Goal: Task Accomplishment & Management: Use online tool/utility

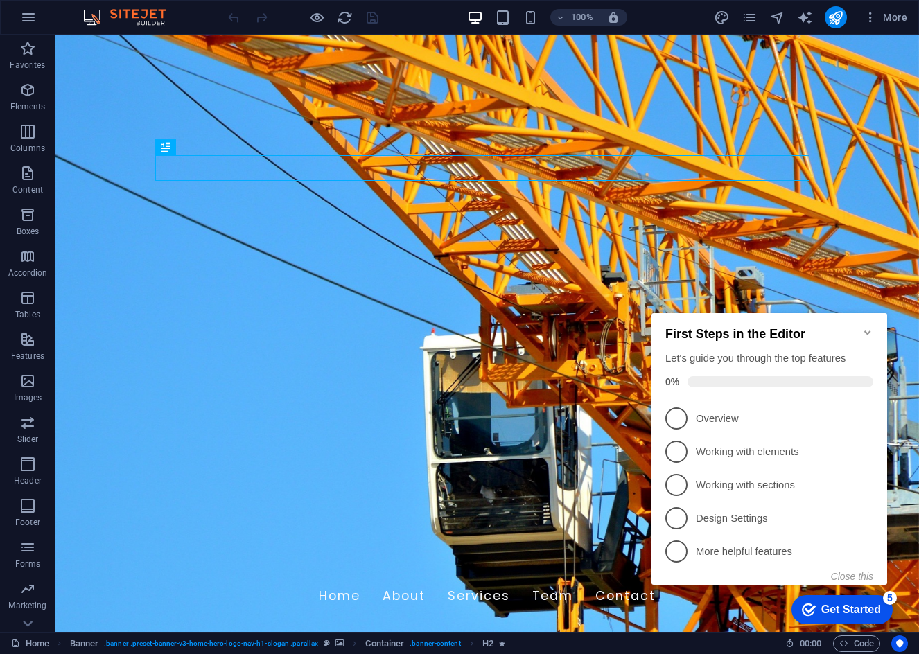
click at [148, 13] on img at bounding box center [132, 17] width 104 height 17
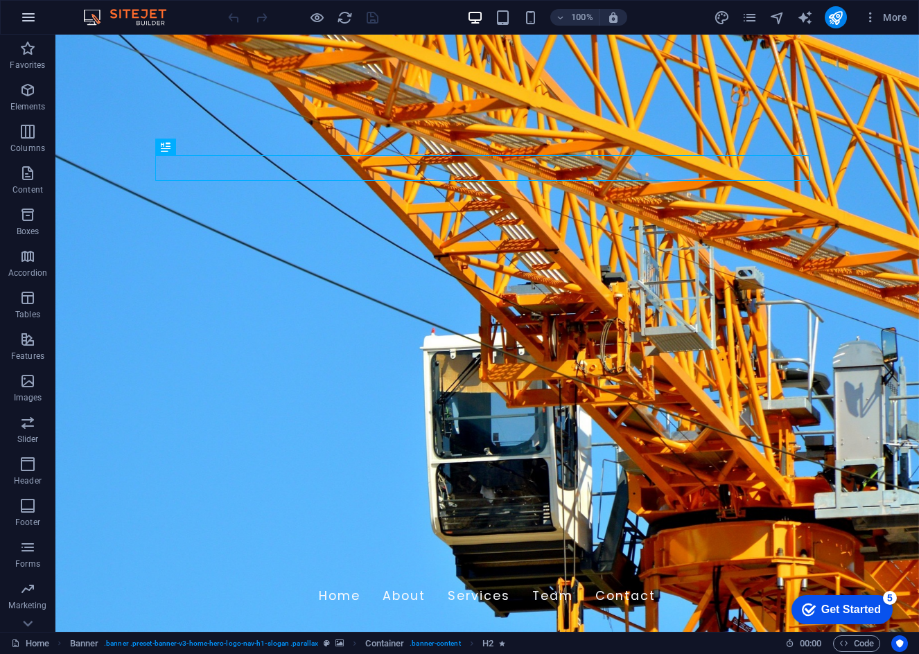
click at [26, 14] on icon "button" at bounding box center [28, 17] width 17 height 17
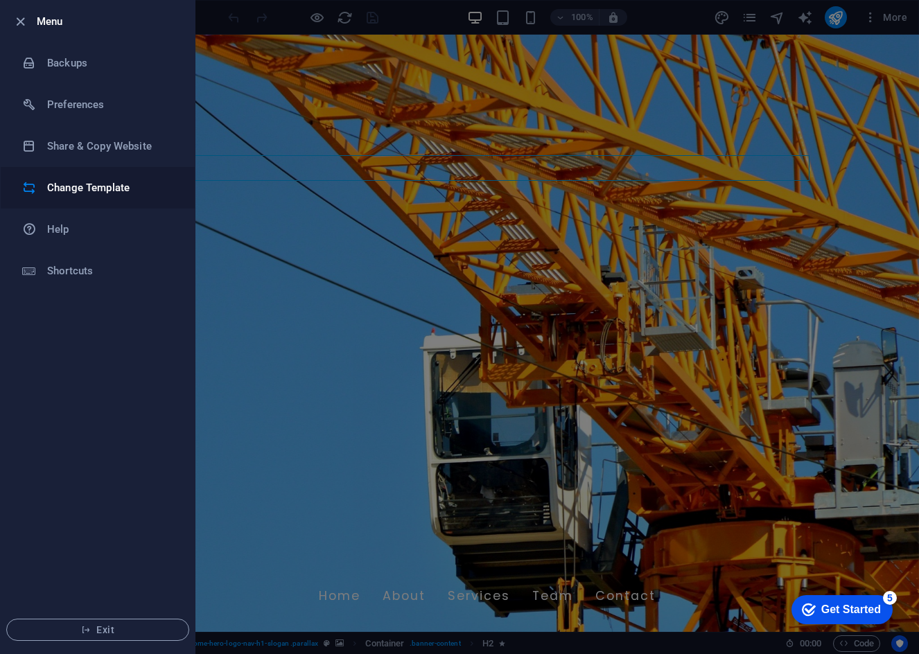
click at [130, 190] on h6 "Change Template" at bounding box center [111, 188] width 128 height 17
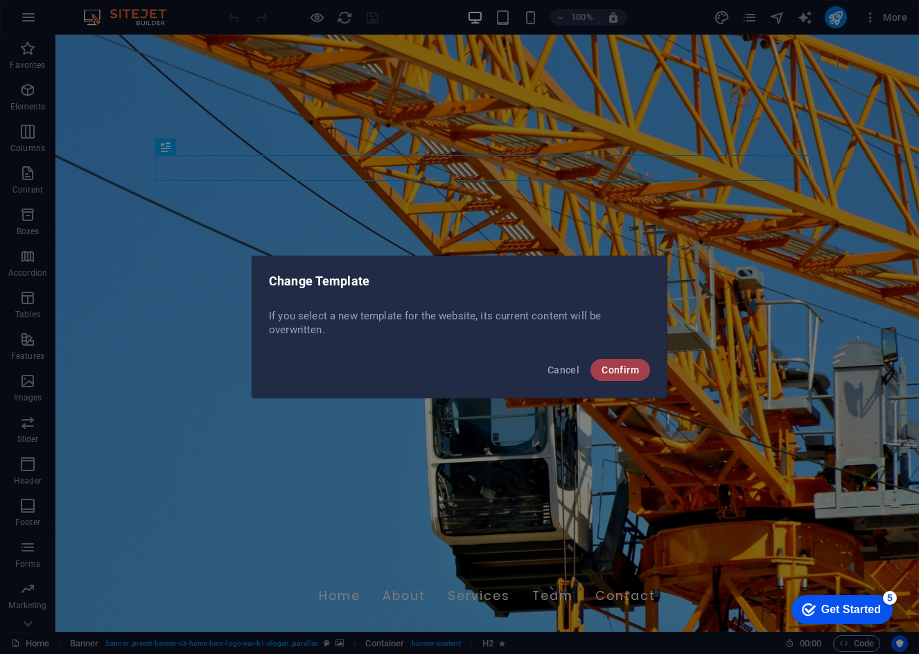
click at [620, 368] on span "Confirm" at bounding box center [620, 370] width 37 height 11
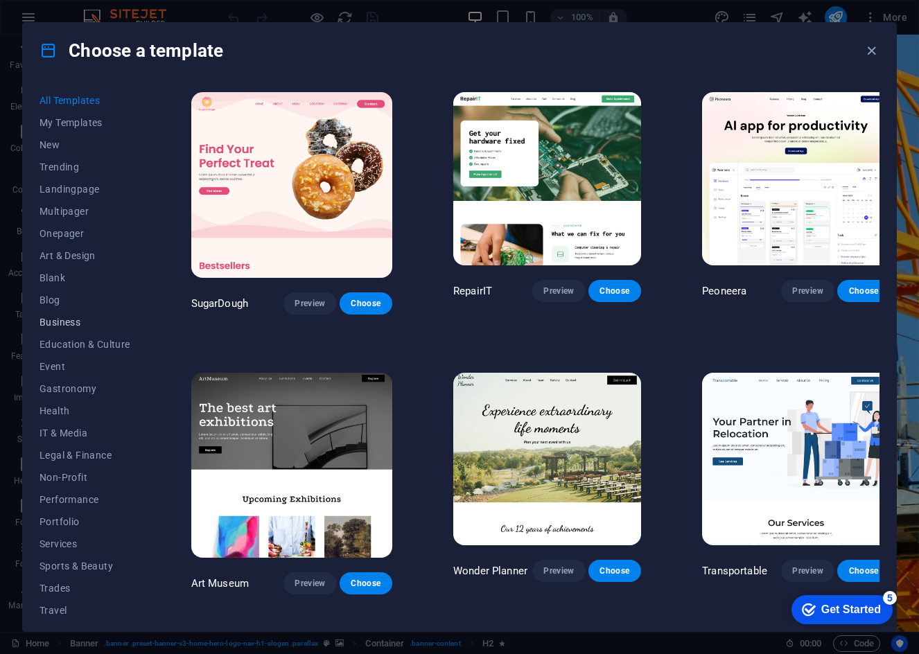
click at [59, 322] on span "Business" at bounding box center [85, 322] width 91 height 11
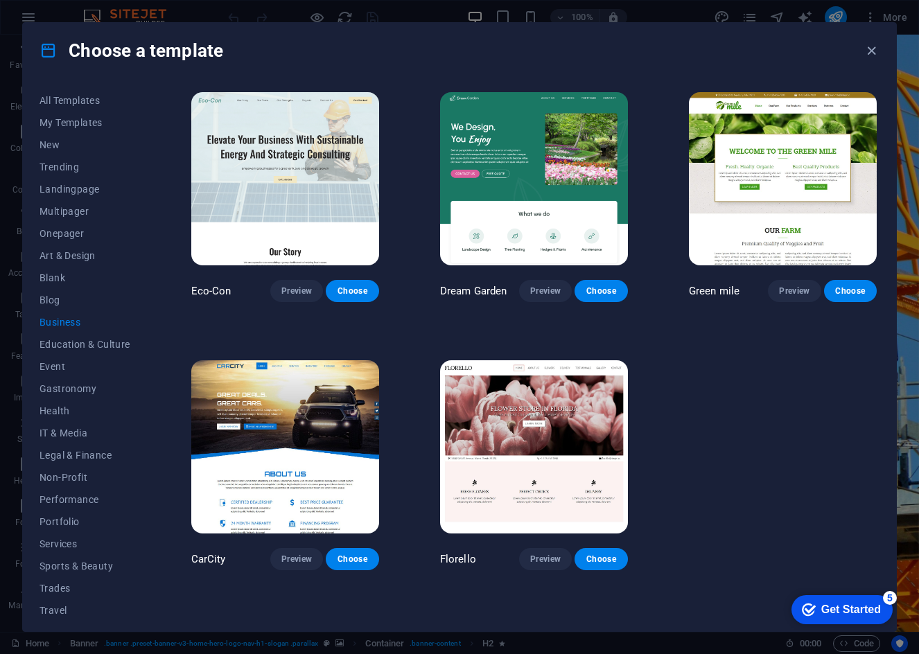
click at [243, 451] on img at bounding box center [285, 446] width 188 height 173
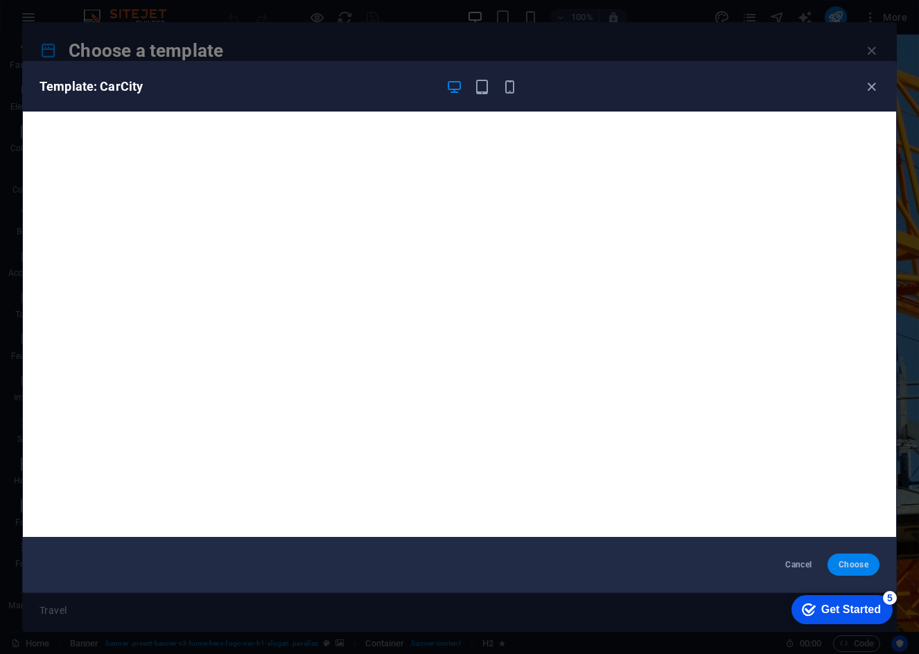
click at [854, 566] on span "Choose" at bounding box center [854, 564] width 30 height 11
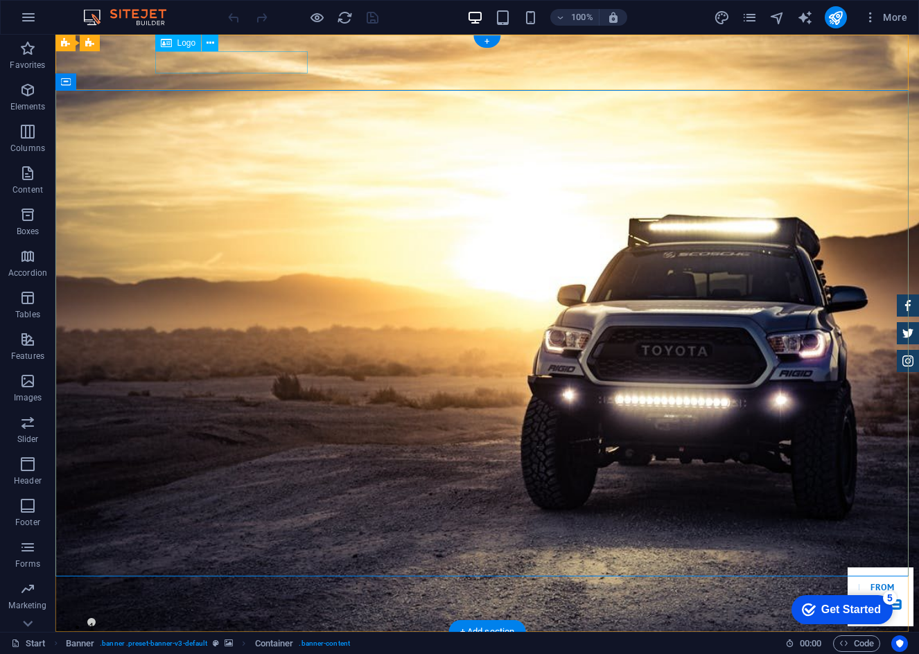
click at [222, 643] on div at bounding box center [487, 653] width 654 height 21
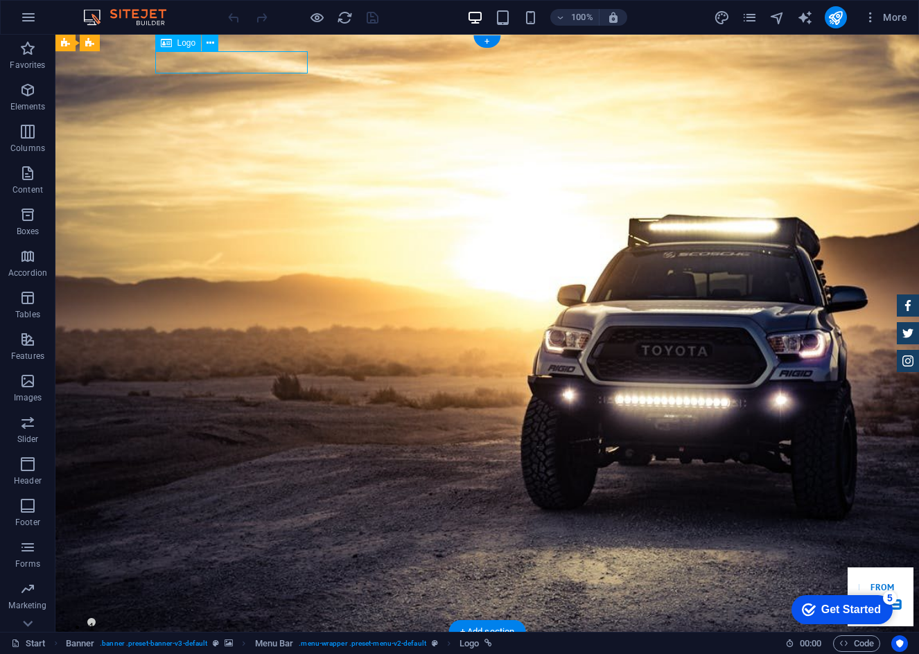
click at [220, 643] on div at bounding box center [487, 653] width 654 height 21
select select "px"
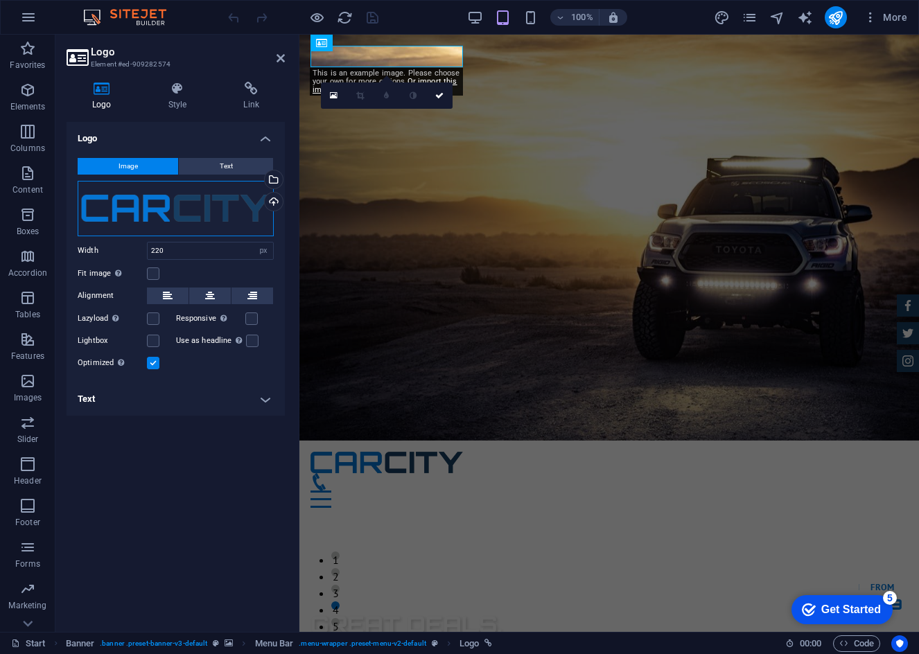
click at [192, 212] on div "Drag files here, click to choose files or select files from Files or our free s…" at bounding box center [176, 208] width 196 height 55
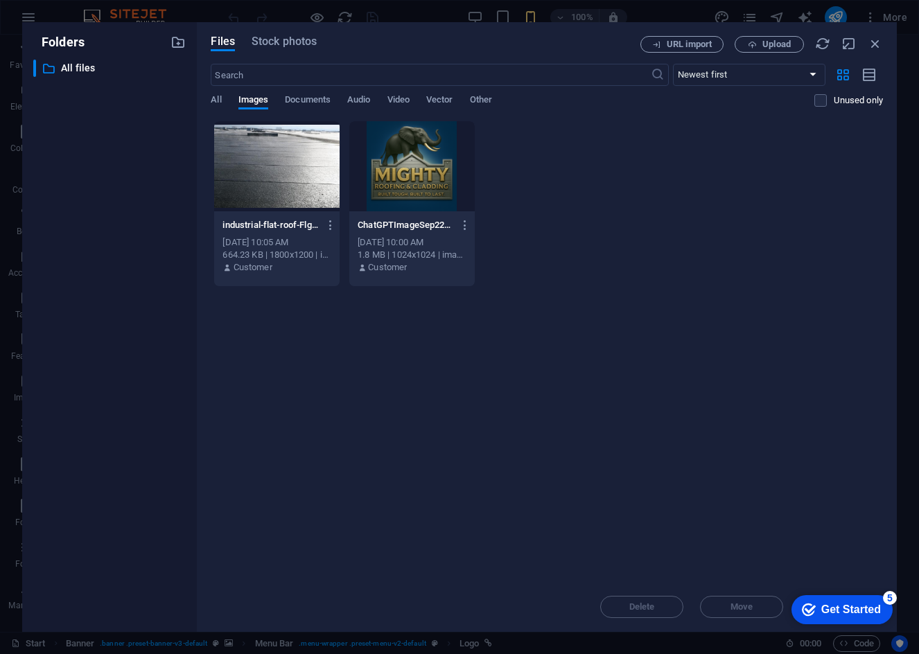
click at [434, 185] on div at bounding box center [411, 166] width 125 height 90
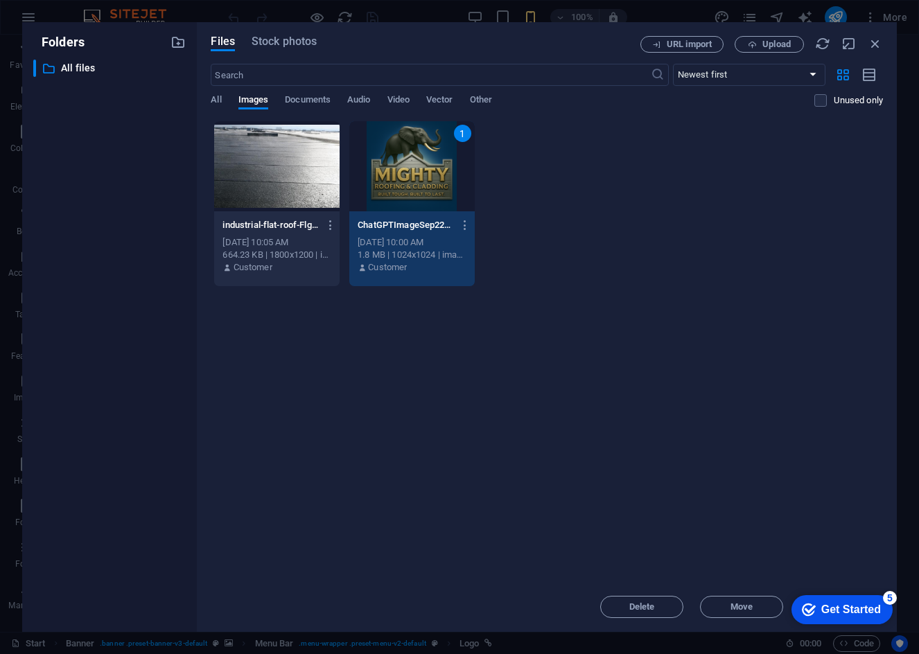
click at [421, 181] on div "1" at bounding box center [411, 166] width 125 height 90
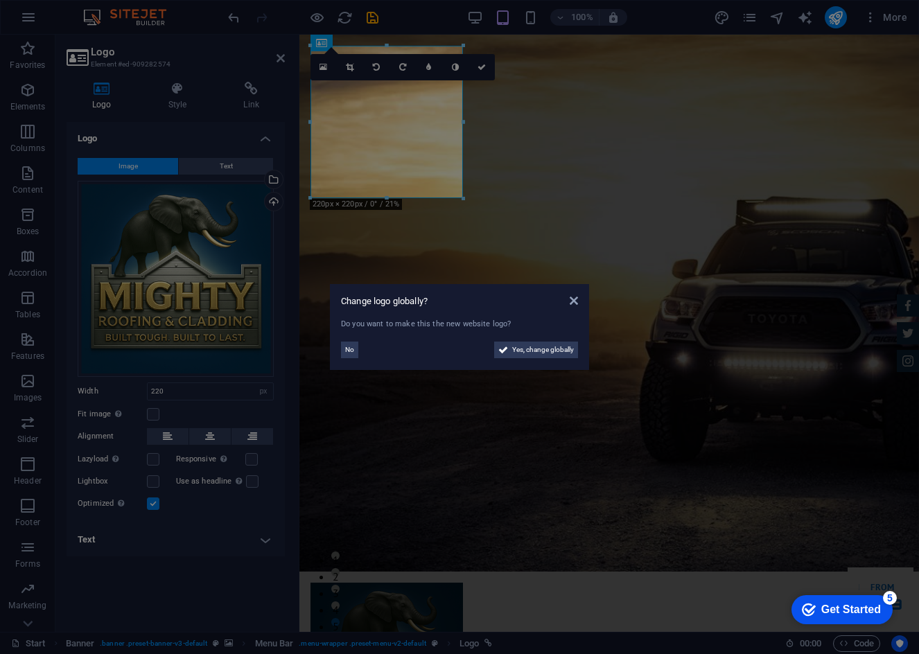
click at [579, 301] on div "Change logo globally? Do you want to make this the new website logo? No Yes, ch…" at bounding box center [459, 327] width 259 height 86
click at [349, 349] on span "No" at bounding box center [349, 350] width 9 height 17
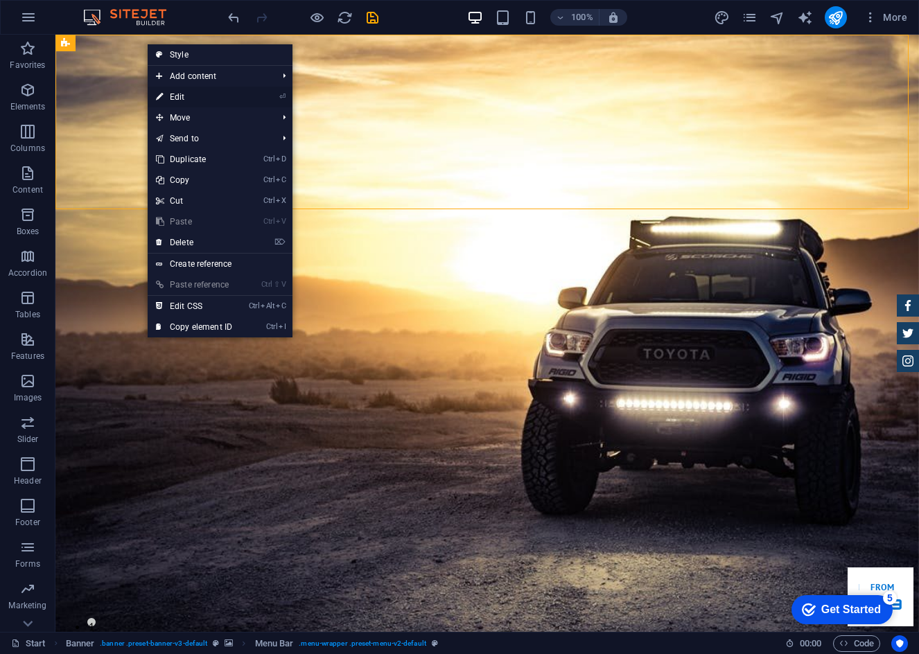
click at [183, 92] on link "⏎ Edit" at bounding box center [194, 97] width 93 height 21
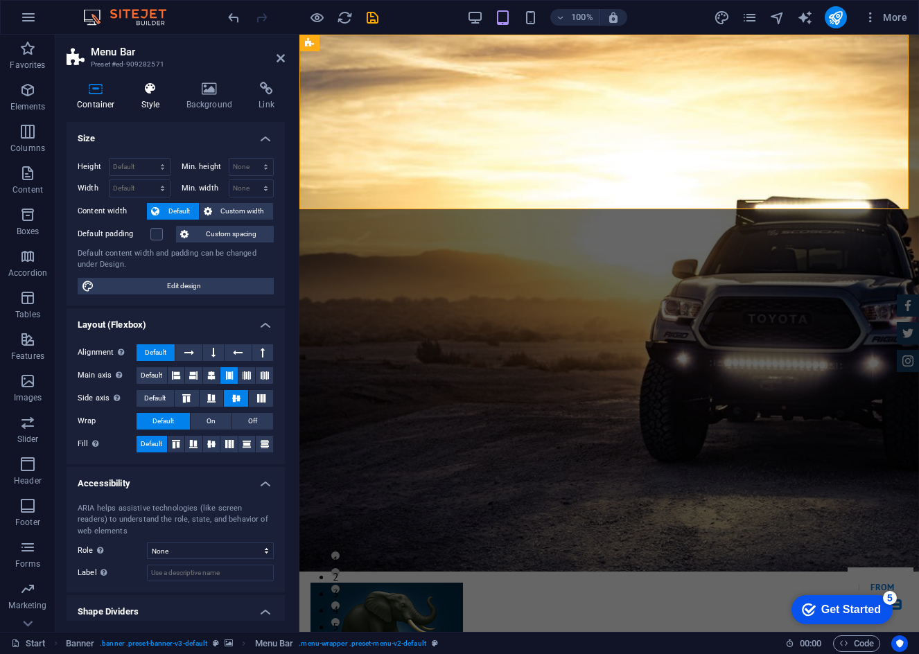
click at [145, 94] on icon at bounding box center [151, 89] width 40 height 14
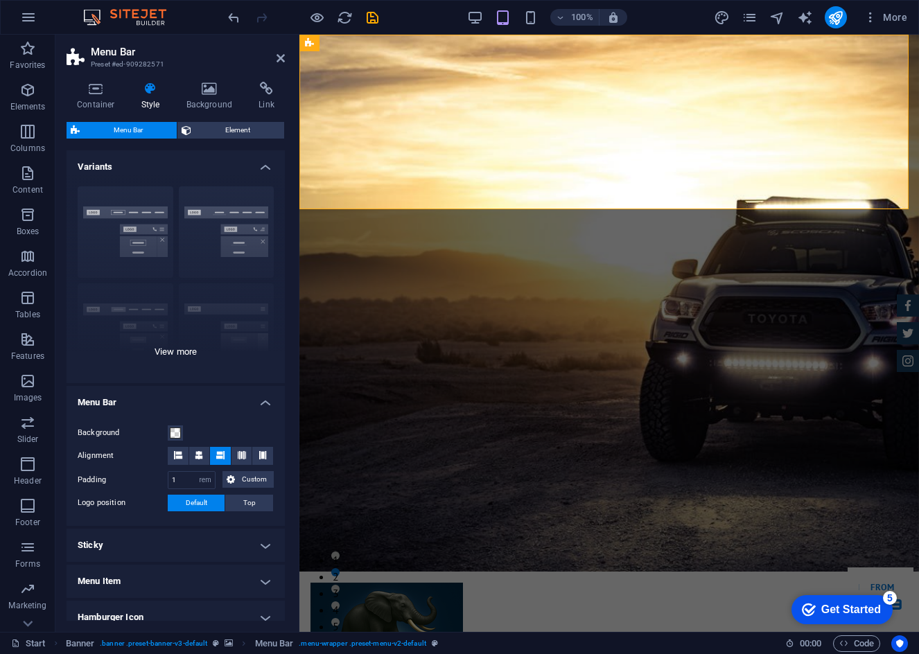
click at [170, 350] on div "Border Centered Default Fixed Loki Trigger Wide XXL" at bounding box center [176, 279] width 218 height 208
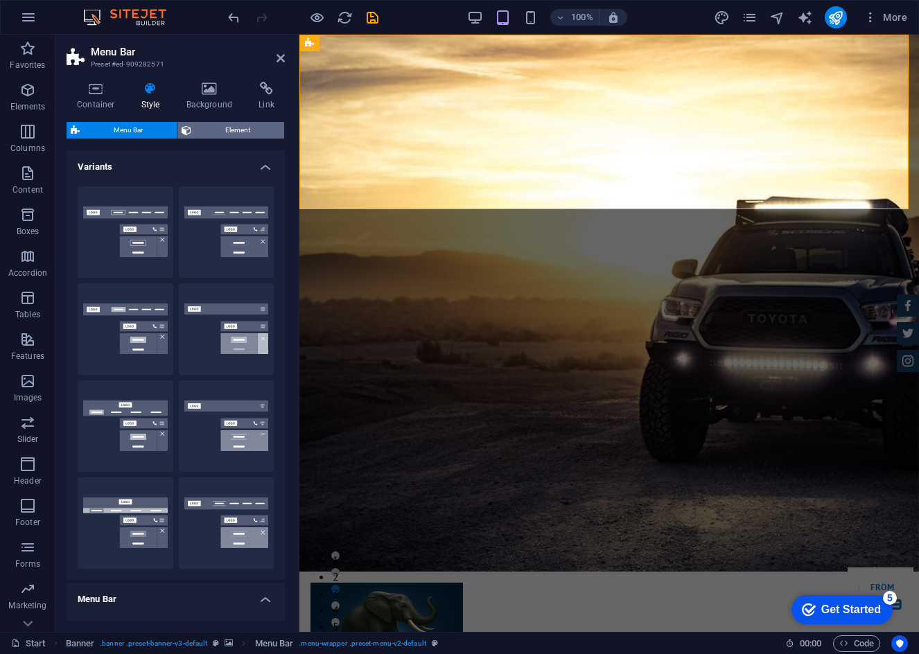
click at [225, 126] on span "Element" at bounding box center [237, 130] width 85 height 17
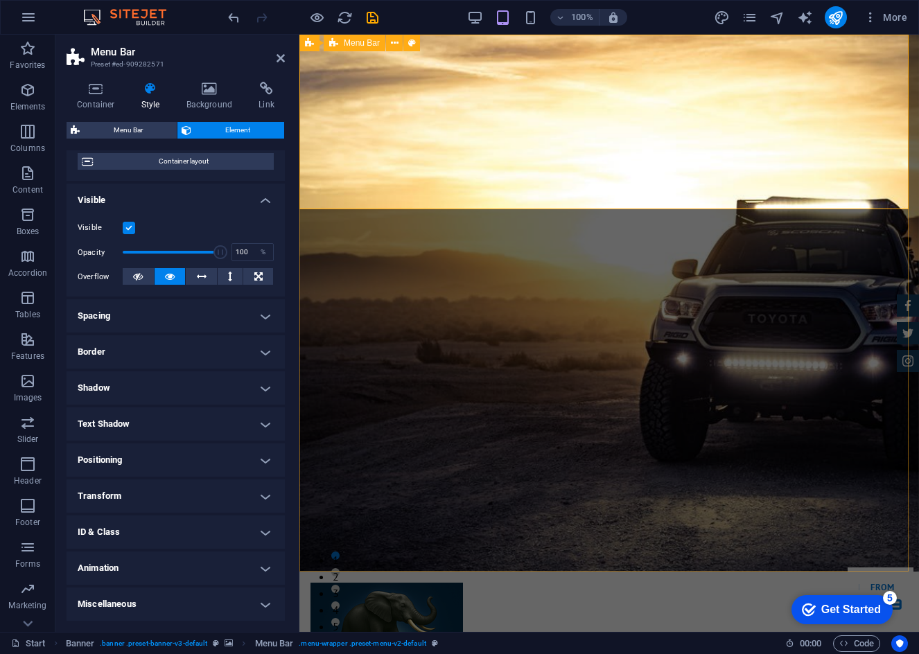
click at [227, 18] on icon "undo" at bounding box center [234, 18] width 16 height 16
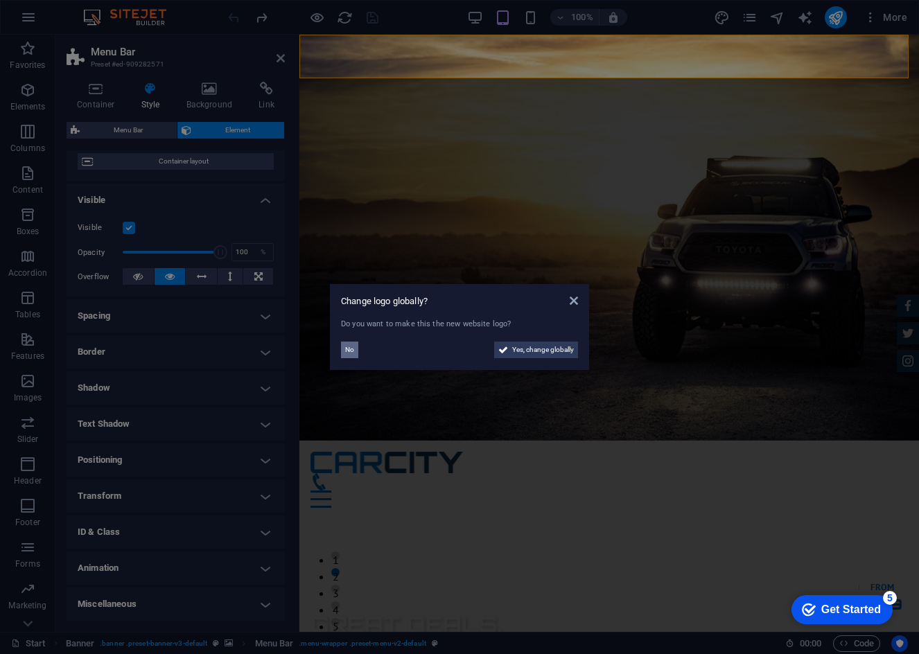
click at [348, 349] on span "No" at bounding box center [349, 350] width 9 height 17
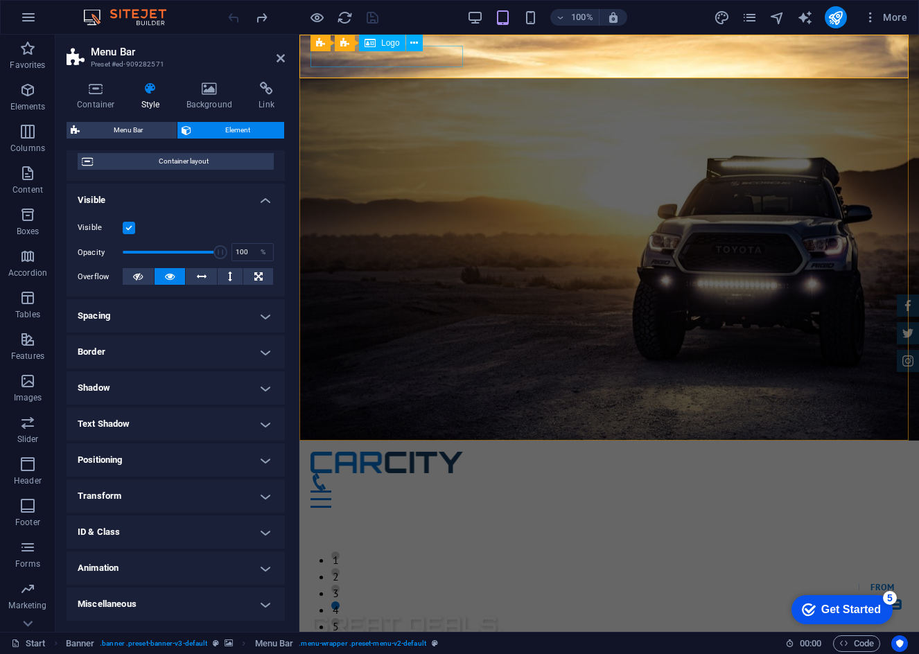
click at [406, 452] on div at bounding box center [610, 462] width 598 height 21
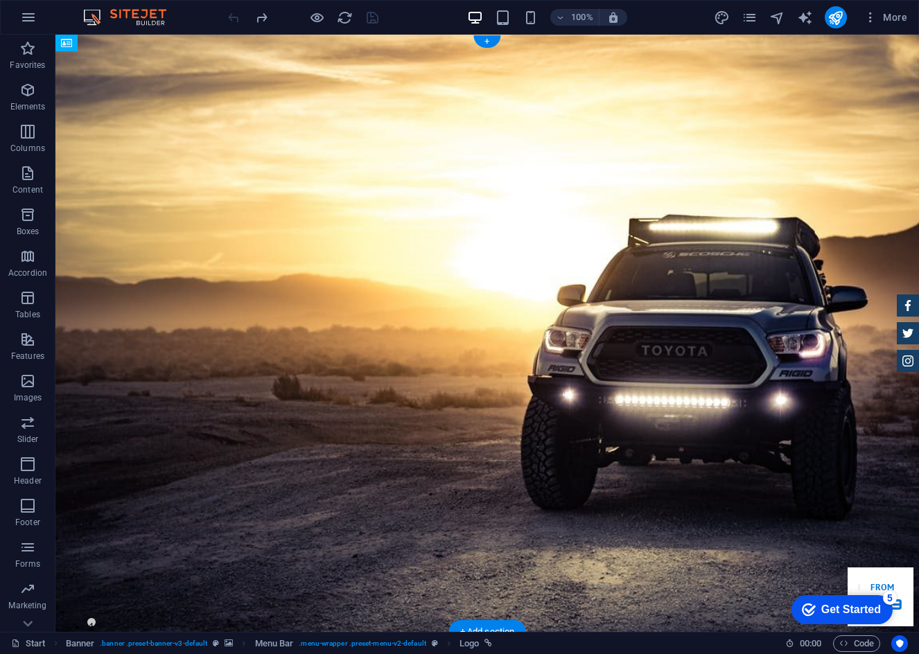
drag, startPoint x: 387, startPoint y: 53, endPoint x: 393, endPoint y: 71, distance: 19.5
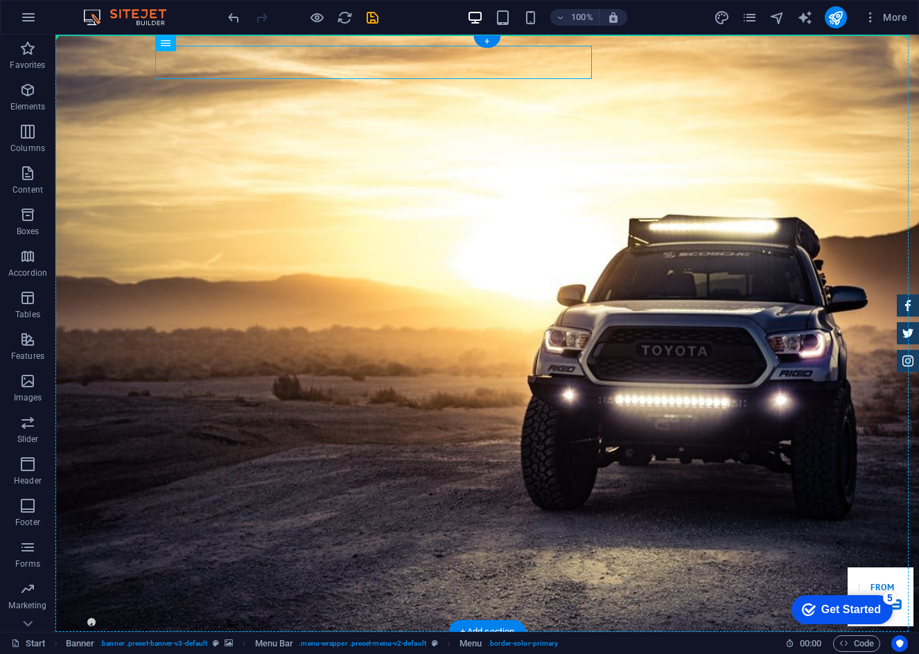
drag, startPoint x: 393, startPoint y: 71, endPoint x: 86, endPoint y: 60, distance: 307.3
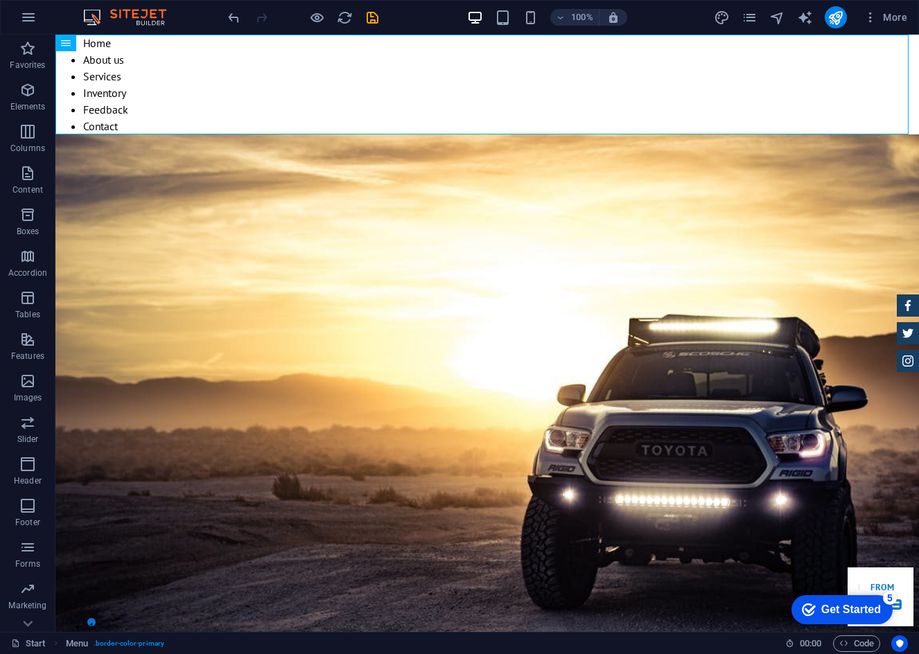
click at [803, 561] on div "100% More" at bounding box center [825, 570] width 44 height 18
click at [226, 14] on icon "undo" at bounding box center [234, 18] width 16 height 16
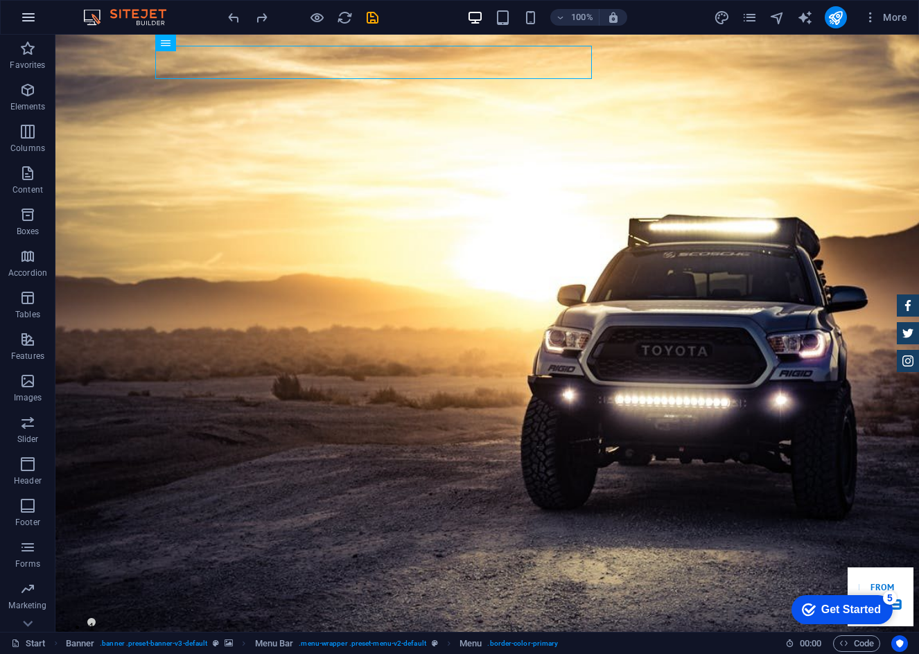
click at [25, 14] on icon "button" at bounding box center [28, 17] width 17 height 17
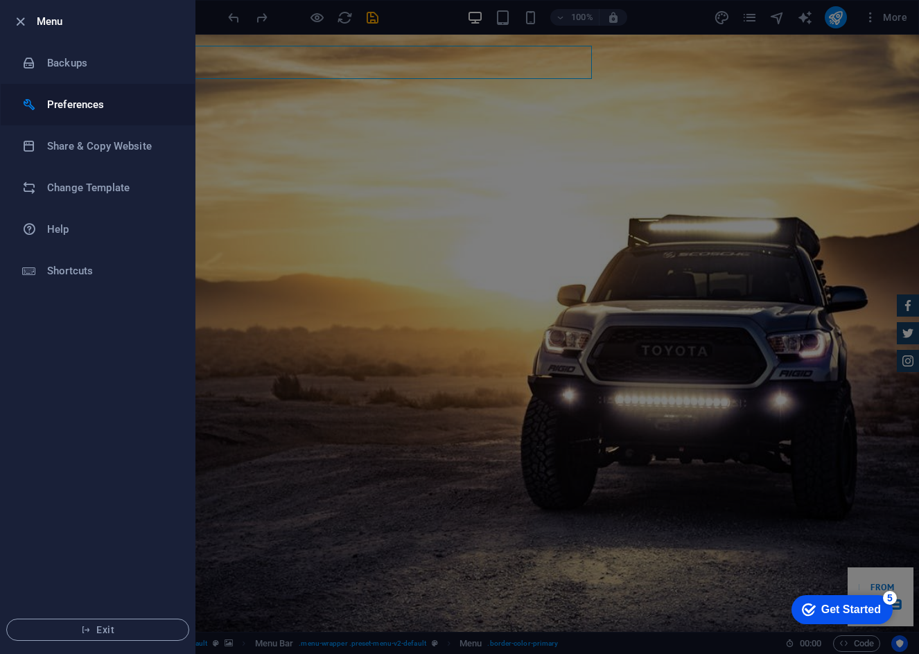
click at [66, 95] on li "Preferences" at bounding box center [98, 105] width 194 height 42
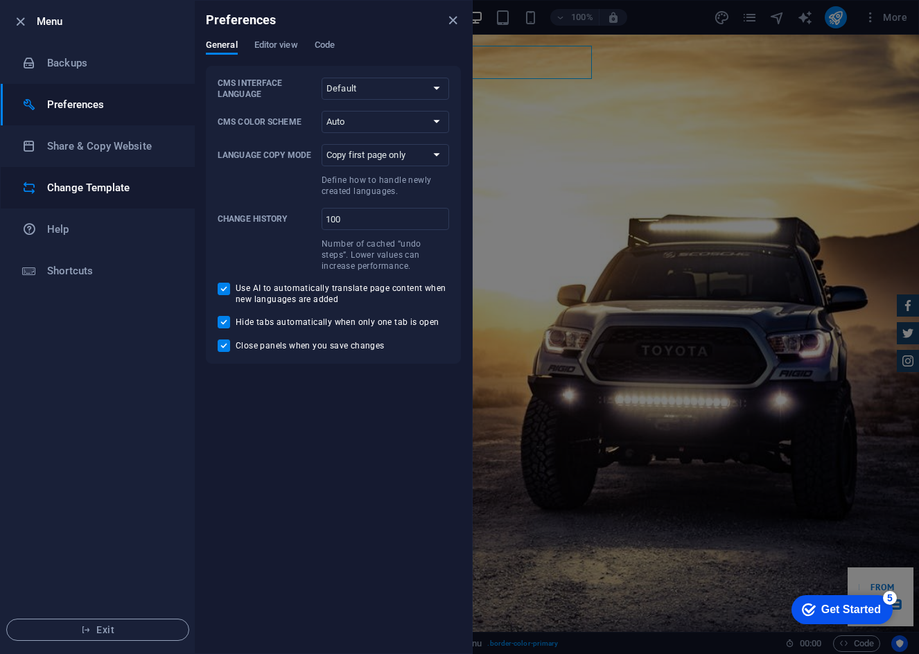
click at [94, 184] on h6 "Change Template" at bounding box center [111, 188] width 128 height 17
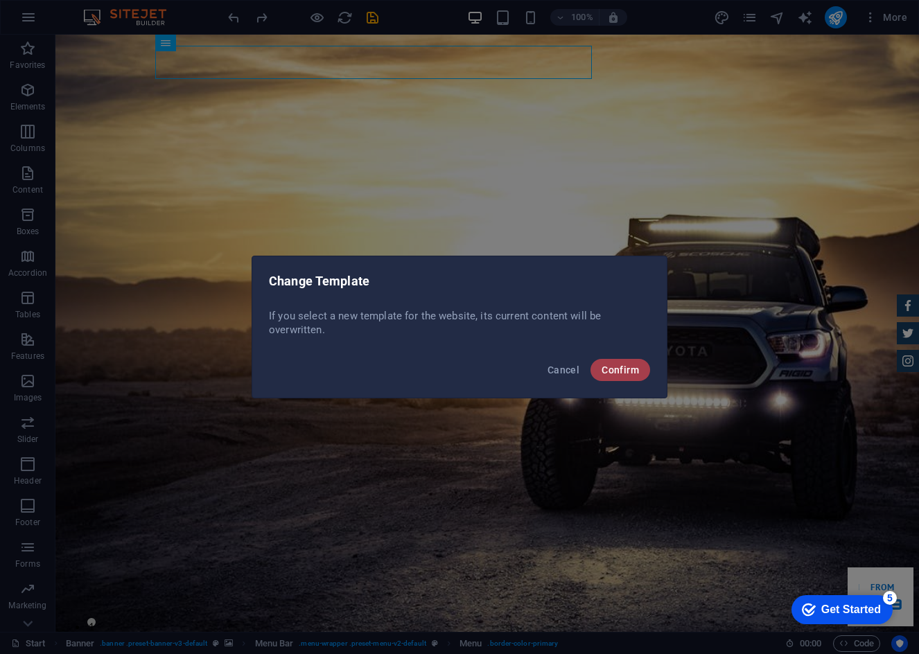
click at [638, 371] on span "Confirm" at bounding box center [620, 370] width 37 height 11
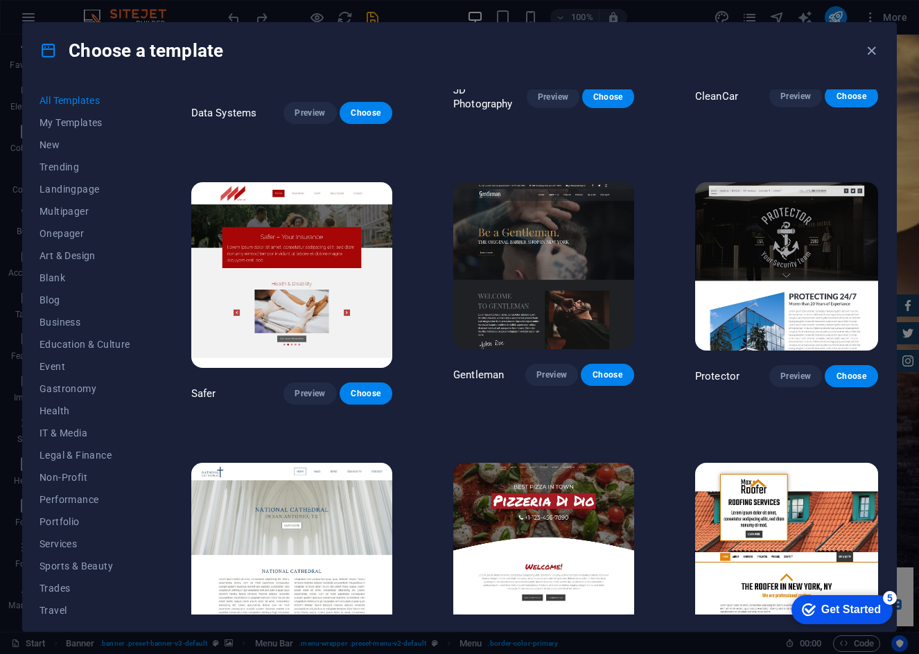
scroll to position [5268, 0]
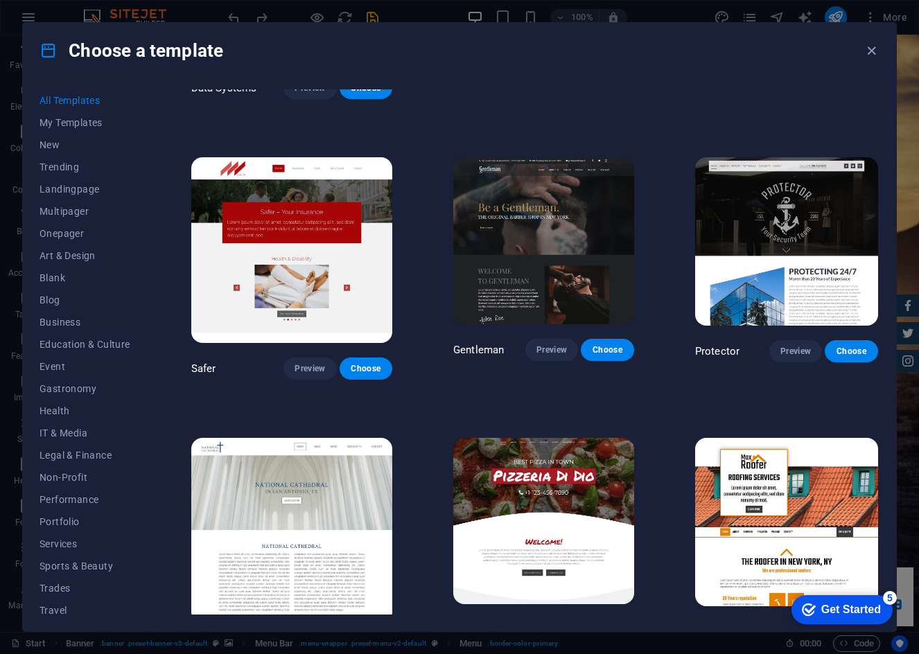
click at [796, 621] on button "Preview" at bounding box center [795, 632] width 53 height 22
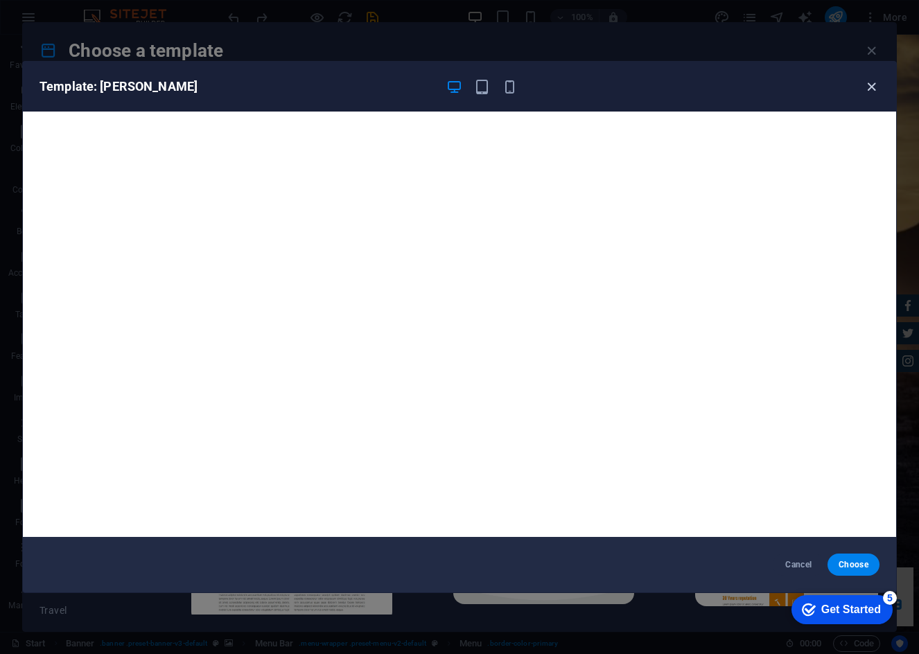
click at [870, 83] on icon "button" at bounding box center [872, 87] width 16 height 16
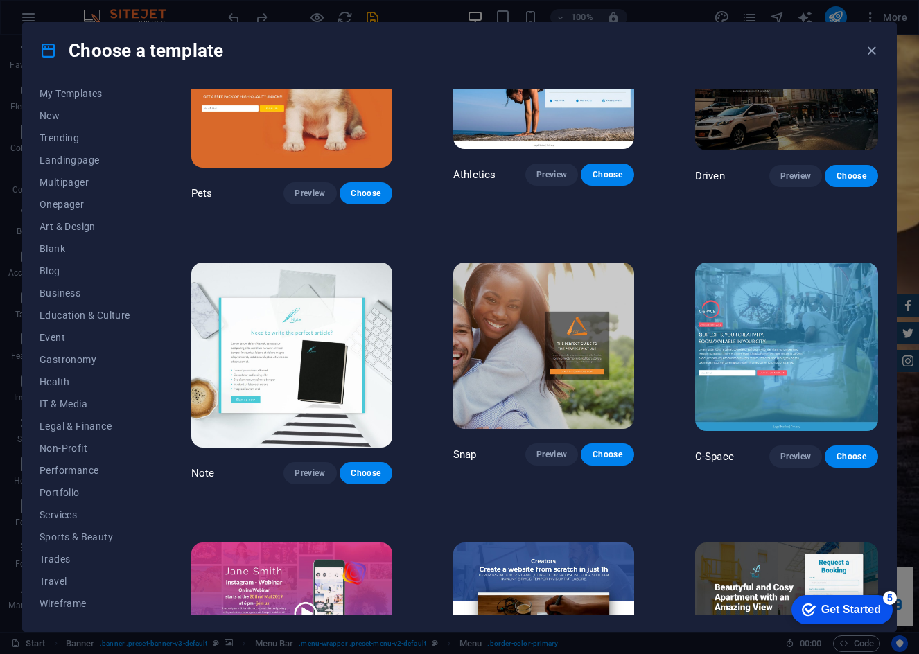
scroll to position [13507, 0]
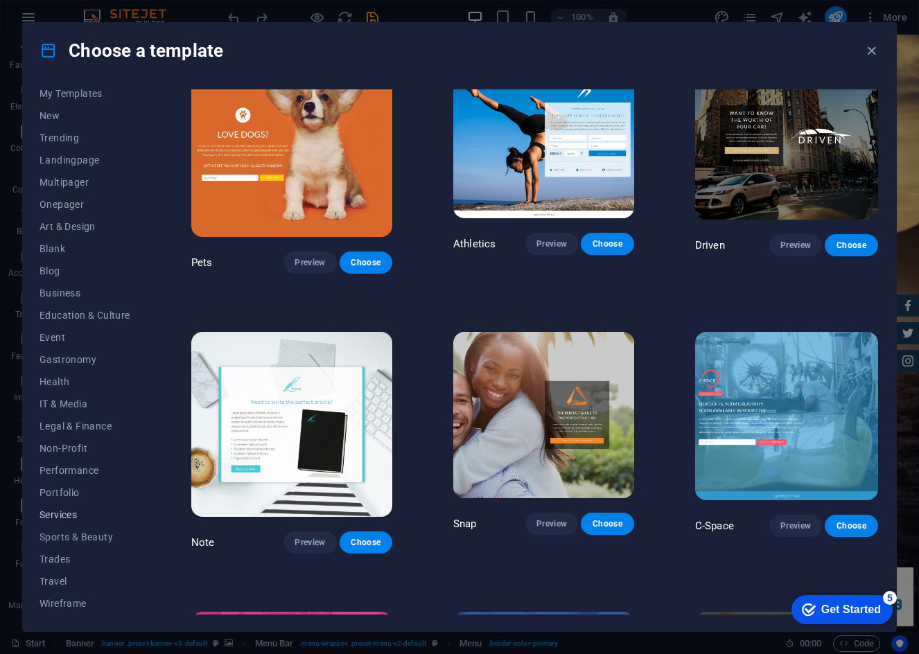
click at [80, 520] on span "Services" at bounding box center [85, 514] width 91 height 11
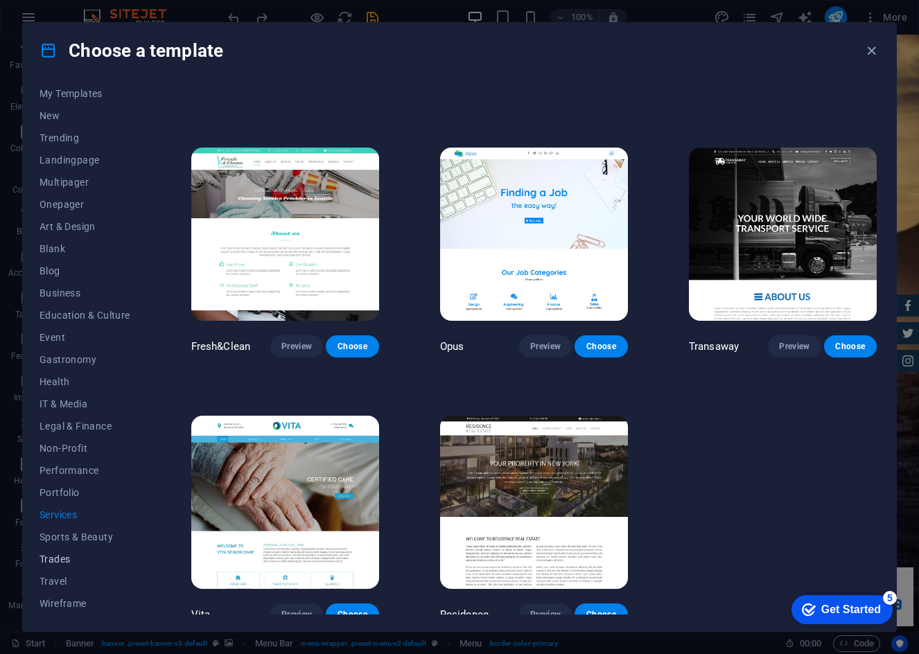
click at [64, 552] on button "Trades" at bounding box center [85, 559] width 91 height 22
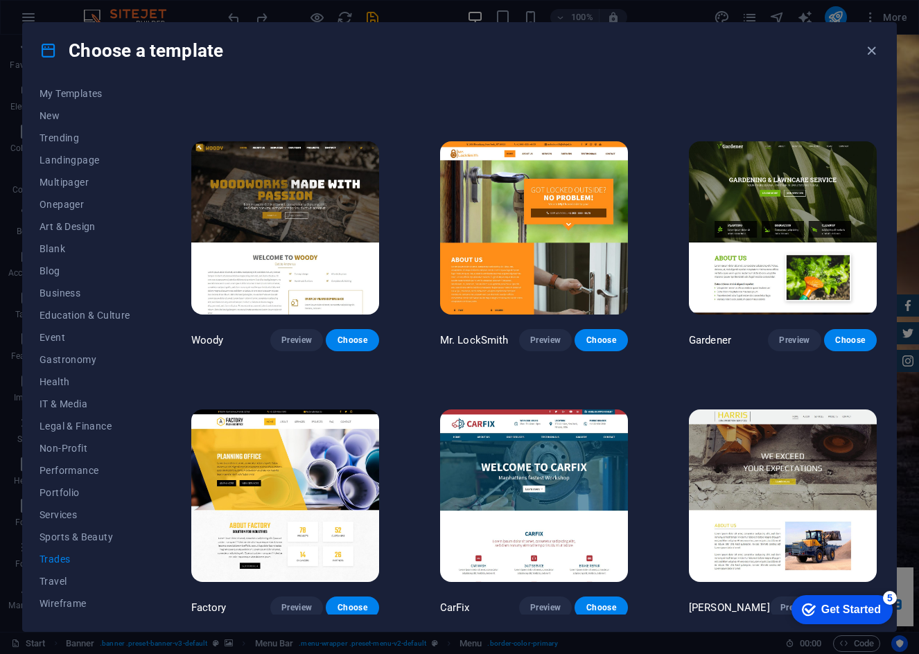
scroll to position [0, 0]
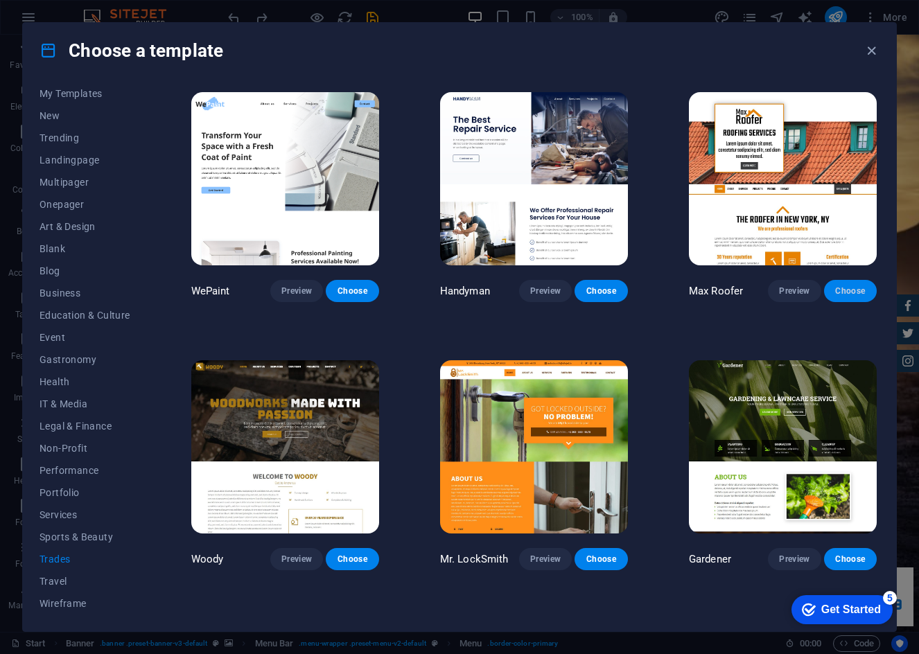
click at [835, 286] on span "Choose" at bounding box center [850, 291] width 30 height 11
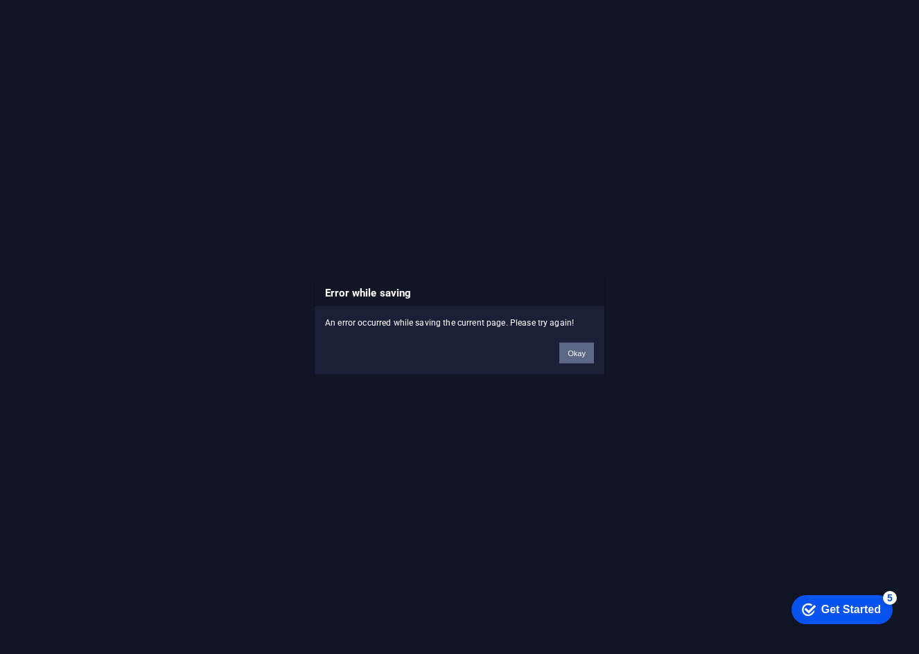
click at [579, 347] on button "Okay" at bounding box center [576, 353] width 35 height 21
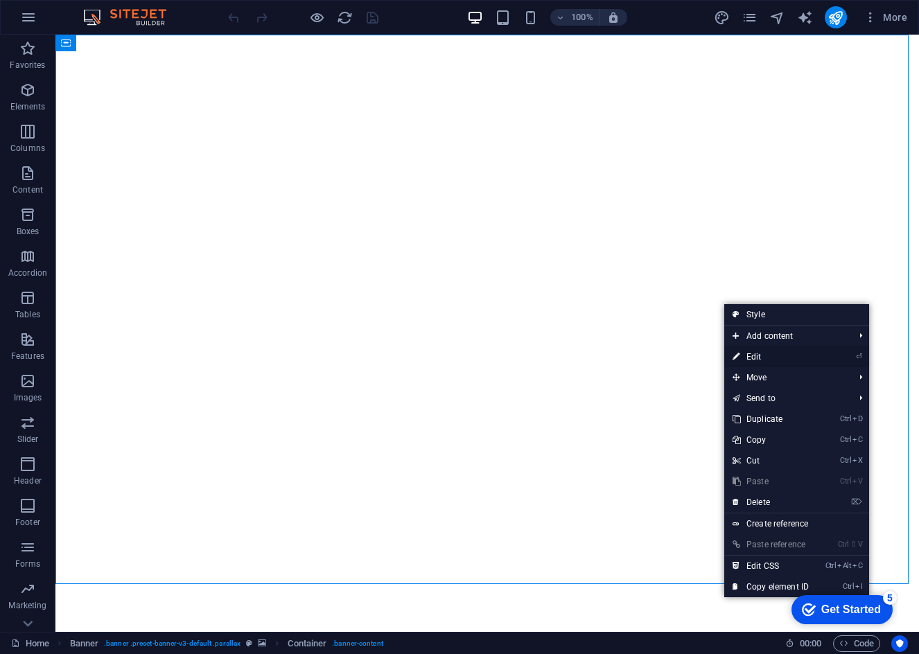
click at [782, 358] on link "⏎ Edit" at bounding box center [770, 357] width 93 height 21
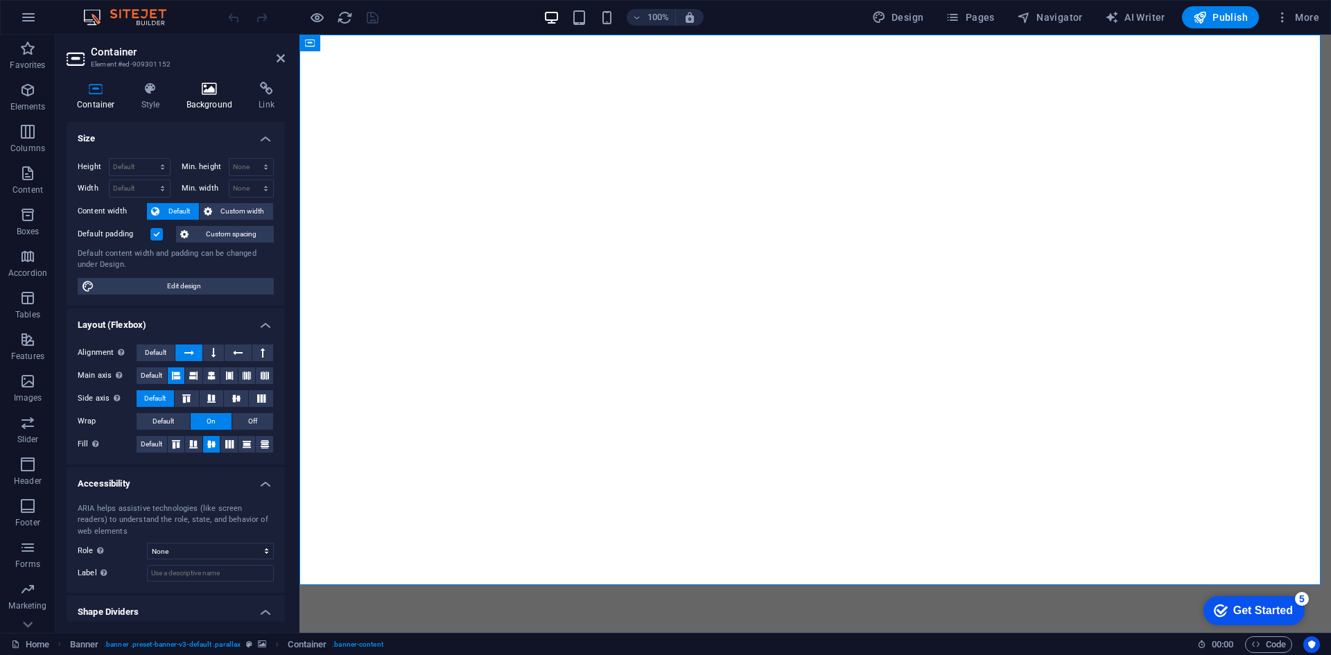
click at [213, 92] on icon at bounding box center [209, 89] width 67 height 14
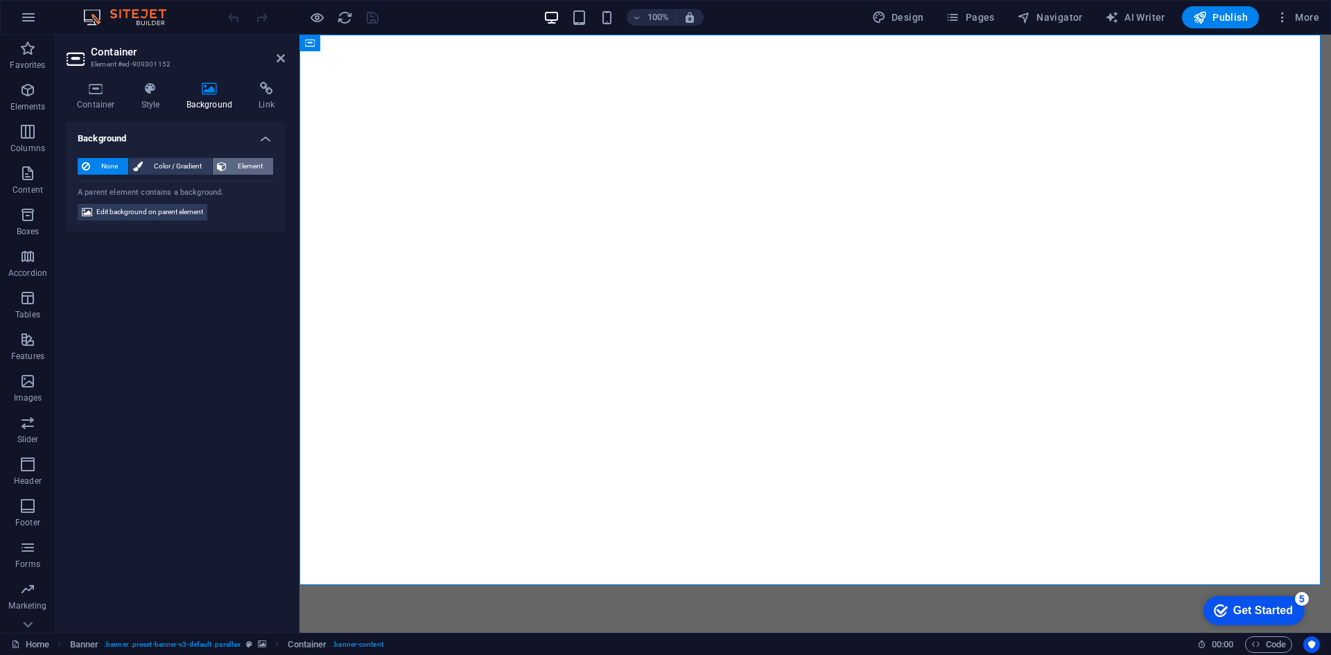
click at [245, 166] on span "Element" at bounding box center [250, 166] width 38 height 17
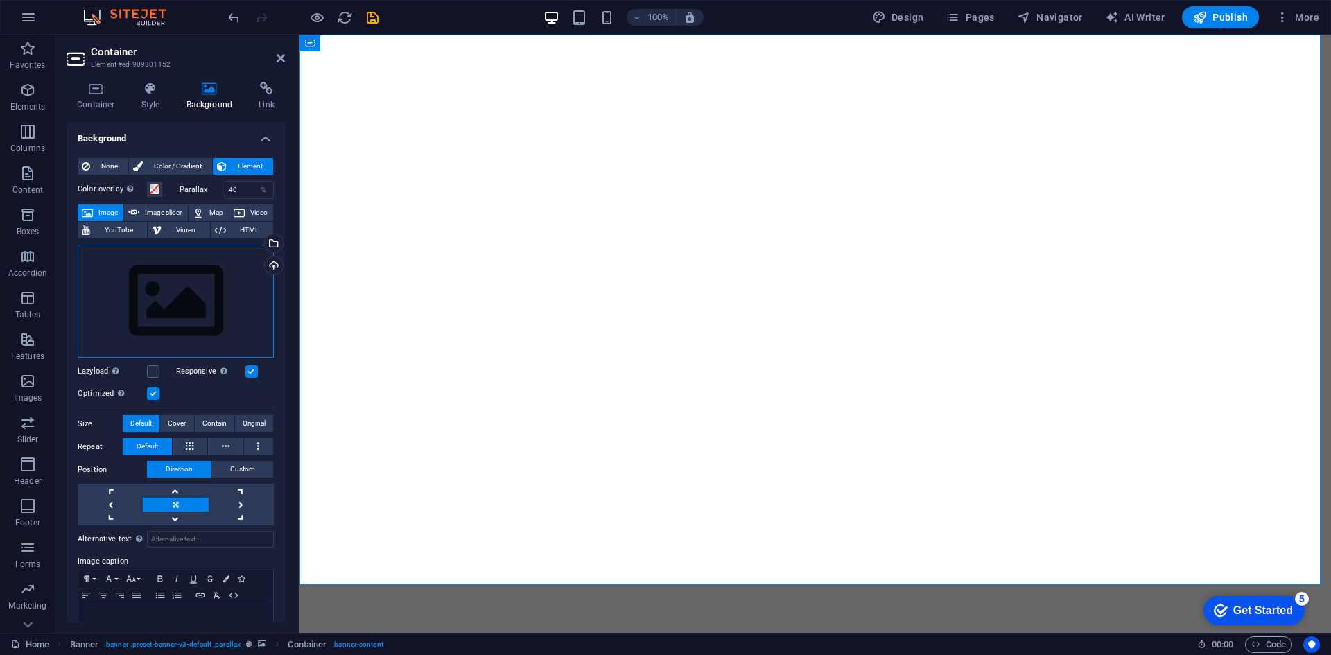
click at [182, 303] on div "Drag files here, click to choose files or select files from Files or our free s…" at bounding box center [176, 302] width 196 height 114
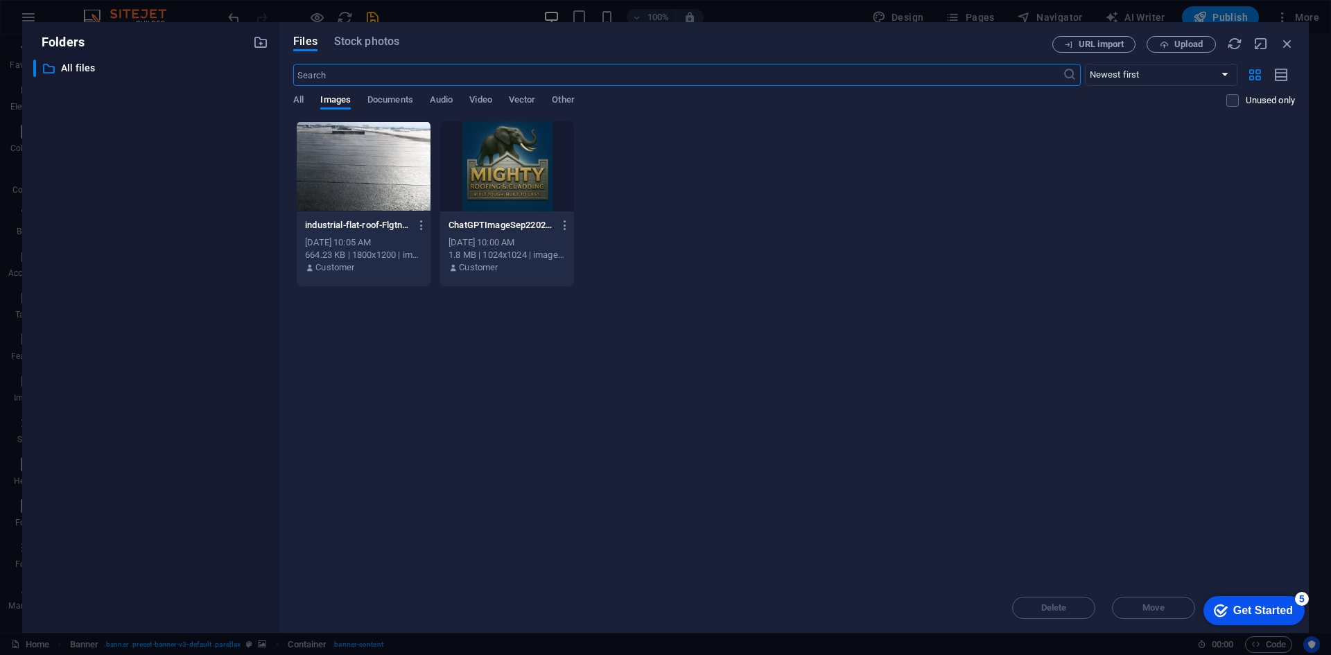
click at [326, 185] on div at bounding box center [364, 166] width 134 height 90
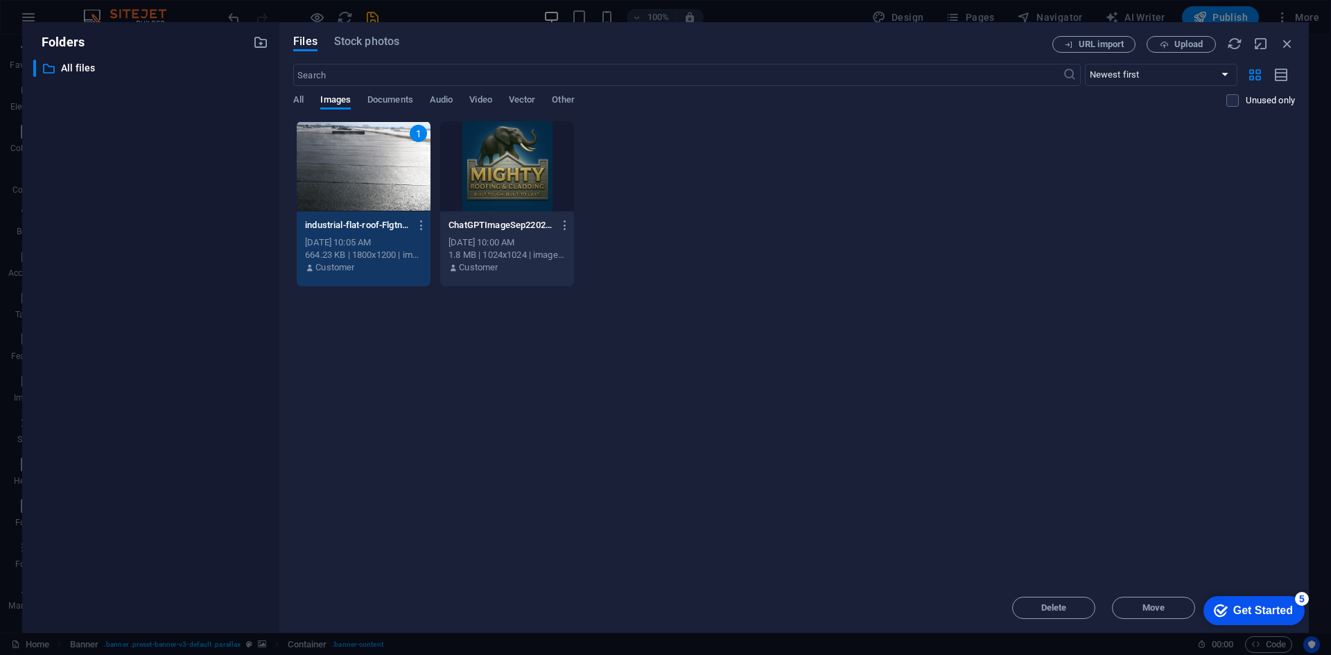
drag, startPoint x: 1221, startPoint y: 597, endPoint x: 2408, endPoint y: 1126, distance: 1299.5
click at [918, 589] on html "checkmark Get Started 5 First Steps in the Editor Let's guide you through the t…" at bounding box center [1251, 610] width 118 height 42
click at [918, 611] on icon "checkmark" at bounding box center [1221, 611] width 14 height 14
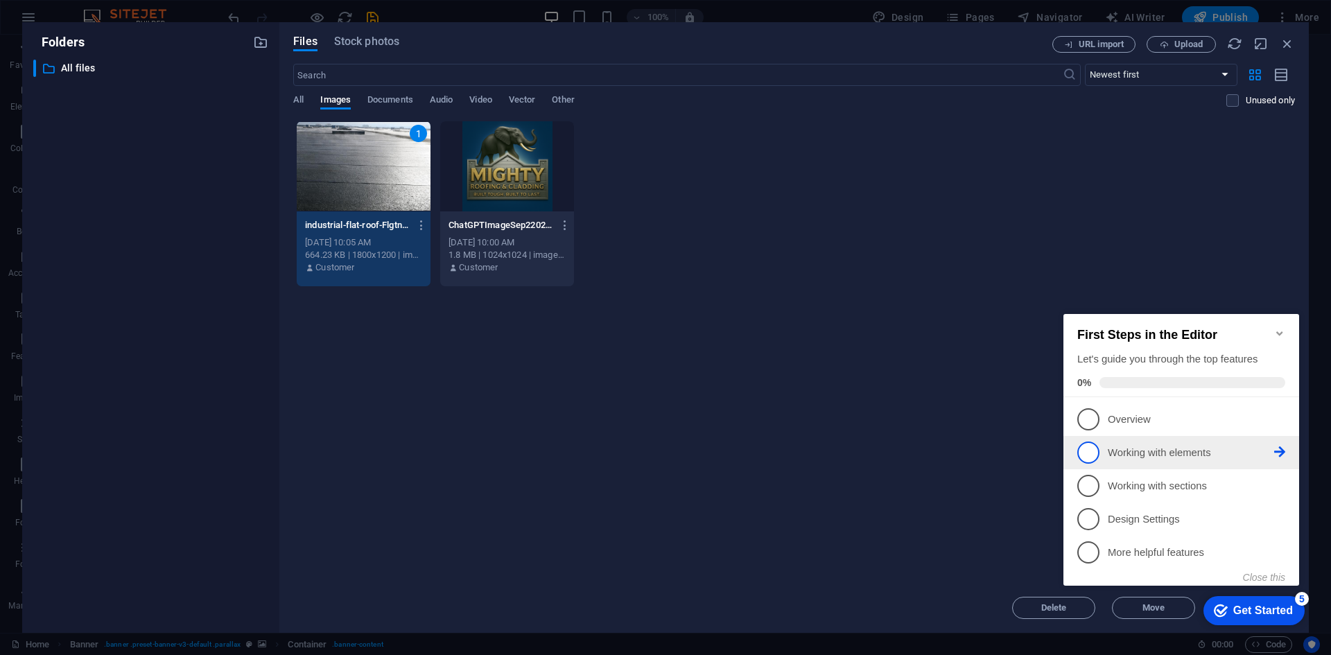
click at [918, 451] on p "Working with elements - incomplete" at bounding box center [1191, 453] width 166 height 15
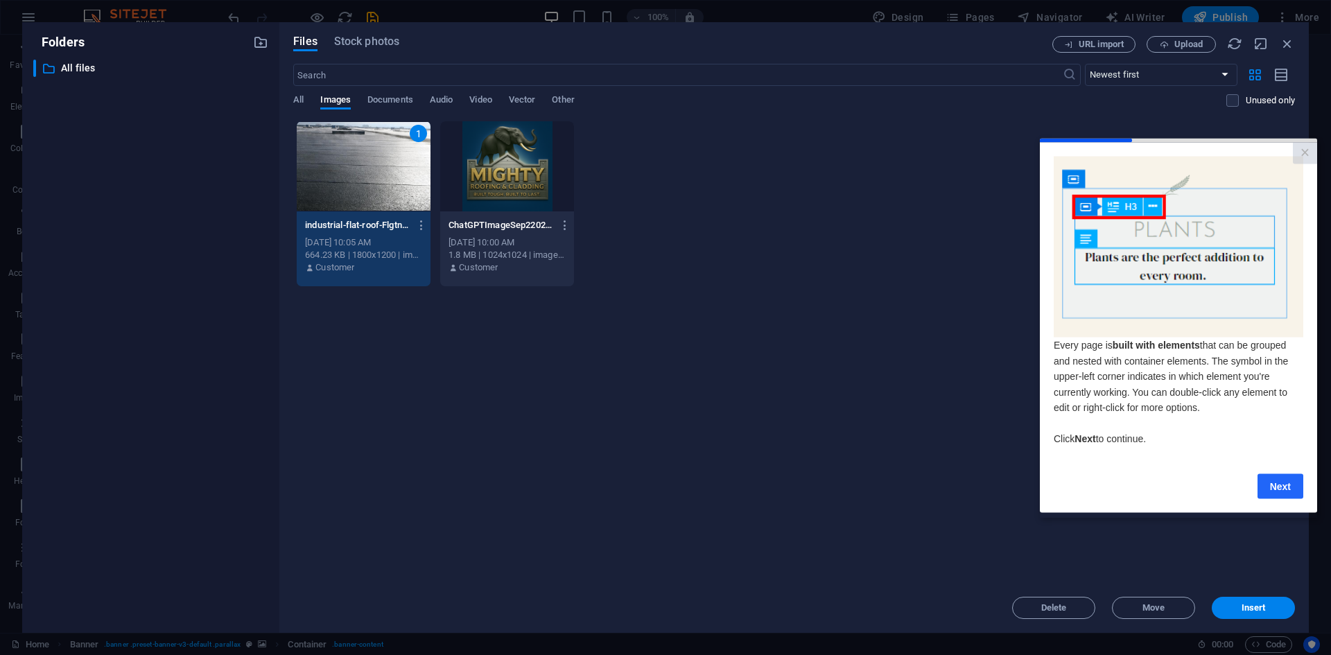
click at [918, 487] on link "Next" at bounding box center [1280, 485] width 46 height 25
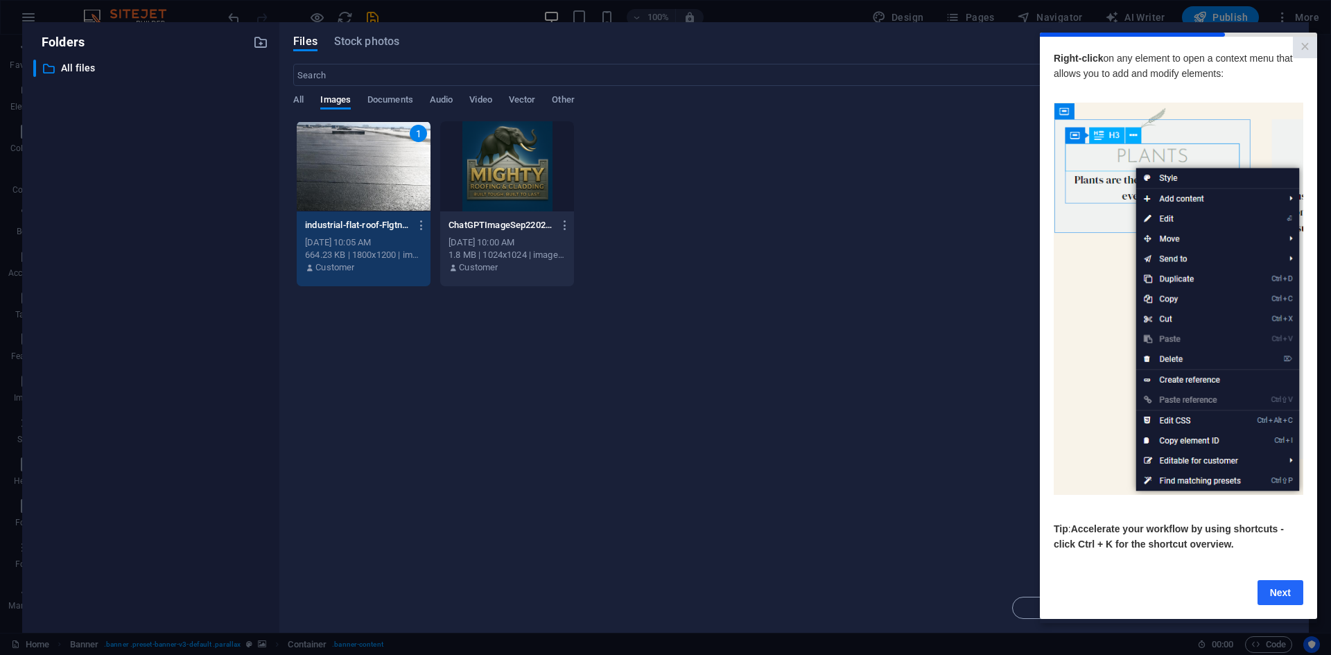
click at [918, 596] on link "Next" at bounding box center [1280, 591] width 46 height 25
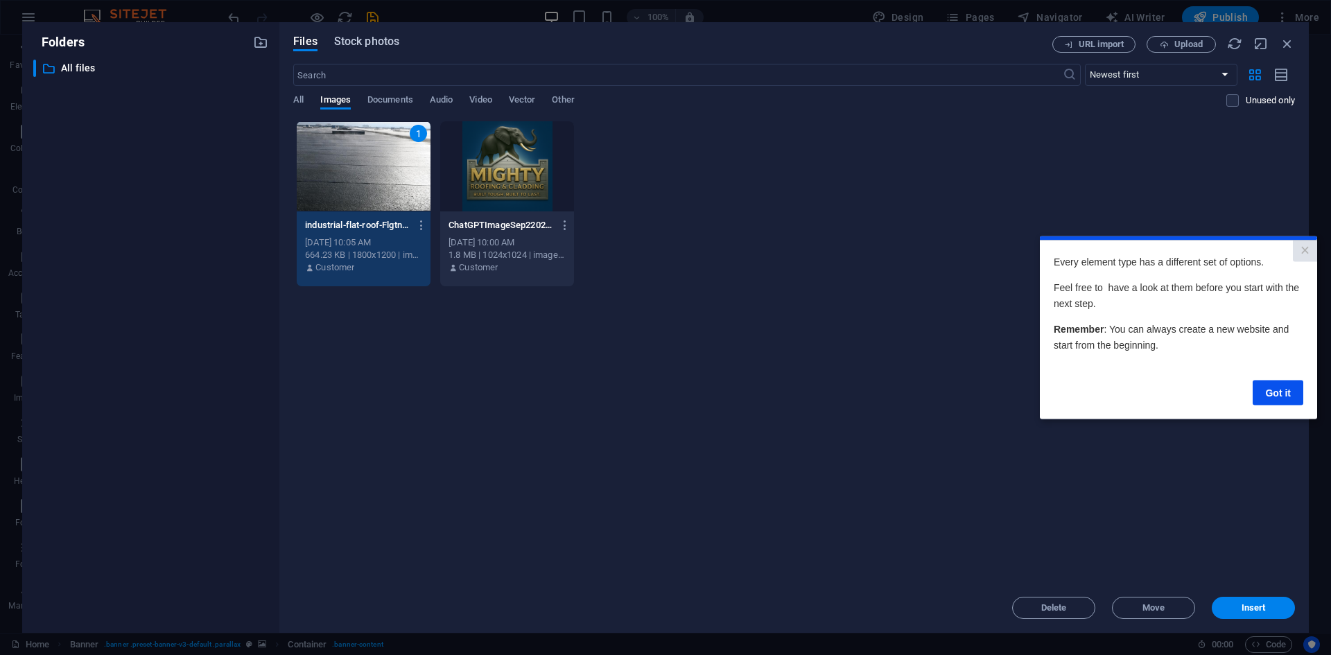
click at [345, 48] on span "Stock photos" at bounding box center [366, 41] width 65 height 17
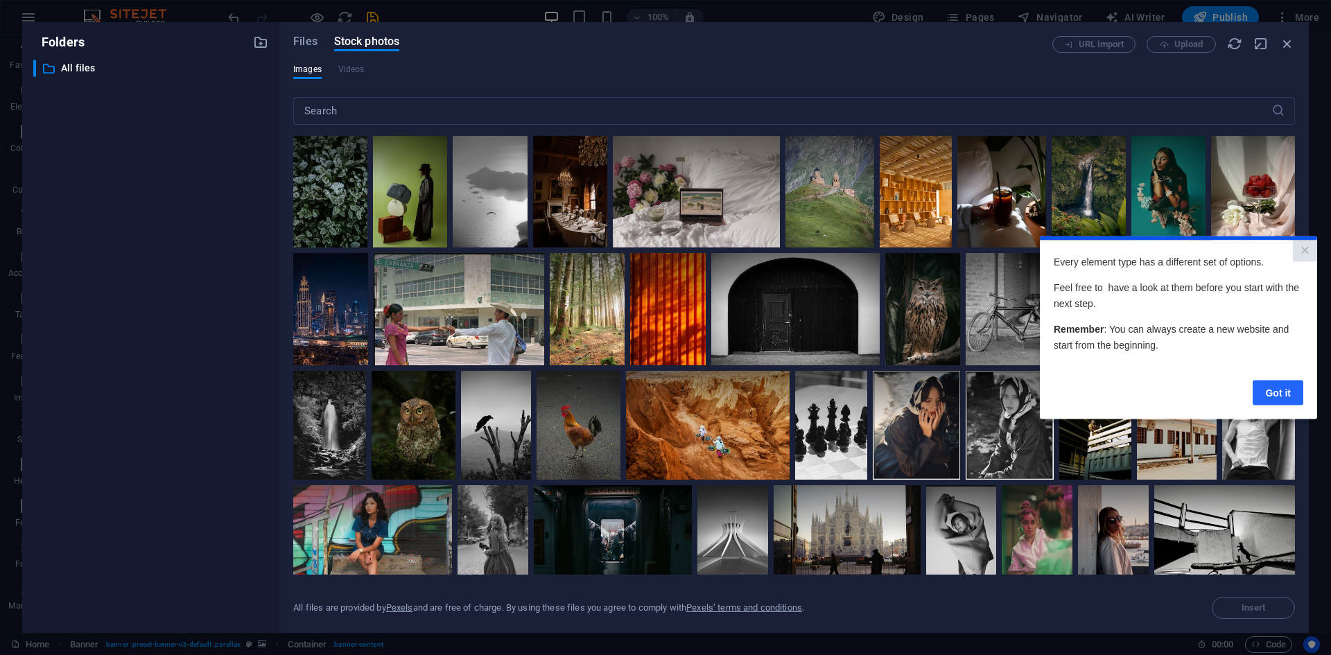
click at [918, 394] on link "Got it" at bounding box center [1278, 392] width 51 height 25
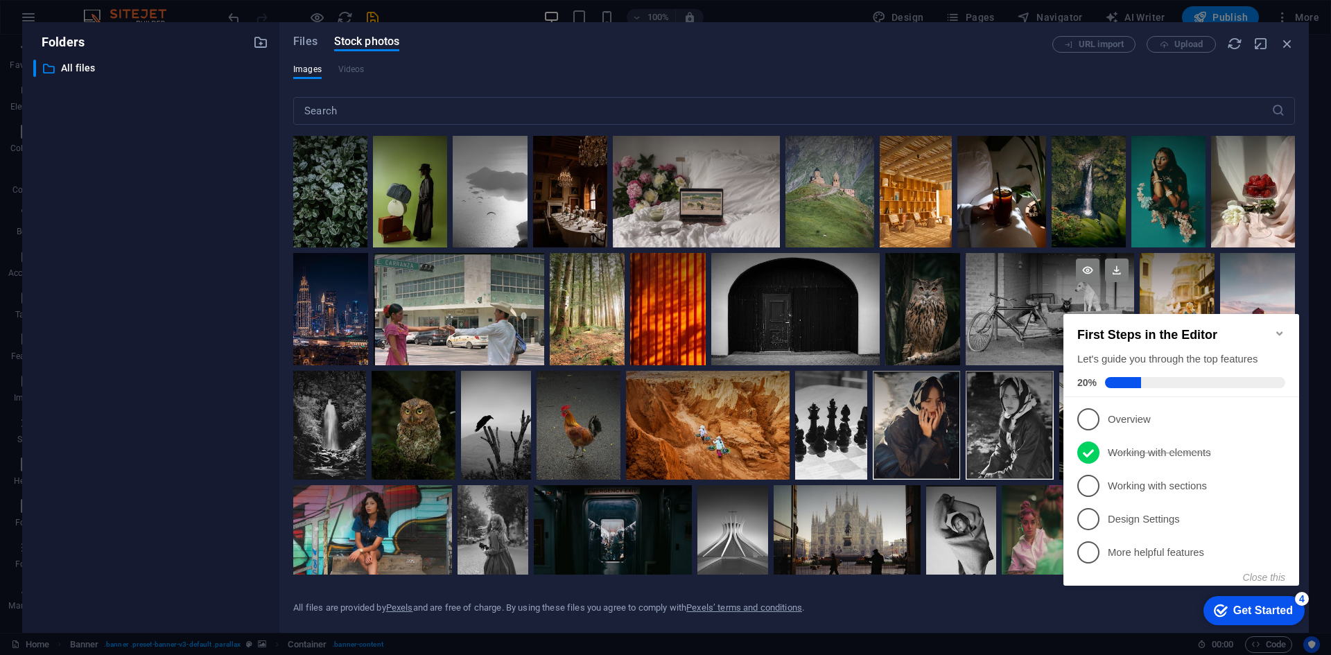
click at [918, 302] on div at bounding box center [1050, 281] width 168 height 56
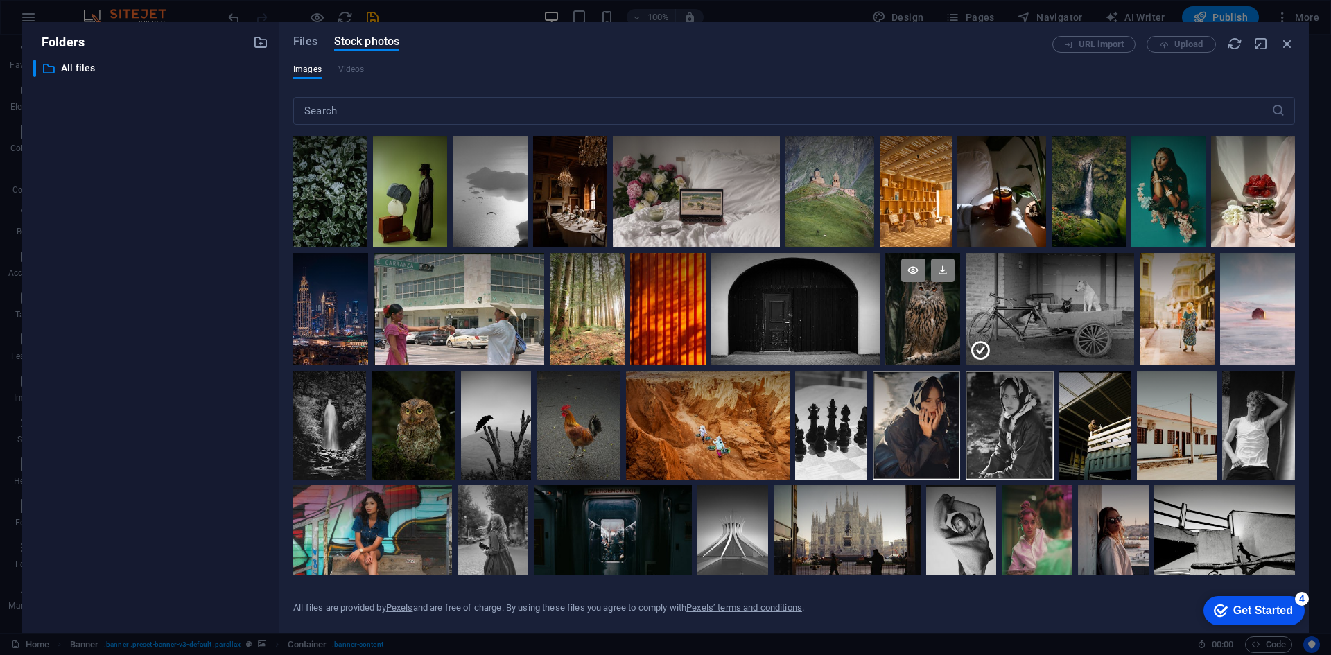
click at [918, 302] on div at bounding box center [922, 281] width 75 height 56
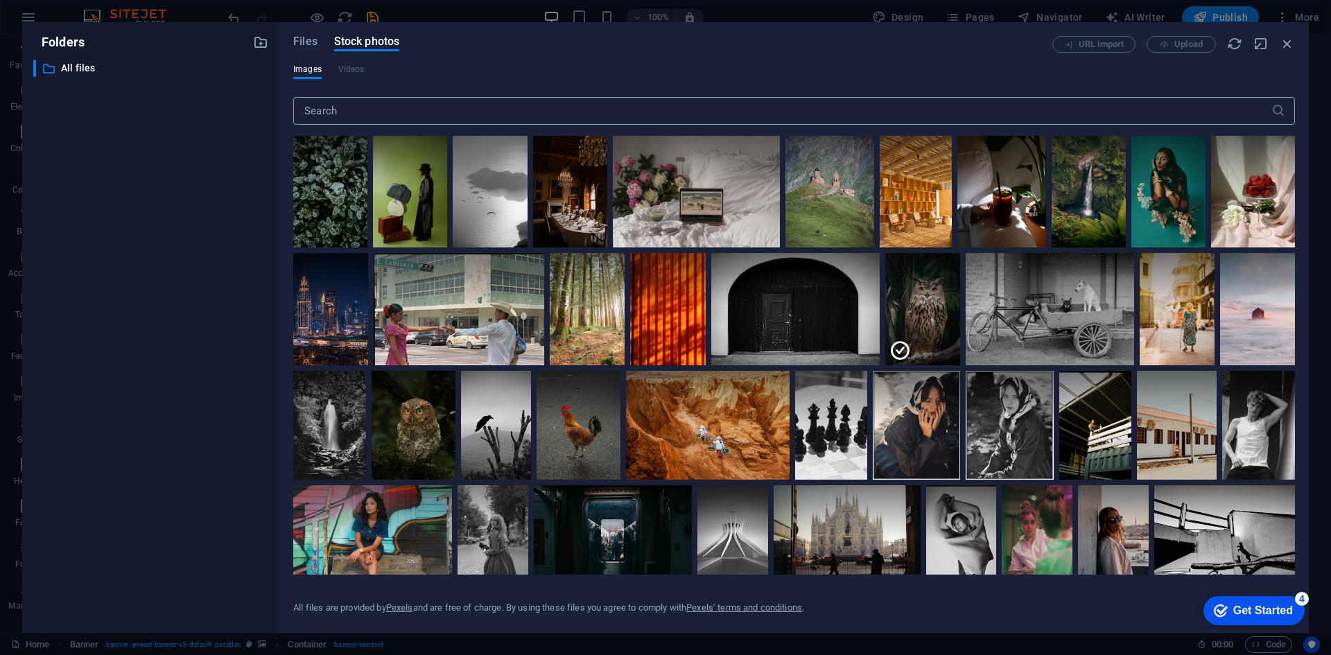
click at [507, 116] on input "text" at bounding box center [782, 111] width 978 height 28
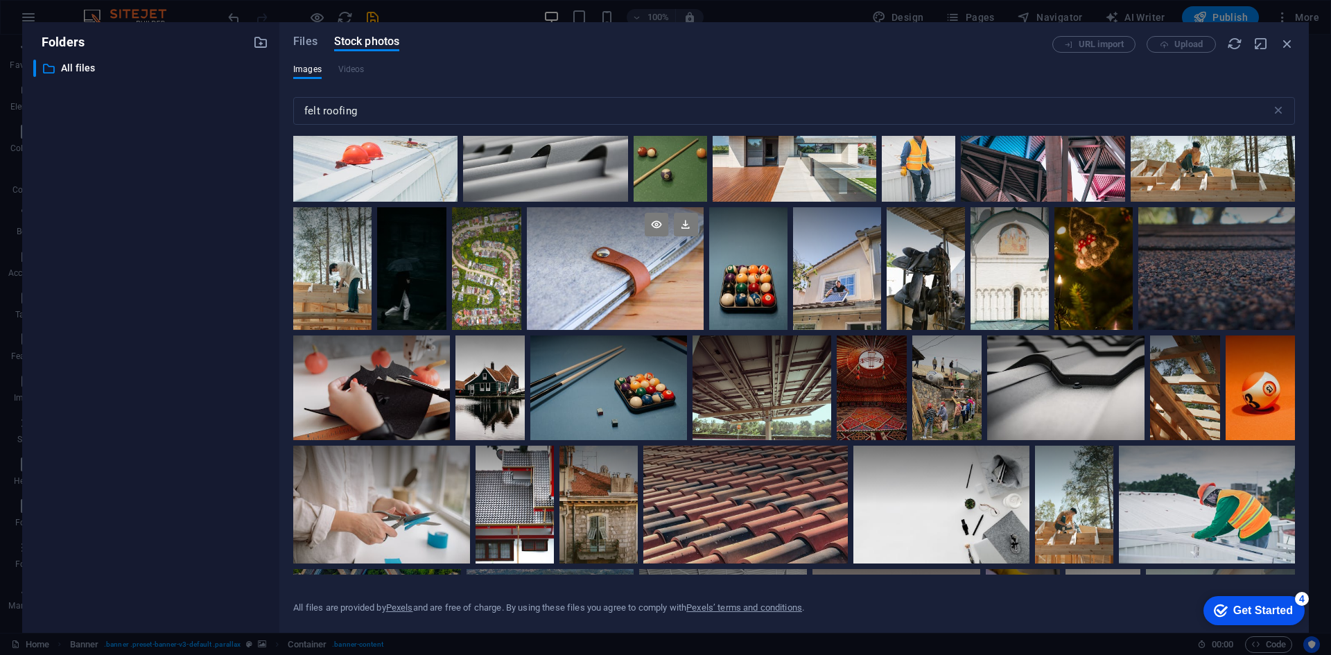
scroll to position [416, 0]
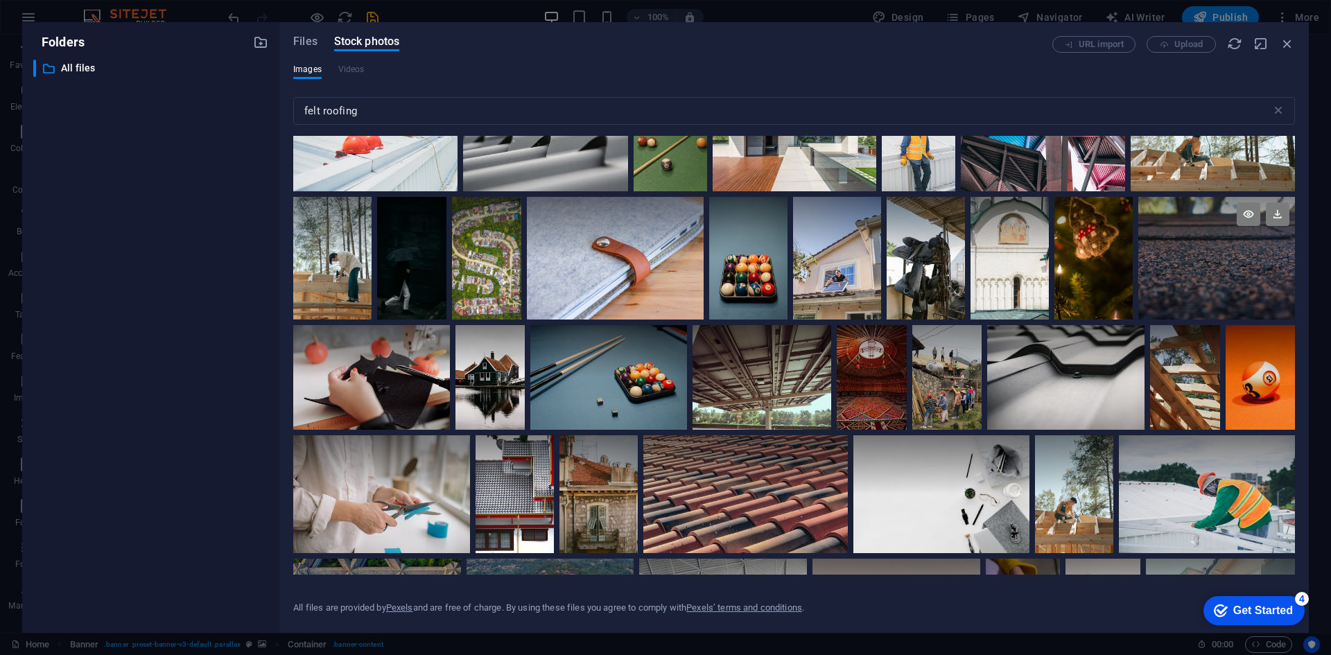
click at [918, 264] on div at bounding box center [1216, 258] width 157 height 123
click at [918, 212] on icon at bounding box center [1249, 214] width 24 height 24
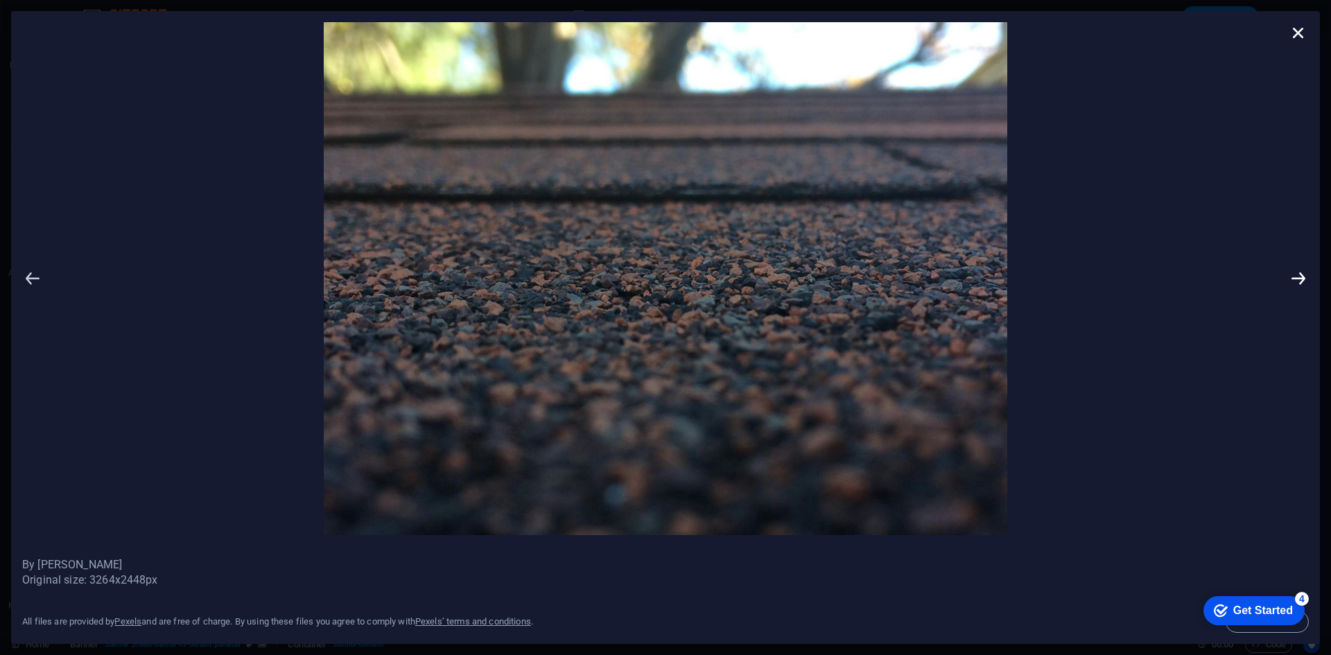
click at [37, 279] on icon at bounding box center [32, 278] width 21 height 513
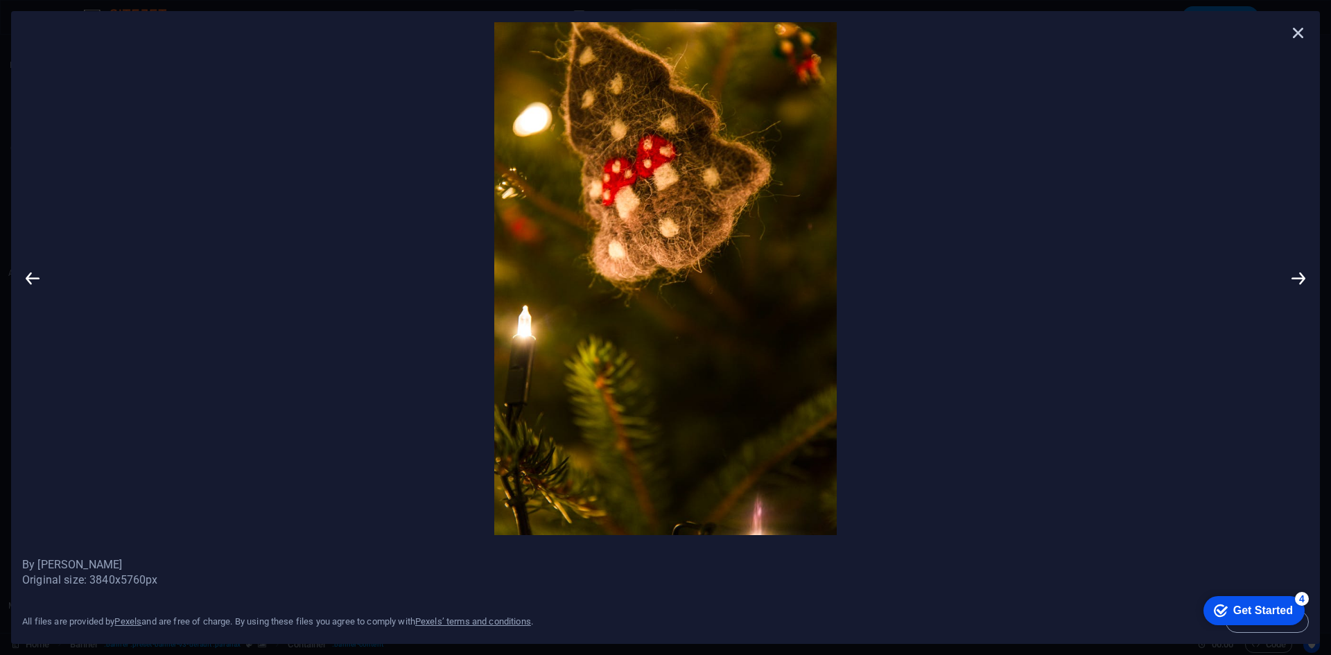
click at [918, 35] on icon at bounding box center [1298, 32] width 21 height 21
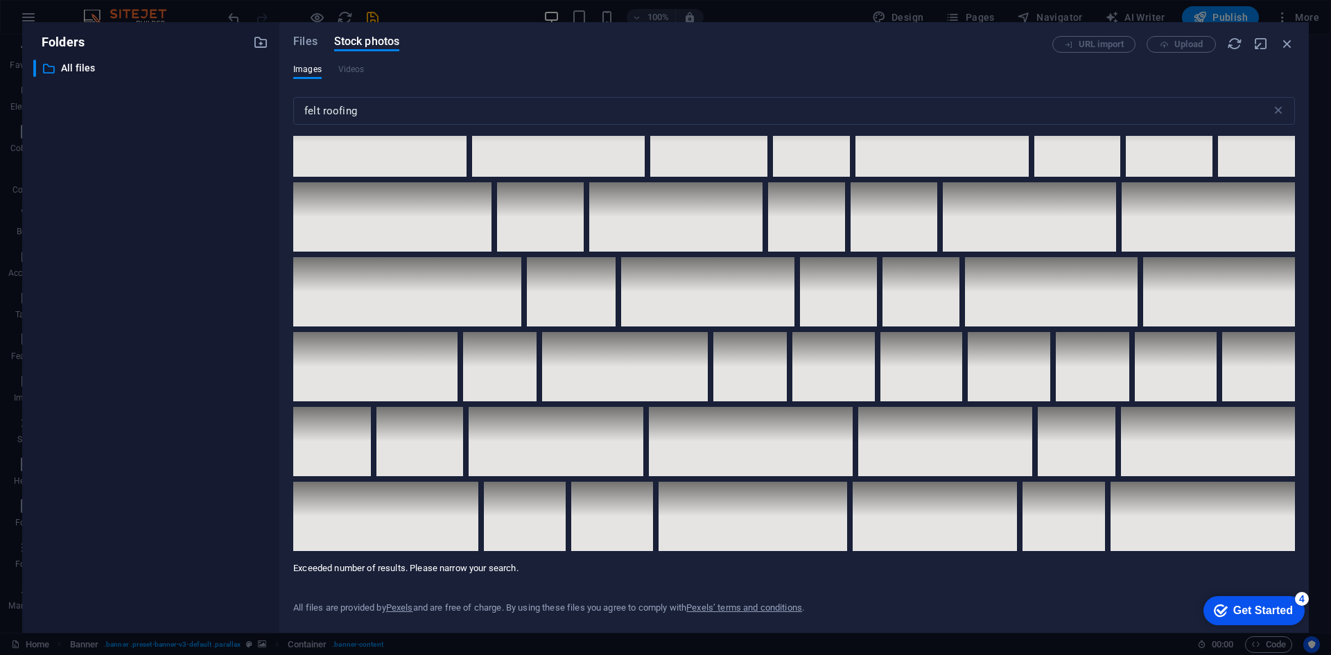
scroll to position [5457, 0]
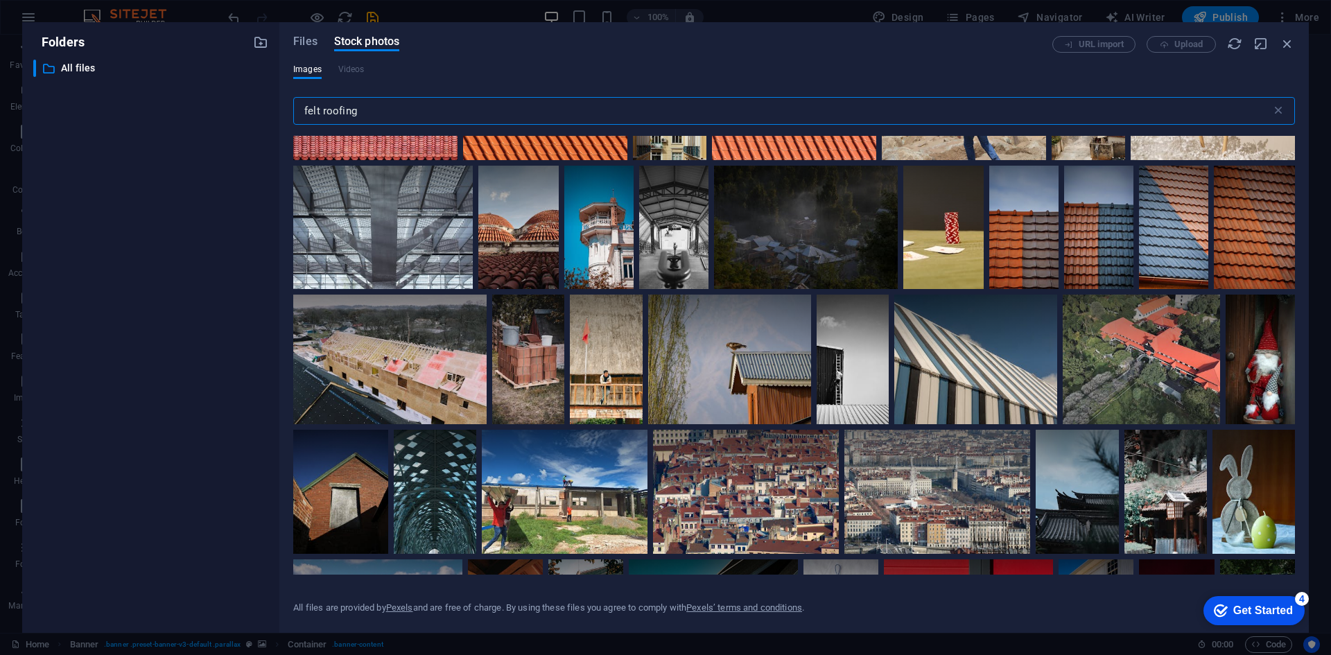
click at [389, 105] on input "felt roofing" at bounding box center [782, 111] width 978 height 28
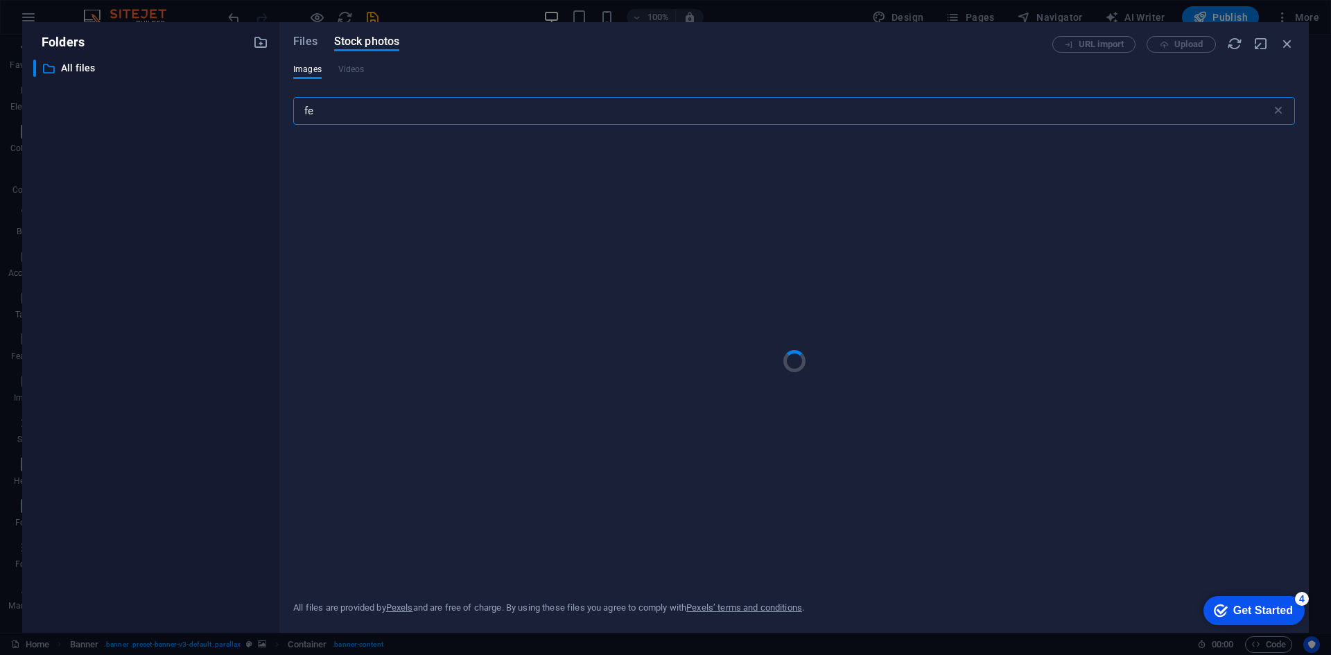
type input "f"
type input "bitumen felt"
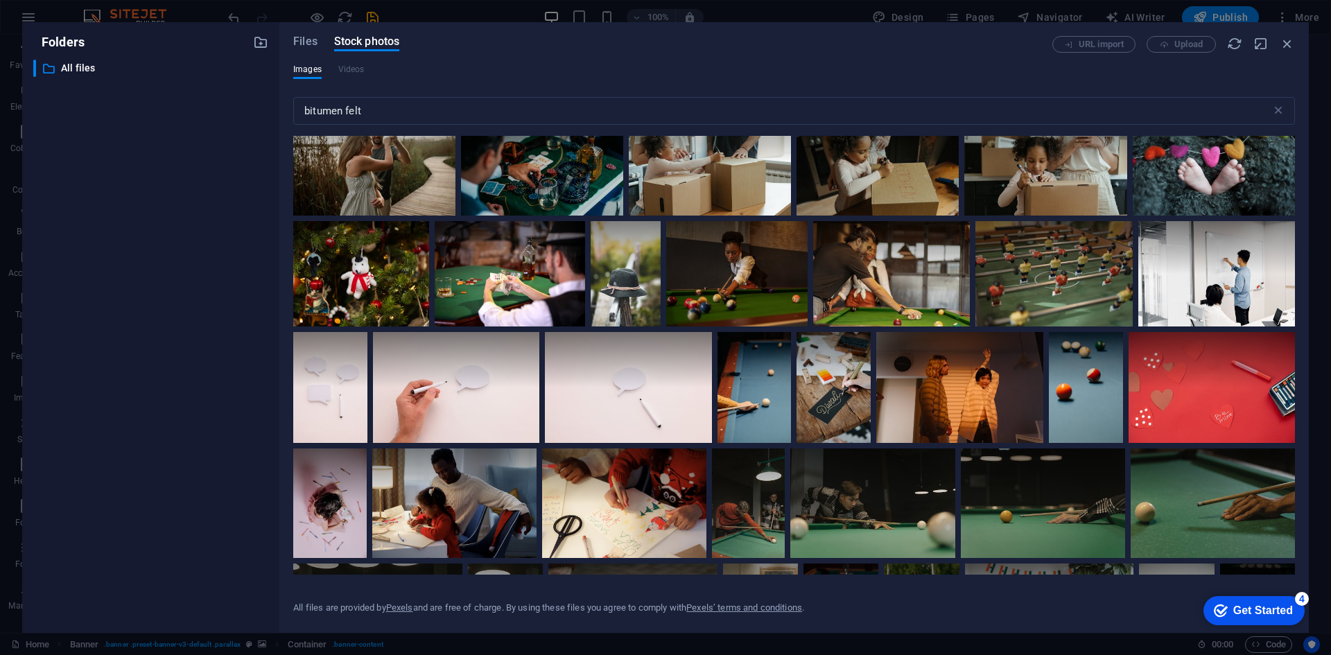
scroll to position [7364, 0]
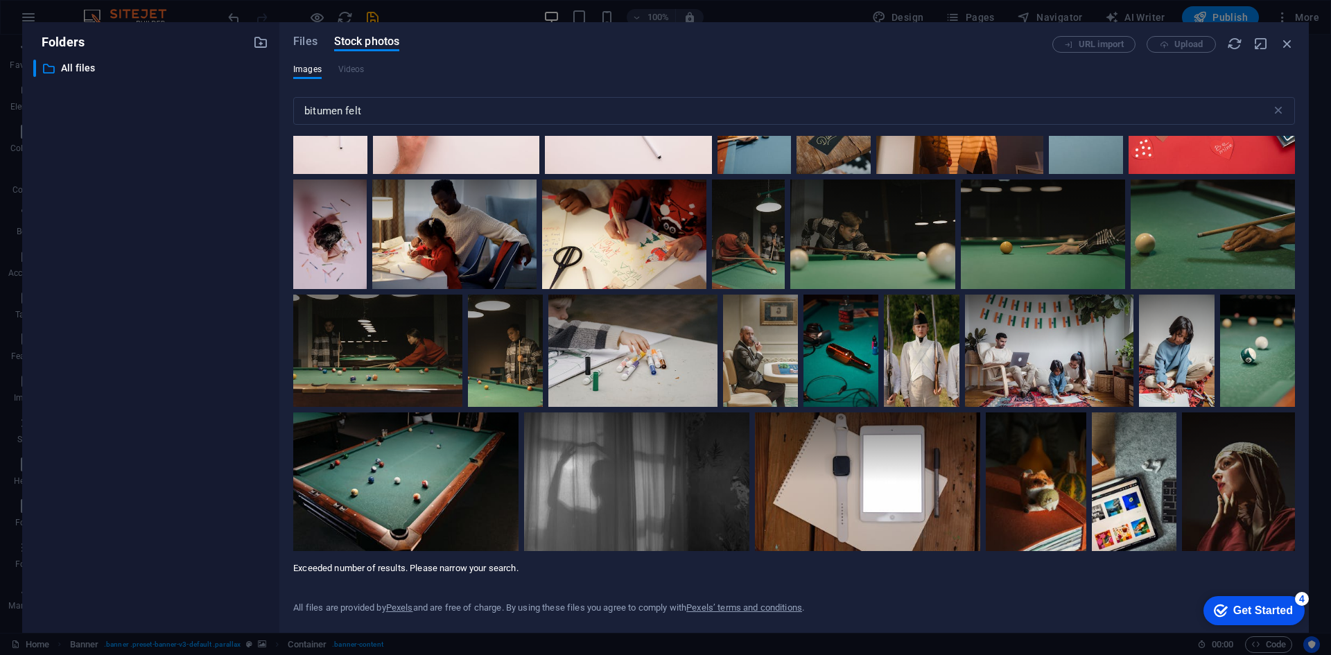
drag, startPoint x: 547, startPoint y: 207, endPoint x: 448, endPoint y: 96, distance: 149.3
click at [448, 96] on div "bitumen felt ​" at bounding box center [794, 113] width 1002 height 44
click at [308, 46] on span "Files" at bounding box center [305, 41] width 24 height 17
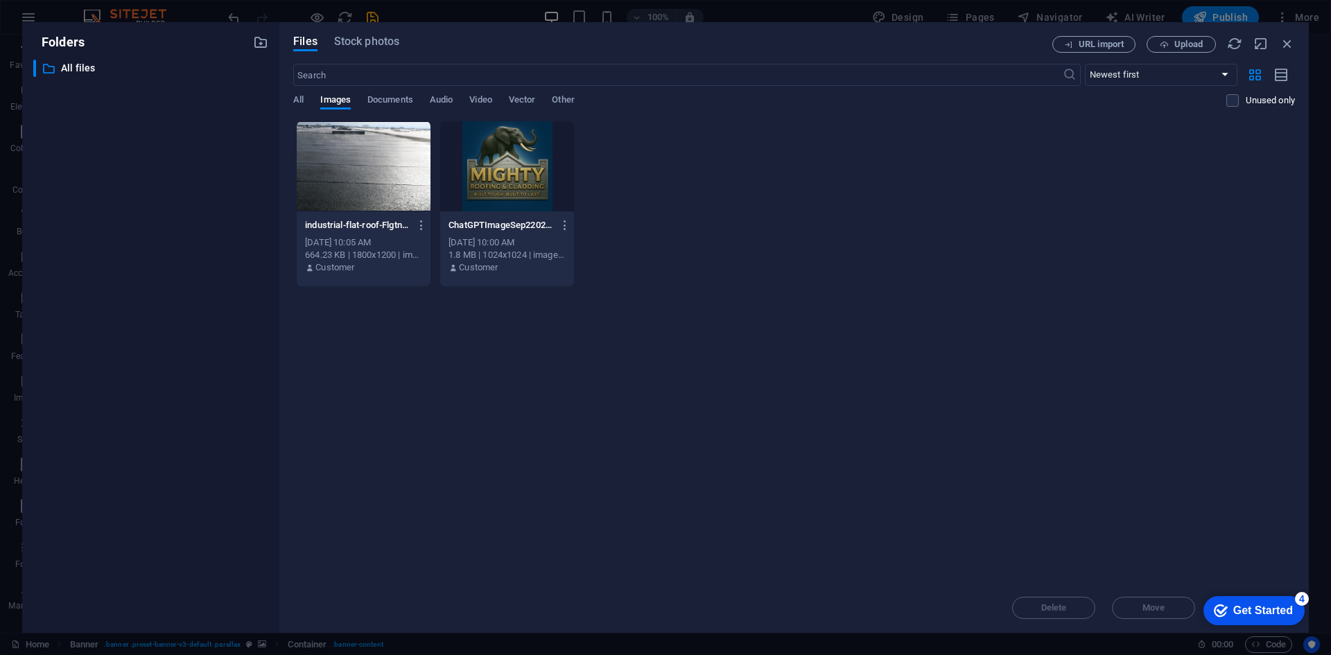
click at [341, 185] on div at bounding box center [364, 166] width 134 height 90
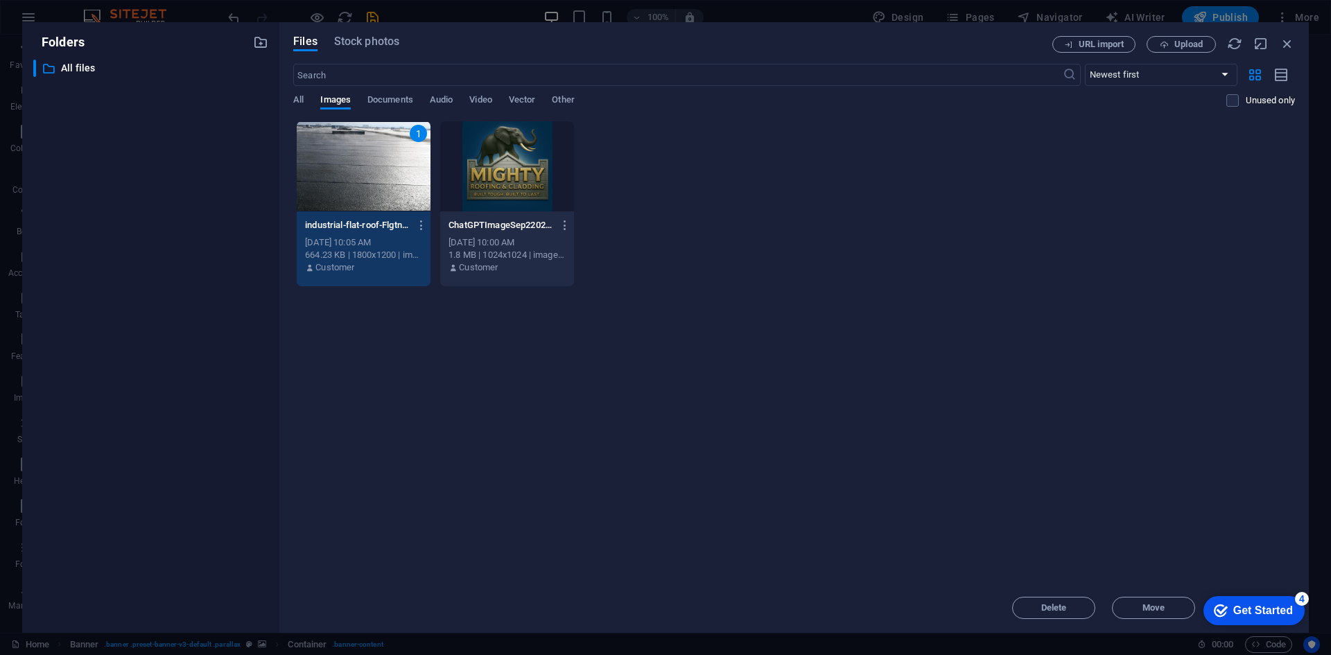
click at [918, 613] on icon "Get Started 4 items remaining, 20% complete" at bounding box center [1221, 610] width 14 height 12
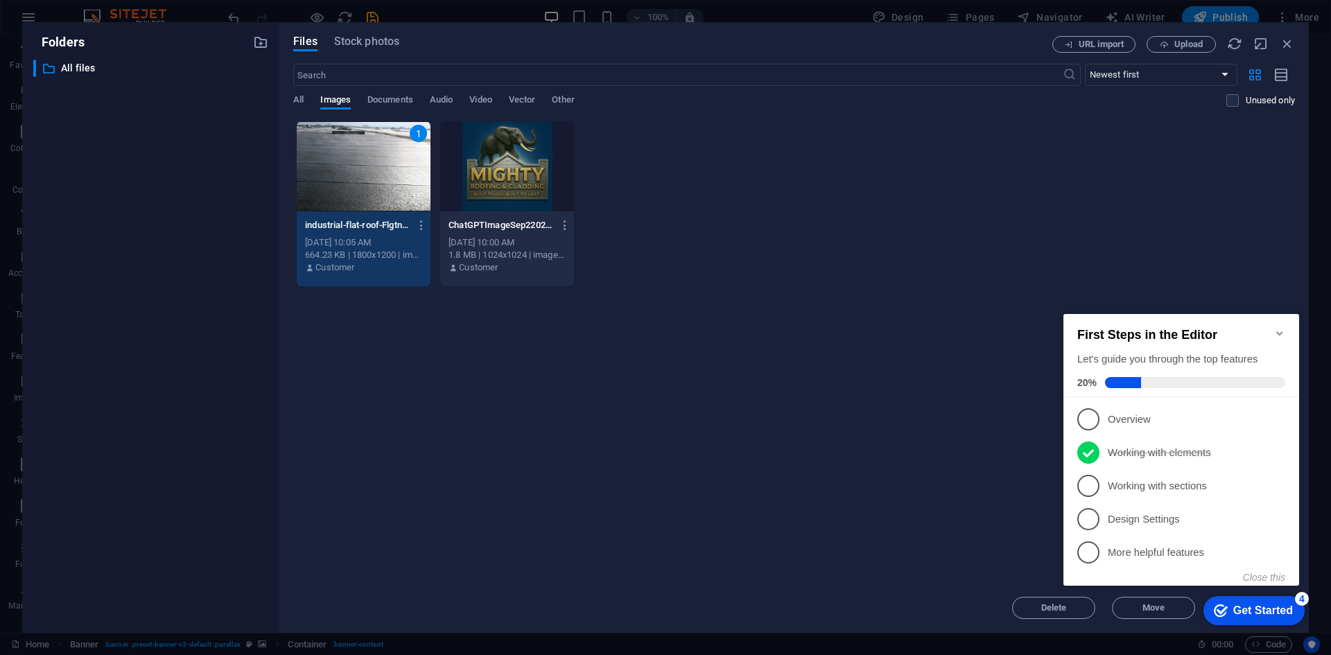
click at [811, 401] on div "Drop files here to upload them instantly 1 industrial-flat-roof-FlgtnXPY6V2vUX9…" at bounding box center [794, 352] width 1002 height 462
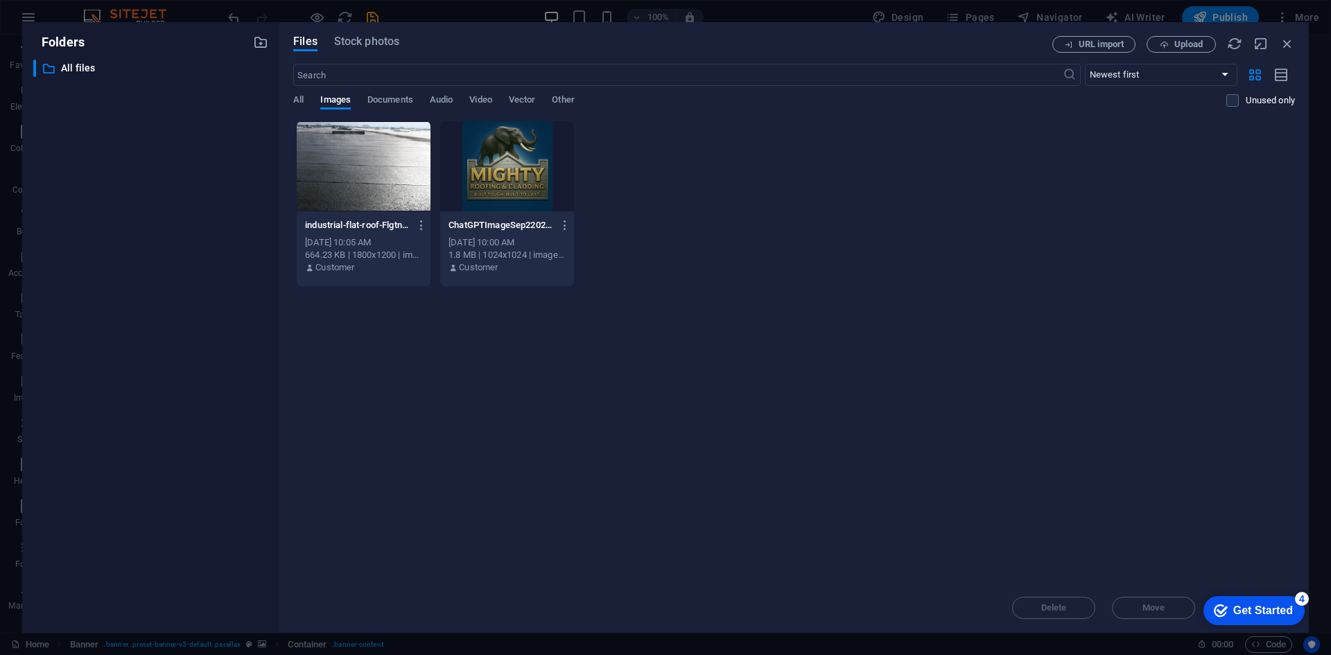
click at [390, 173] on div at bounding box center [364, 166] width 134 height 90
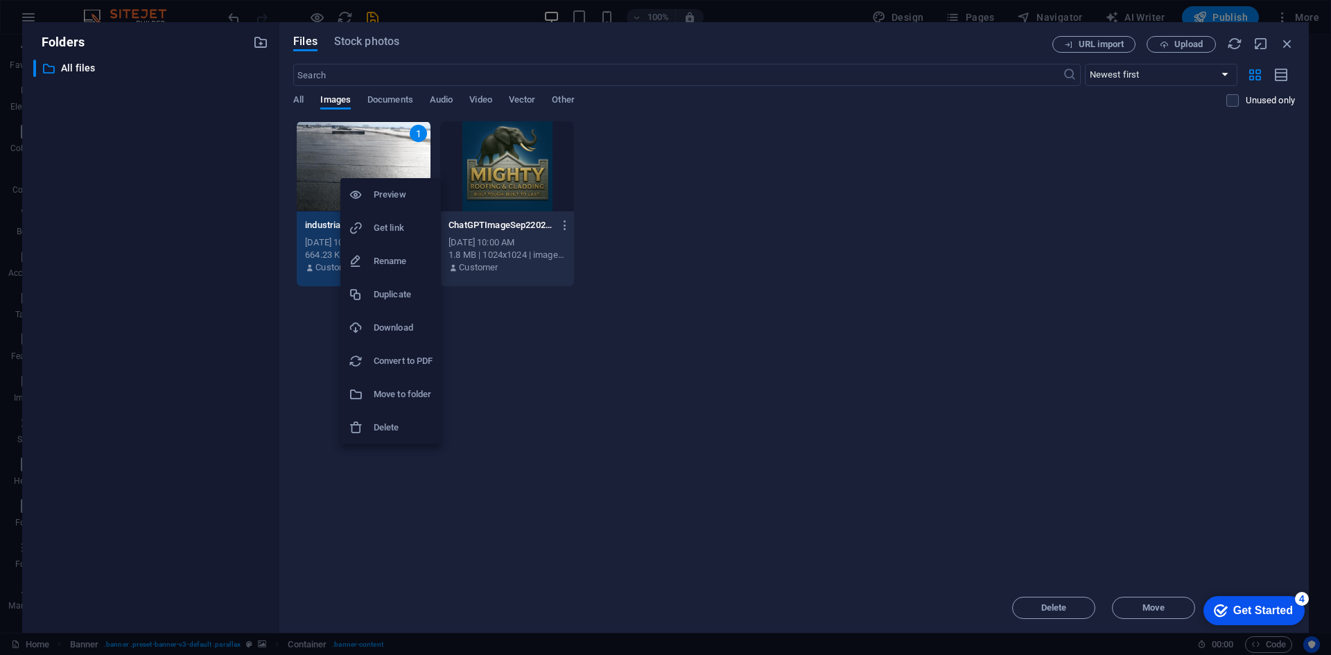
click at [367, 154] on div at bounding box center [665, 327] width 1331 height 655
click at [367, 154] on div "Preview Get link Rename Duplicate Download Convert to PDF Move to folder Delete" at bounding box center [665, 331] width 1331 height 647
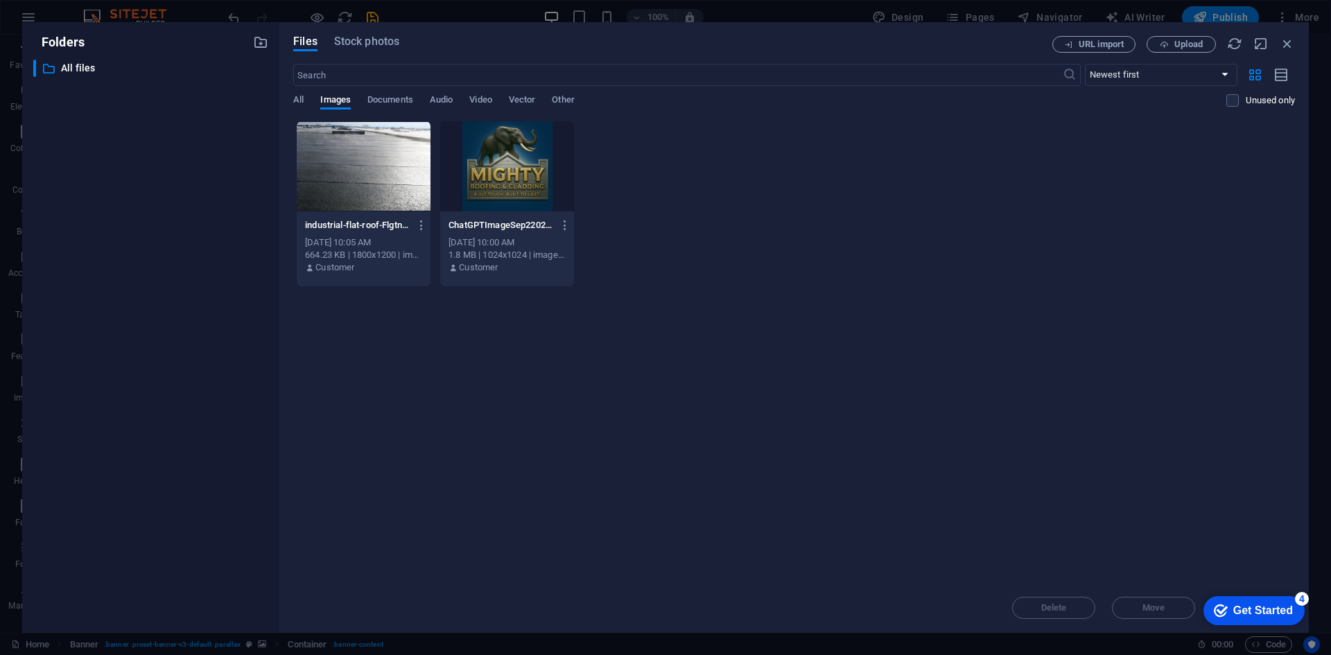
click at [367, 154] on div at bounding box center [364, 166] width 134 height 90
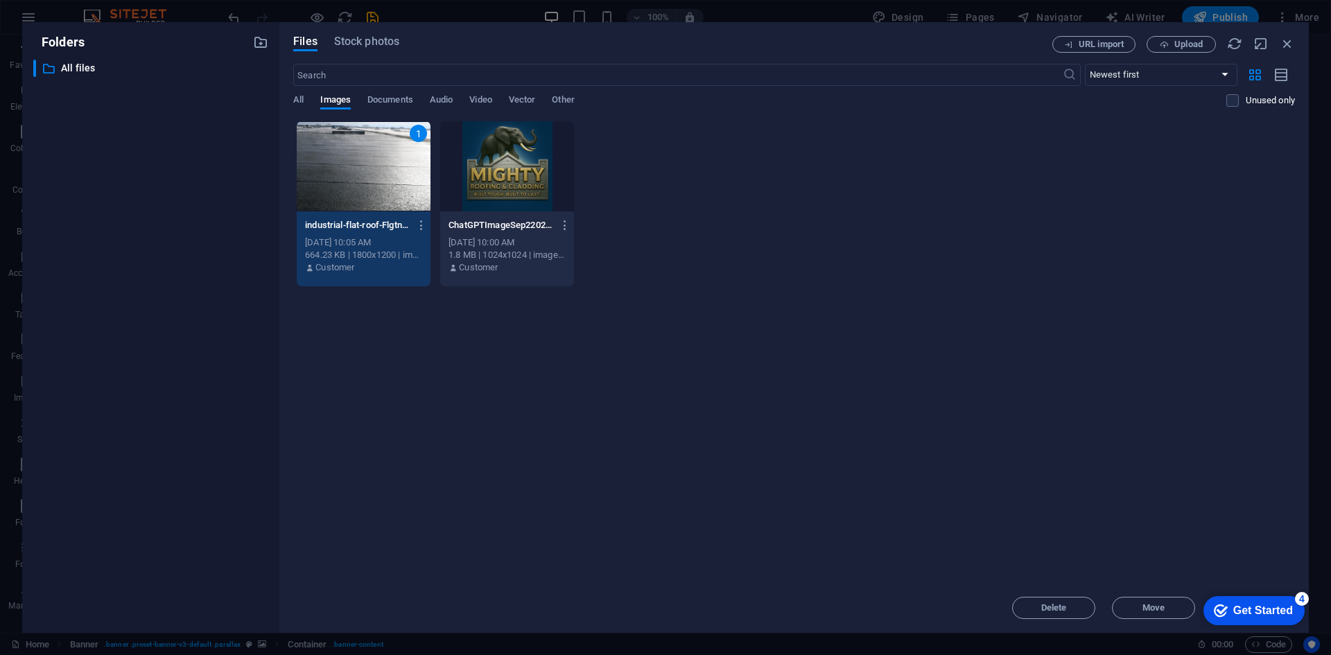
click at [367, 154] on div "1" at bounding box center [364, 166] width 134 height 90
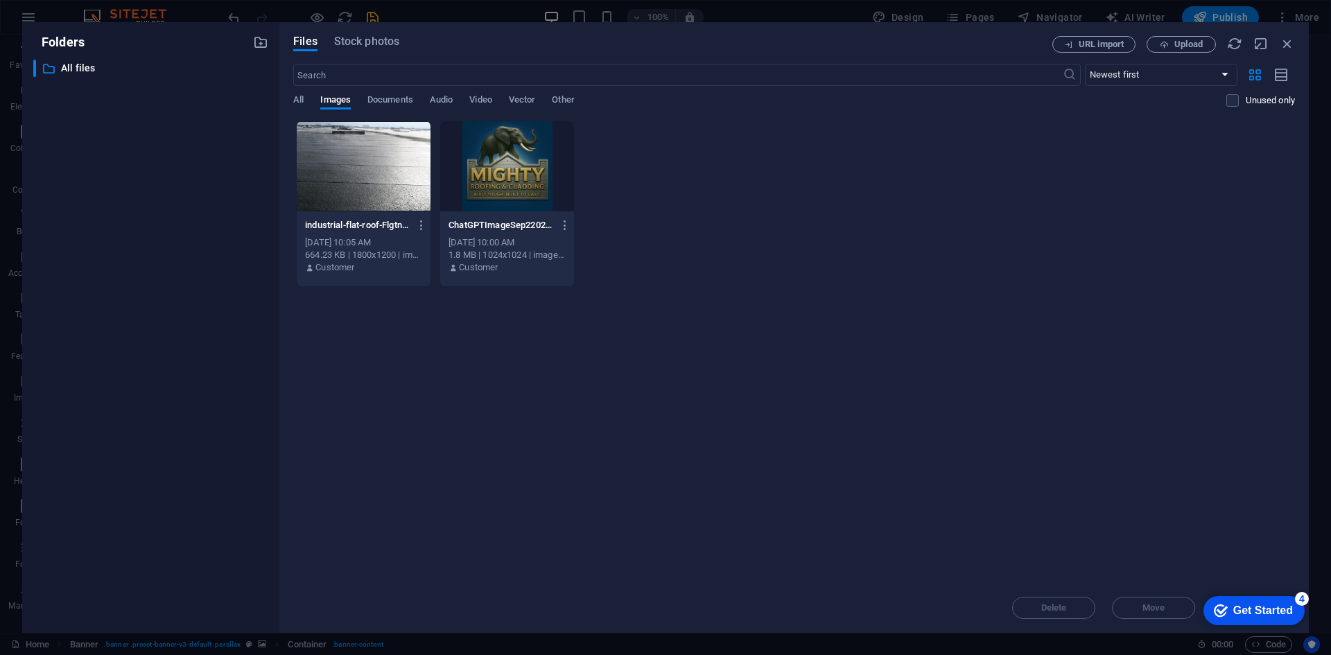
click at [367, 154] on div at bounding box center [364, 166] width 134 height 90
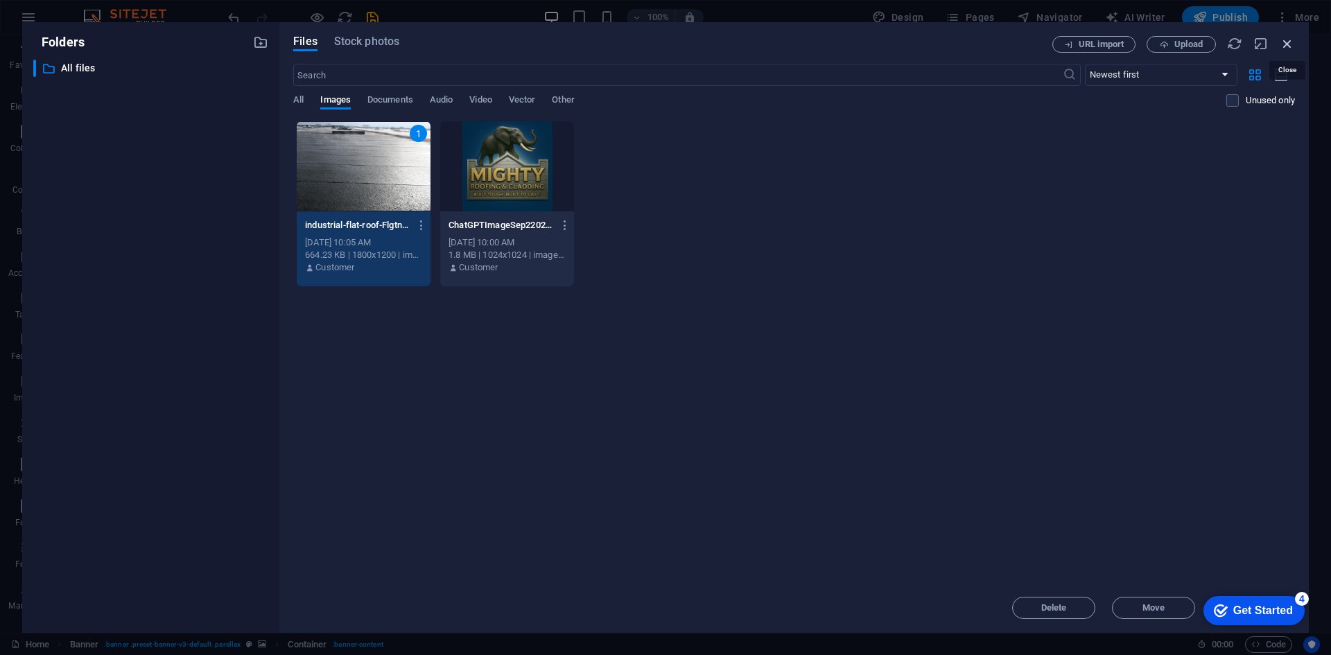
click at [918, 46] on icon "button" at bounding box center [1287, 43] width 15 height 15
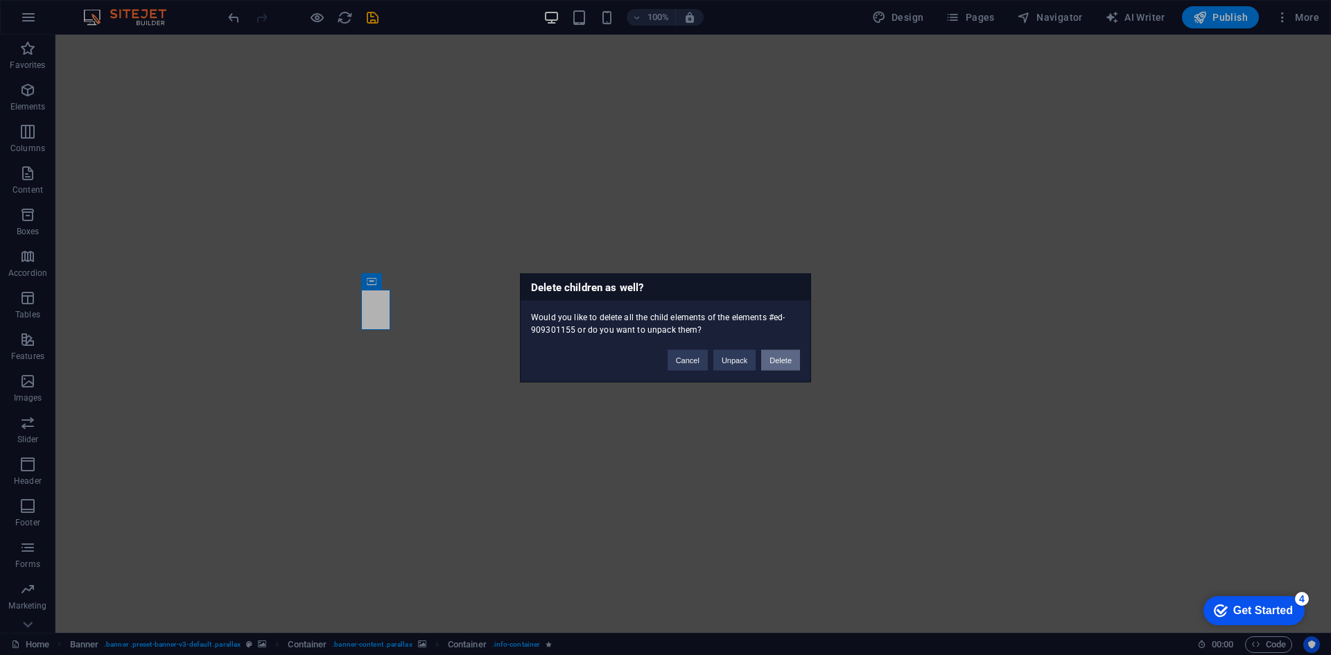
click at [774, 356] on button "Delete" at bounding box center [780, 359] width 39 height 21
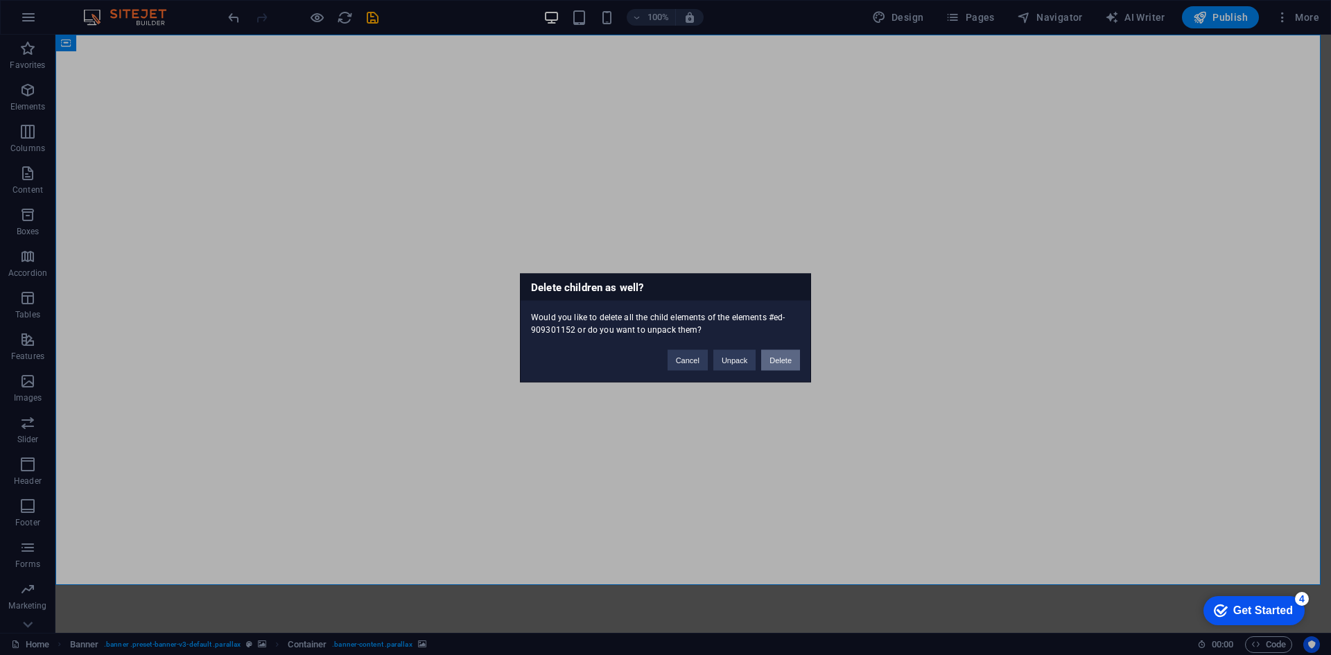
click at [776, 358] on button "Delete" at bounding box center [780, 359] width 39 height 21
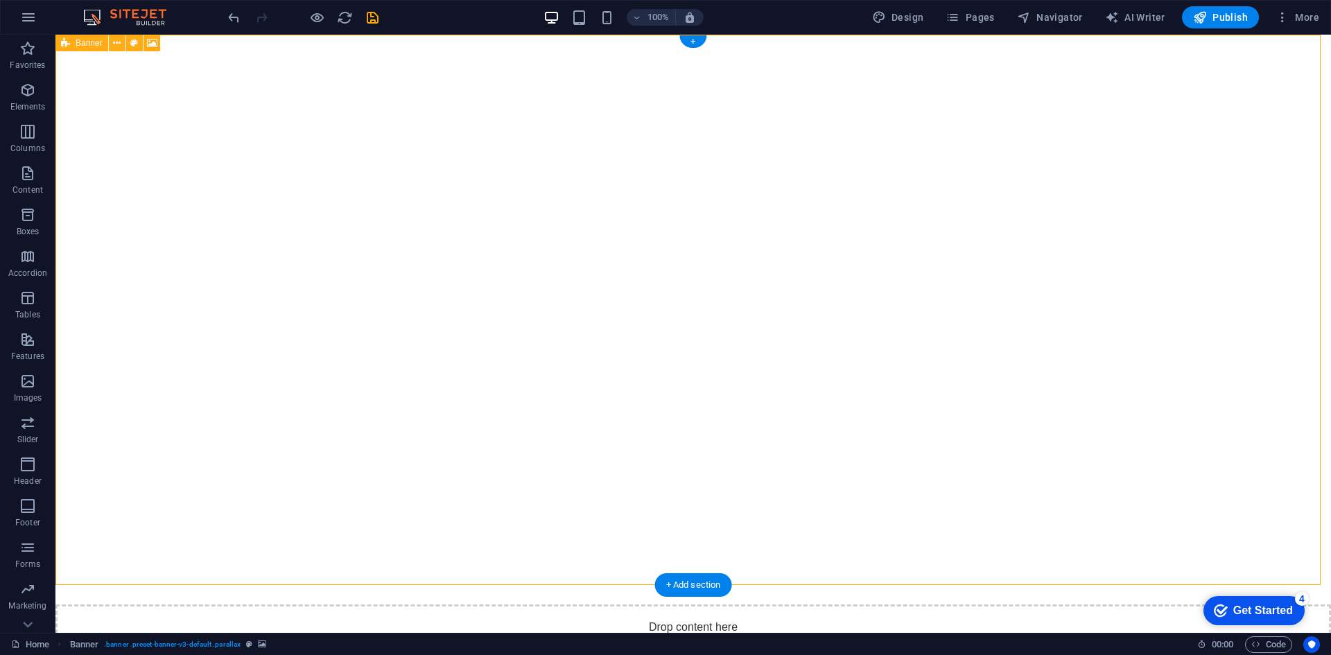
click at [381, 604] on div "Drop content here or Add elements Paste clipboard" at bounding box center [692, 653] width 1275 height 98
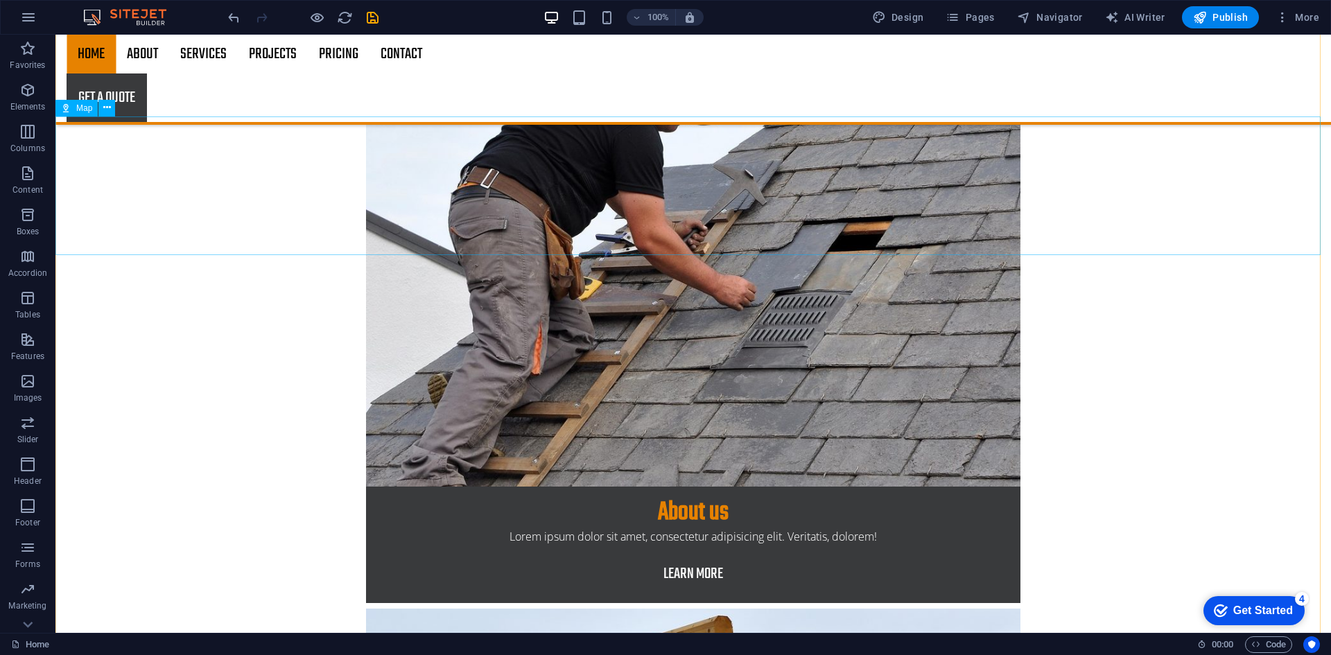
scroll to position [1831, 0]
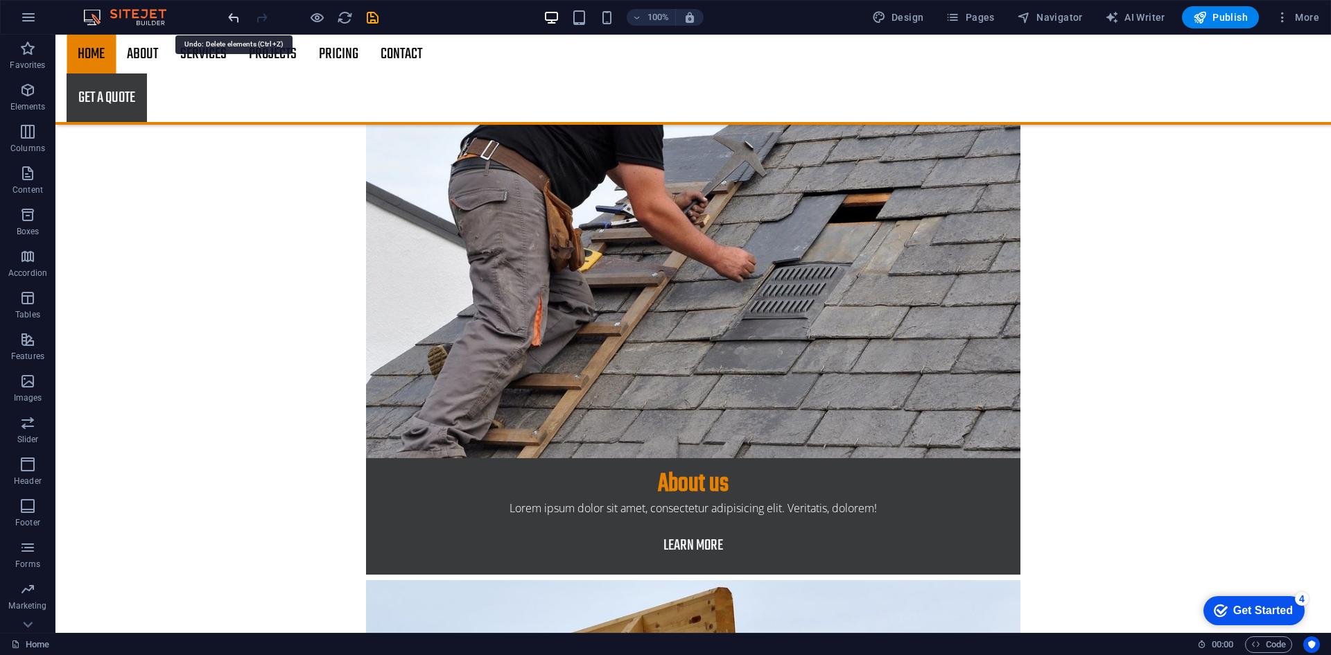
click at [226, 19] on icon "undo" at bounding box center [234, 18] width 16 height 16
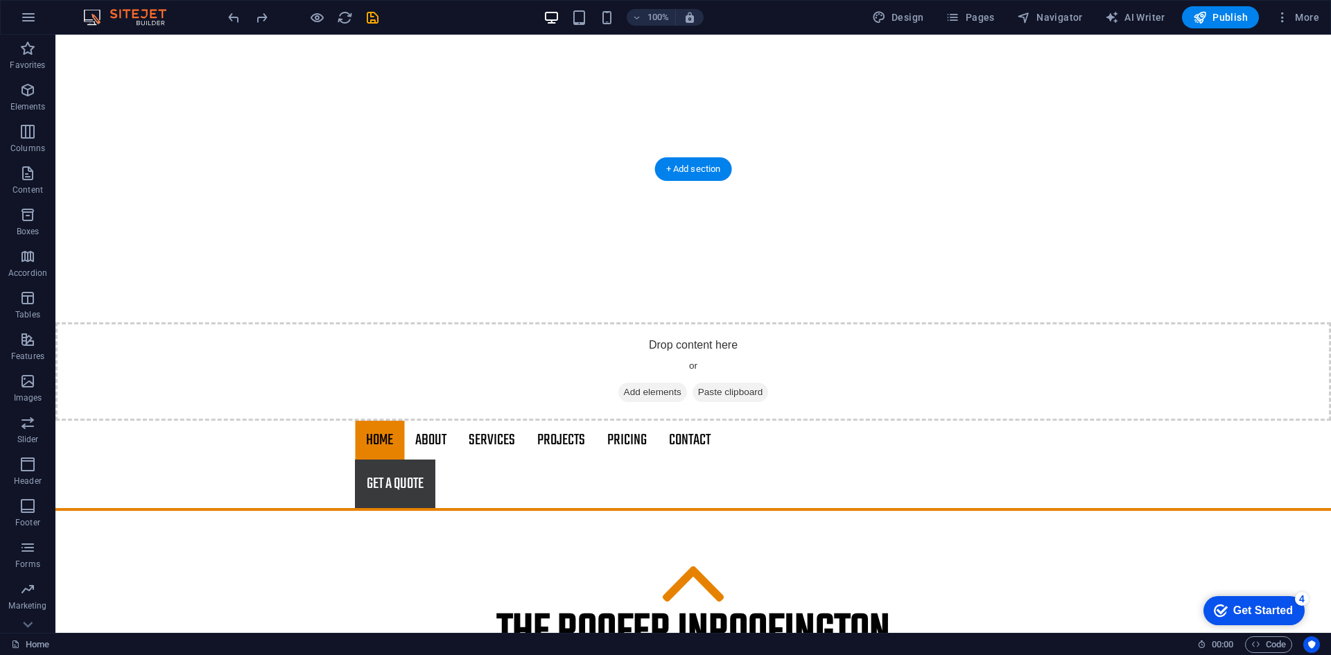
scroll to position [0, 0]
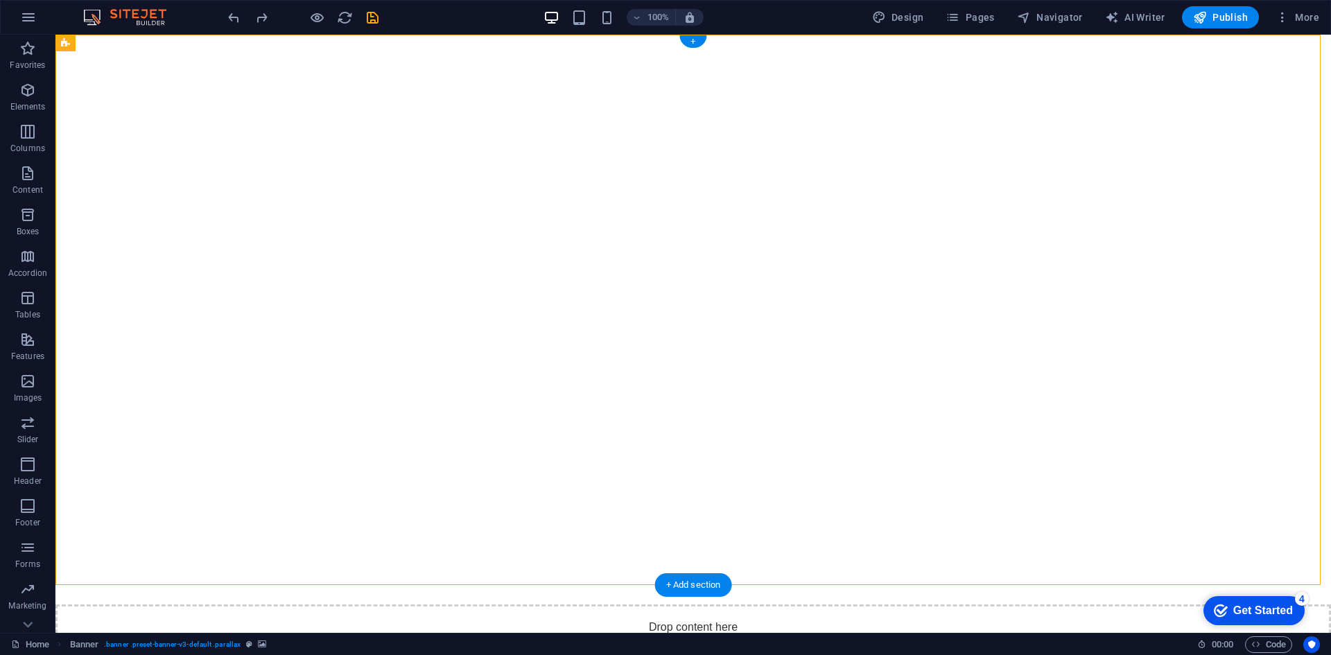
select select "vh"
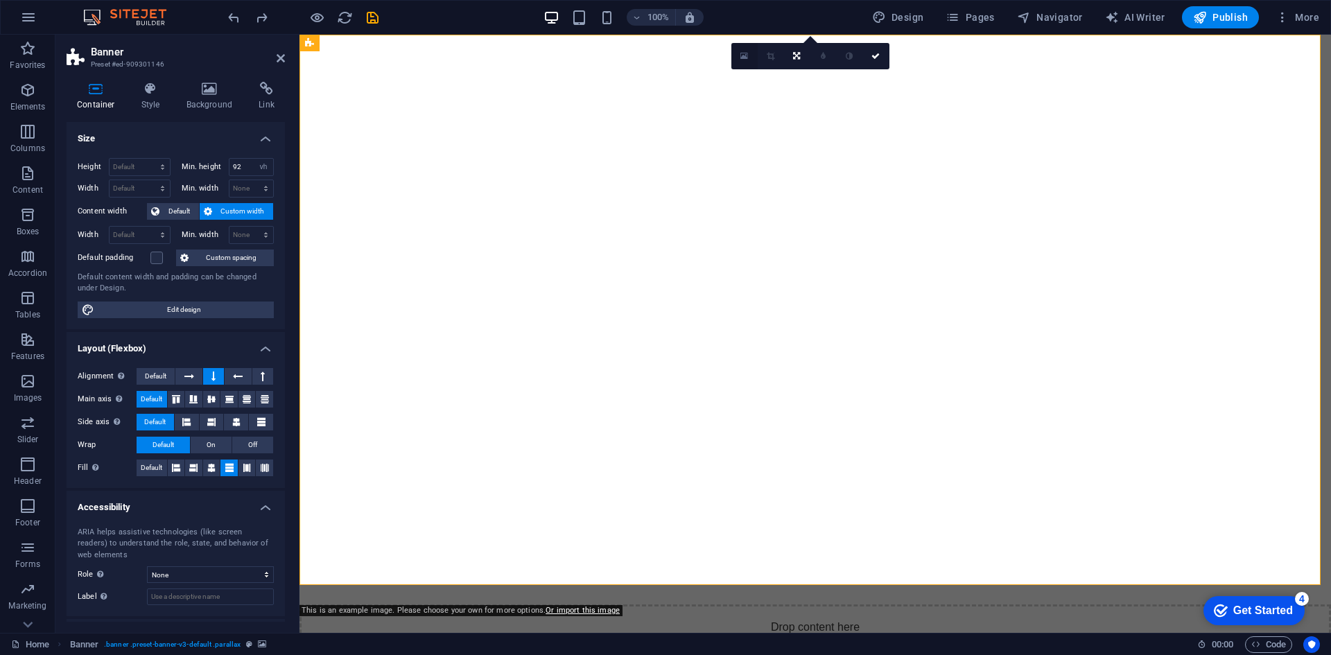
click at [750, 60] on link at bounding box center [744, 56] width 26 height 26
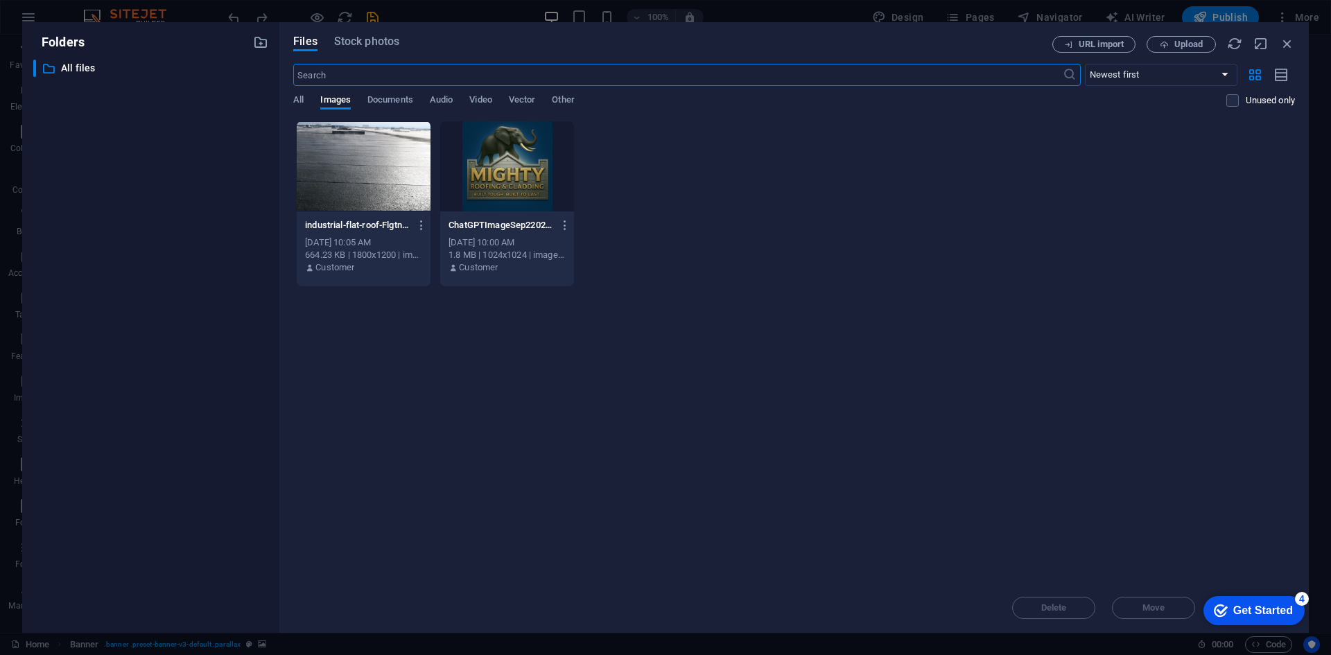
click at [557, 146] on div at bounding box center [507, 166] width 134 height 90
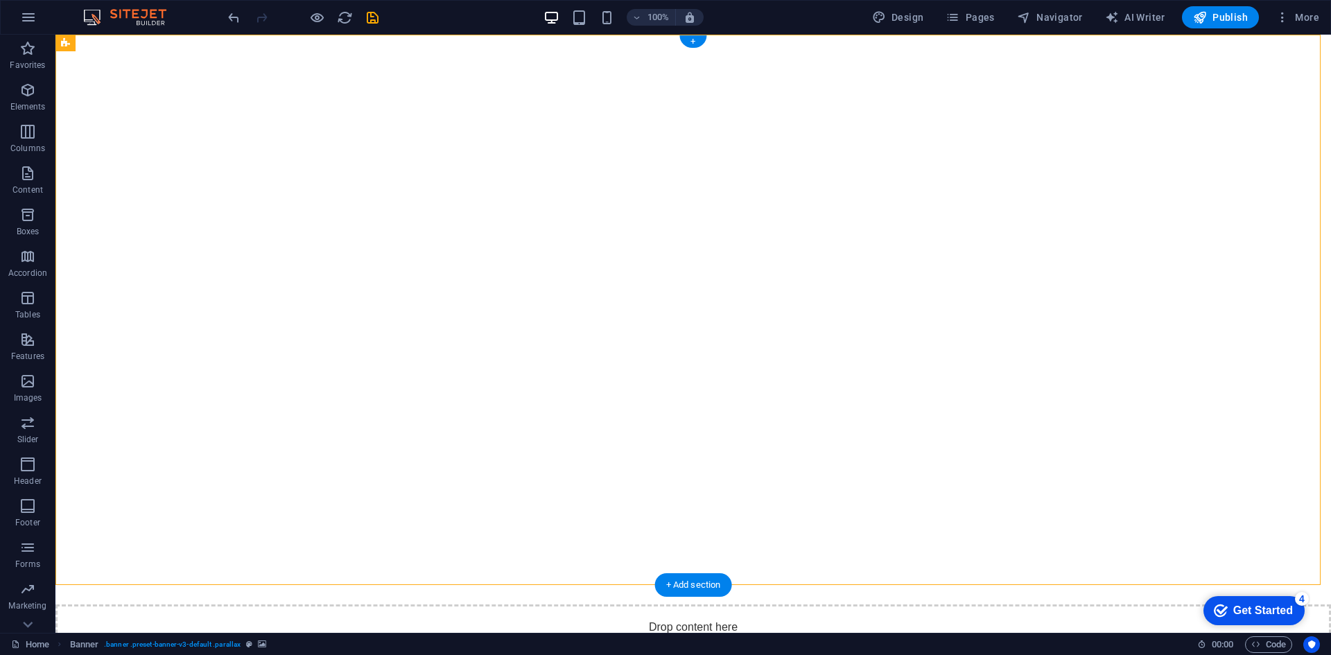
click at [426, 604] on div "Drop content here or Add elements Paste clipboard" at bounding box center [692, 653] width 1275 height 98
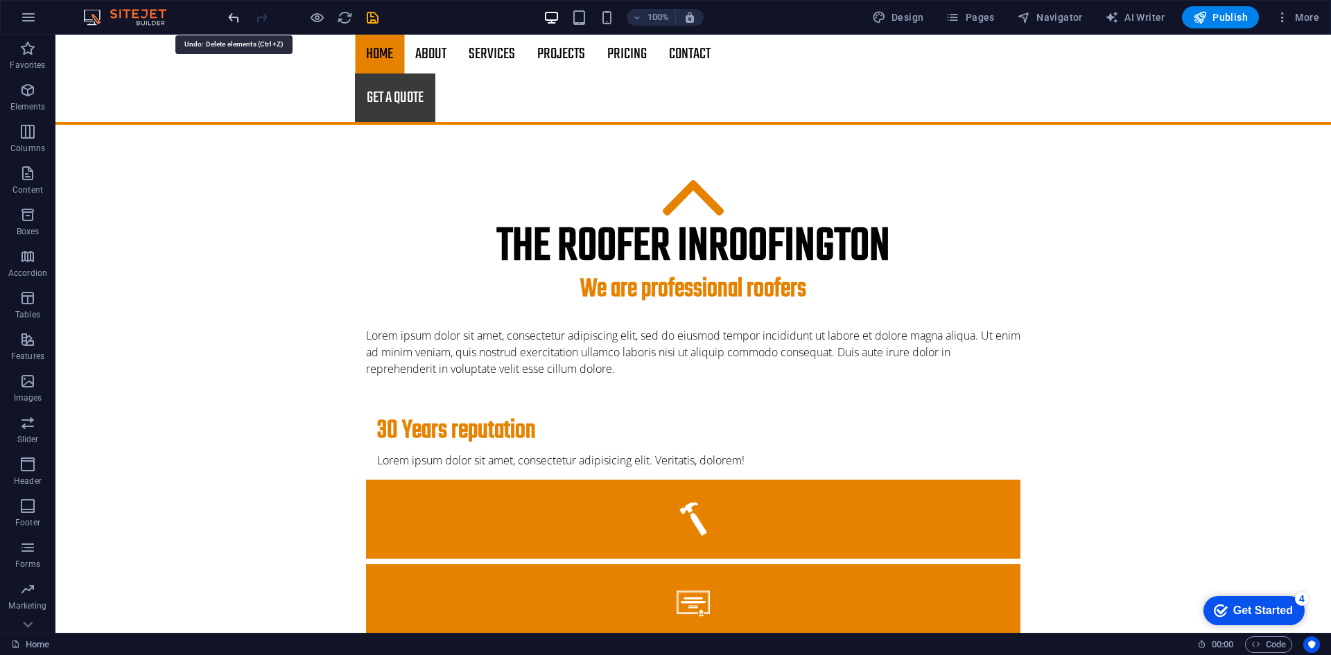
click at [235, 19] on icon "undo" at bounding box center [234, 18] width 16 height 16
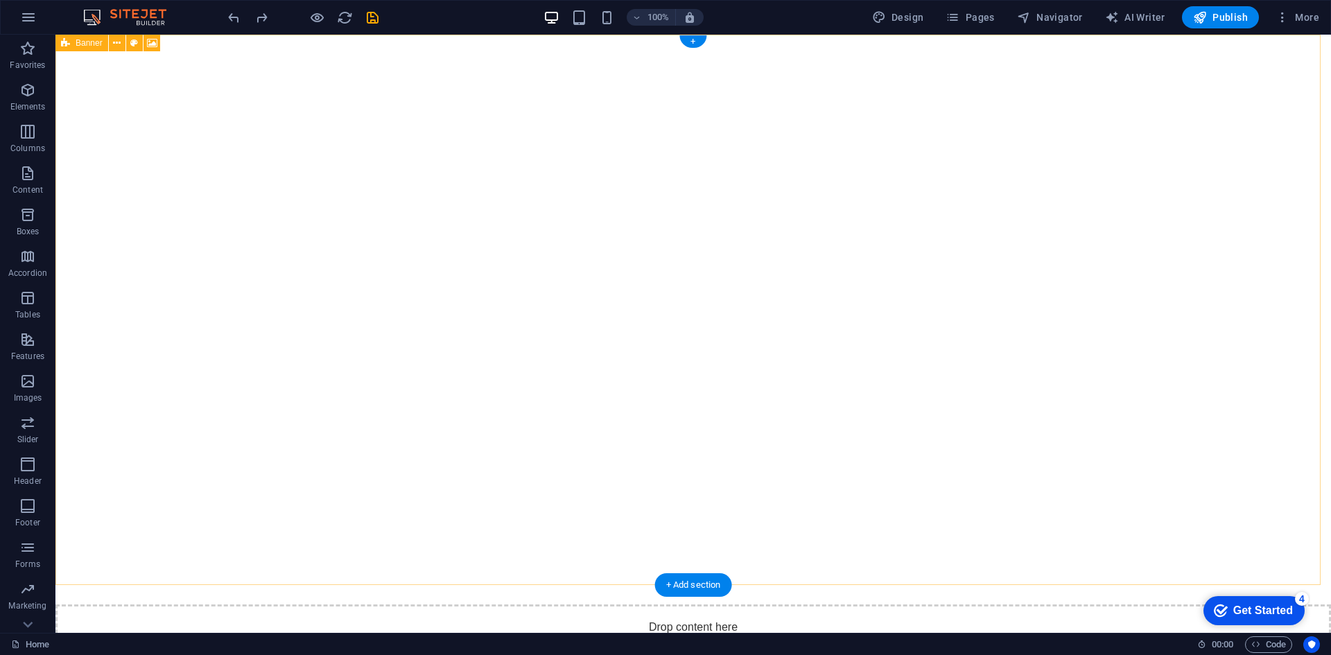
click at [466, 604] on div "Drop content here or Add elements Paste clipboard" at bounding box center [692, 653] width 1275 height 98
select select "vh"
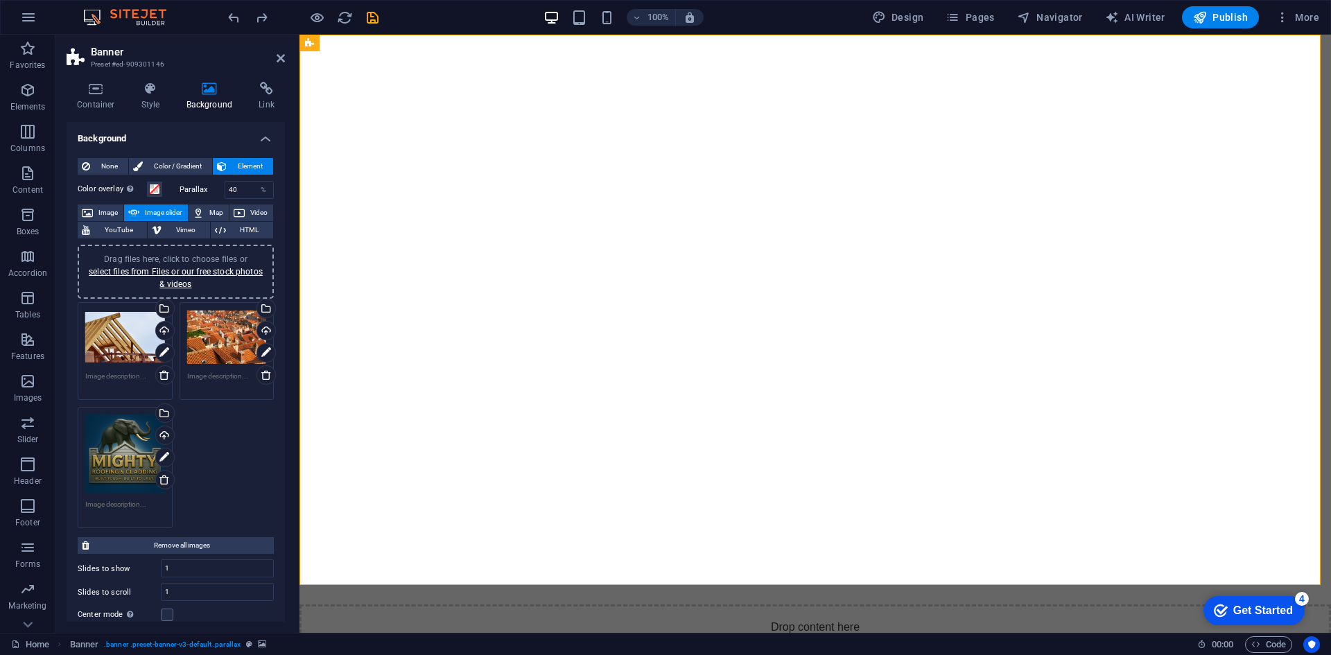
click at [132, 467] on div "Drag files here, click to choose files or select files from Files or our free s…" at bounding box center [125, 455] width 80 height 80
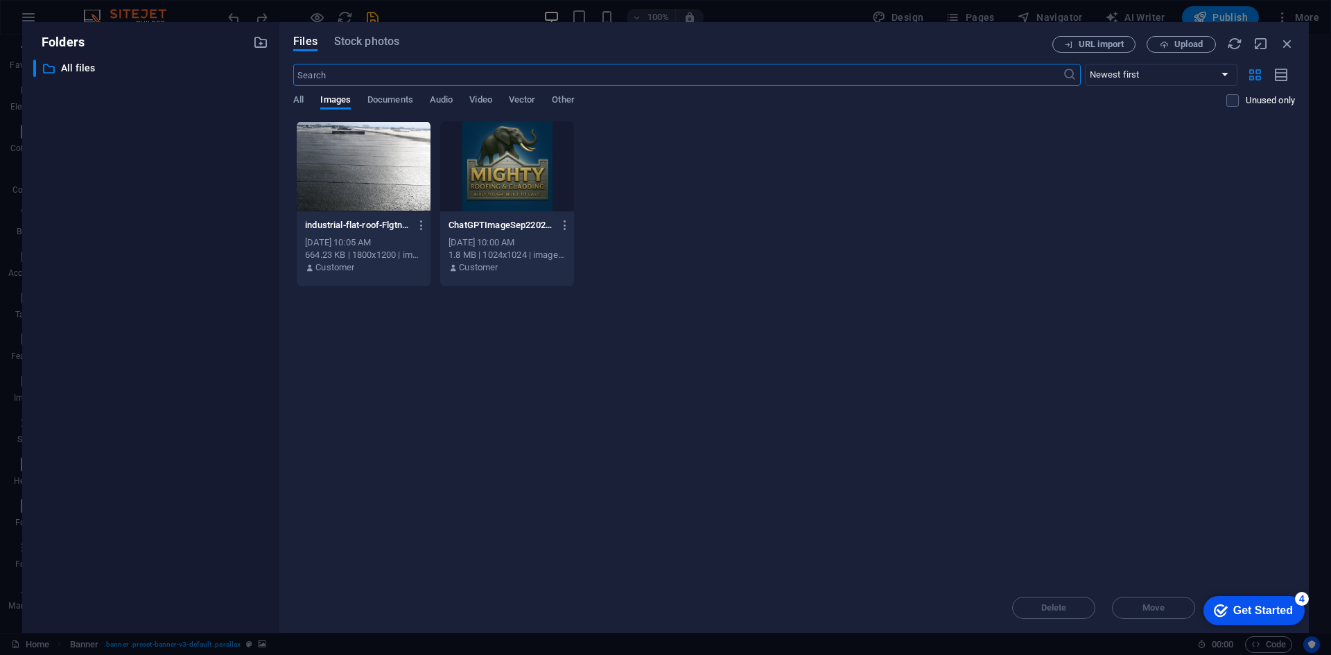
click at [516, 188] on div at bounding box center [507, 166] width 134 height 90
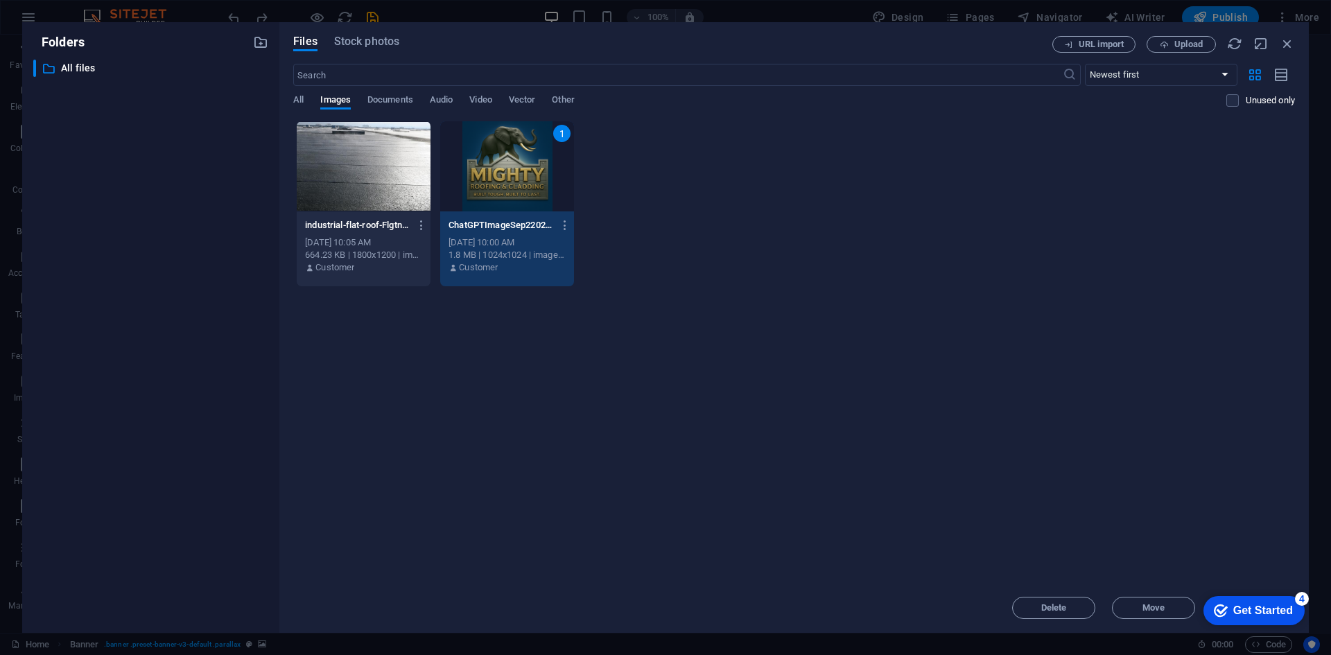
click at [516, 188] on div "1" at bounding box center [507, 166] width 134 height 90
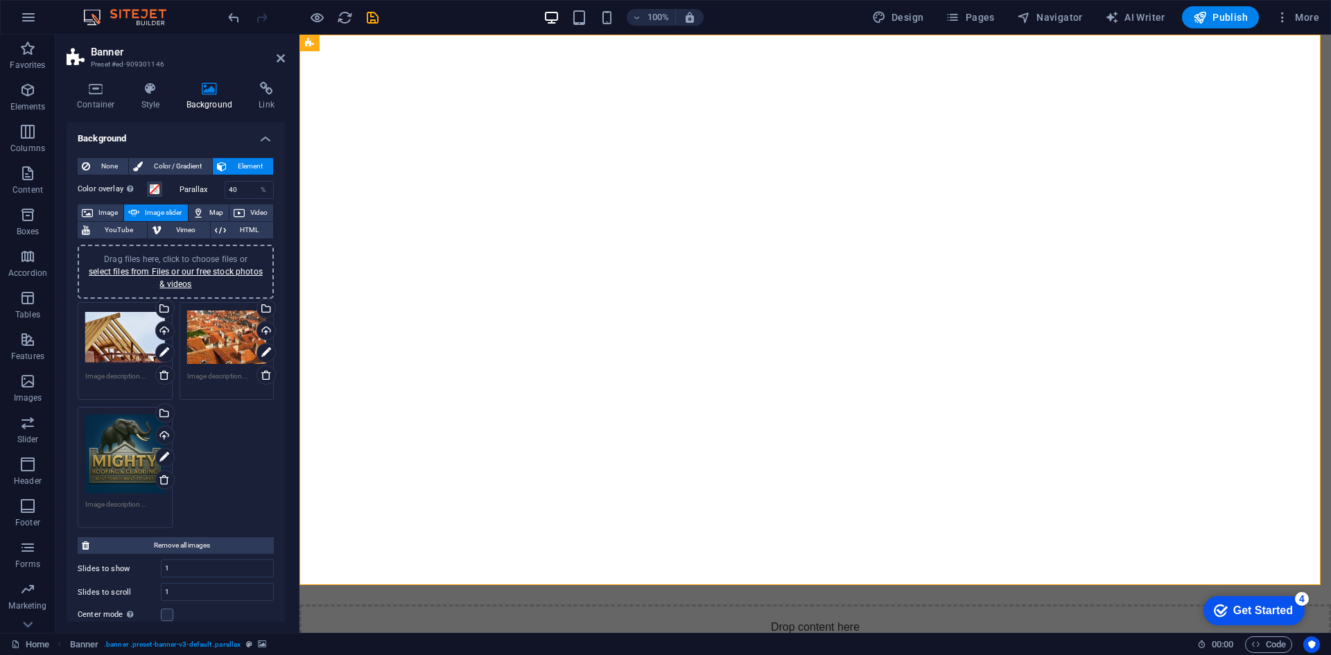
click at [110, 456] on div "Drag files here, click to choose files or select files from Files or our free s…" at bounding box center [125, 455] width 80 height 80
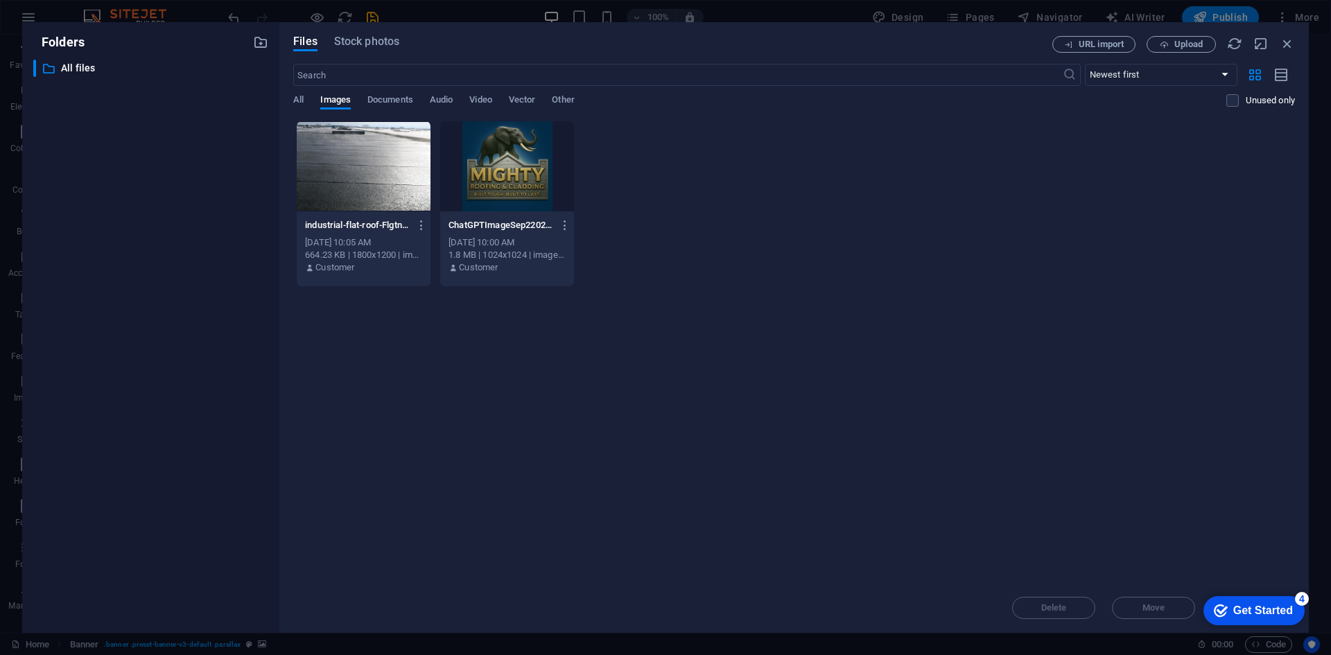
click at [504, 155] on div at bounding box center [507, 166] width 134 height 90
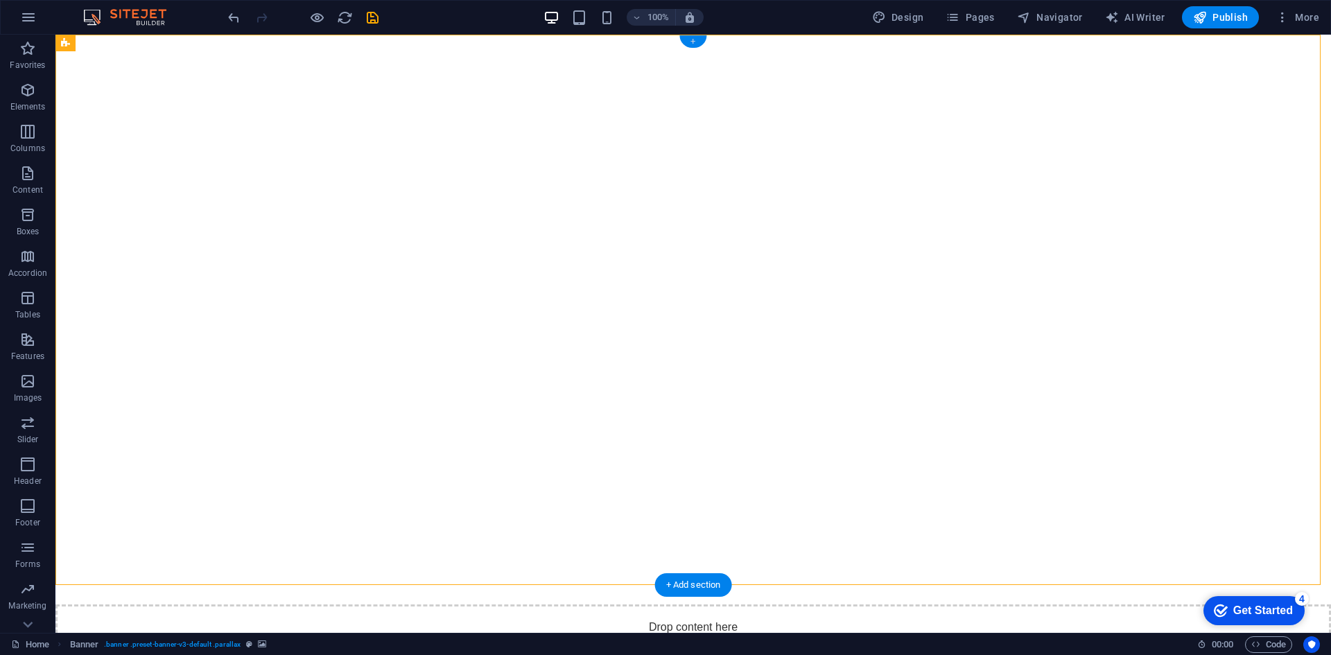
click at [686, 38] on div "+" at bounding box center [692, 41] width 27 height 12
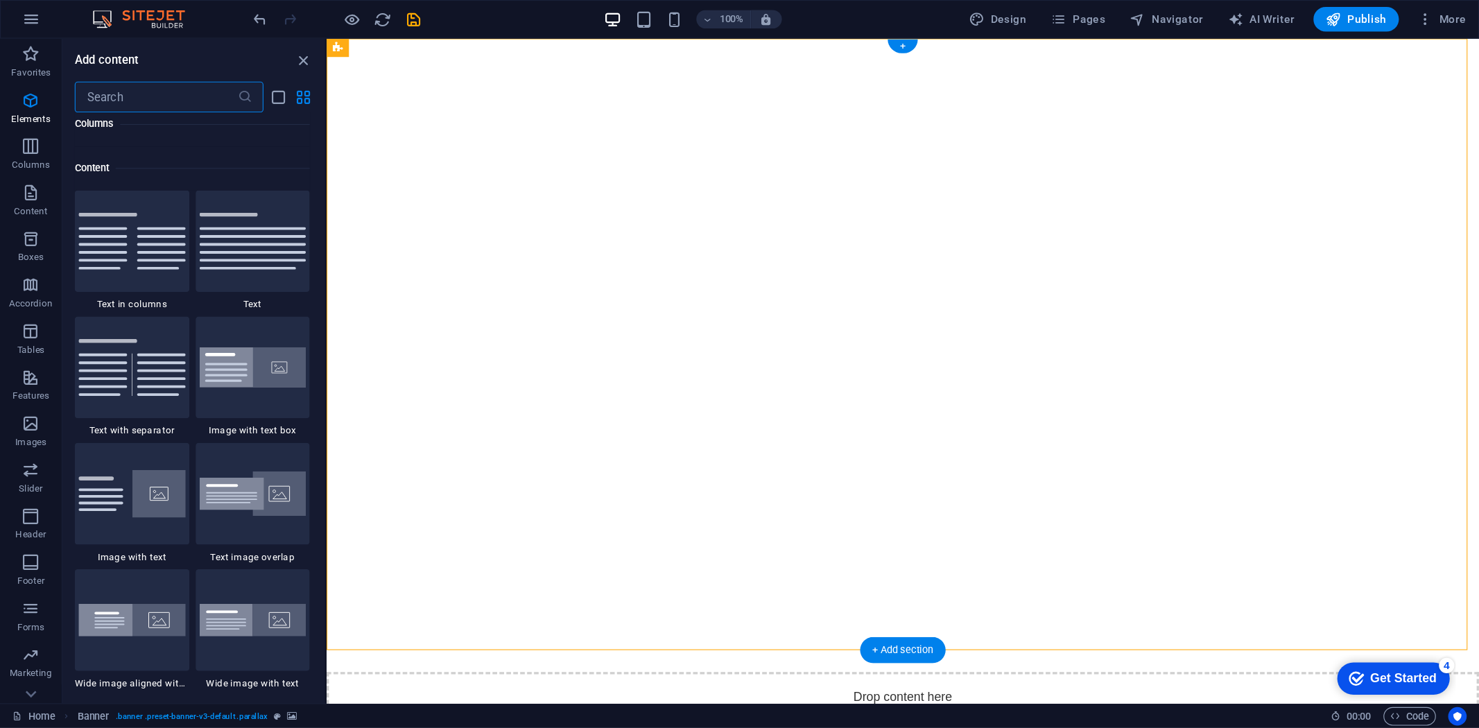
scroll to position [2425, 0]
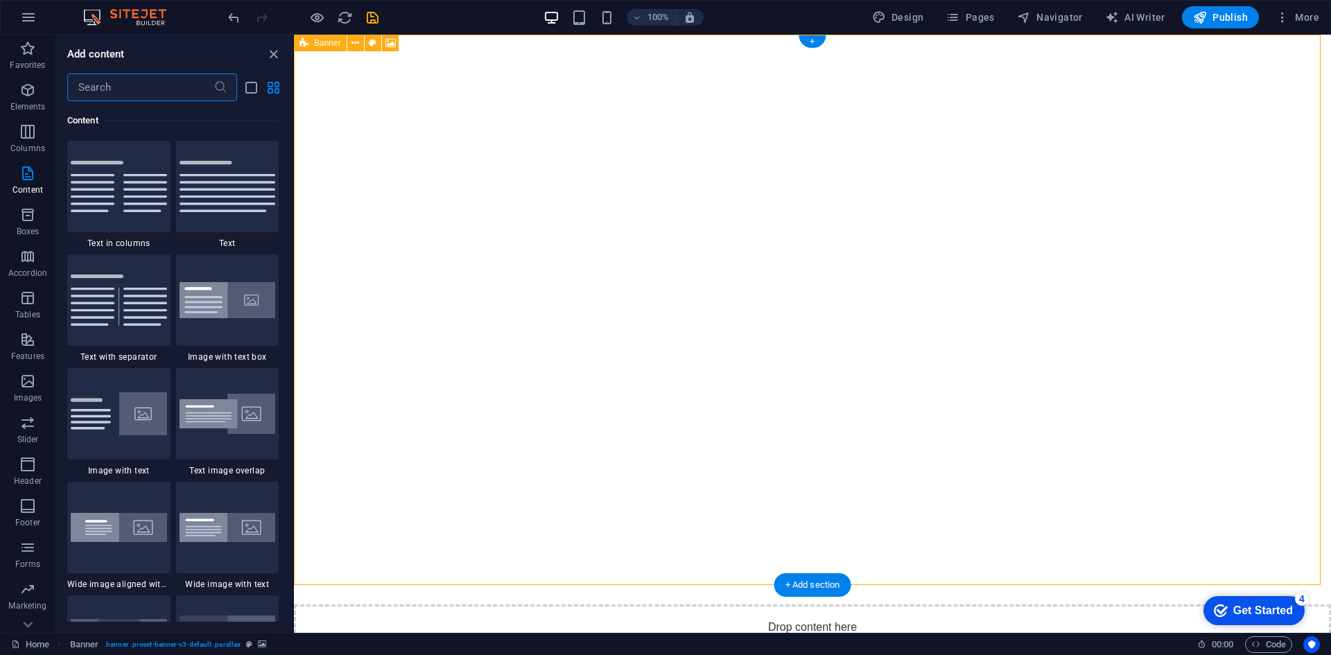
click at [578, 604] on div "Drop content here or Add elements Paste clipboard" at bounding box center [812, 653] width 1037 height 98
select select "fade"
select select "ms"
select select "s"
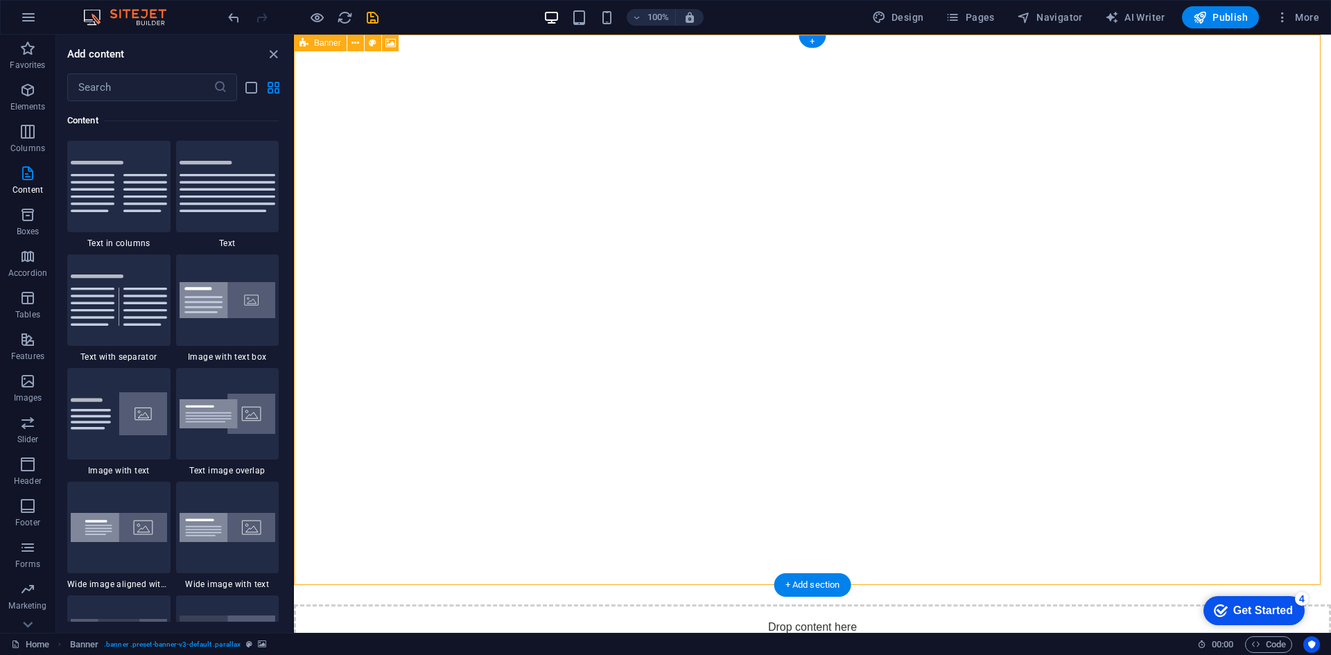
select select "progressive"
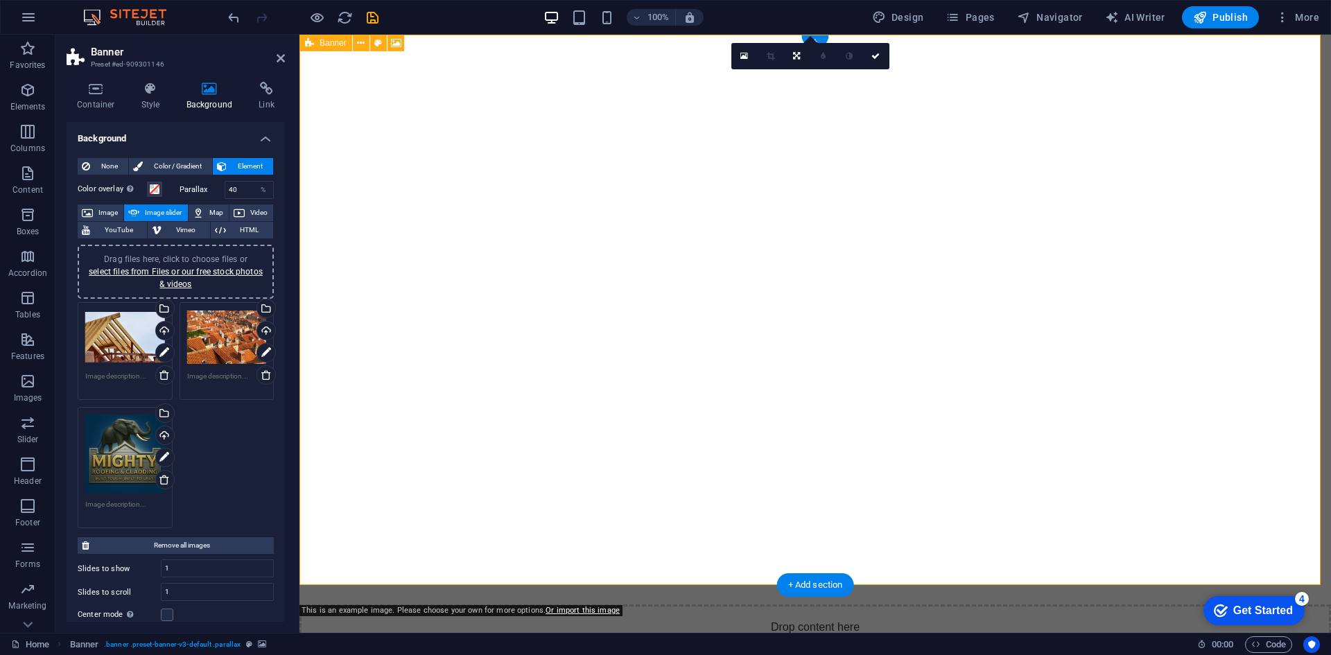
click at [620, 604] on div "Drop content here or Add elements Paste clipboard" at bounding box center [814, 653] width 1031 height 98
click at [750, 56] on link at bounding box center [744, 56] width 26 height 26
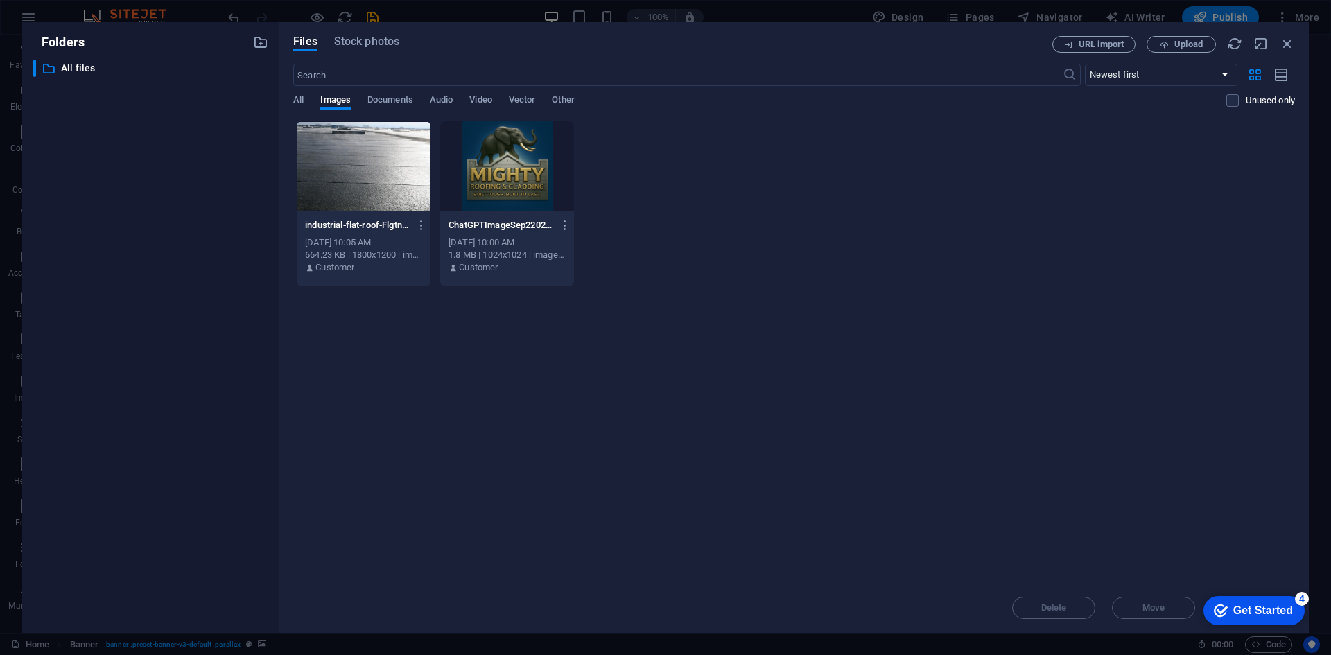
click at [528, 141] on div at bounding box center [507, 166] width 134 height 90
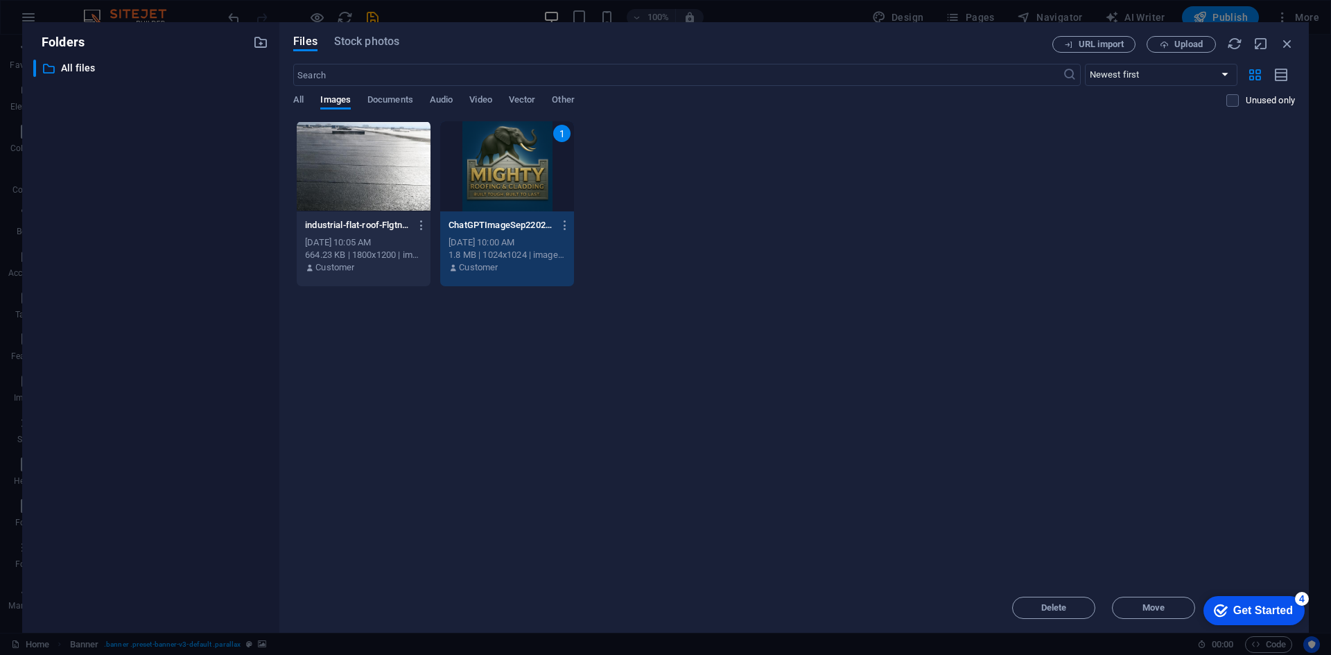
click at [528, 141] on div "1" at bounding box center [507, 166] width 134 height 90
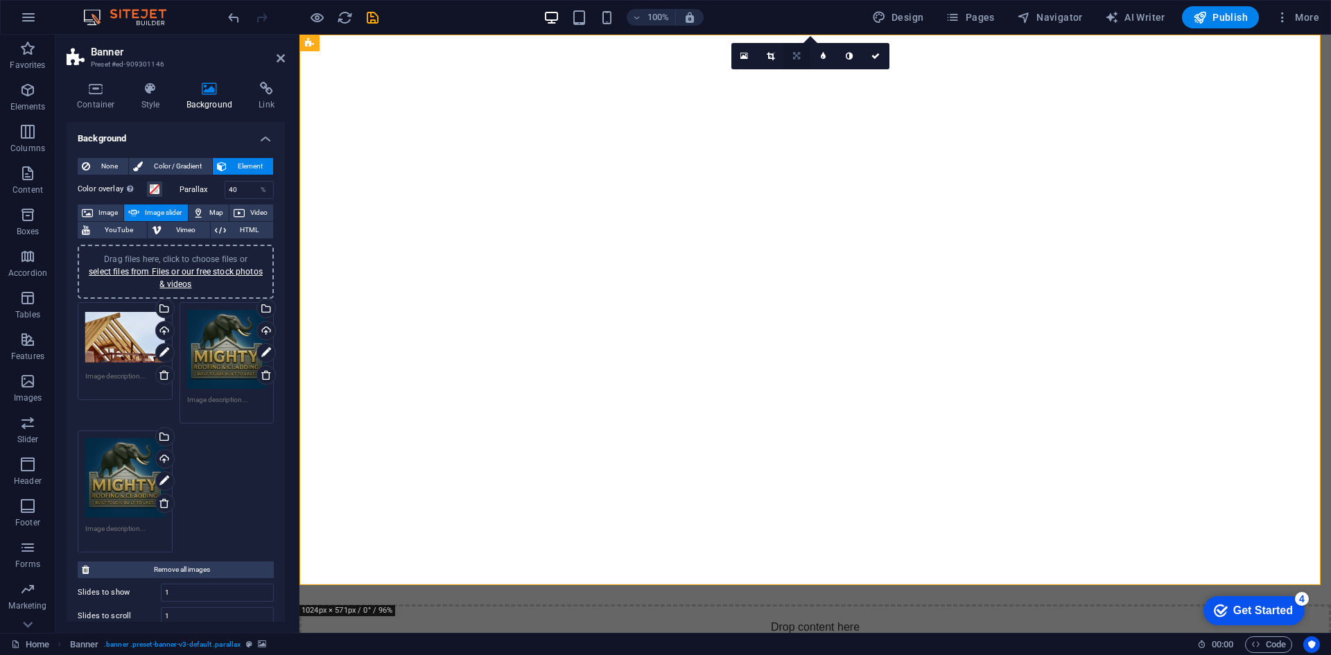
click at [800, 58] on icon at bounding box center [796, 56] width 7 height 8
click at [857, 67] on link at bounding box center [850, 56] width 26 height 26
click at [752, 55] on link at bounding box center [744, 56] width 26 height 26
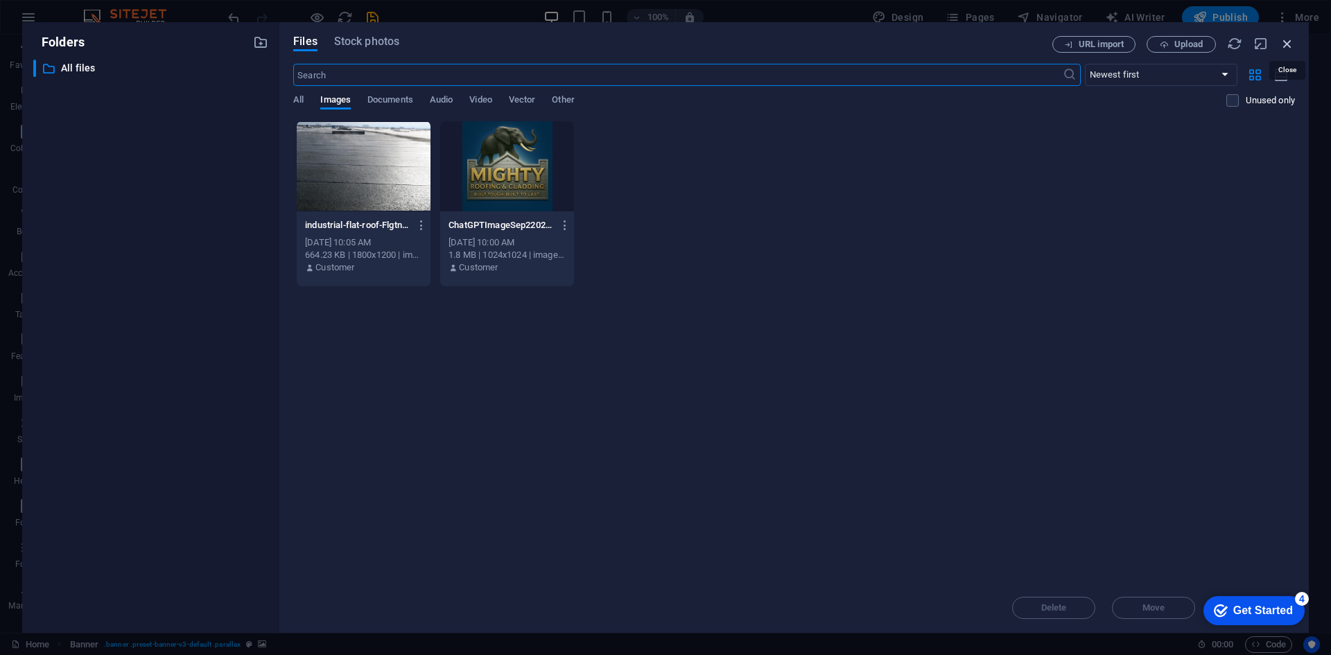
click at [918, 49] on icon "button" at bounding box center [1287, 43] width 15 height 15
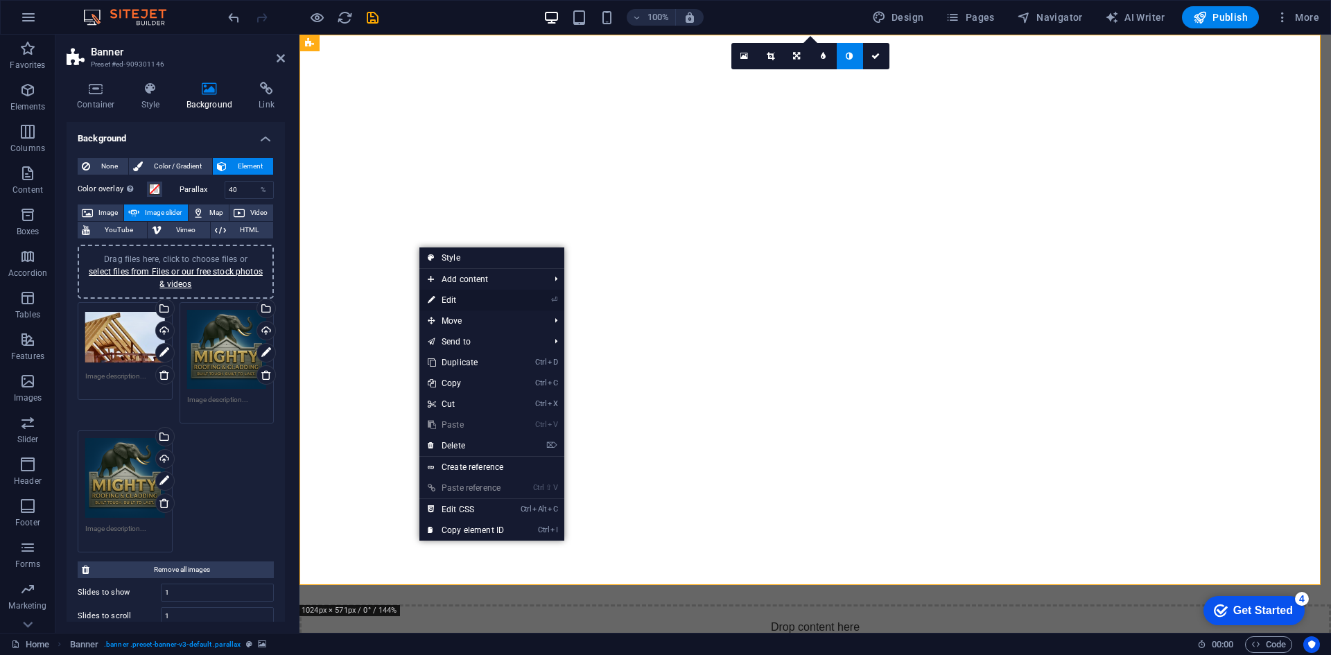
click at [458, 297] on link "⏎ Edit" at bounding box center [465, 300] width 93 height 21
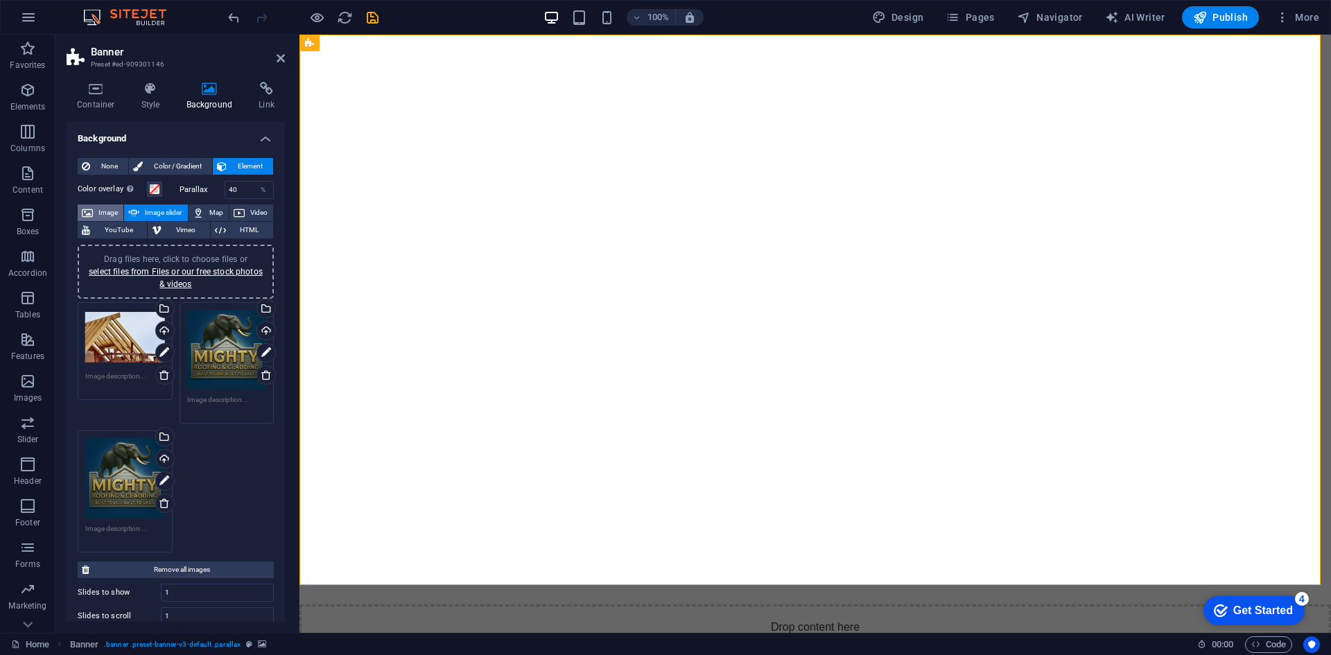
click at [113, 215] on span "Image" at bounding box center [108, 212] width 22 height 17
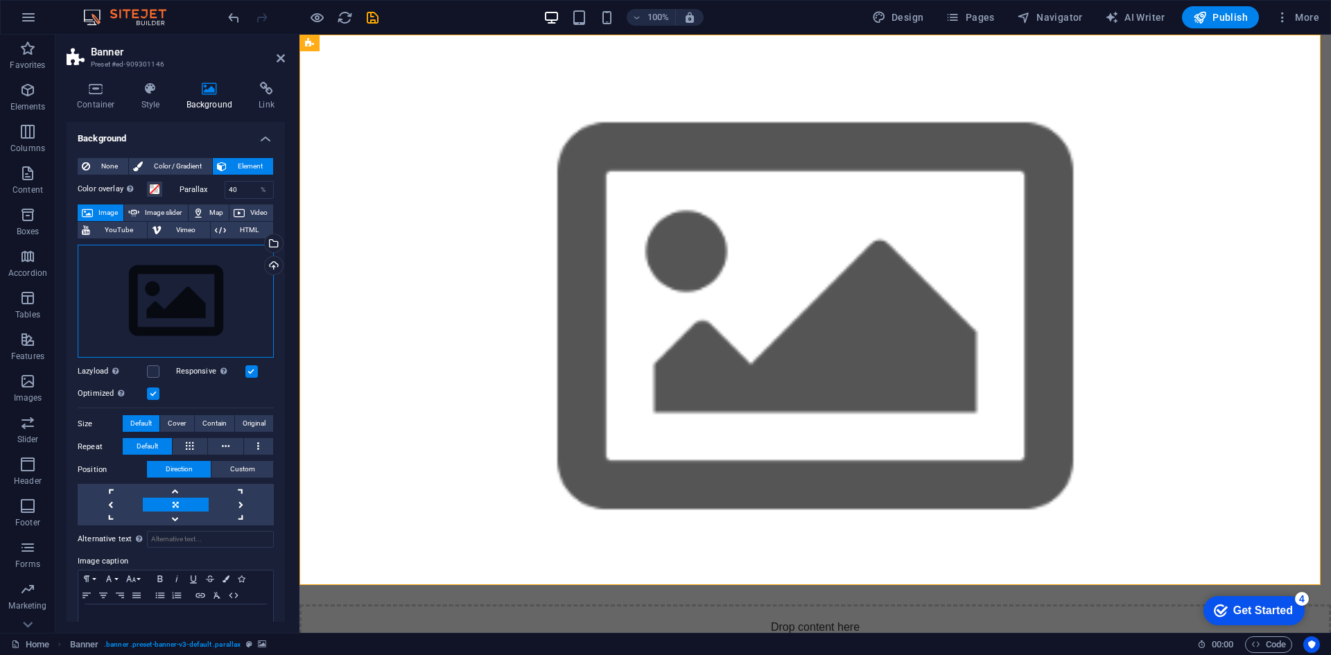
click at [178, 271] on div "Drag files here, click to choose files or select files from Files or our free s…" at bounding box center [176, 302] width 196 height 114
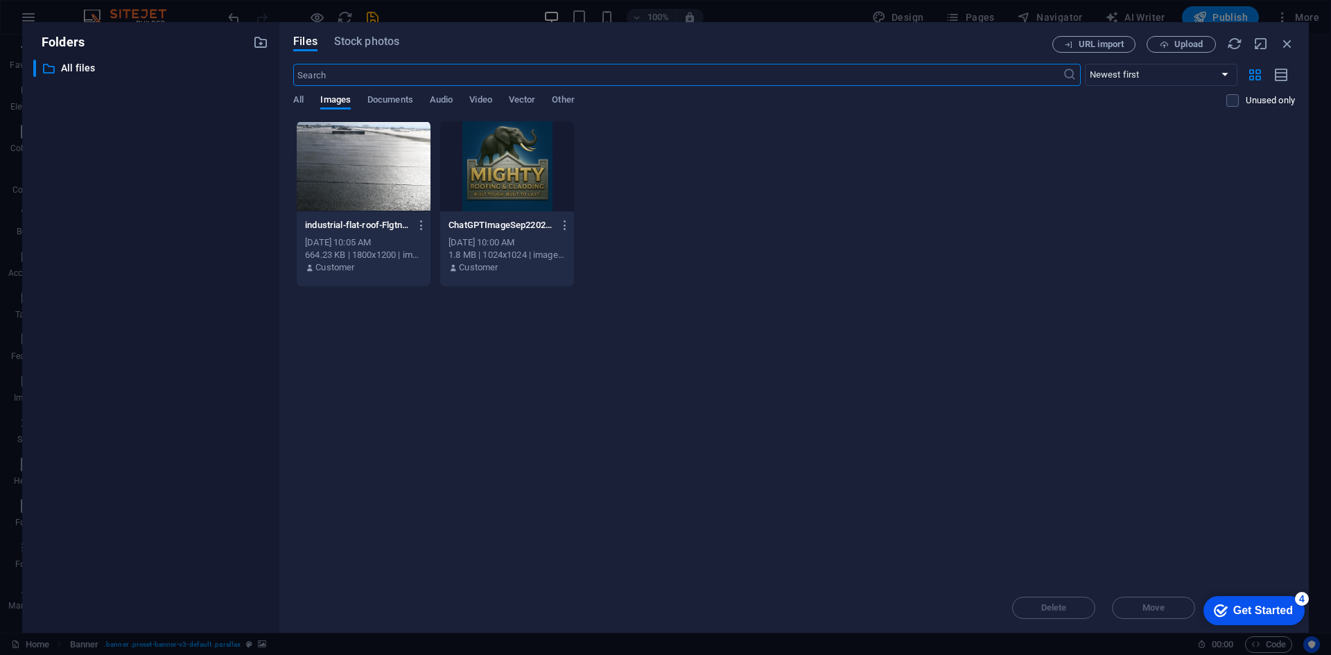
click at [502, 167] on div at bounding box center [507, 166] width 134 height 90
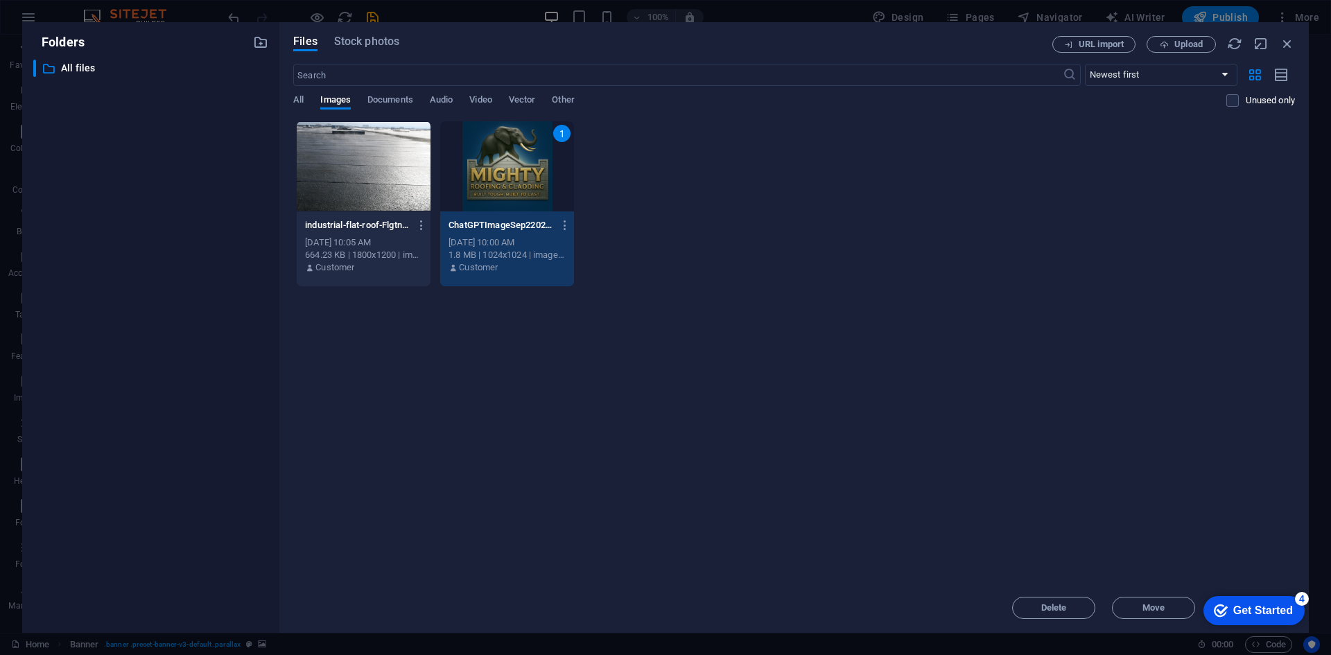
click at [502, 167] on div "1" at bounding box center [507, 166] width 134 height 90
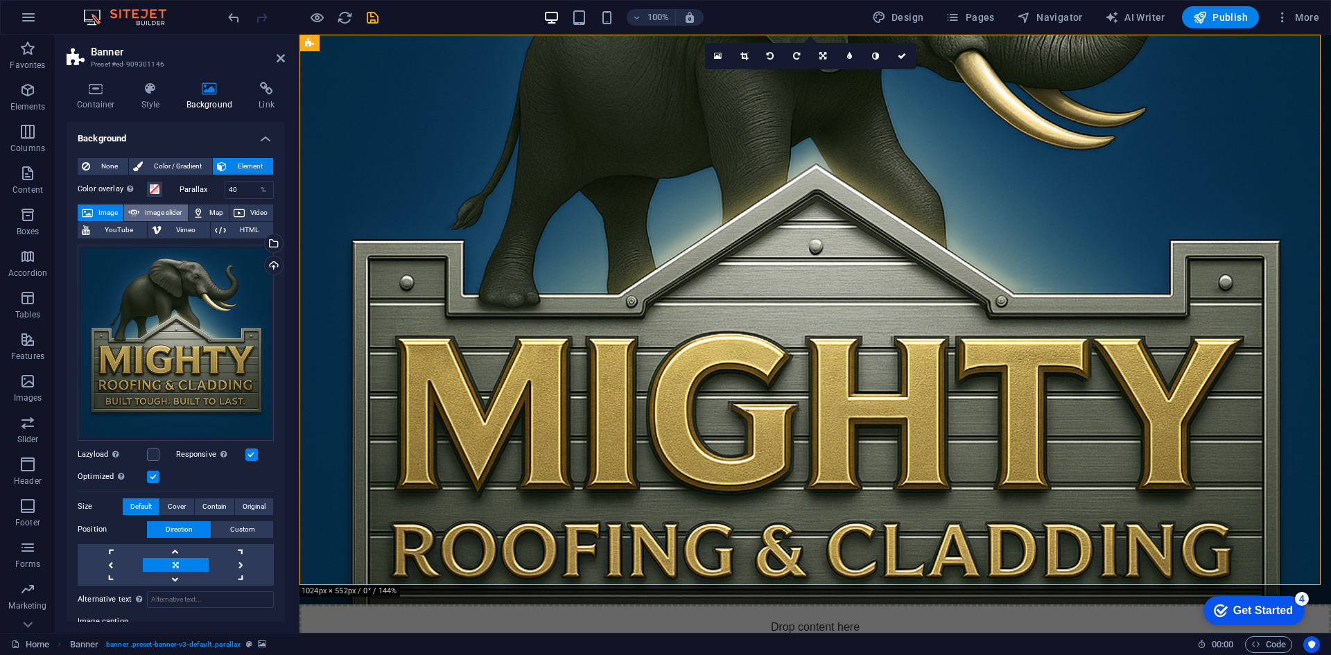
click at [162, 207] on span "Image slider" at bounding box center [163, 212] width 40 height 17
select select "ms"
select select "s"
select select "progressive"
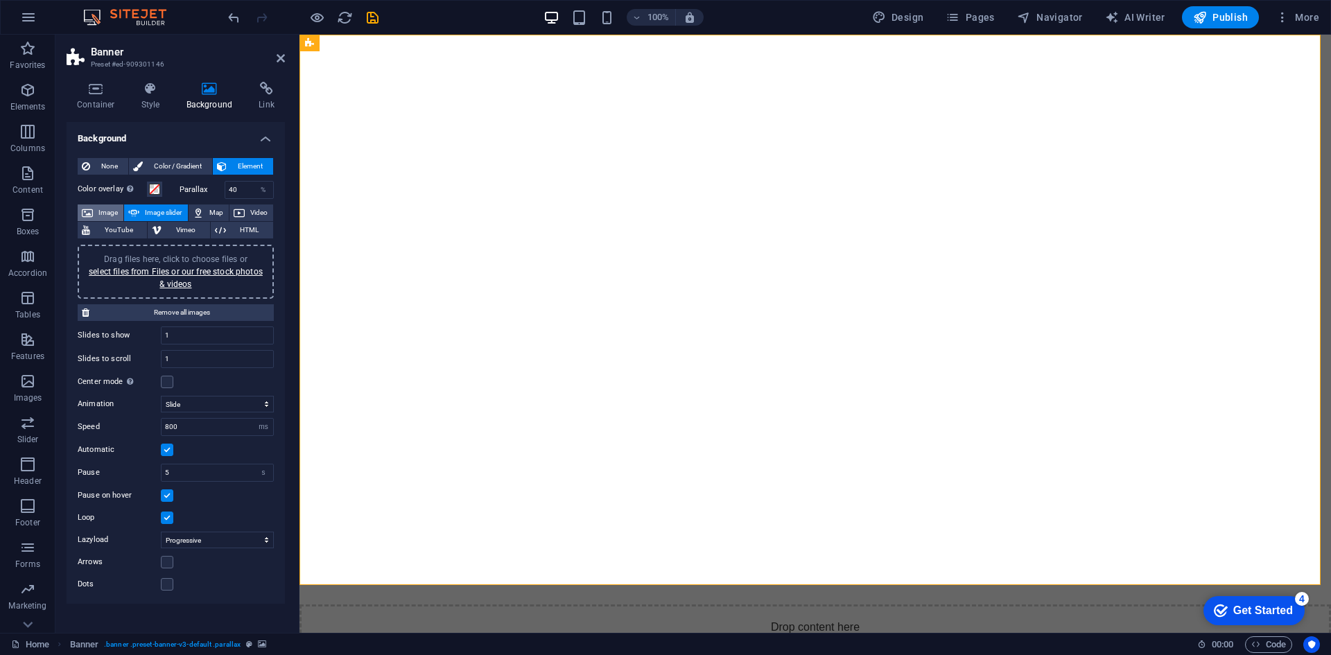
drag, startPoint x: 155, startPoint y: 207, endPoint x: 98, endPoint y: 210, distance: 56.9
click at [98, 210] on span "Image" at bounding box center [108, 212] width 22 height 17
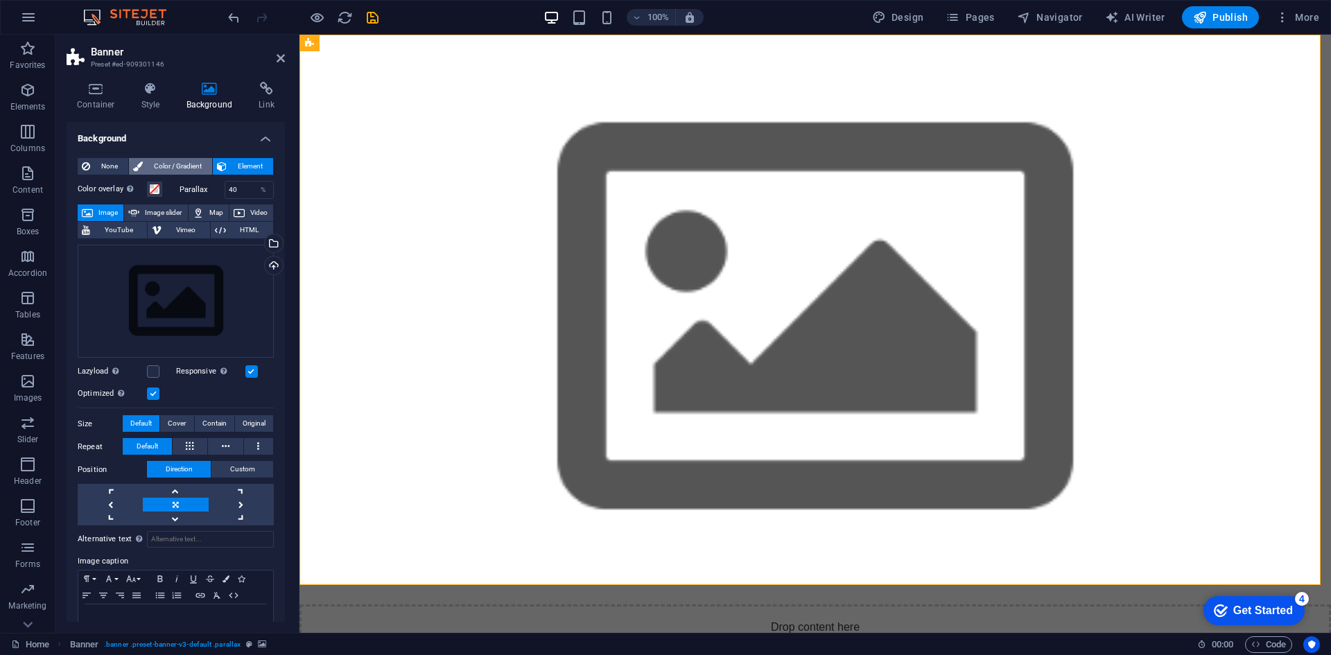
click at [177, 162] on span "Color / Gradient" at bounding box center [177, 166] width 61 height 17
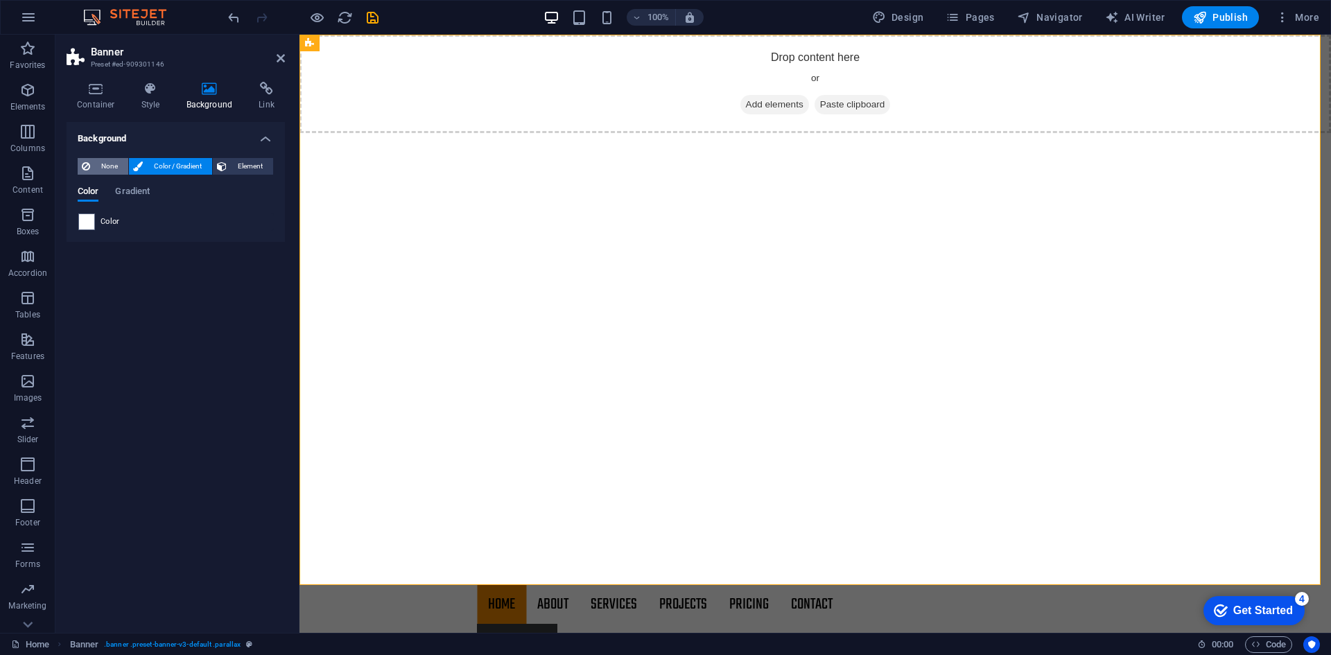
click at [115, 165] on span "None" at bounding box center [109, 166] width 30 height 17
click at [236, 162] on span "Element" at bounding box center [250, 166] width 38 height 17
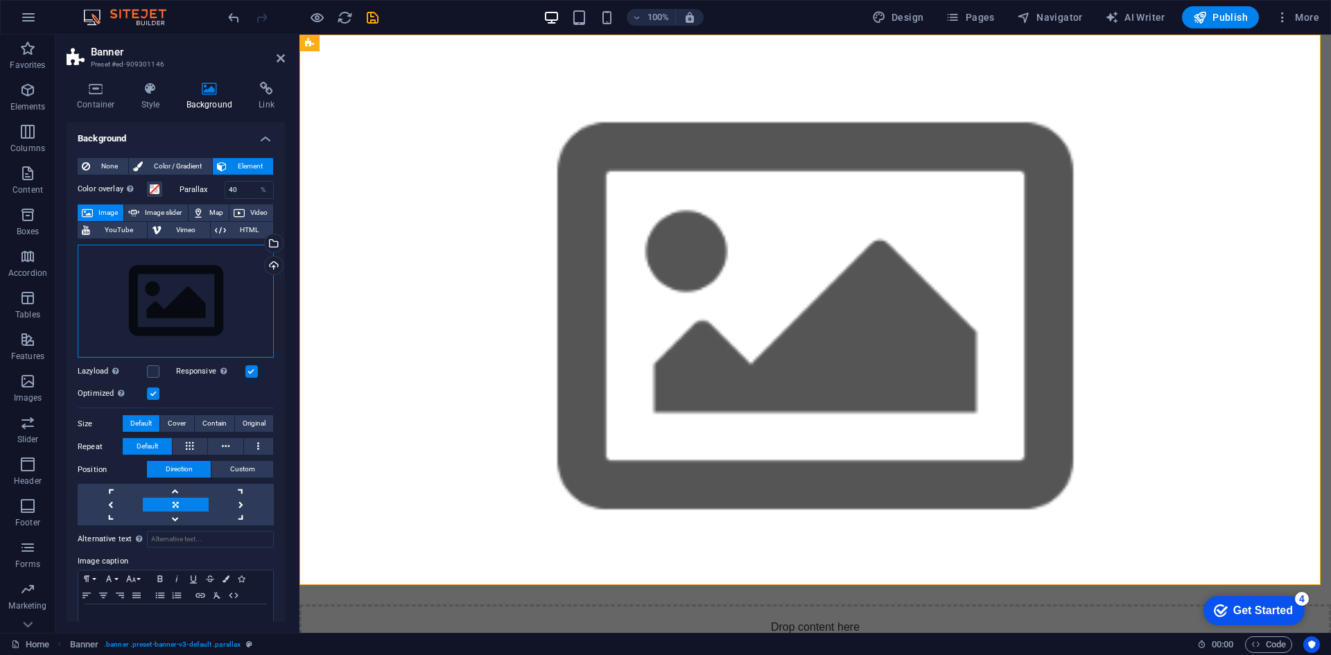
click at [163, 309] on div "Drag files here, click to choose files or select files from Files or our free s…" at bounding box center [176, 302] width 196 height 114
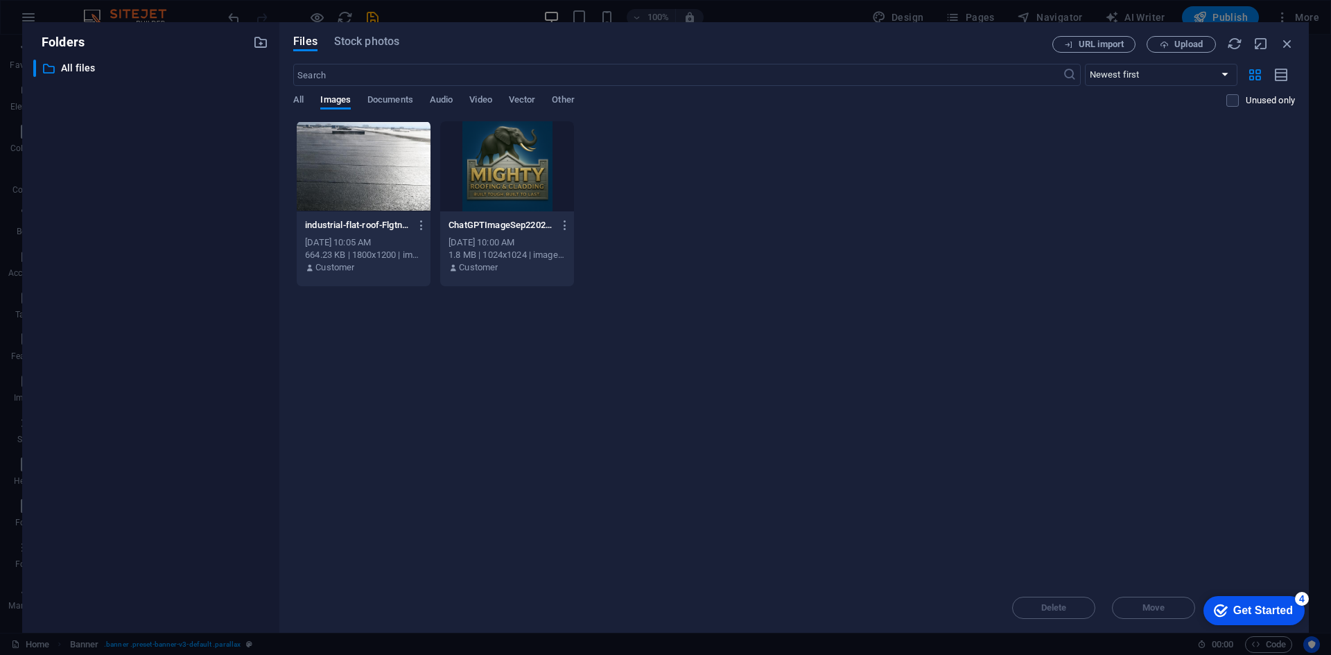
click at [519, 173] on div at bounding box center [507, 166] width 134 height 90
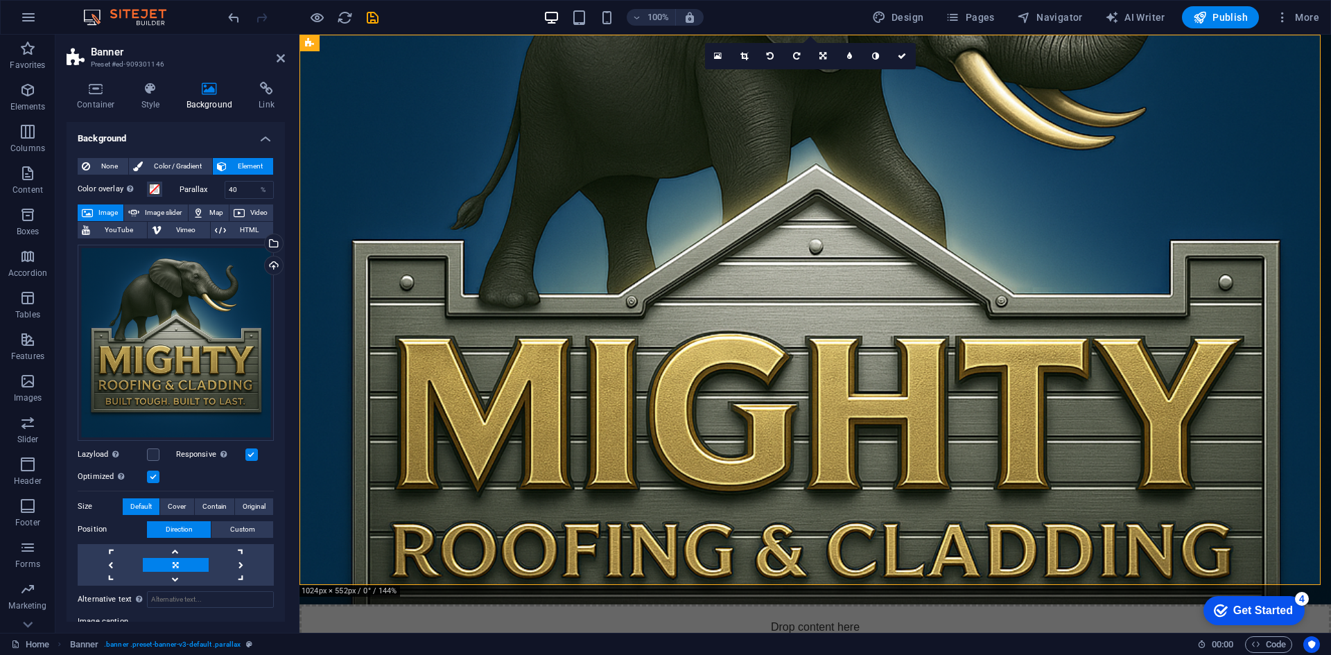
click at [457, 263] on figure at bounding box center [814, 320] width 1031 height 570
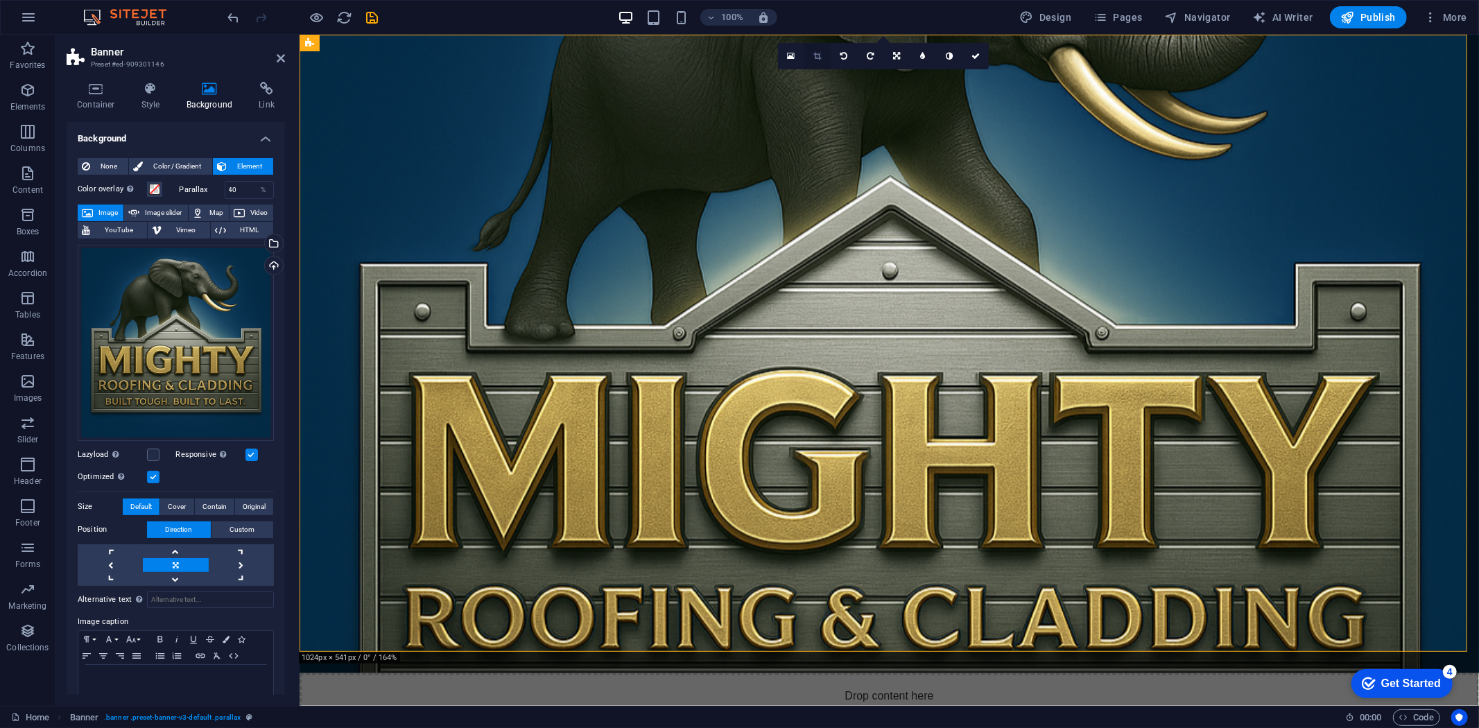
click at [819, 52] on icon at bounding box center [817, 56] width 8 height 8
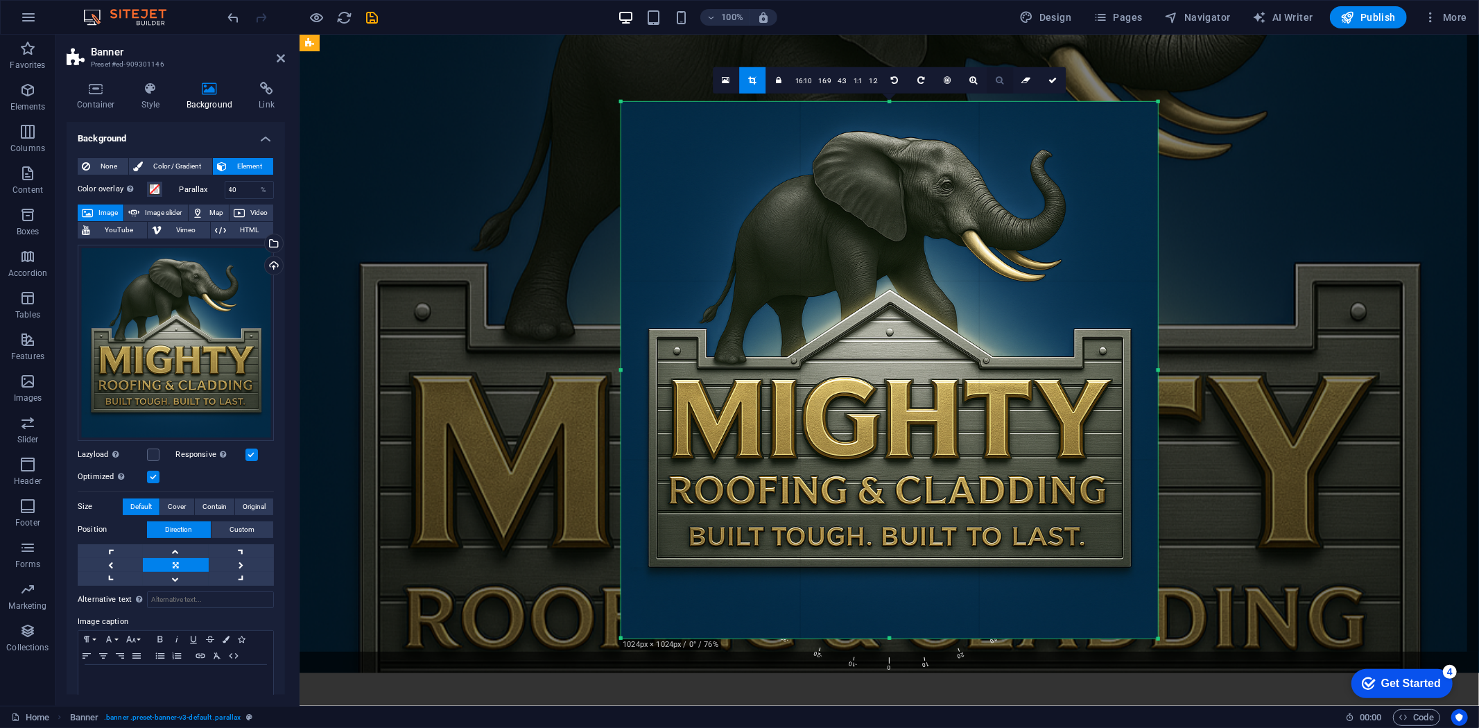
click at [918, 80] on link at bounding box center [999, 80] width 26 height 26
click at [918, 79] on icon at bounding box center [999, 80] width 8 height 8
click at [918, 217] on div at bounding box center [889, 370] width 537 height 537
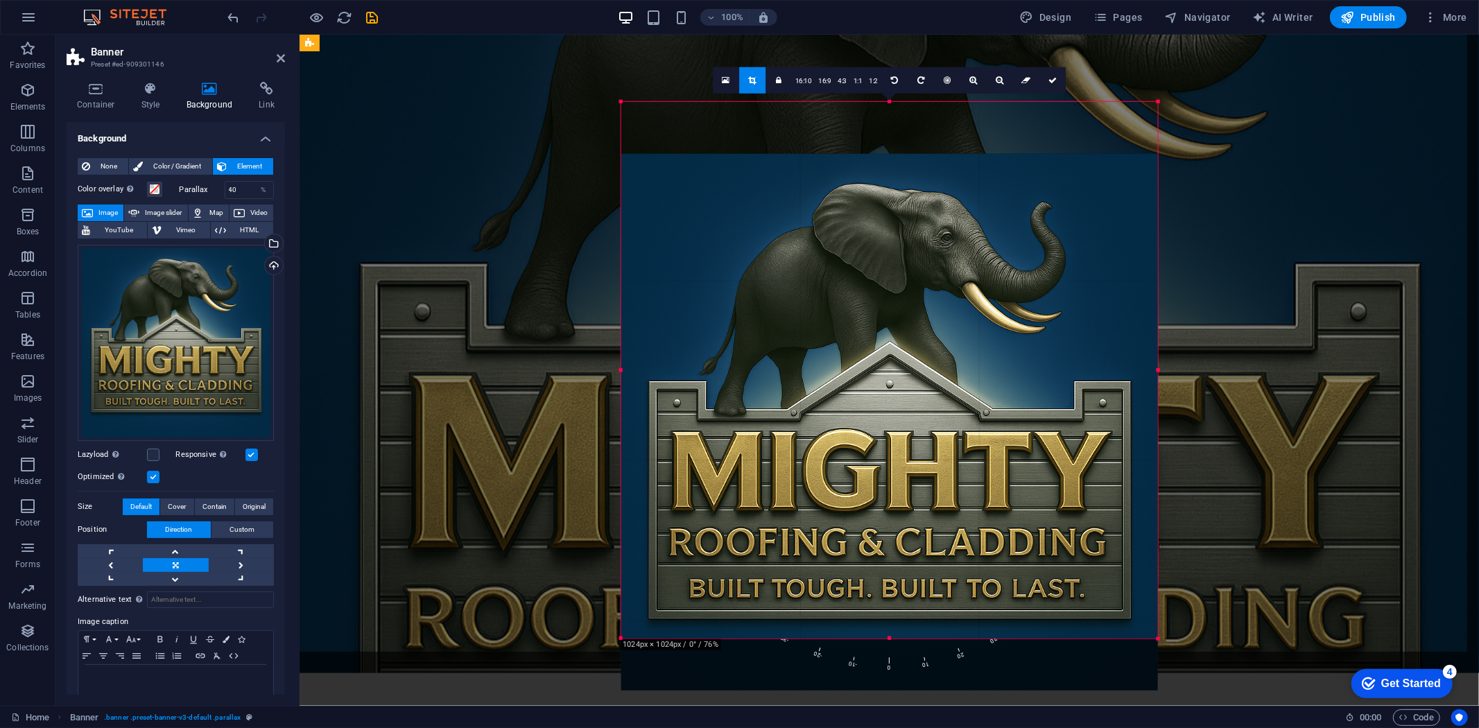
drag, startPoint x: 943, startPoint y: 217, endPoint x: 943, endPoint y: 269, distance: 52.0
click at [918, 269] on div at bounding box center [889, 422] width 537 height 537
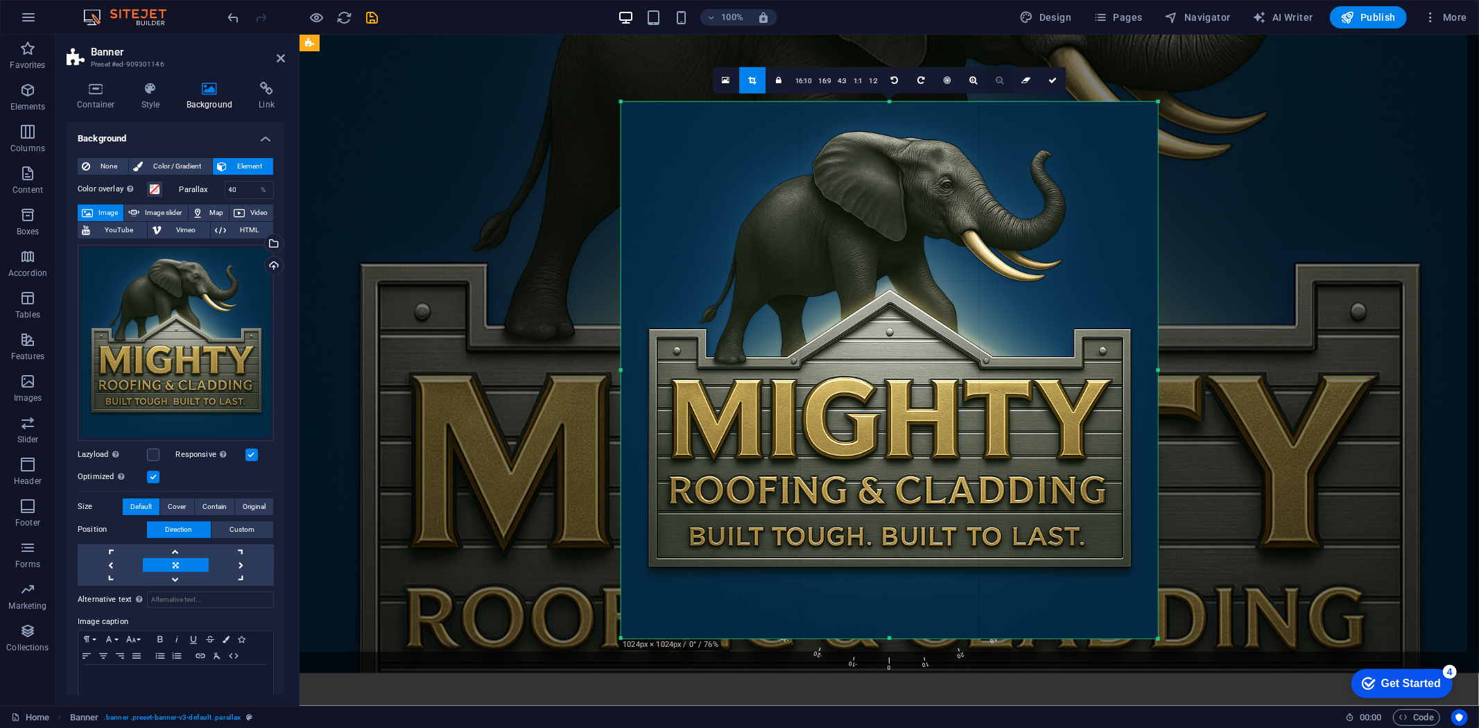
click at [918, 80] on icon at bounding box center [999, 80] width 8 height 8
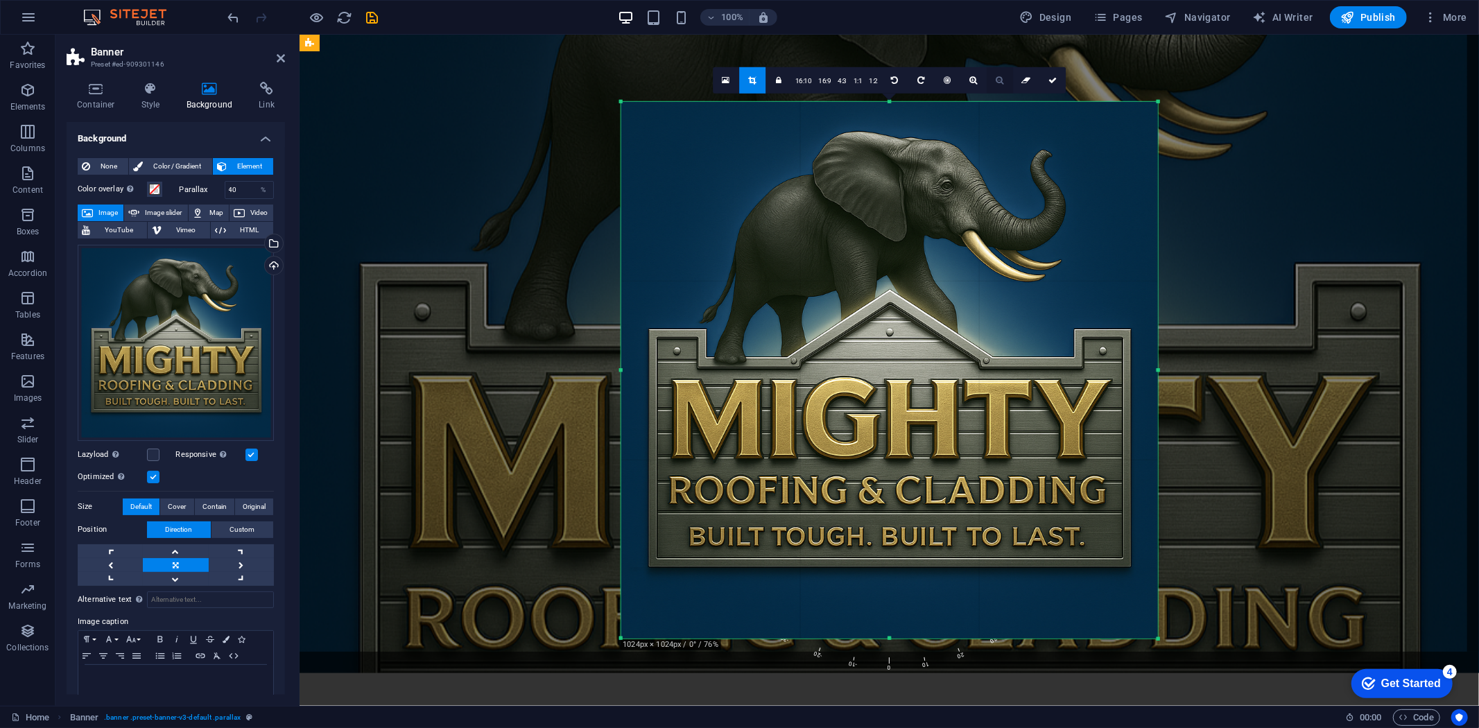
click at [918, 80] on icon at bounding box center [999, 80] width 8 height 8
click at [778, 74] on link at bounding box center [778, 80] width 26 height 26
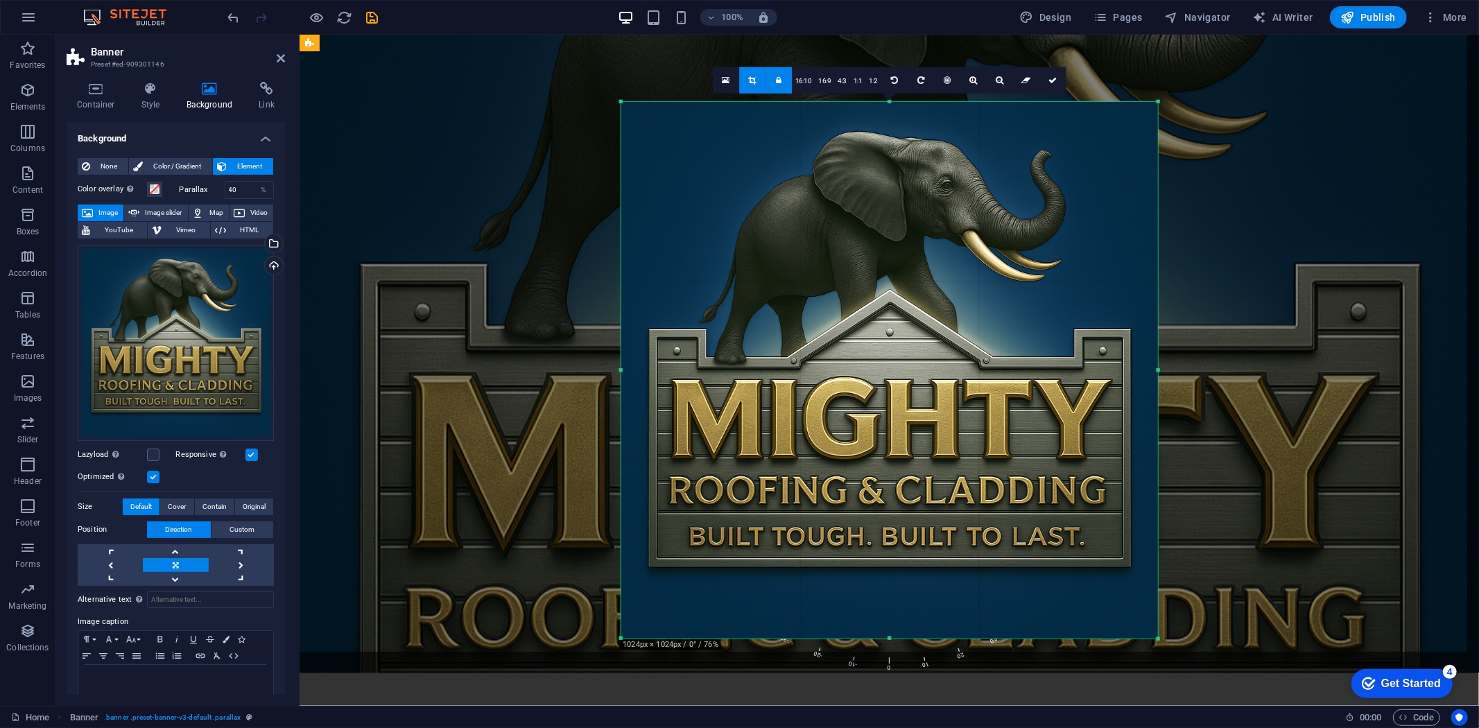
click at [786, 82] on link at bounding box center [778, 80] width 26 height 26
click at [752, 76] on icon at bounding box center [752, 80] width 8 height 8
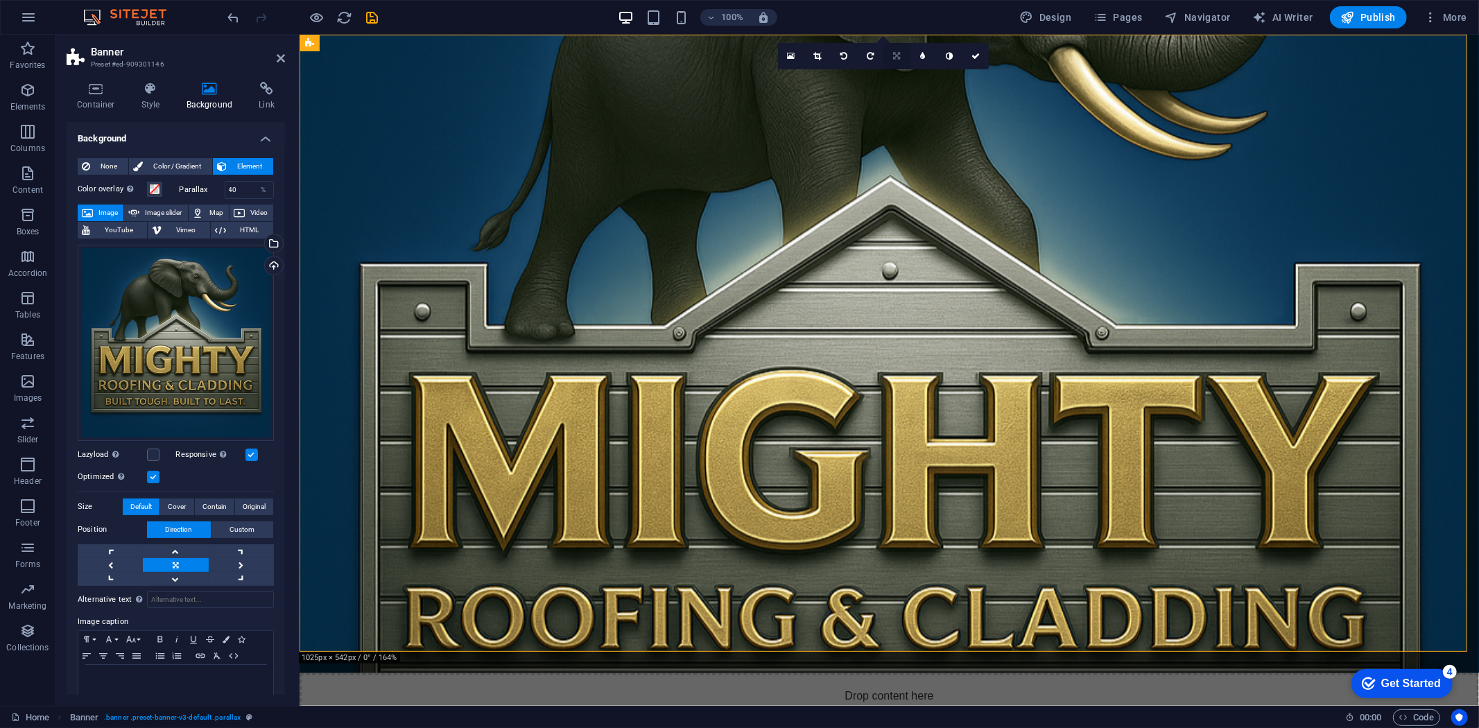
click at [893, 52] on icon at bounding box center [896, 56] width 7 height 8
click at [822, 49] on link at bounding box center [817, 56] width 26 height 26
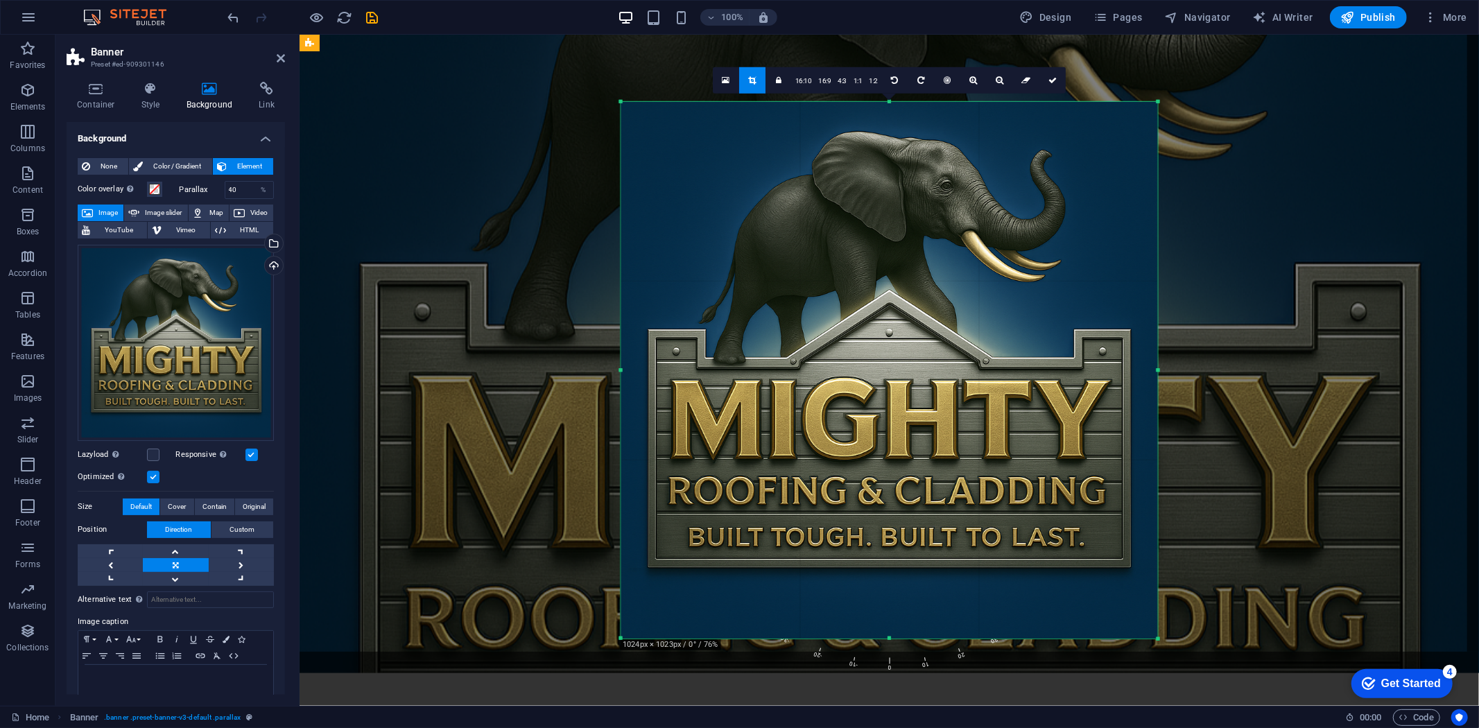
click at [904, 288] on div at bounding box center [888, 370] width 537 height 537
click at [889, 654] on span "0" at bounding box center [890, 565] width 16 height 215
drag, startPoint x: 889, startPoint y: 659, endPoint x: 890, endPoint y: 567, distance: 92.2
click at [890, 567] on div "180 170 160 150 140 130 120 110 100 90 80 70 60 50 40 30 20 10 0 -10 -20 -30 -4…" at bounding box center [888, 370] width 537 height 537
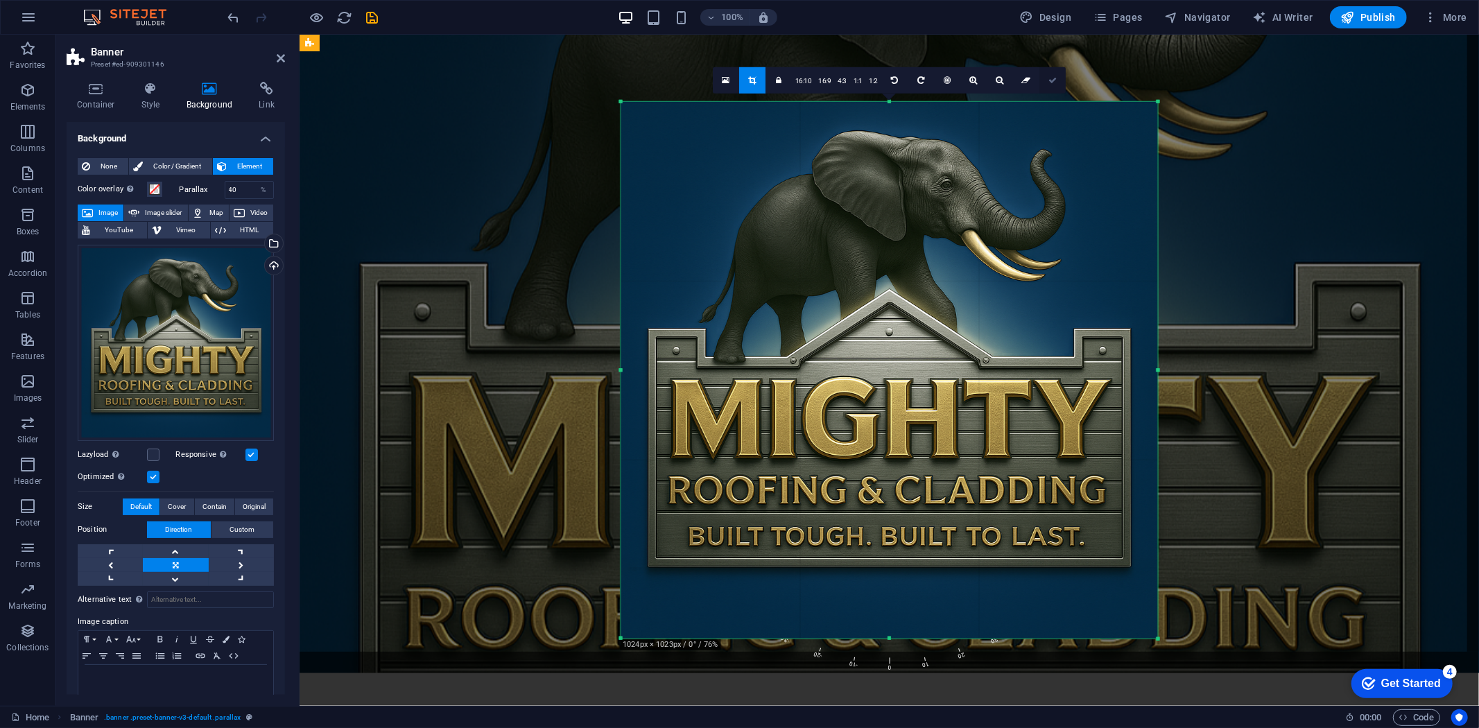
click at [918, 81] on link at bounding box center [1052, 80] width 26 height 26
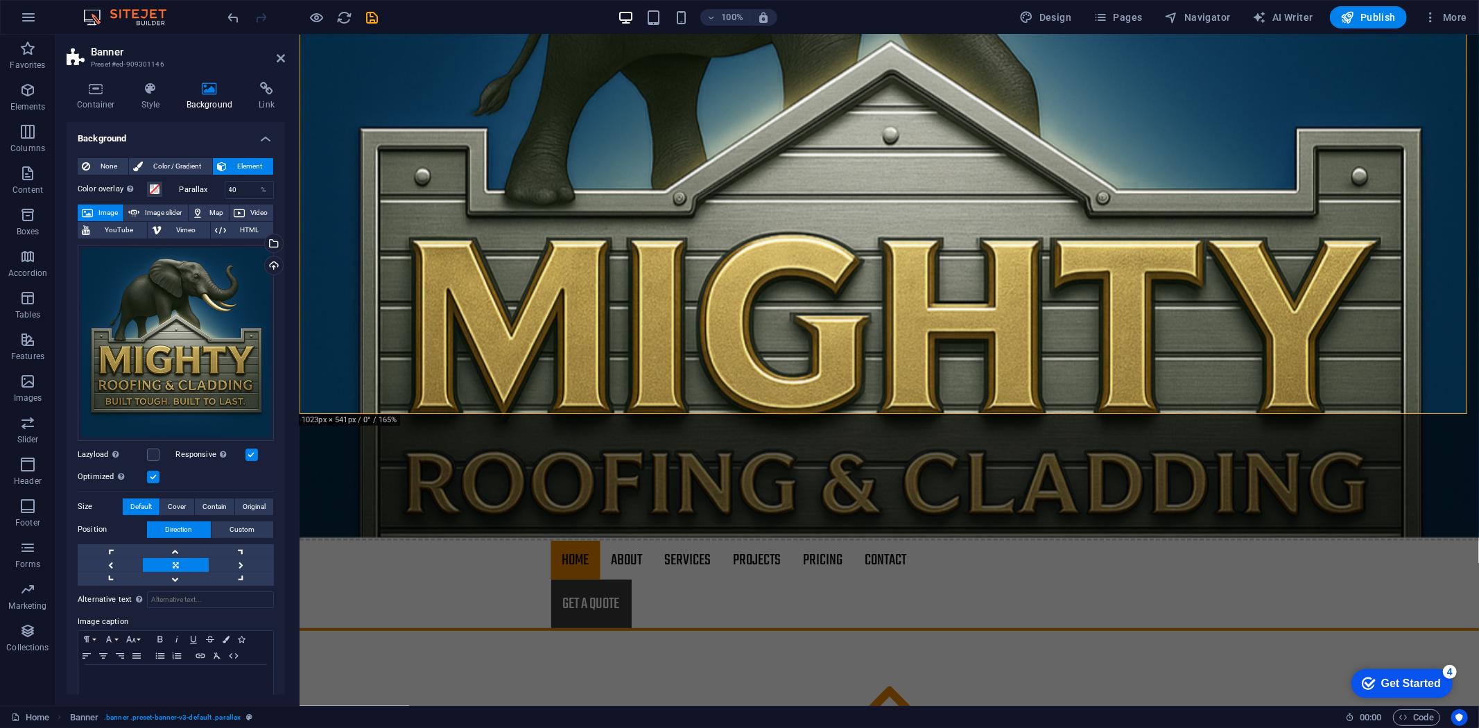
scroll to position [0, 0]
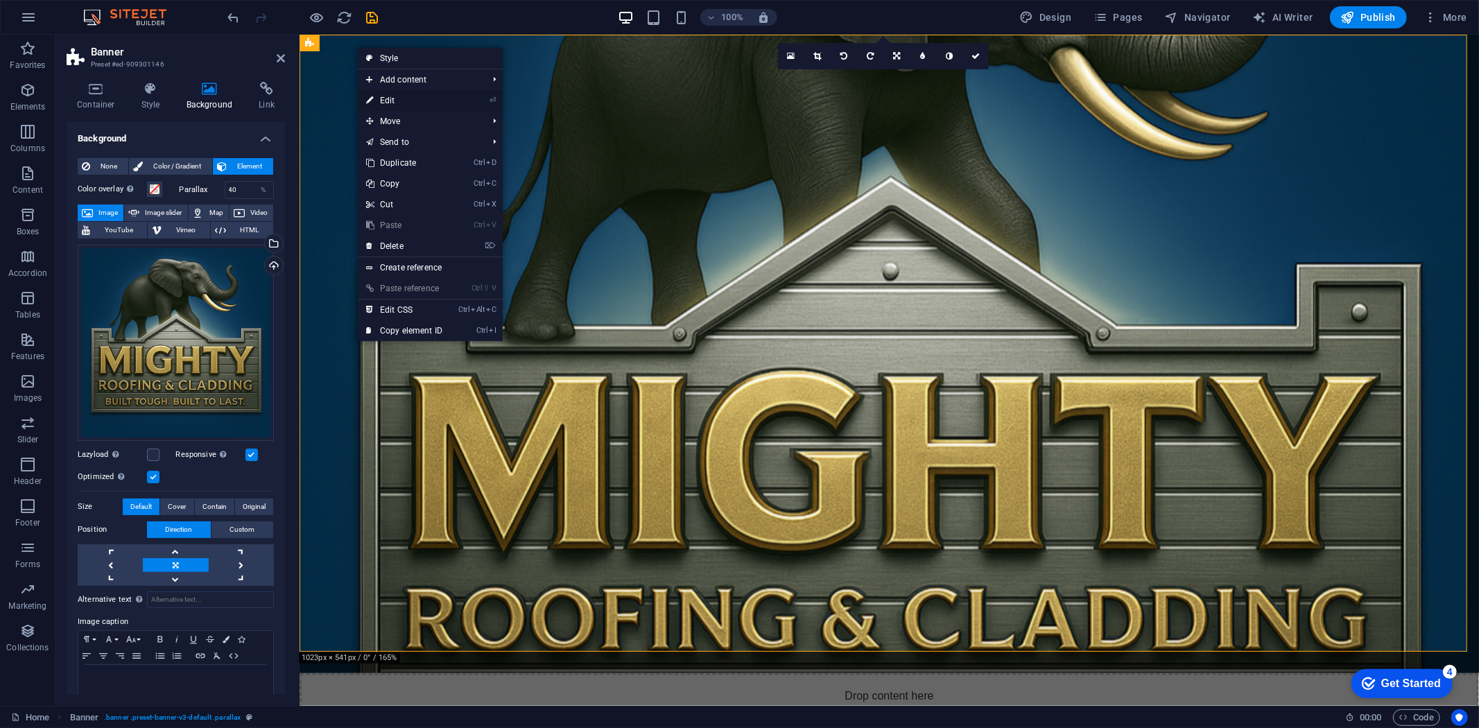
click at [413, 99] on link "⏎ Edit" at bounding box center [404, 100] width 93 height 21
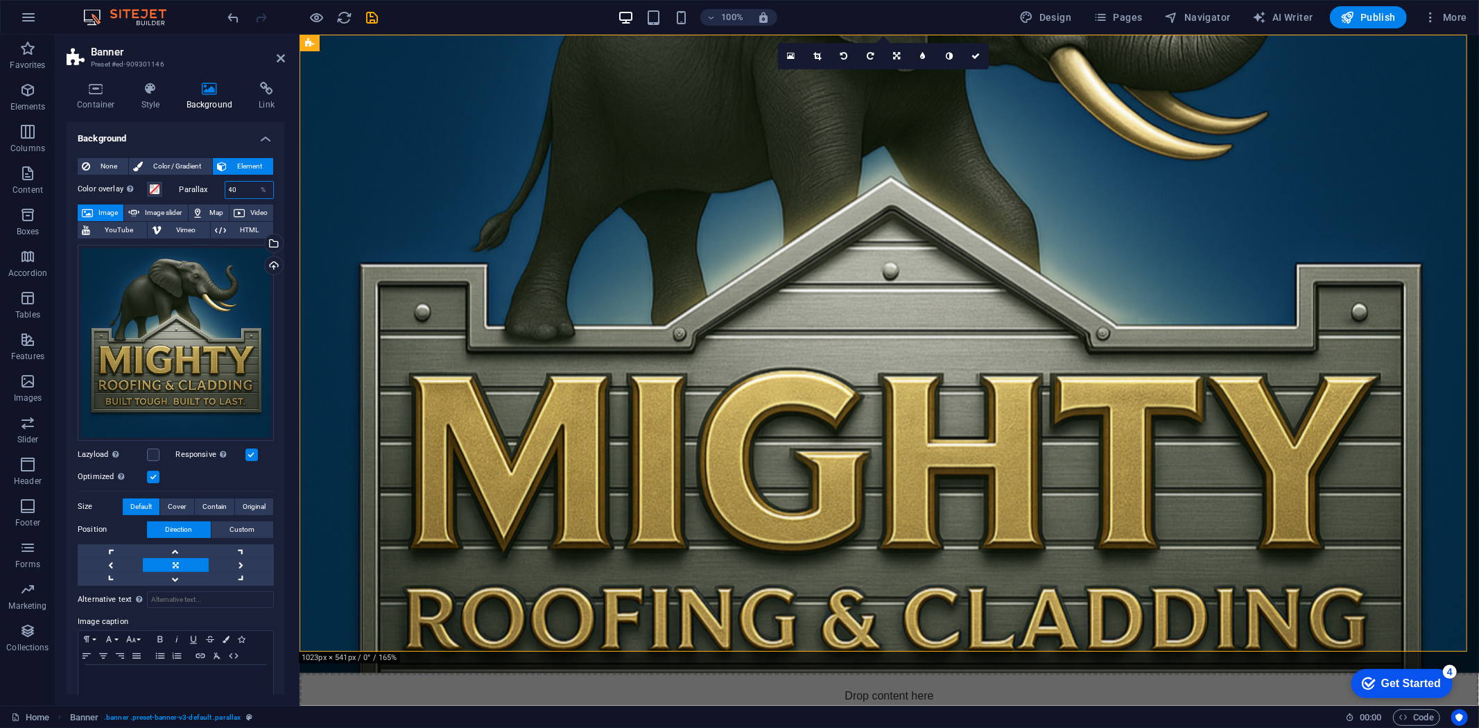
click at [236, 189] on input "40" at bounding box center [249, 190] width 49 height 17
type input "4"
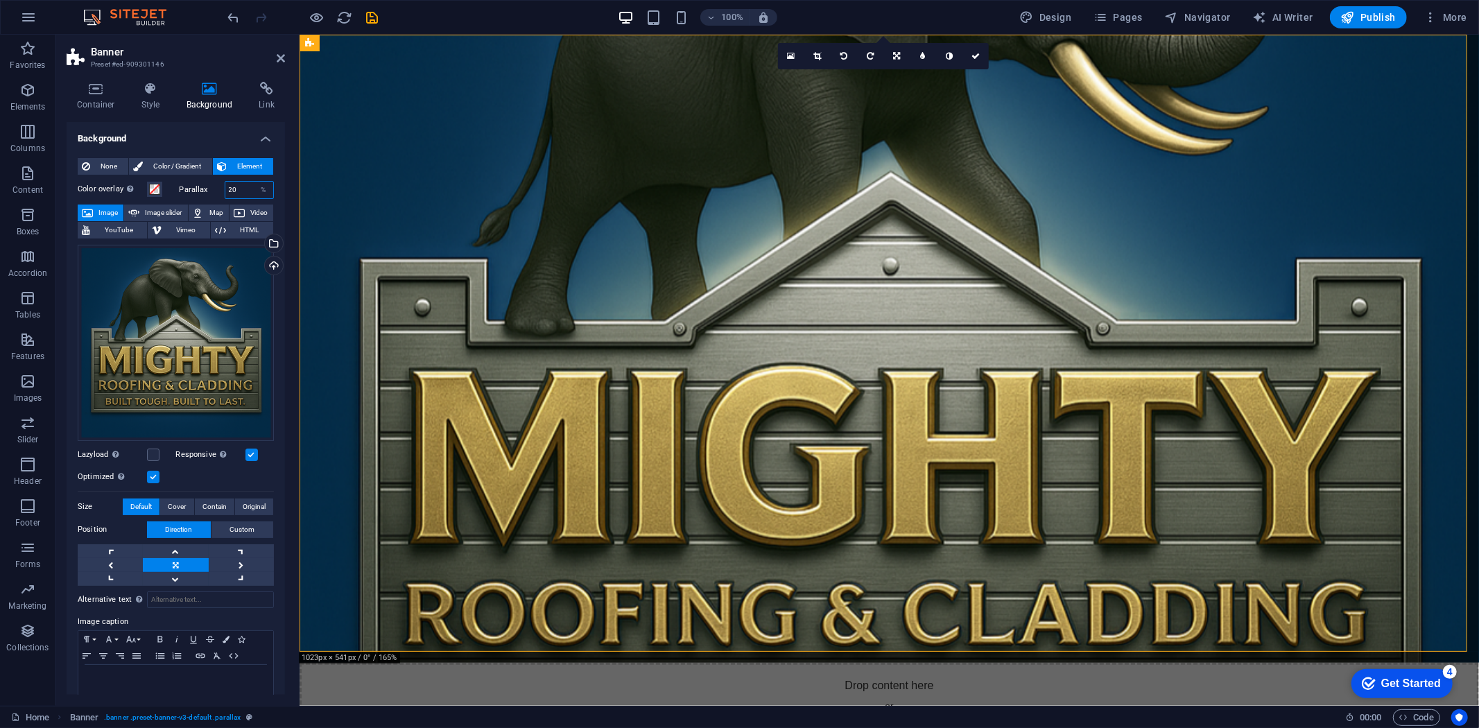
click at [241, 185] on input "20" at bounding box center [249, 190] width 49 height 17
type input "2"
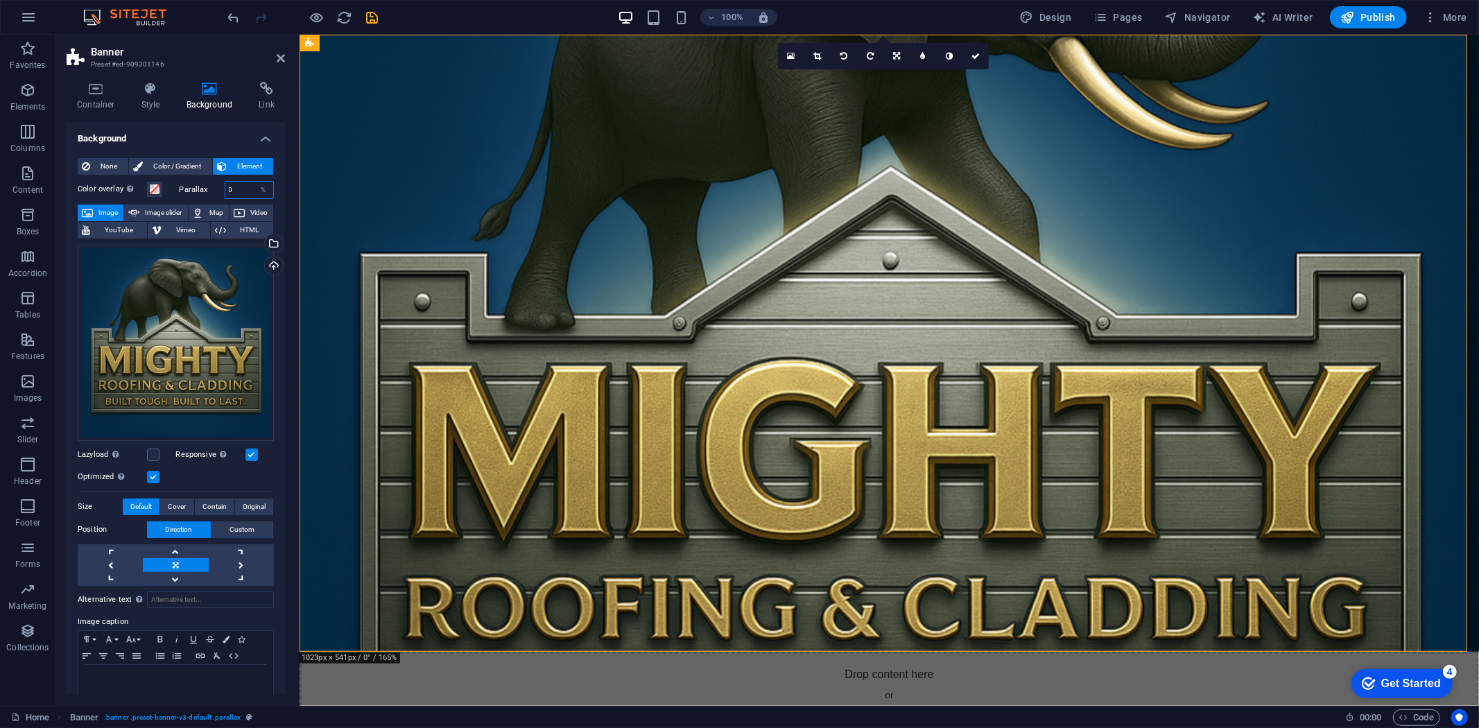
click at [236, 188] on input "0" at bounding box center [249, 190] width 49 height 17
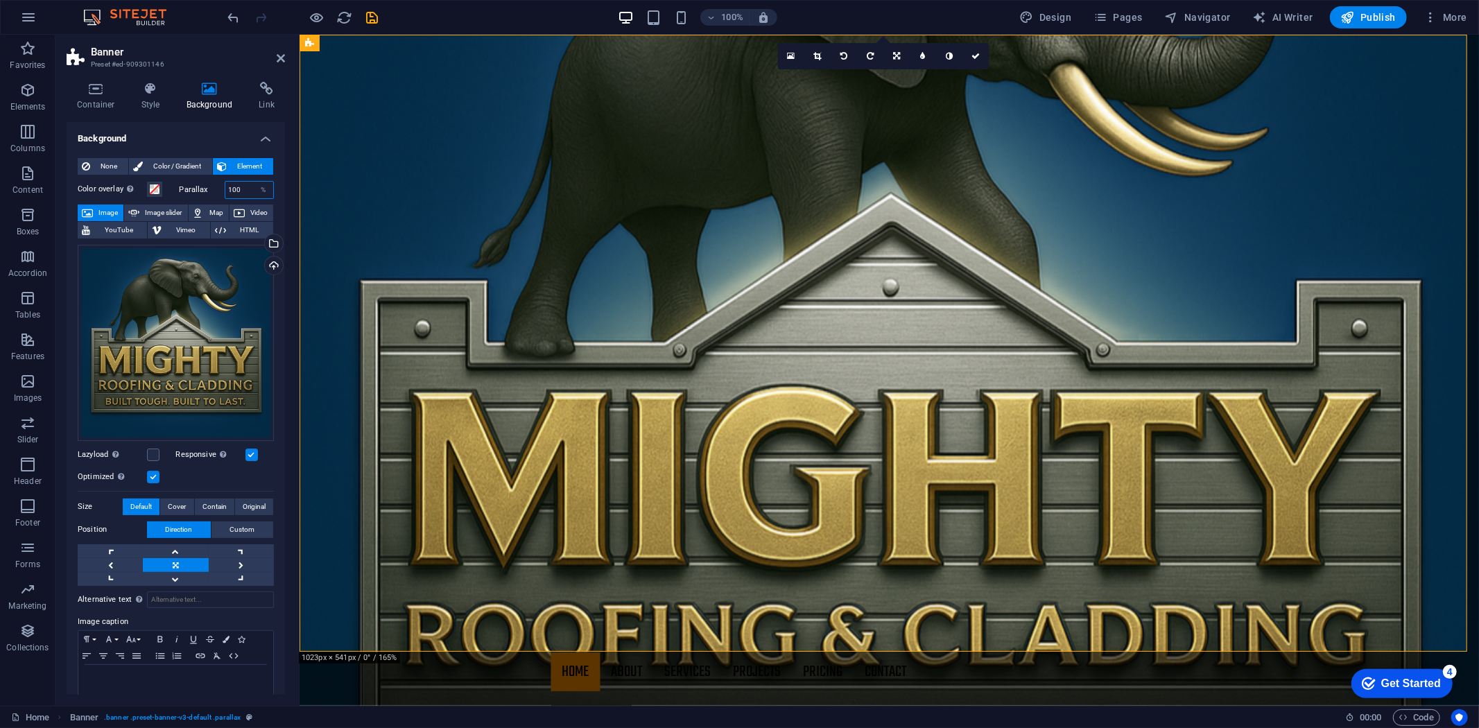
click at [240, 189] on input "100" at bounding box center [249, 190] width 49 height 17
type input "50"
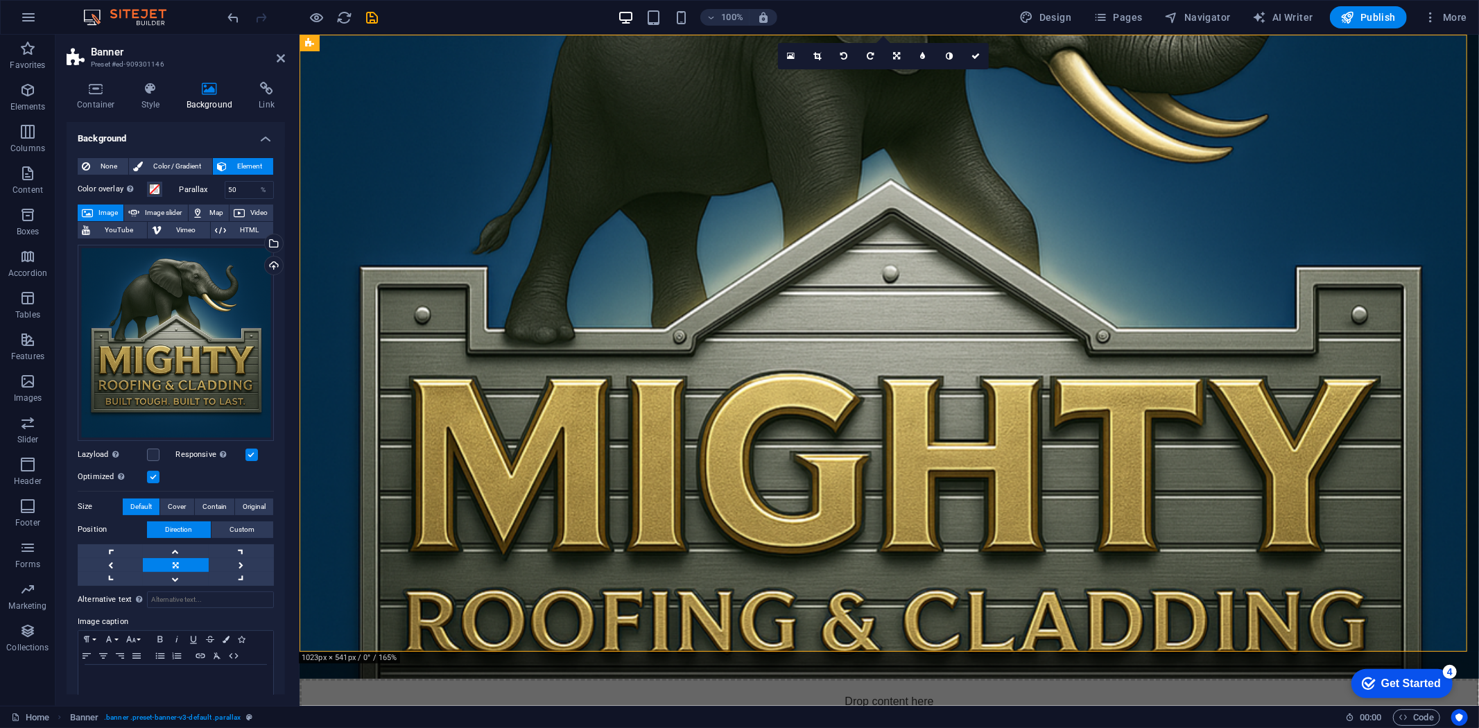
click at [202, 186] on label "Parallax" at bounding box center [202, 190] width 45 height 8
click at [150, 186] on span at bounding box center [154, 189] width 11 height 11
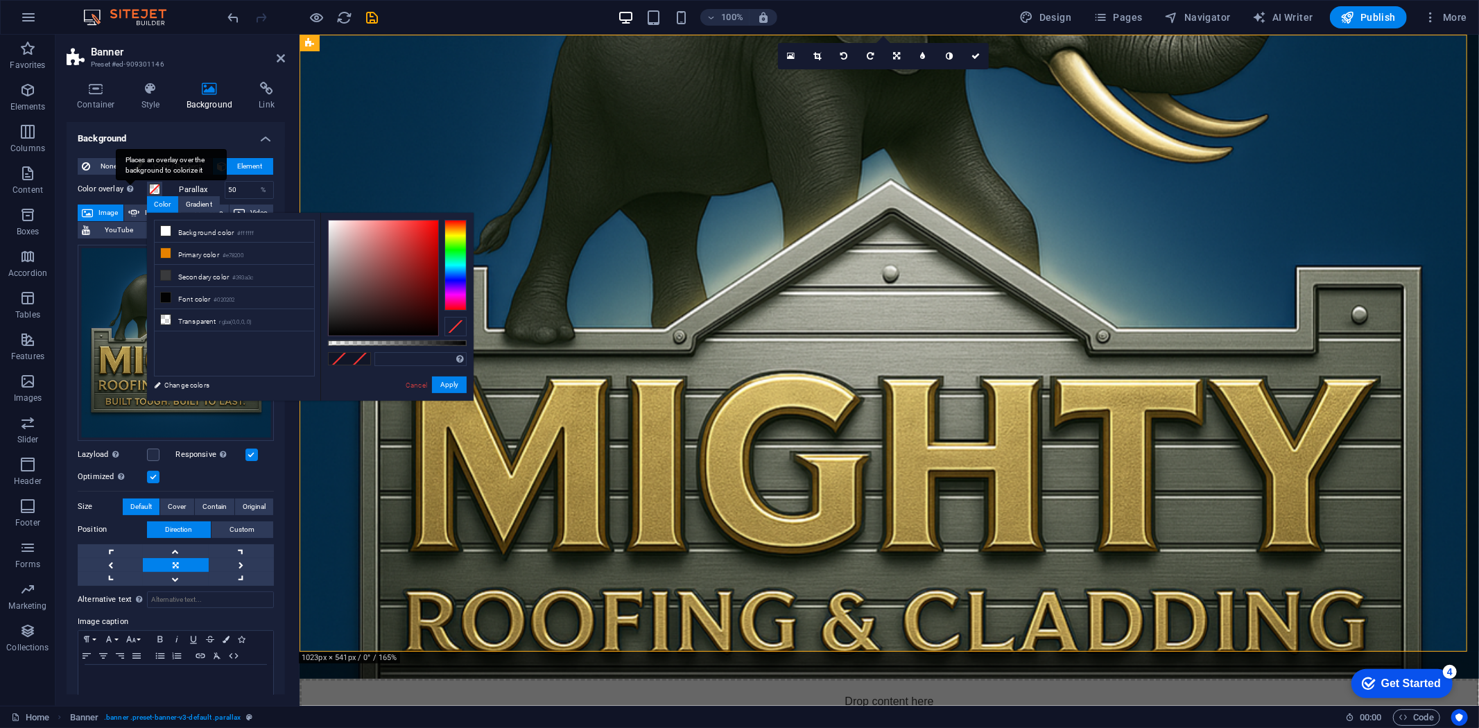
click at [132, 180] on div "Places an overlay over the background to colorize it" at bounding box center [171, 164] width 111 height 31
click at [147, 184] on button "Color overlay Places an overlay over the background to colorize it" at bounding box center [154, 189] width 15 height 15
click at [107, 185] on label "Color overlay Places an overlay over the background to colorize it" at bounding box center [112, 189] width 69 height 17
click at [147, 185] on button "Color overlay Places an overlay over the background to colorize it" at bounding box center [154, 189] width 15 height 15
click at [415, 392] on div "Cancel Apply" at bounding box center [435, 384] width 62 height 17
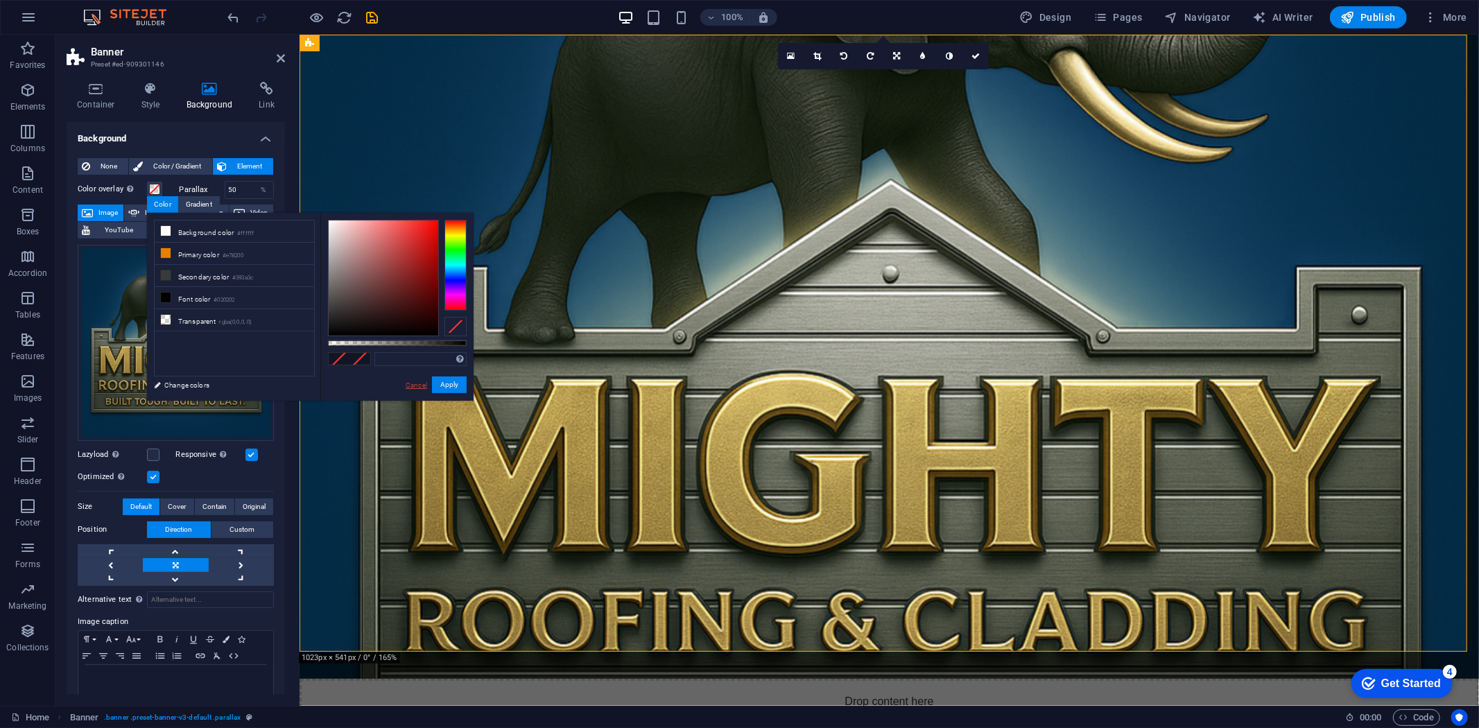
click at [415, 388] on link "Cancel" at bounding box center [416, 385] width 24 height 10
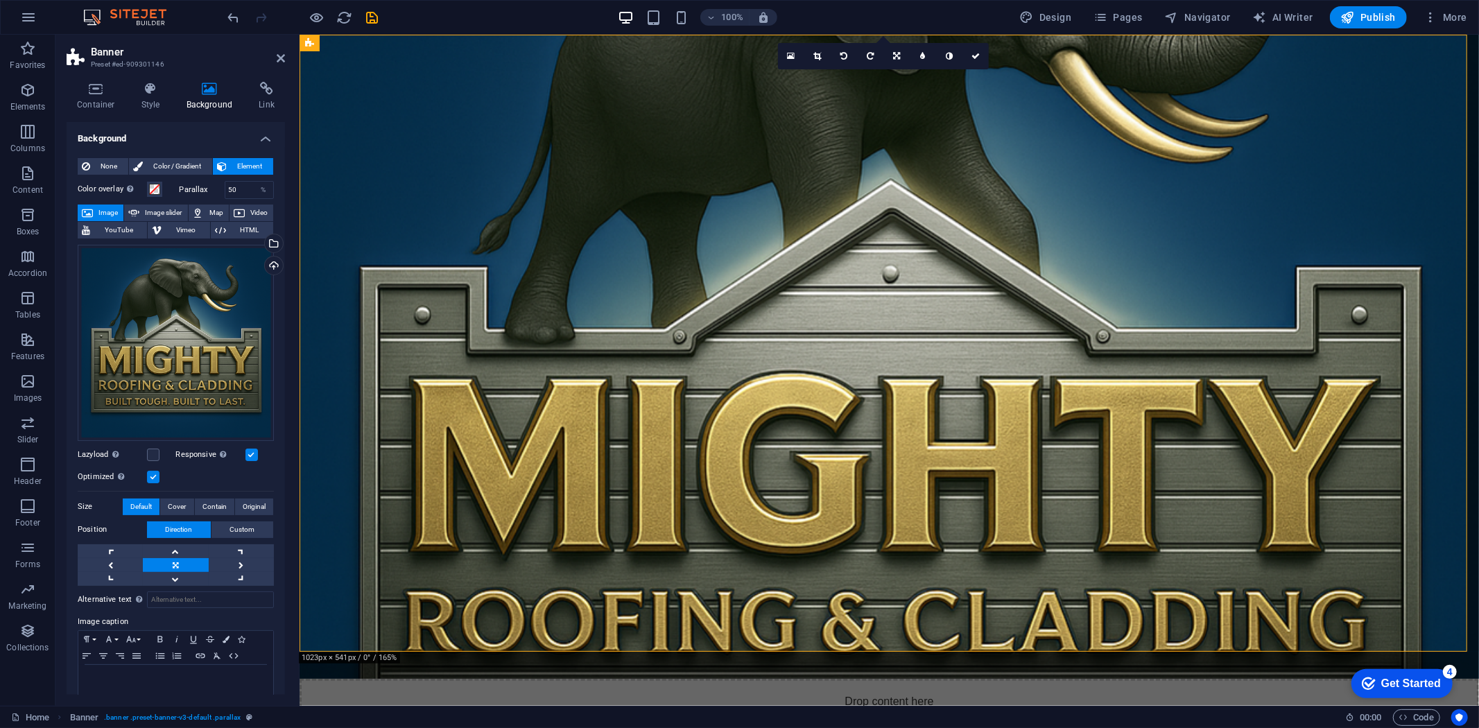
click at [112, 191] on label "Color overlay Places an overlay over the background to colorize it" at bounding box center [112, 189] width 69 height 17
click at [147, 191] on button "Color overlay Places an overlay over the background to colorize it" at bounding box center [154, 189] width 15 height 15
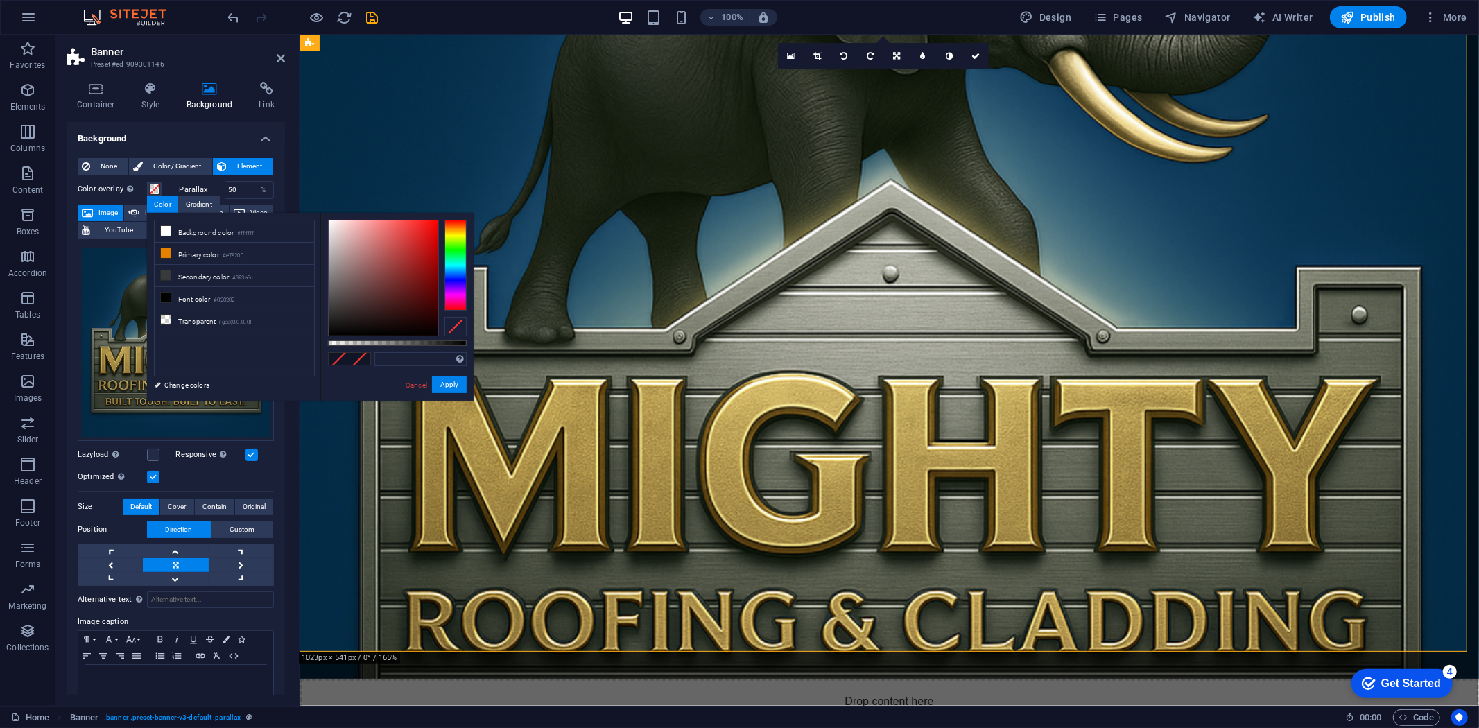
click at [109, 191] on label "Color overlay Places an overlay over the background to colorize it" at bounding box center [112, 189] width 69 height 17
click at [147, 191] on button "Color overlay Places an overlay over the background to colorize it" at bounding box center [154, 189] width 15 height 15
click at [411, 383] on link "Cancel" at bounding box center [416, 385] width 24 height 10
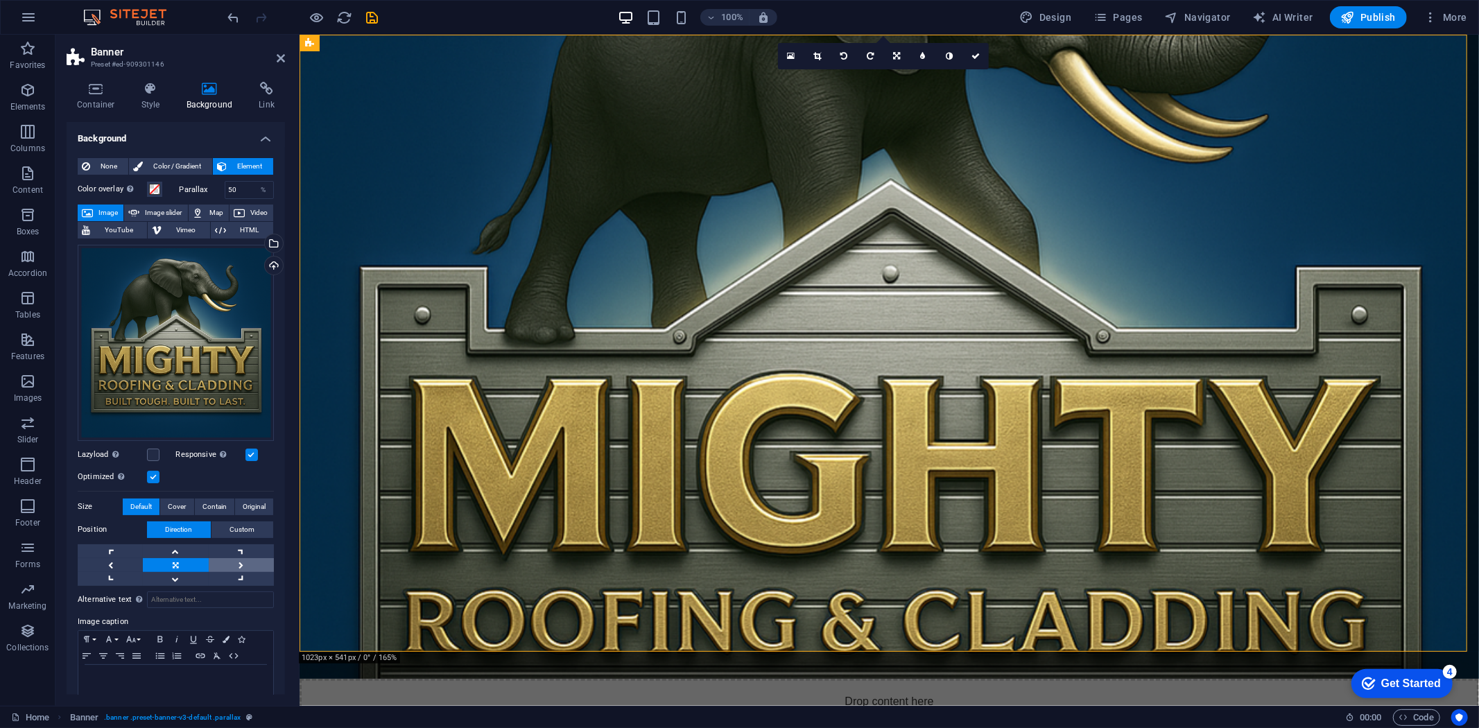
click at [233, 558] on link at bounding box center [241, 565] width 65 height 14
click at [130, 558] on link at bounding box center [110, 565] width 65 height 14
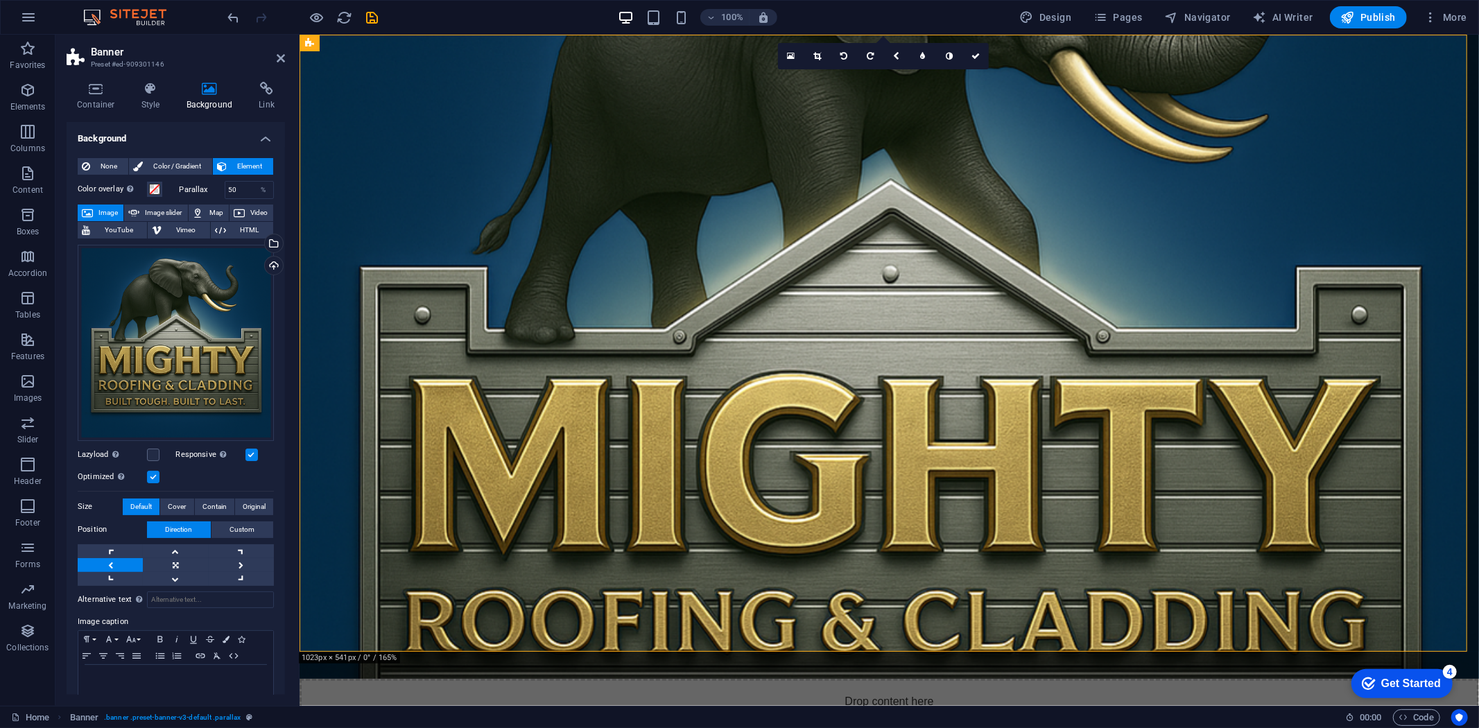
click at [130, 558] on link at bounding box center [110, 565] width 65 height 14
click at [155, 559] on link at bounding box center [175, 565] width 65 height 14
click at [112, 576] on link at bounding box center [110, 579] width 65 height 14
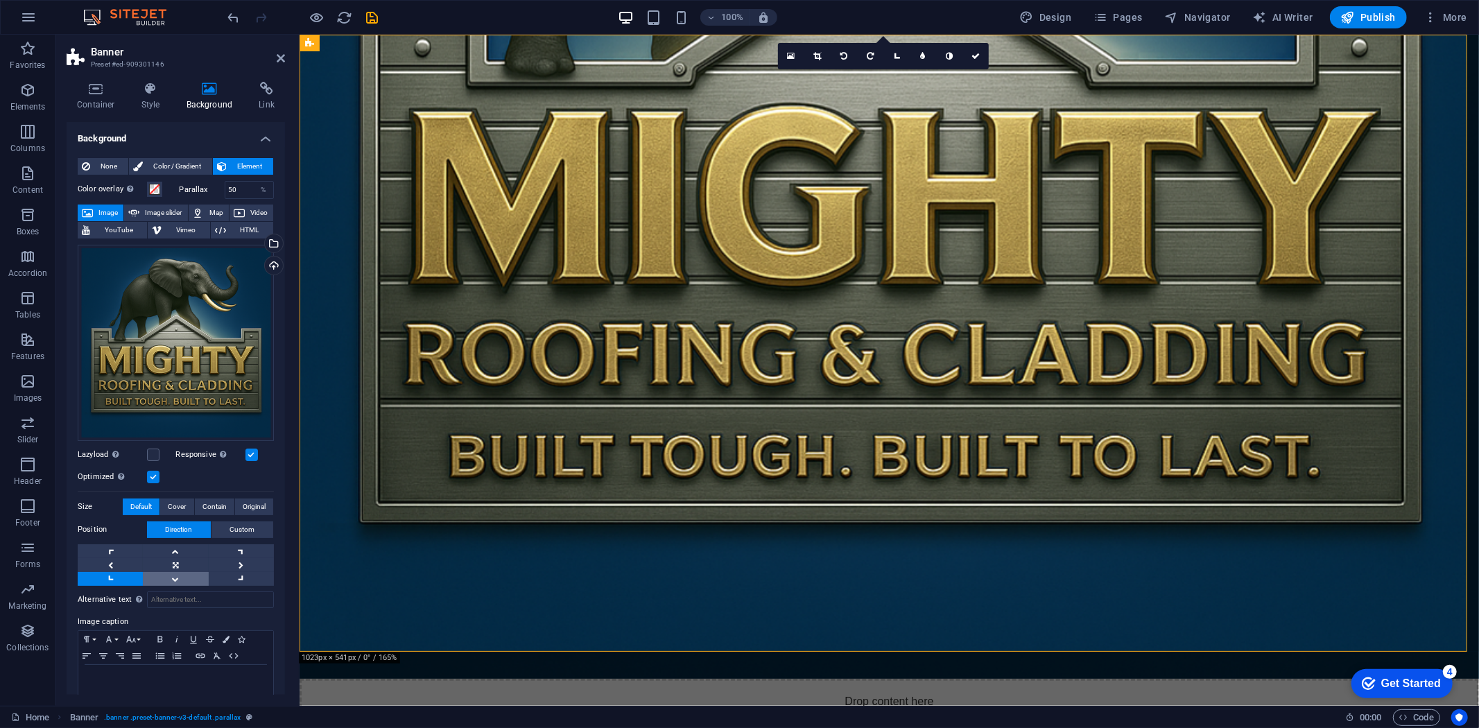
click at [156, 574] on link at bounding box center [175, 579] width 65 height 14
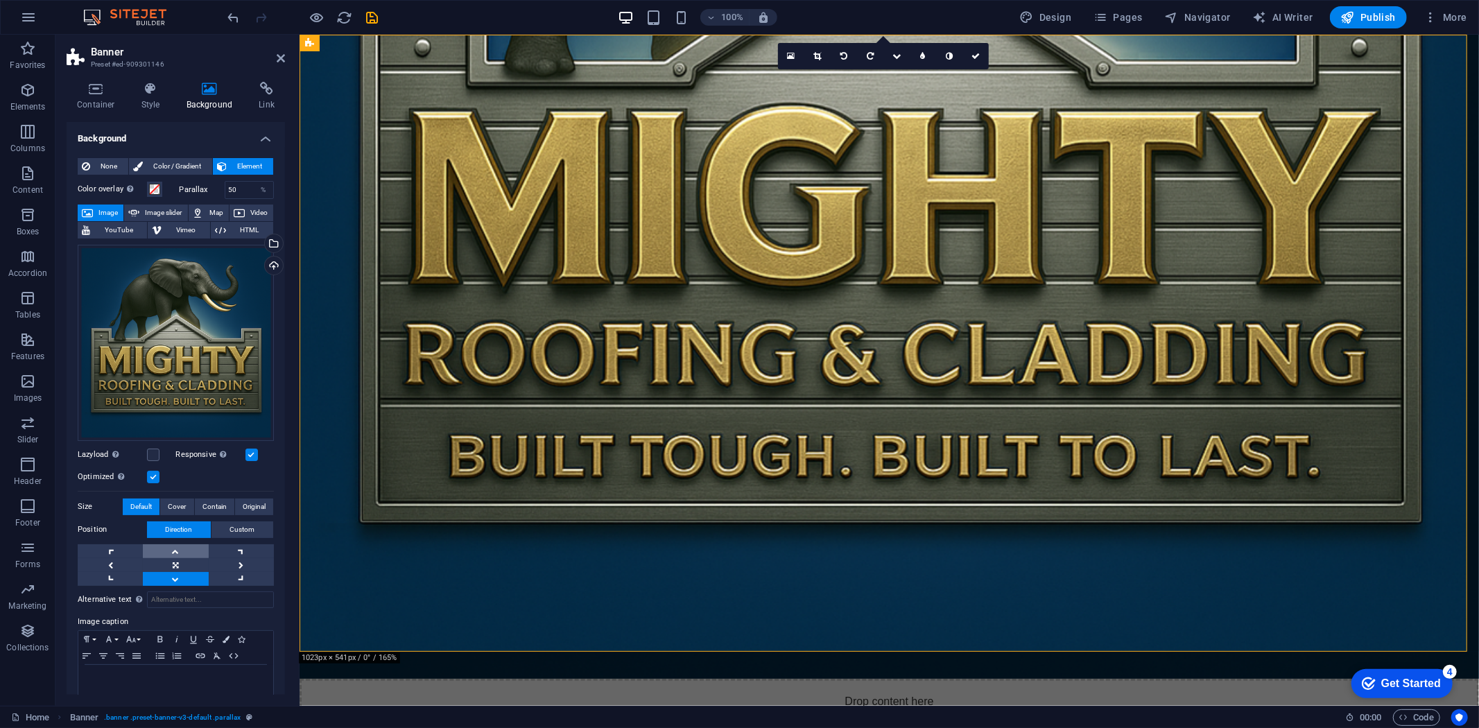
click at [182, 544] on link at bounding box center [175, 551] width 65 height 14
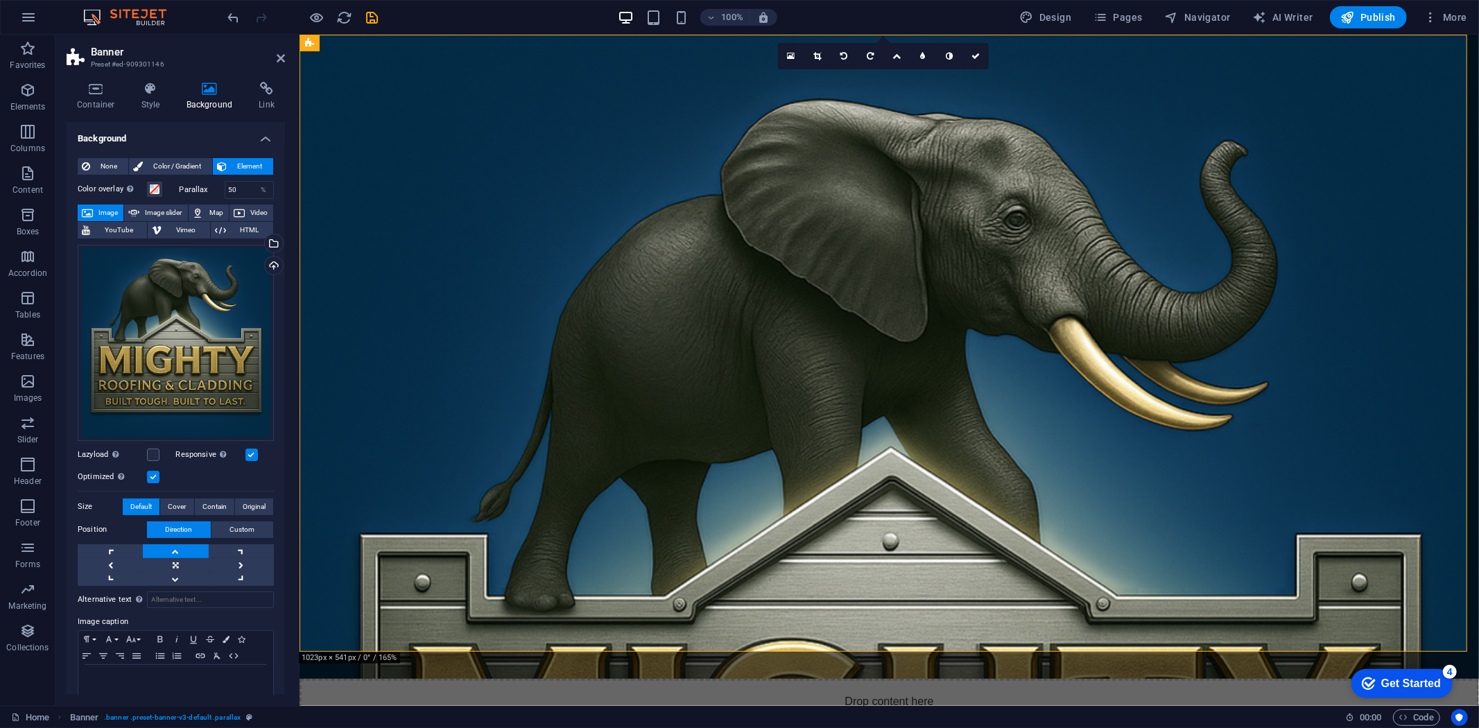
click at [182, 544] on link at bounding box center [175, 551] width 65 height 14
click at [178, 579] on link at bounding box center [175, 579] width 65 height 14
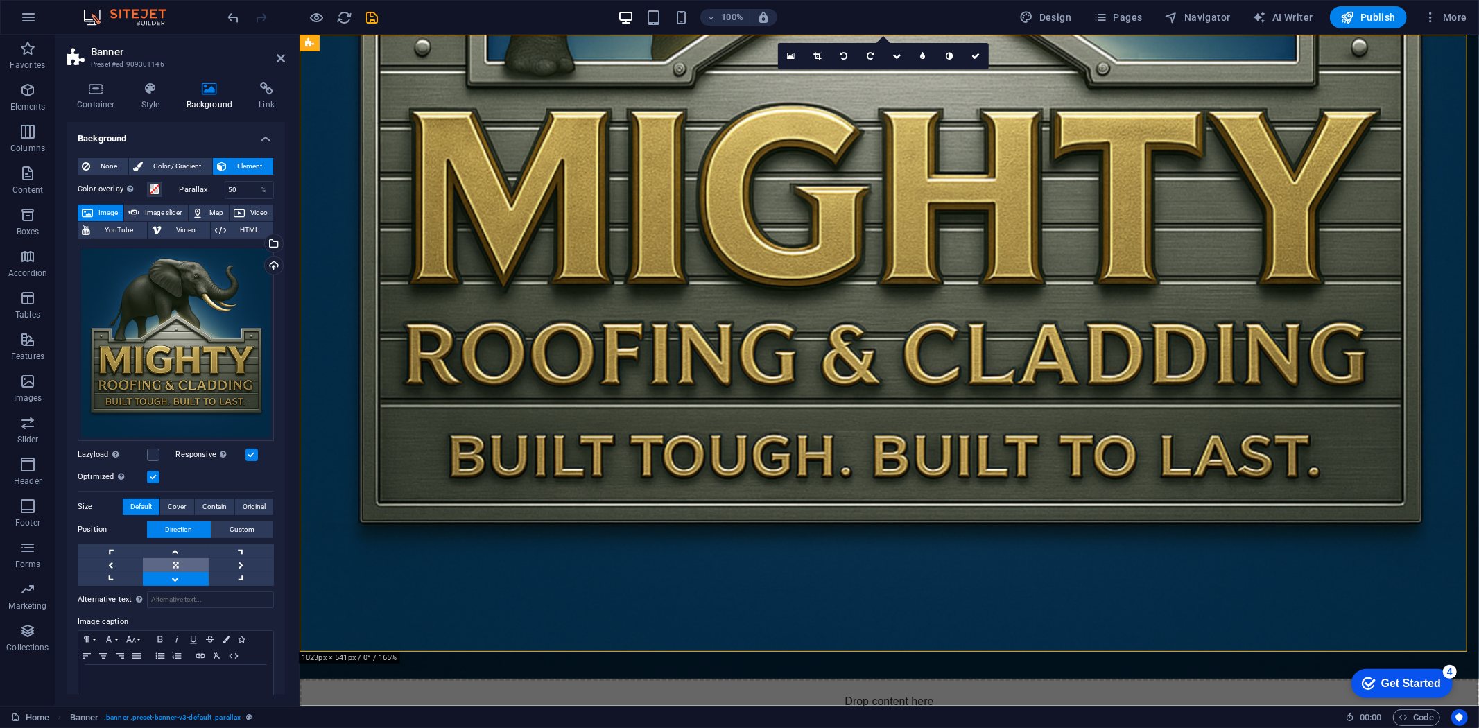
click at [182, 566] on link at bounding box center [175, 565] width 65 height 14
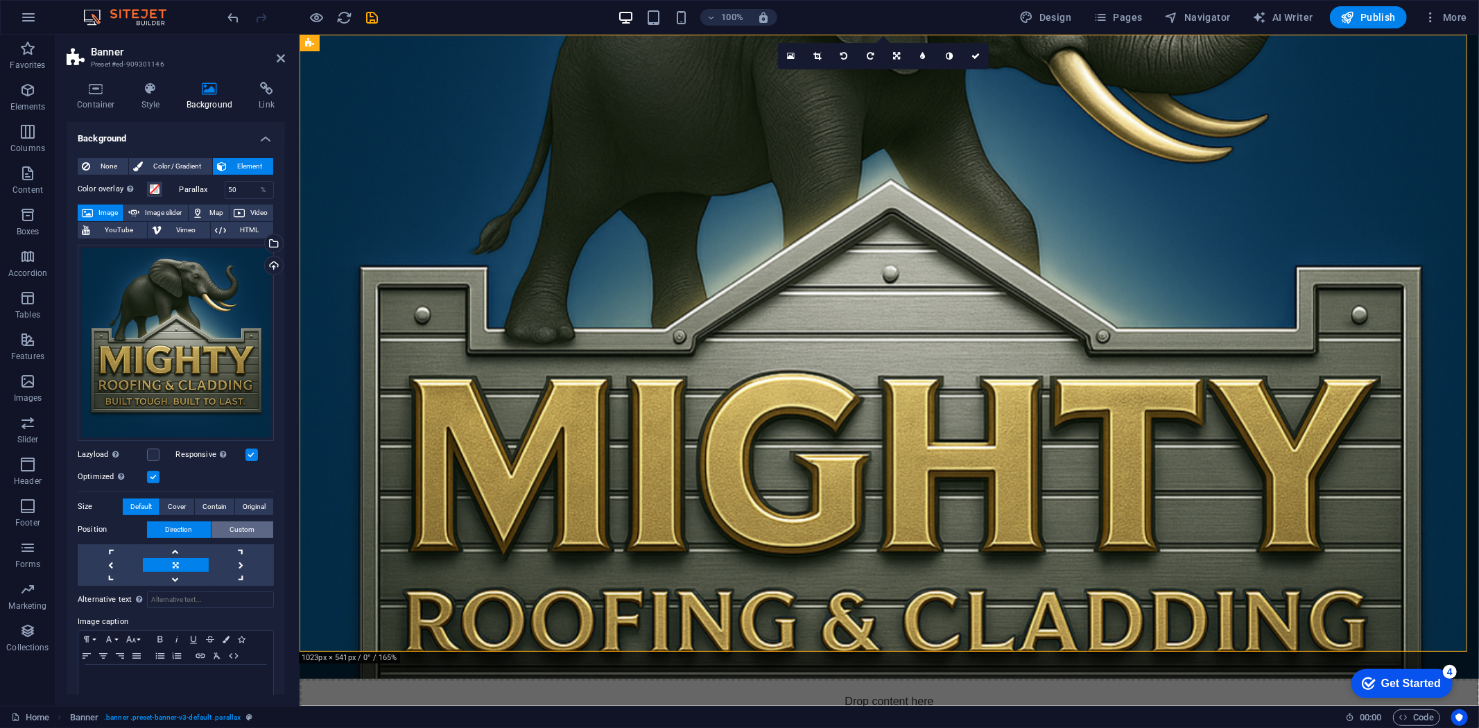
click at [237, 525] on span "Custom" at bounding box center [242, 529] width 25 height 17
click at [134, 555] on input "50" at bounding box center [151, 556] width 42 height 17
type input "20"
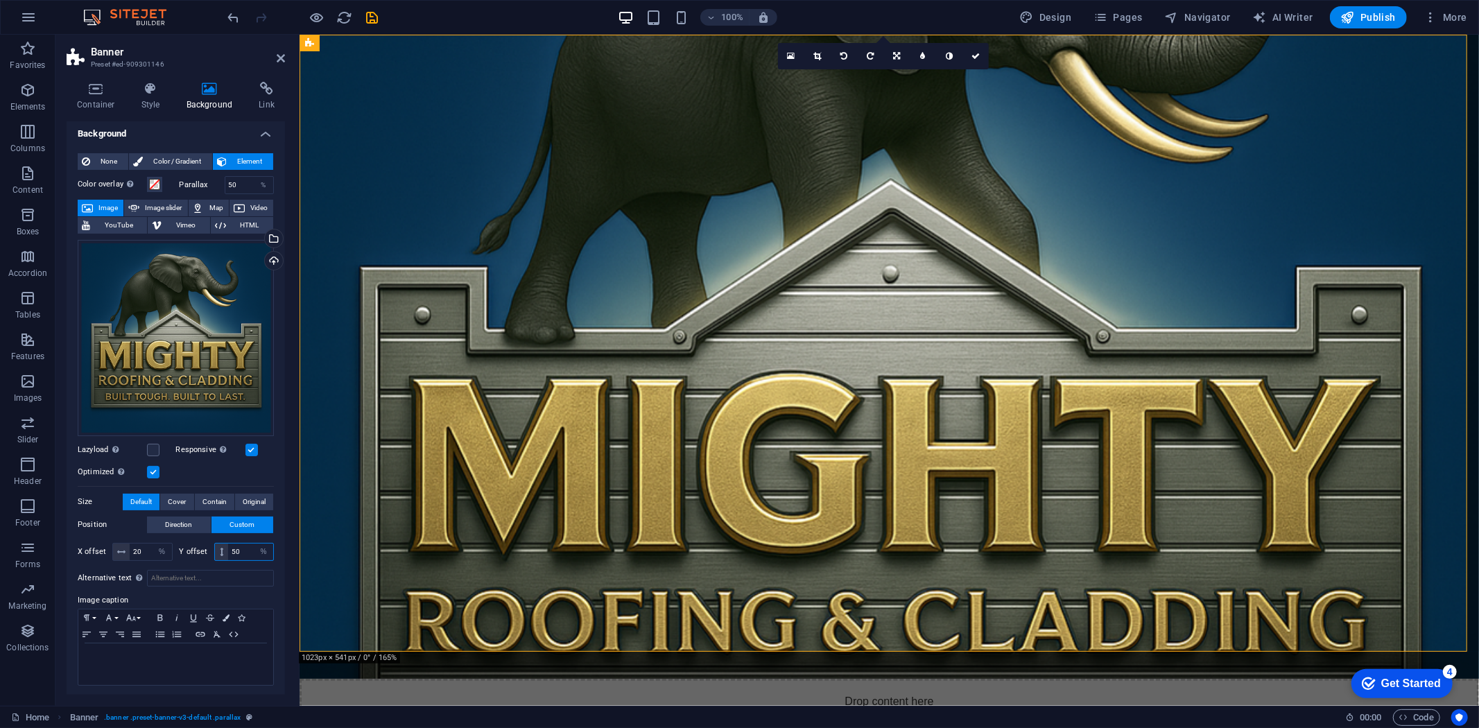
click at [241, 549] on input "50" at bounding box center [250, 551] width 45 height 17
type input "20"
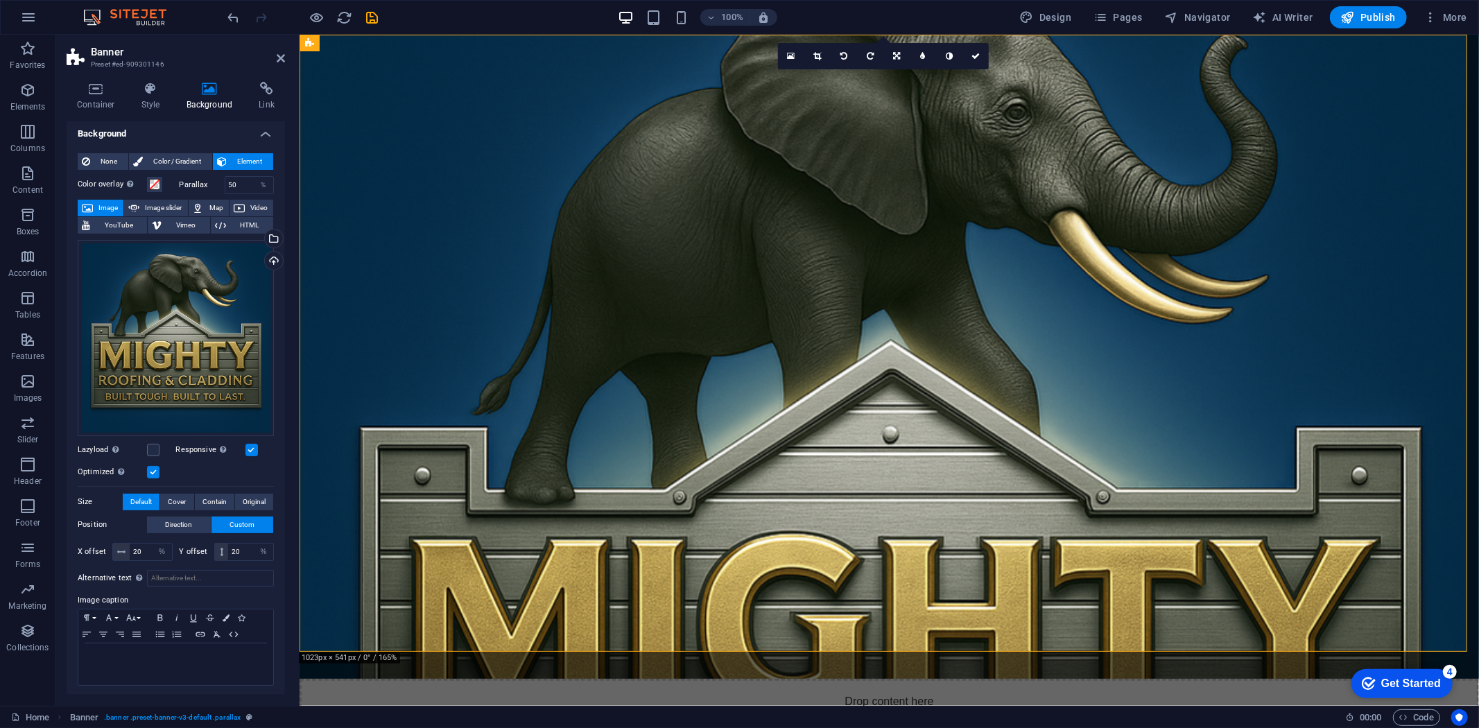
click at [87, 521] on label "Position" at bounding box center [112, 524] width 69 height 17
click at [182, 499] on span "Cover" at bounding box center [177, 502] width 18 height 17
click at [202, 498] on span "Contain" at bounding box center [214, 502] width 24 height 17
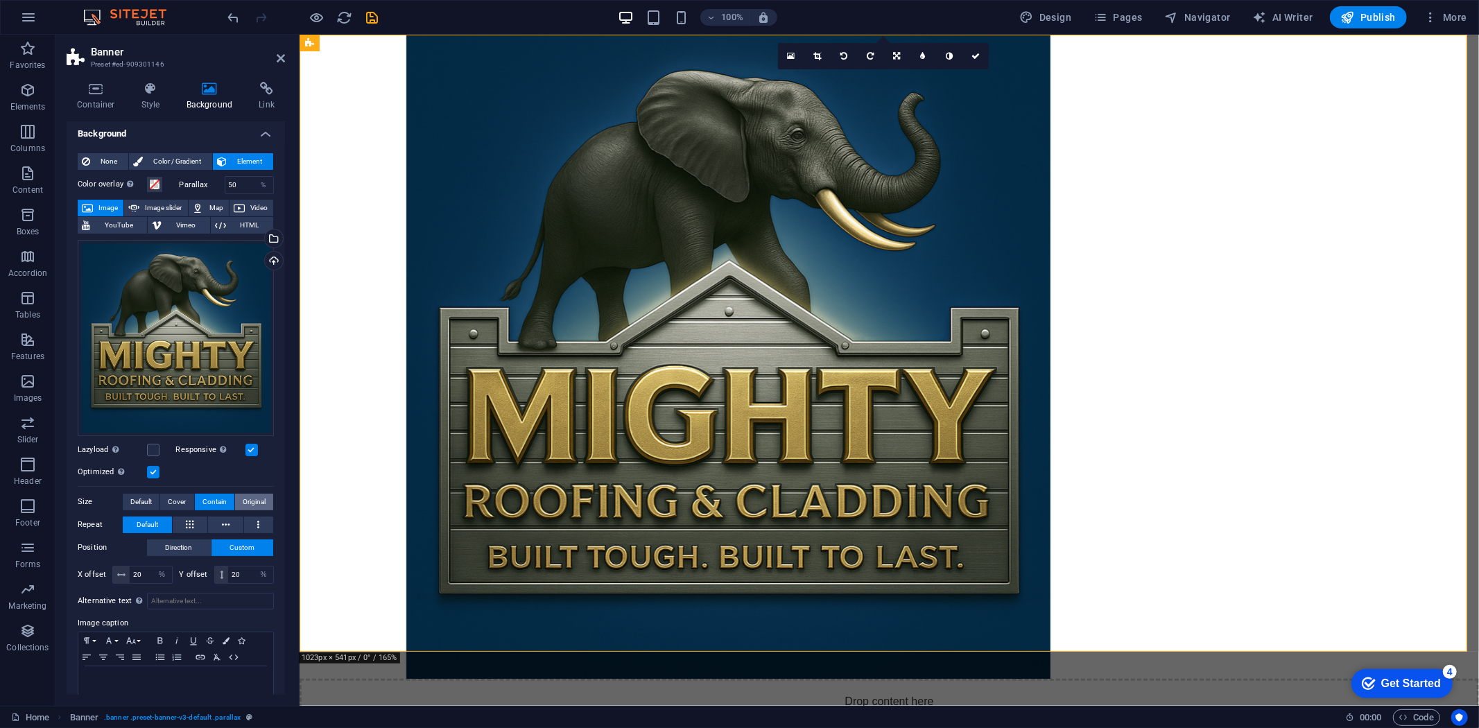
click at [251, 494] on span "Original" at bounding box center [254, 502] width 23 height 17
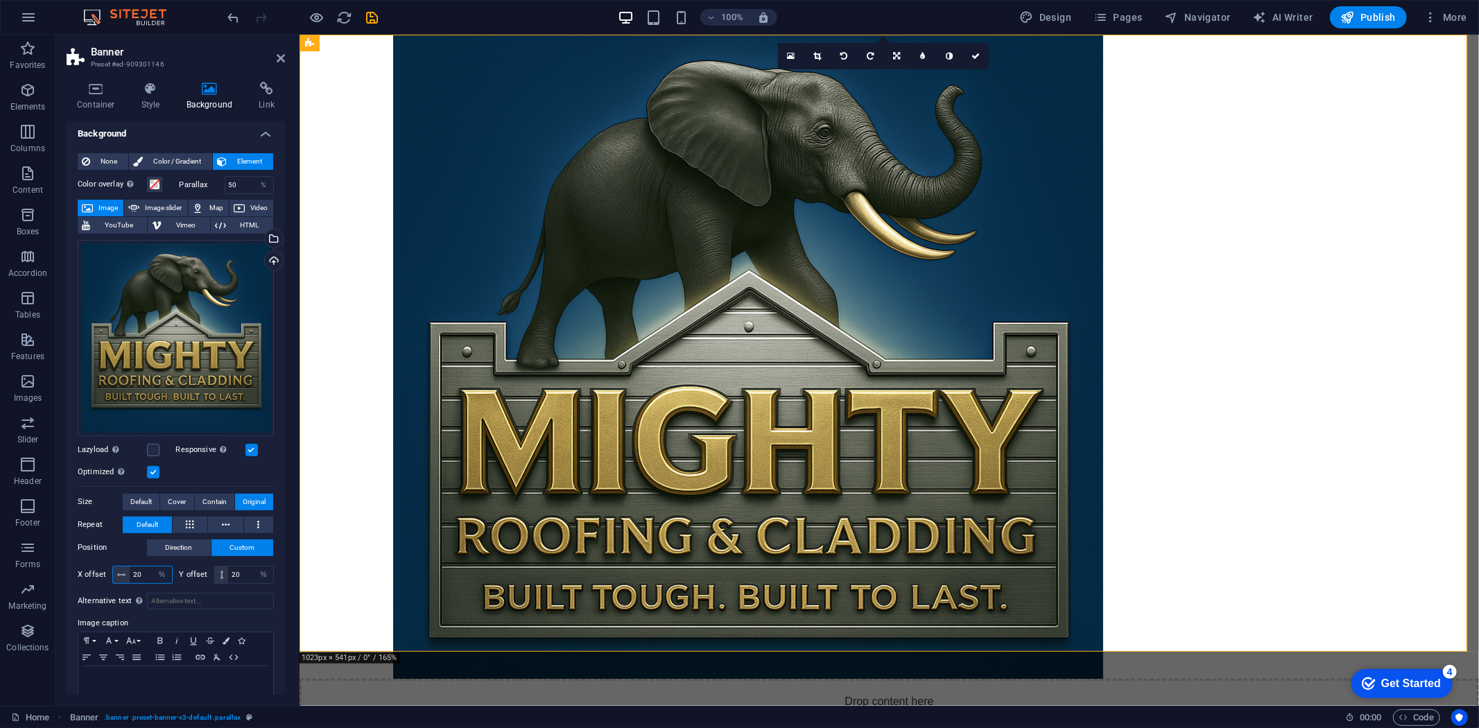
click at [142, 571] on input "20" at bounding box center [151, 574] width 42 height 17
type input "50"
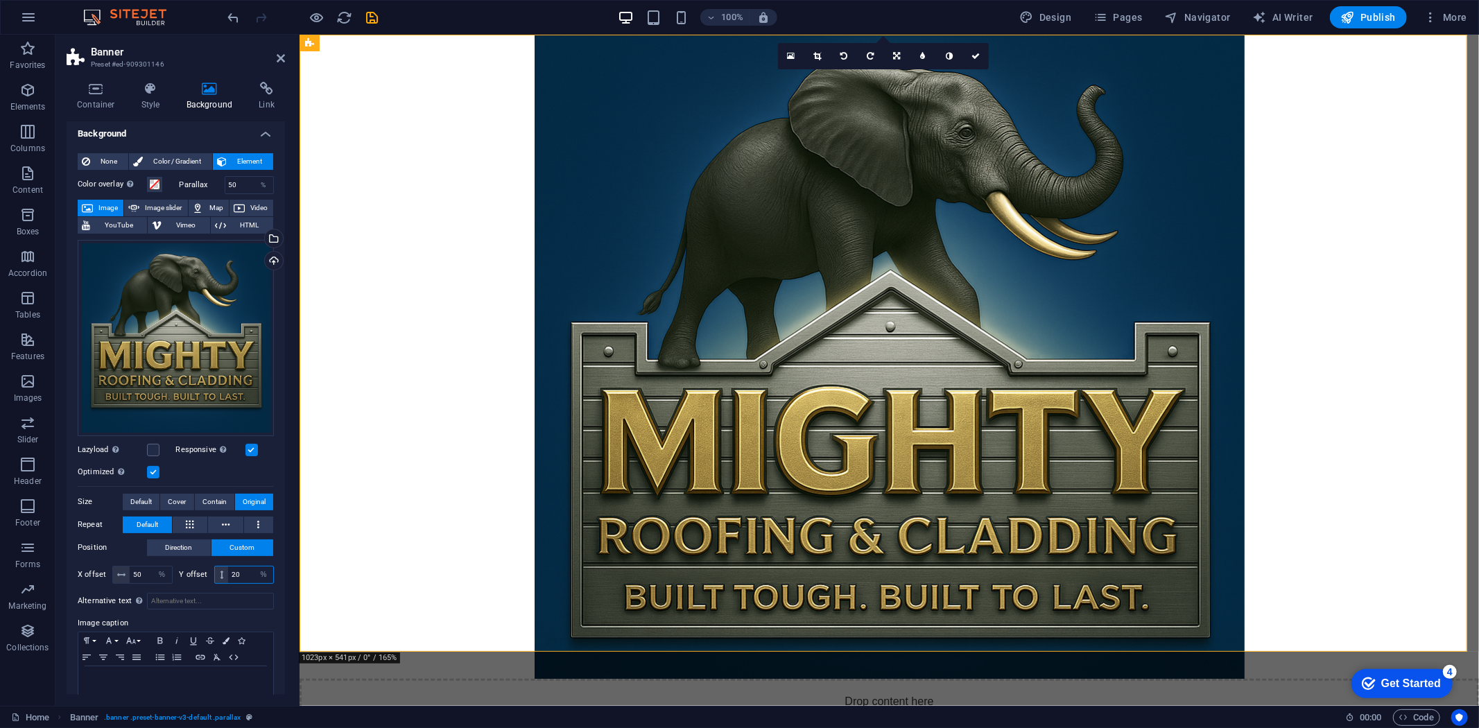
click at [236, 569] on input "20" at bounding box center [250, 574] width 45 height 17
type input "50"
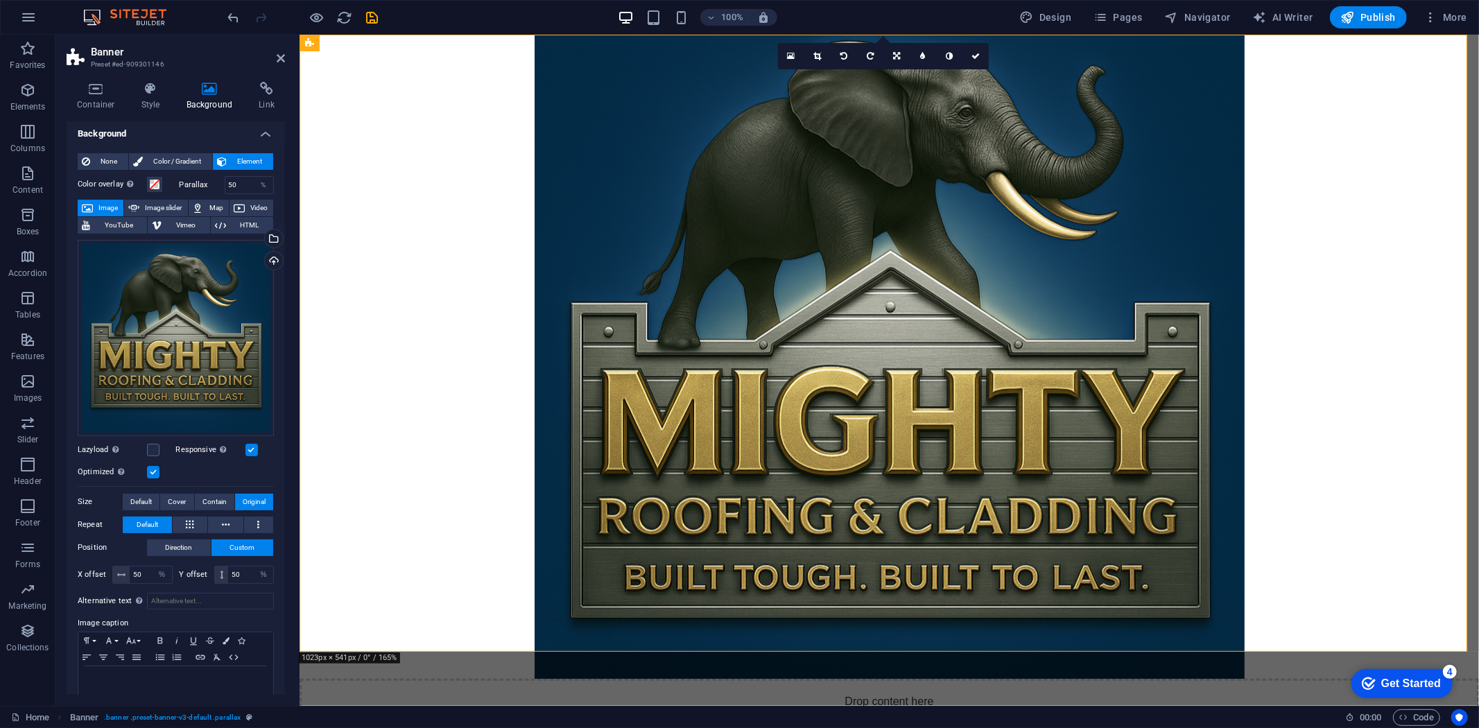
click at [350, 516] on figure at bounding box center [888, 356] width 1179 height 644
click at [428, 403] on figure at bounding box center [888, 356] width 1179 height 644
click at [918, 56] on icon at bounding box center [975, 56] width 8 height 8
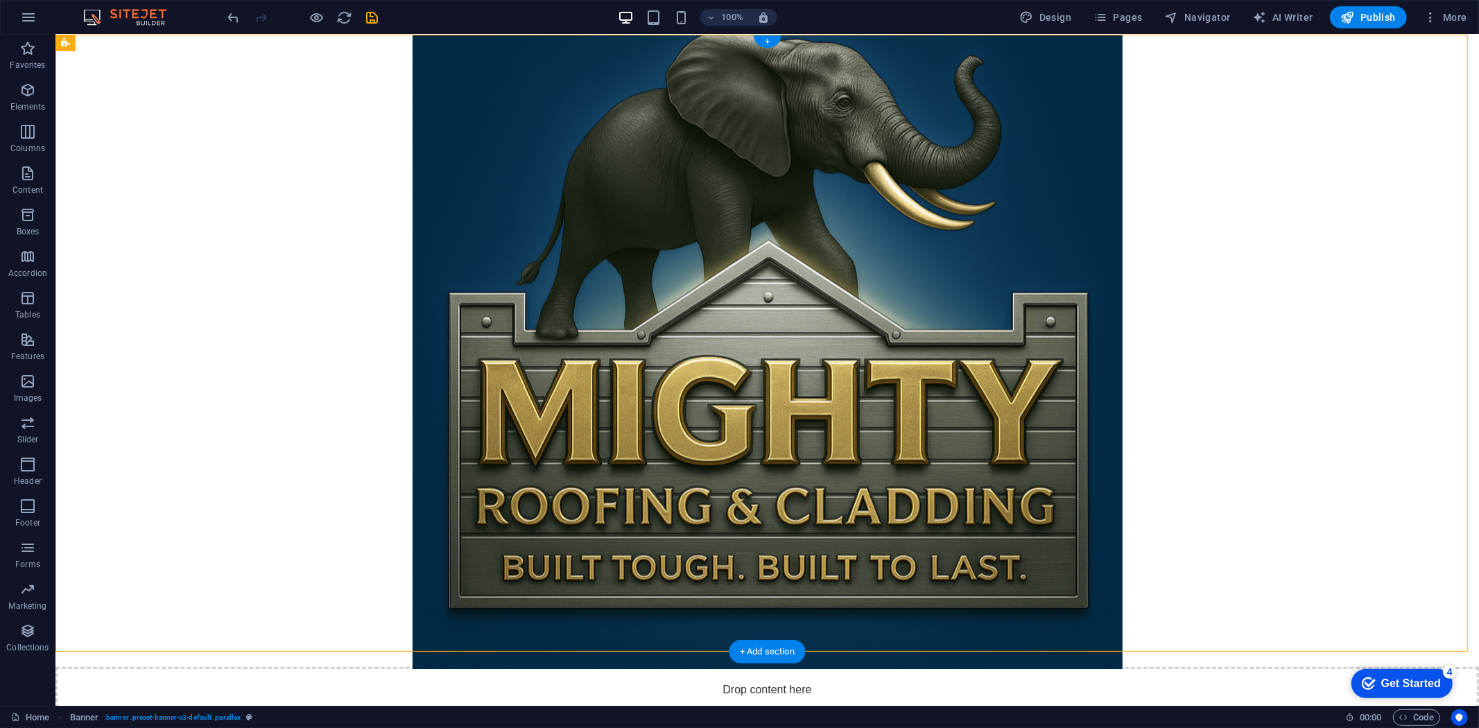
scroll to position [0, 0]
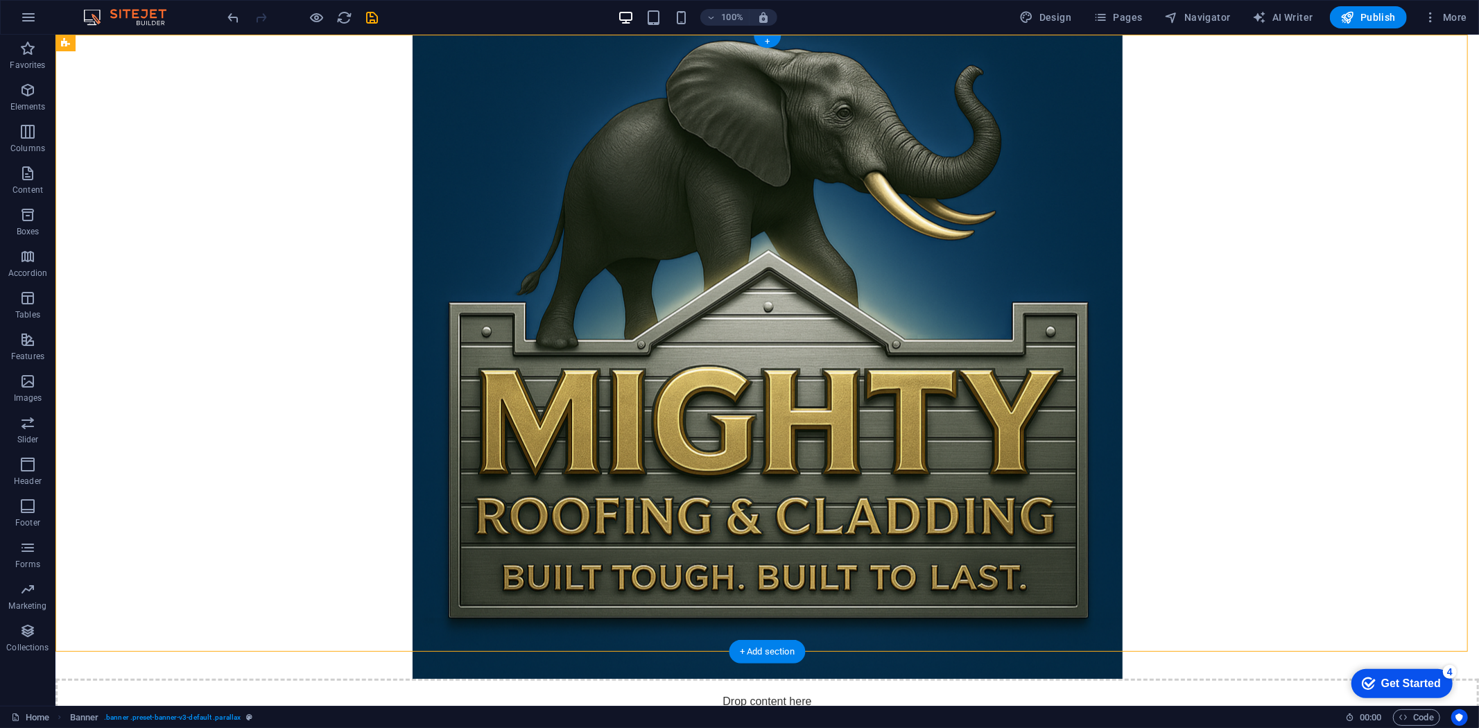
click at [361, 254] on figure at bounding box center [766, 356] width 1423 height 644
select select "%"
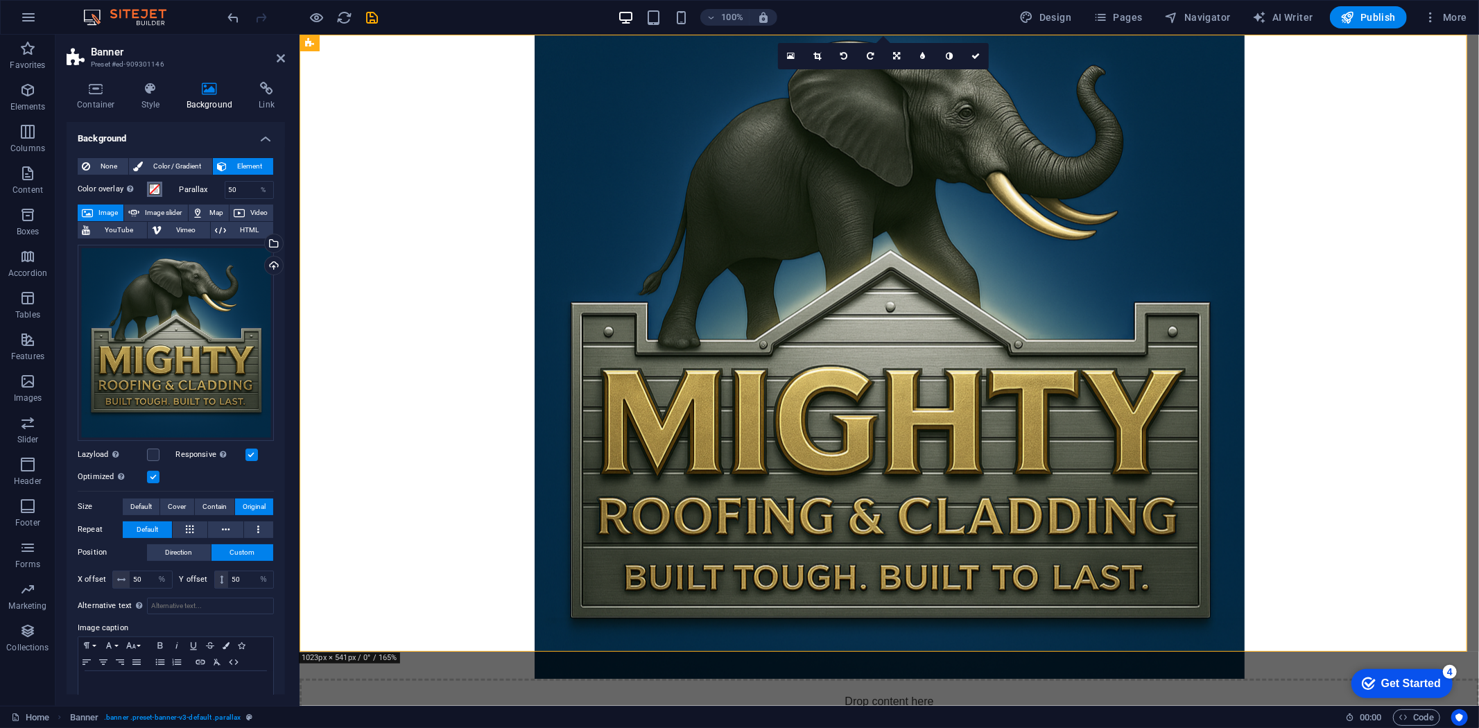
click at [157, 193] on span at bounding box center [154, 189] width 11 height 11
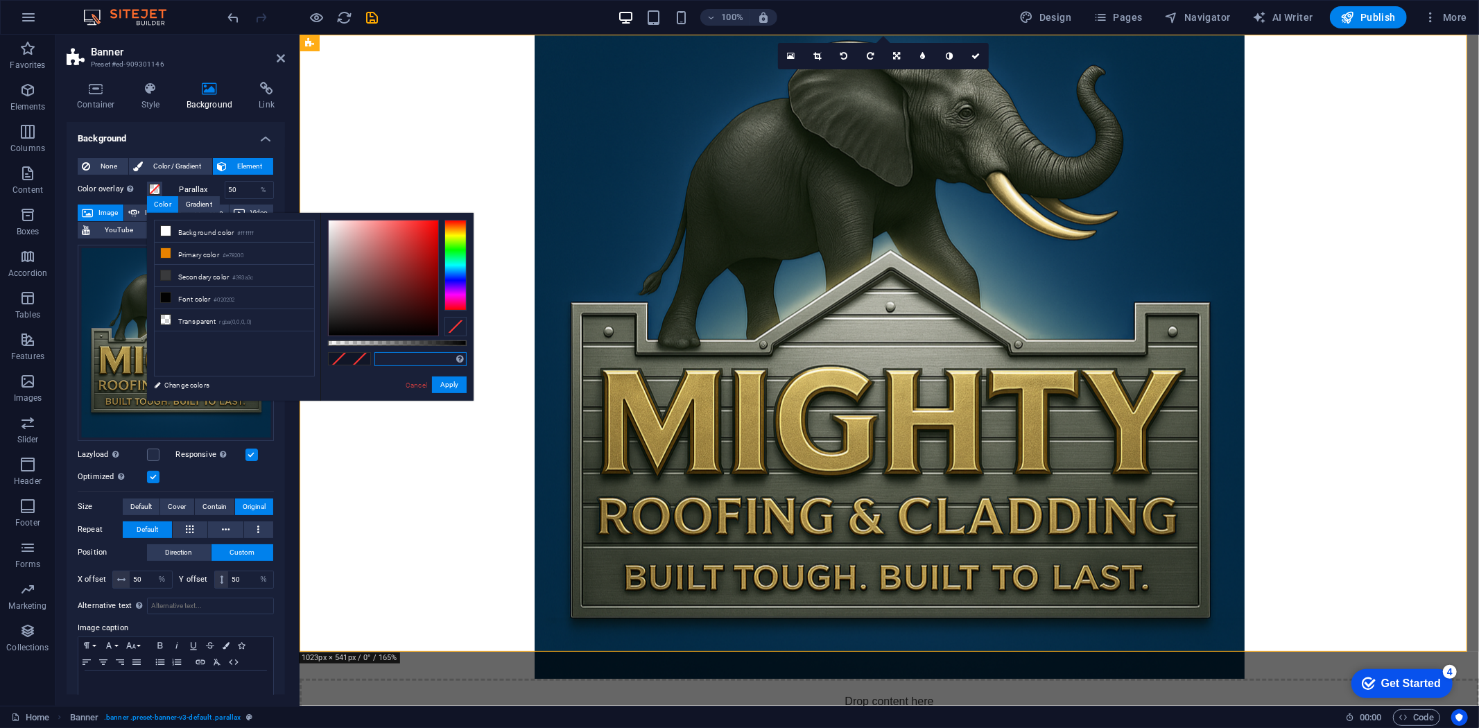
click at [381, 356] on input "text" at bounding box center [420, 359] width 92 height 14
paste input "032A45"
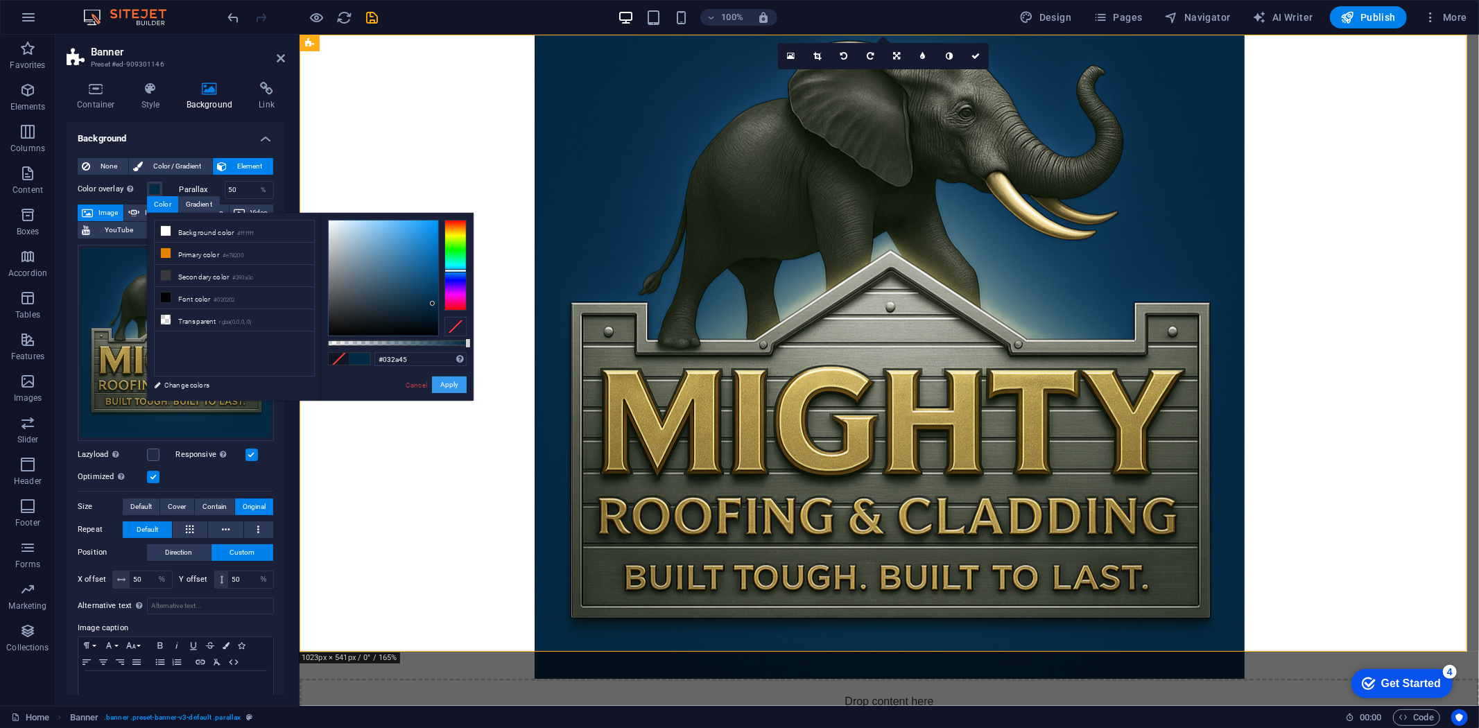
click at [446, 383] on button "Apply" at bounding box center [449, 384] width 35 height 17
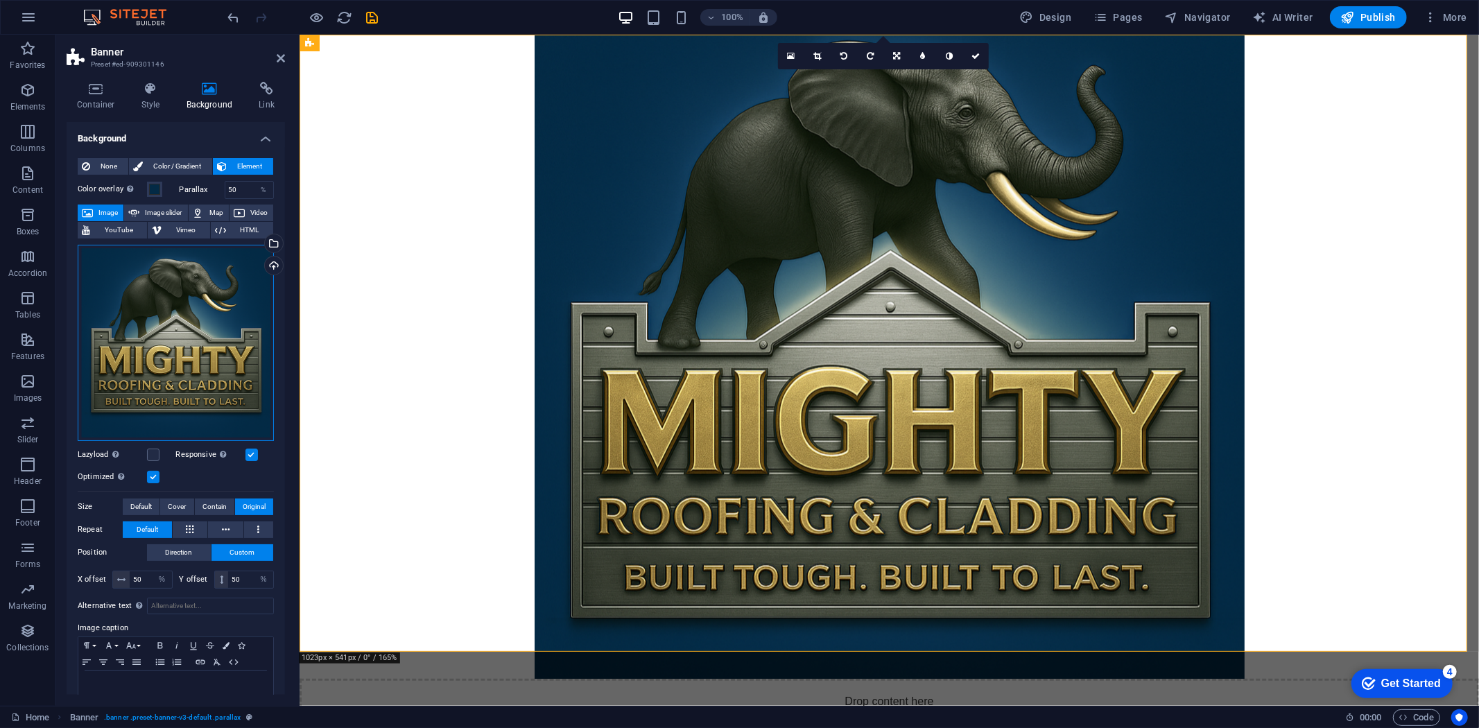
click at [162, 358] on div "Drag files here, click to choose files or select files from Files or our free s…" at bounding box center [176, 343] width 196 height 196
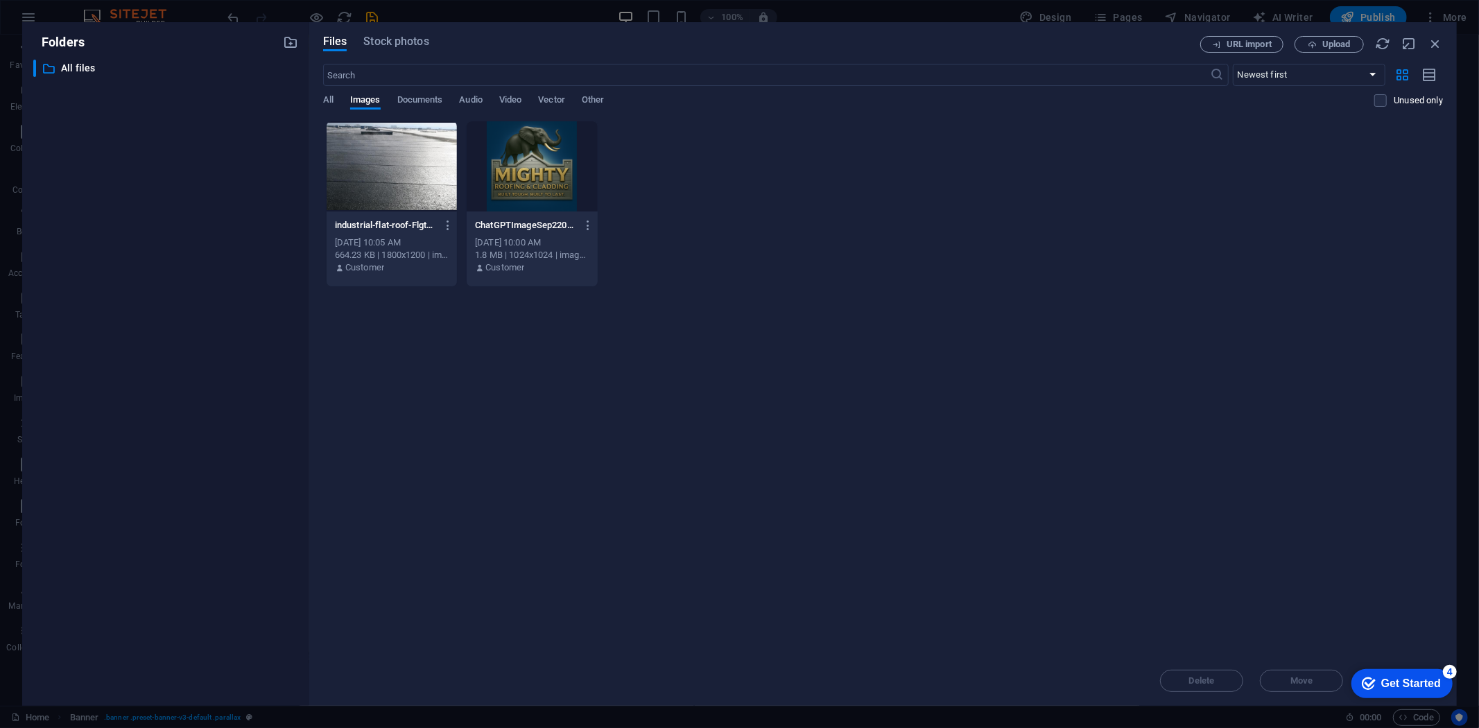
click at [557, 189] on div at bounding box center [532, 166] width 130 height 90
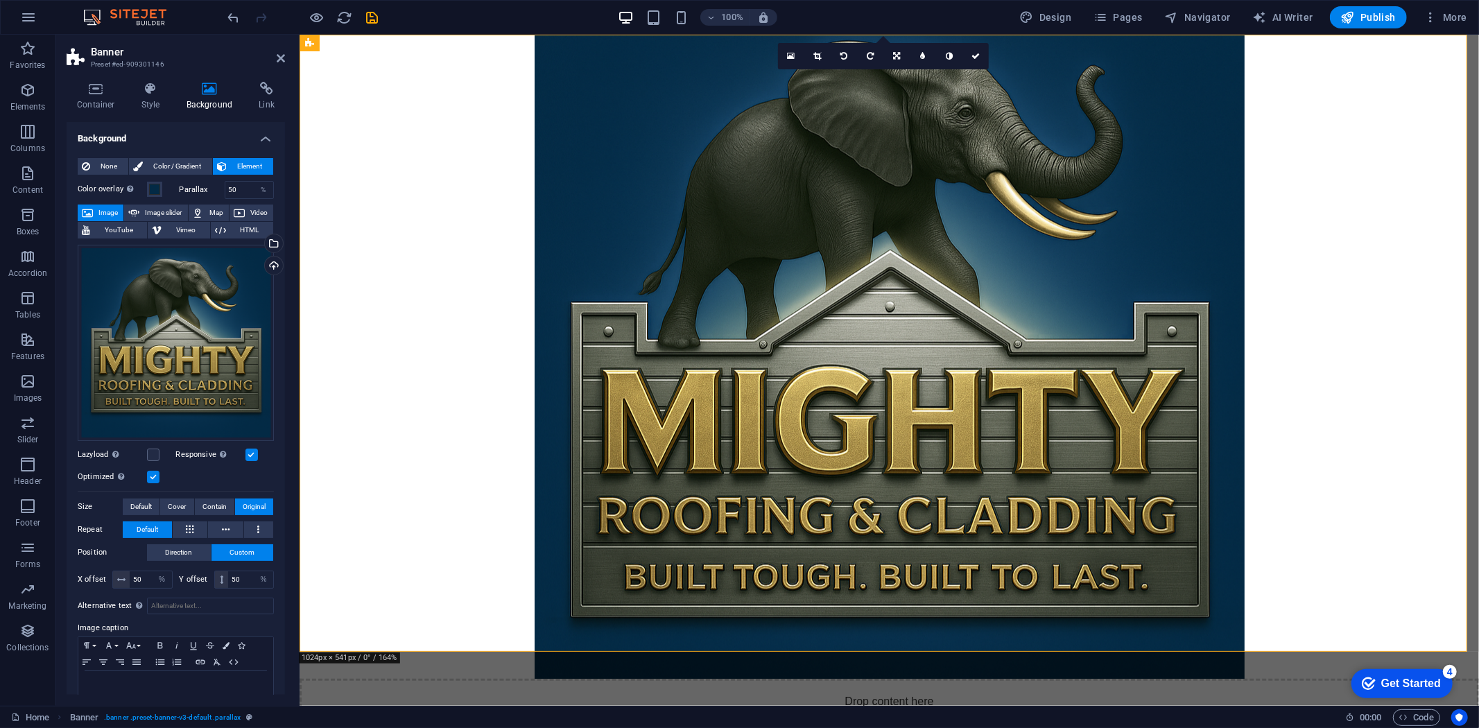
click at [722, 264] on figure at bounding box center [888, 356] width 1179 height 644
click at [153, 184] on span at bounding box center [154, 189] width 11 height 11
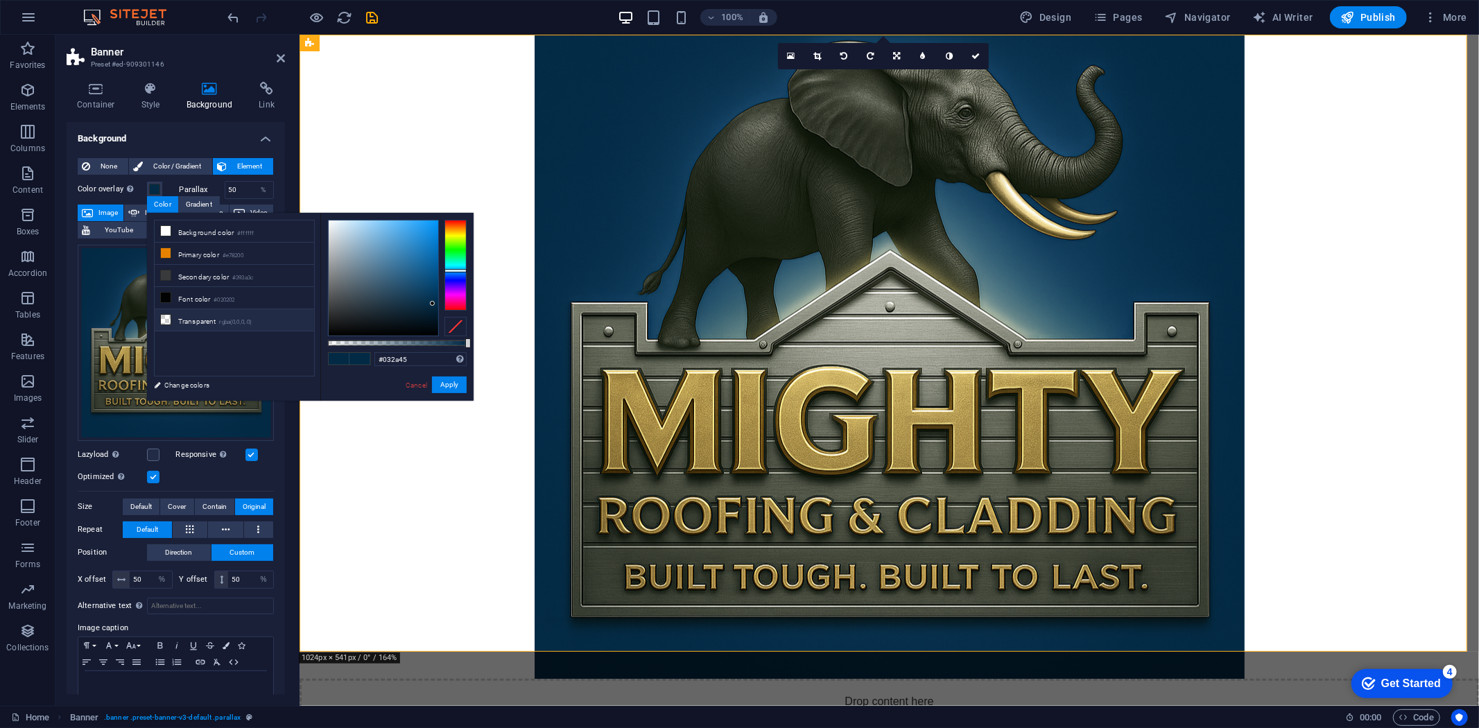
click at [162, 320] on icon at bounding box center [166, 320] width 10 height 10
type input "rgba(0, 0, 0, 0)"
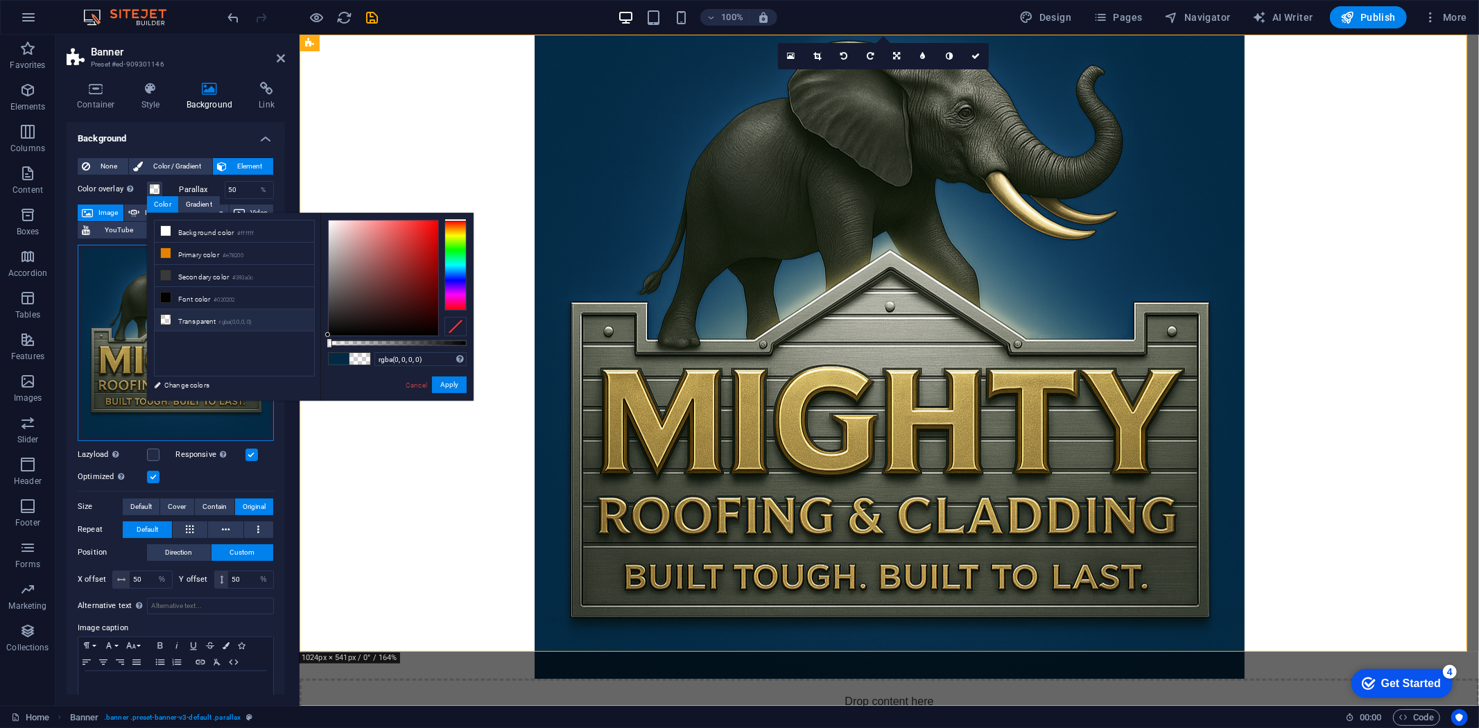
click at [110, 289] on div "Drag files here, click to choose files or select files from Files or our free s…" at bounding box center [176, 343] width 196 height 196
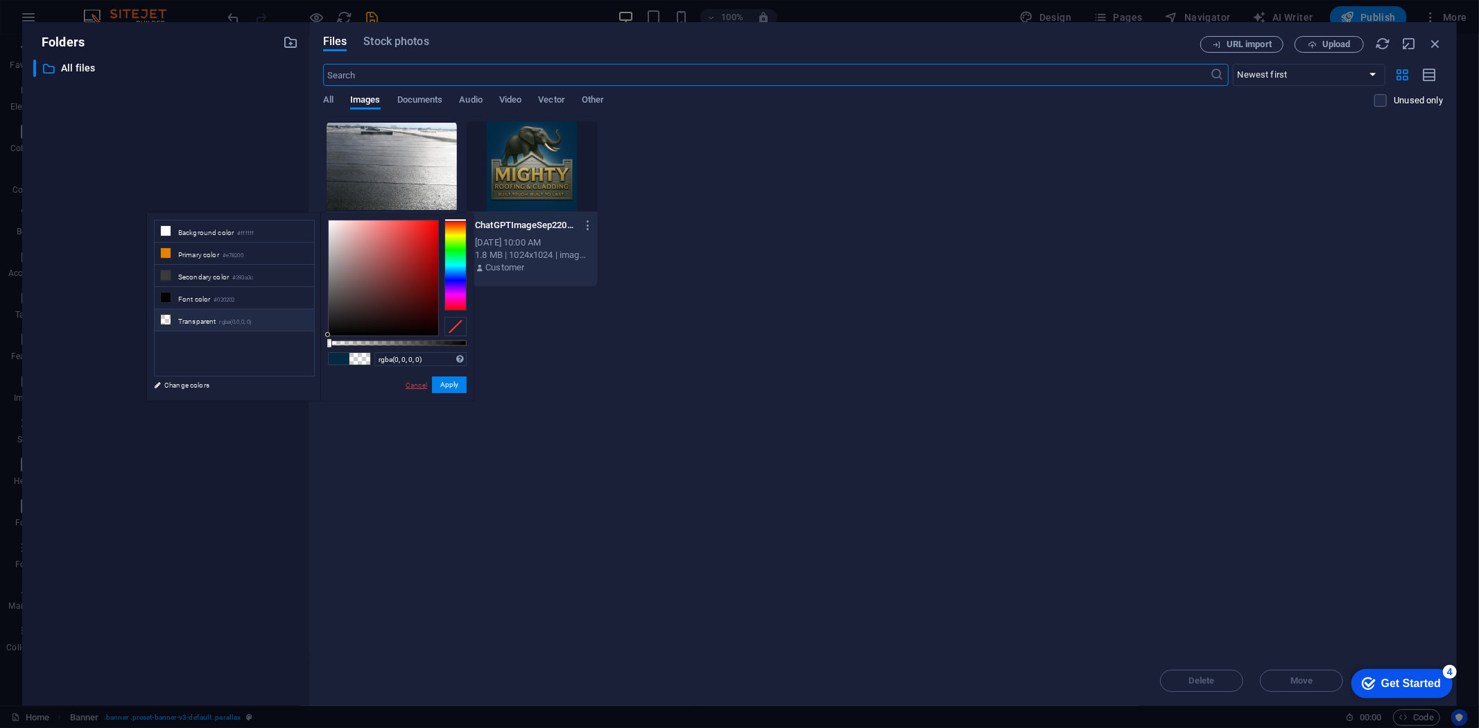
click at [412, 385] on link "Cancel" at bounding box center [416, 385] width 24 height 10
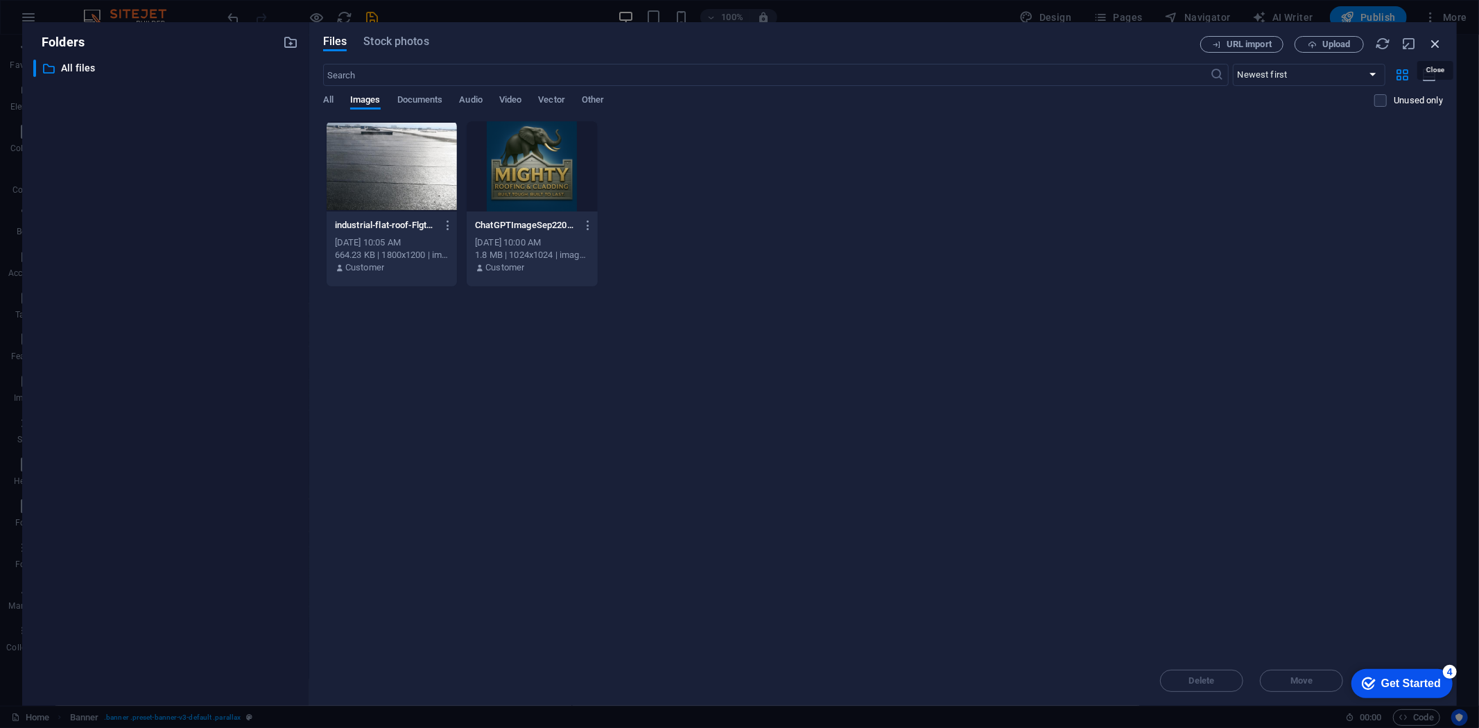
click at [918, 45] on icon "button" at bounding box center [1434, 43] width 15 height 15
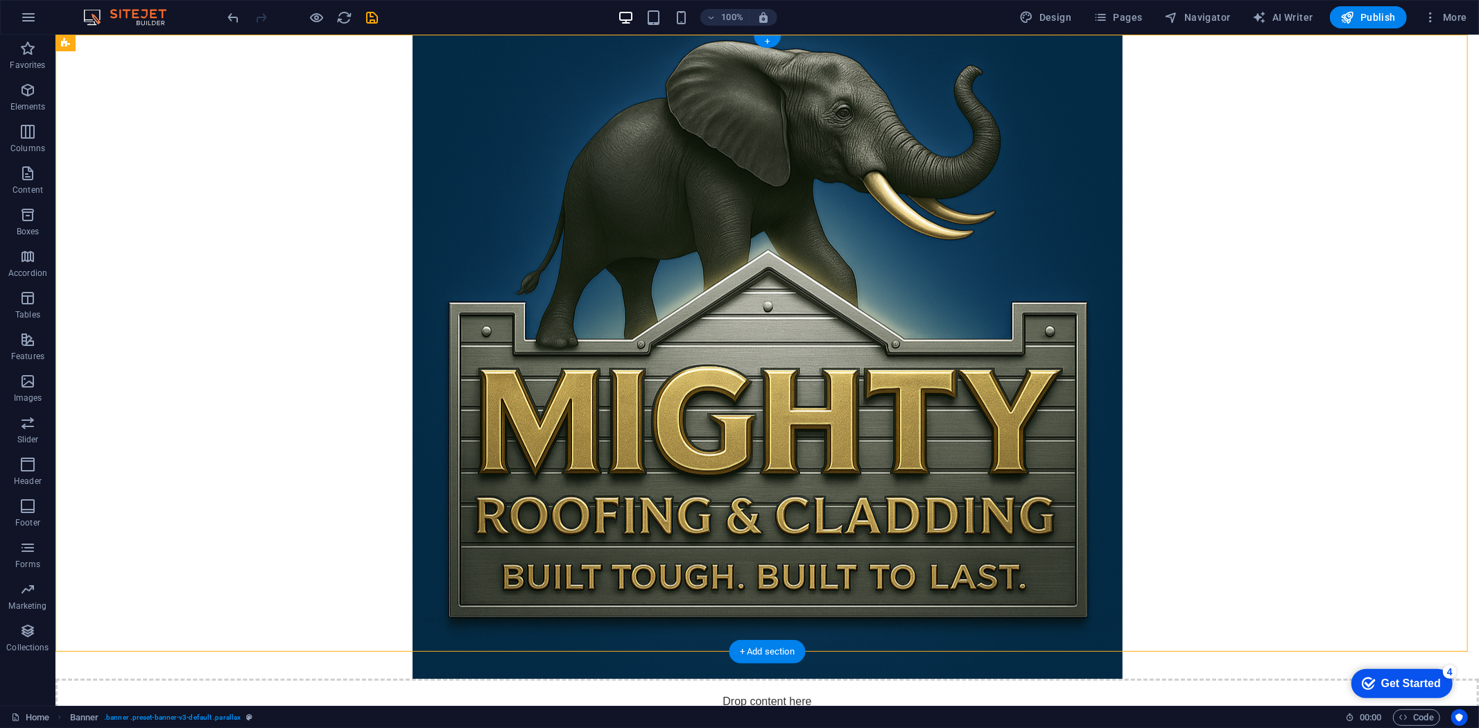
click at [617, 447] on figure at bounding box center [766, 356] width 1423 height 644
click at [373, 447] on figure at bounding box center [766, 356] width 1423 height 644
select select "%"
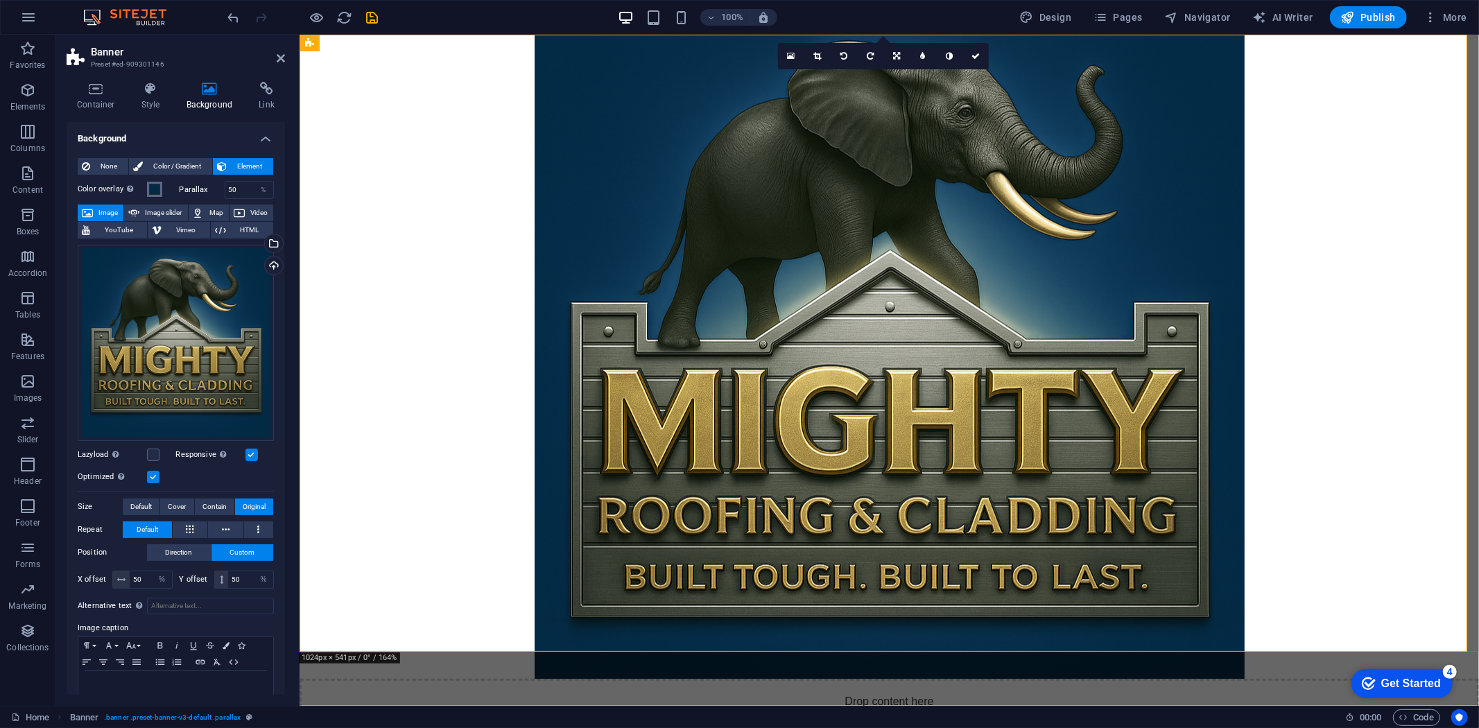
click at [155, 189] on span at bounding box center [154, 189] width 11 height 11
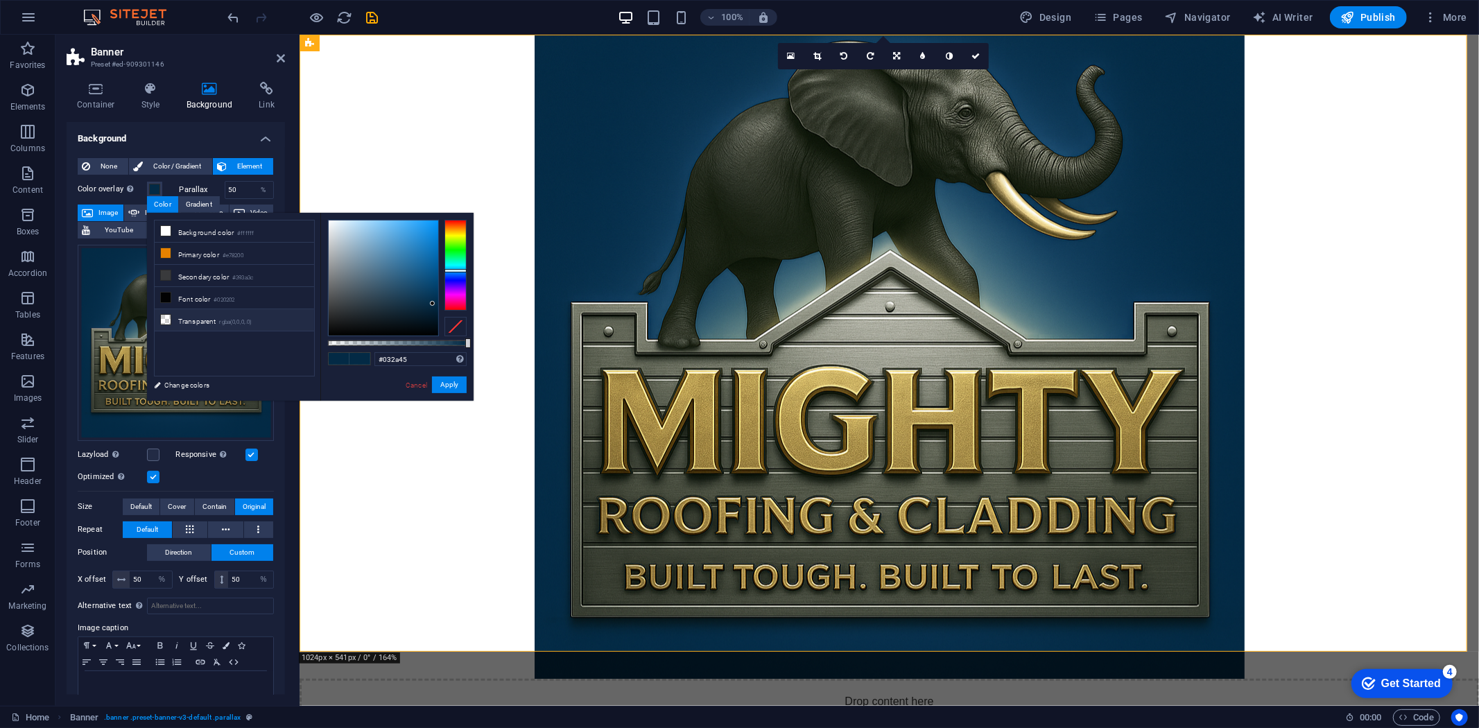
click at [189, 323] on li "Transparent rgba(0,0,0,.0)" at bounding box center [234, 320] width 159 height 22
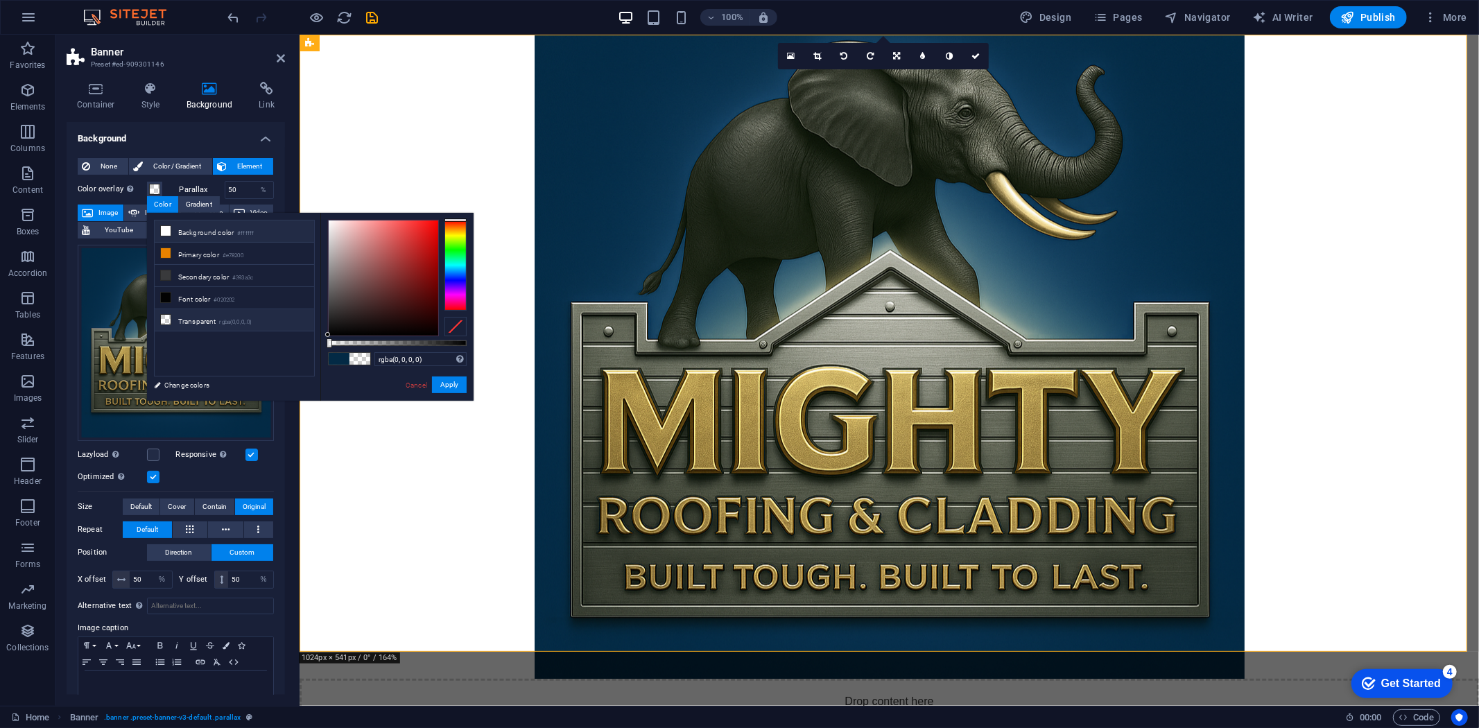
click at [206, 226] on li "Background color #ffffff" at bounding box center [234, 231] width 159 height 22
click at [413, 363] on input "#ffffff" at bounding box center [420, 359] width 92 height 14
paste input "032A45"
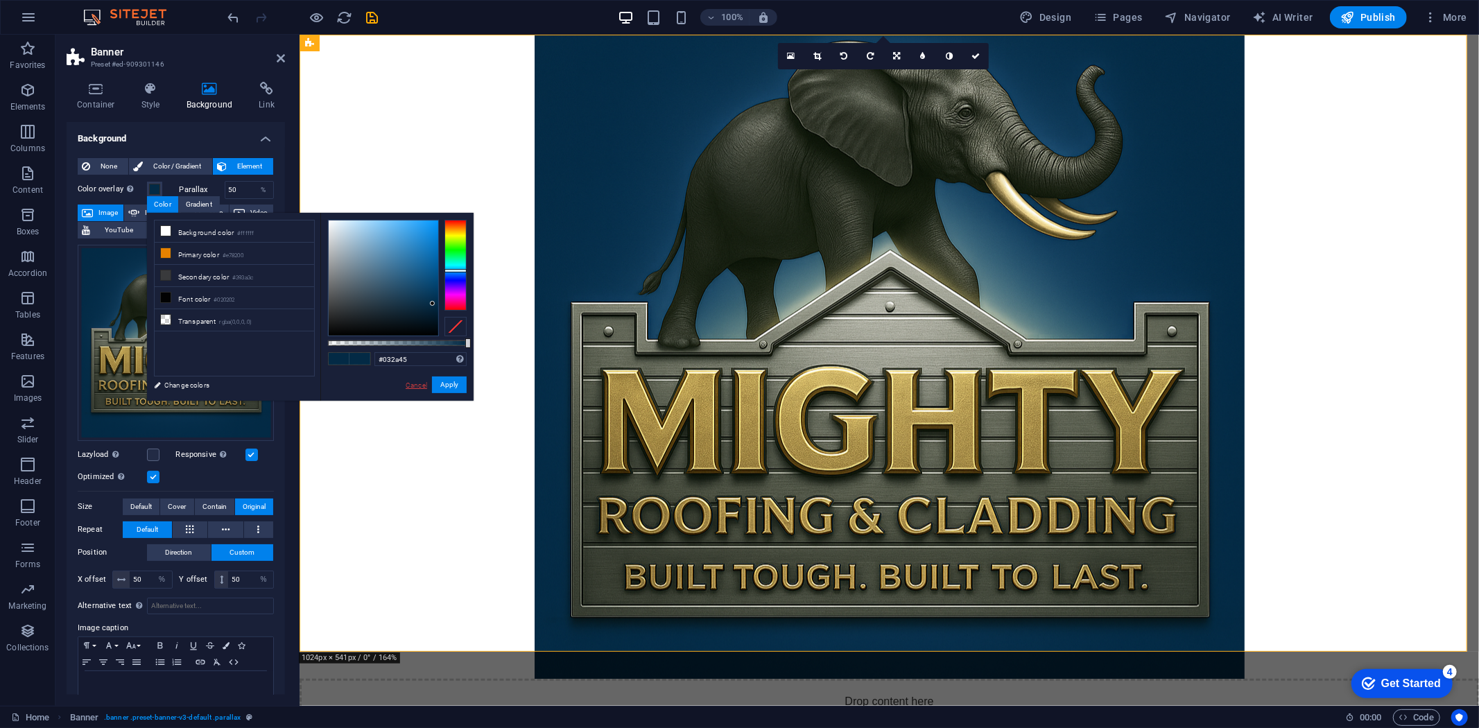
click at [414, 382] on link "Cancel" at bounding box center [416, 385] width 24 height 10
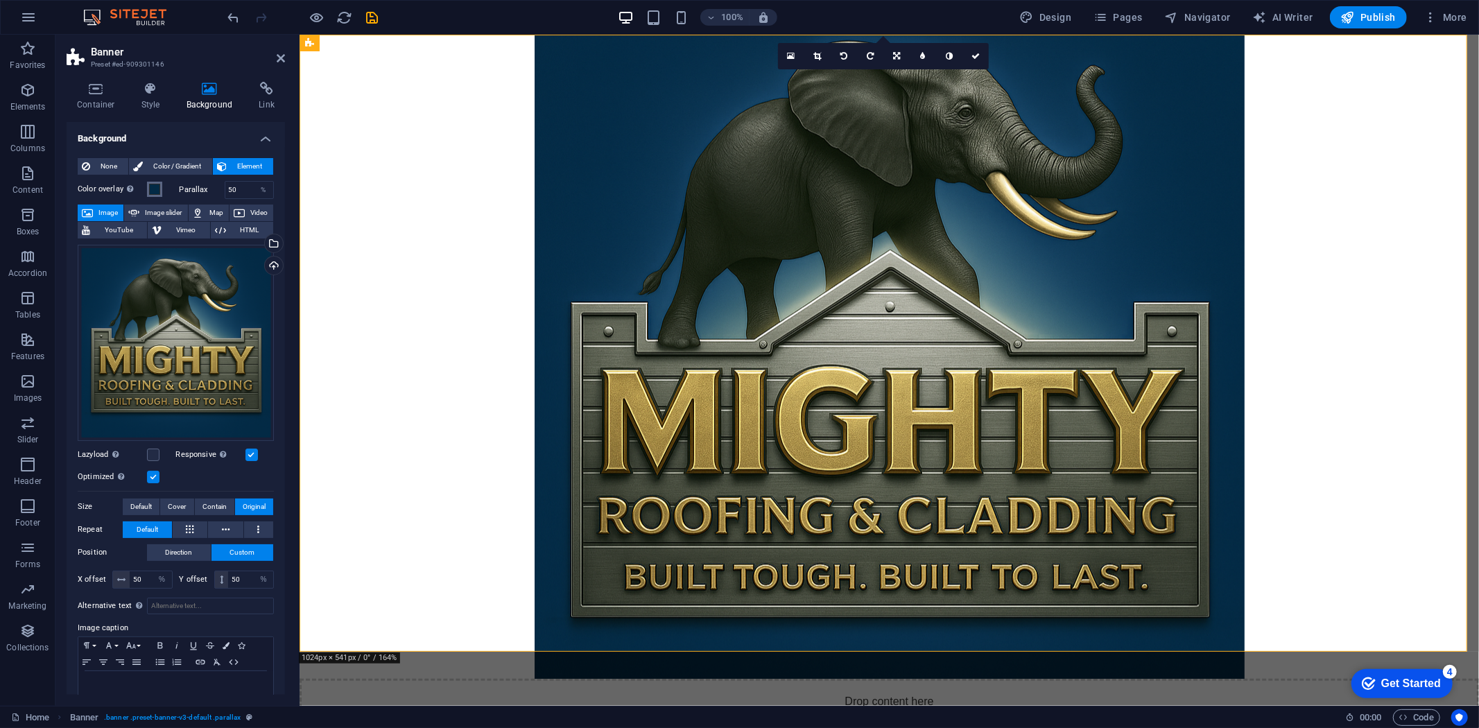
click at [153, 184] on span at bounding box center [154, 189] width 11 height 11
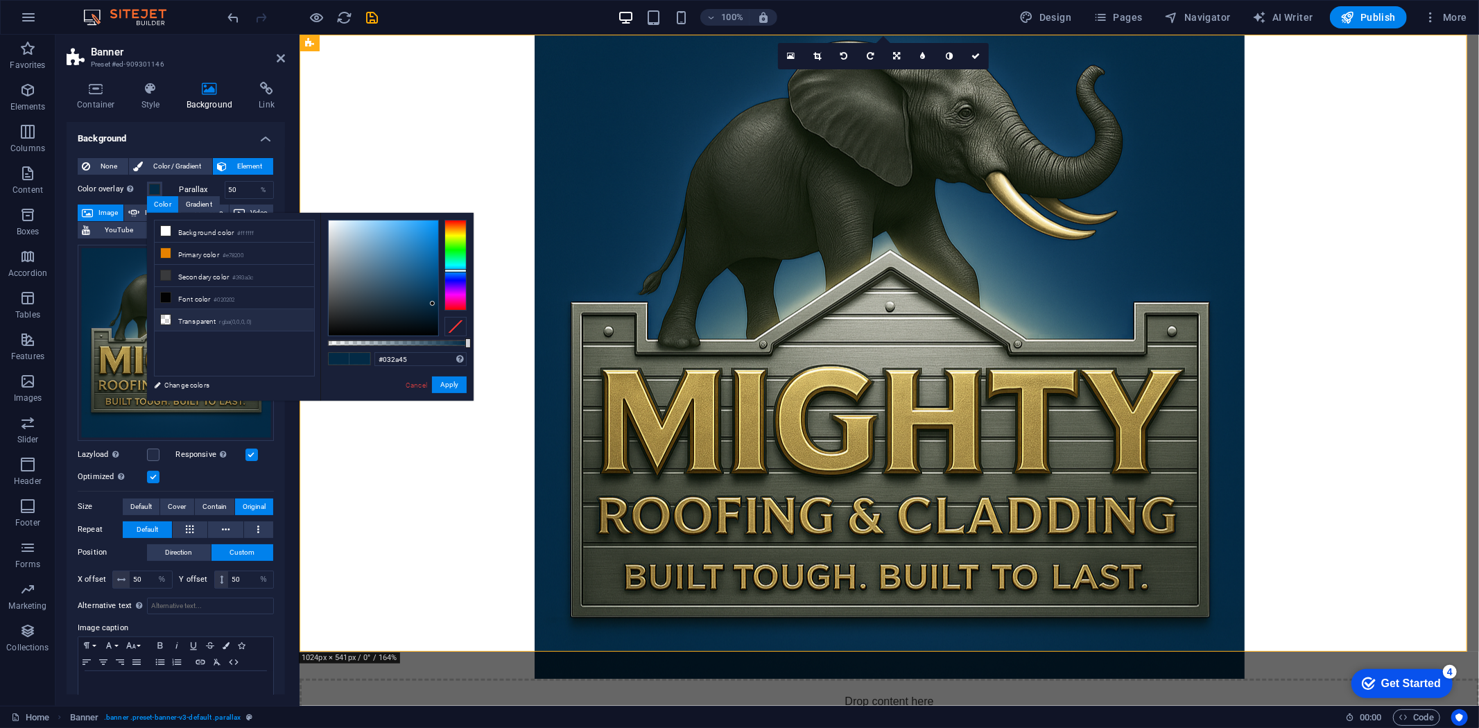
click at [204, 315] on li "Transparent rgba(0,0,0,.0)" at bounding box center [234, 320] width 159 height 22
type input "rgba(0, 0, 0, 0)"
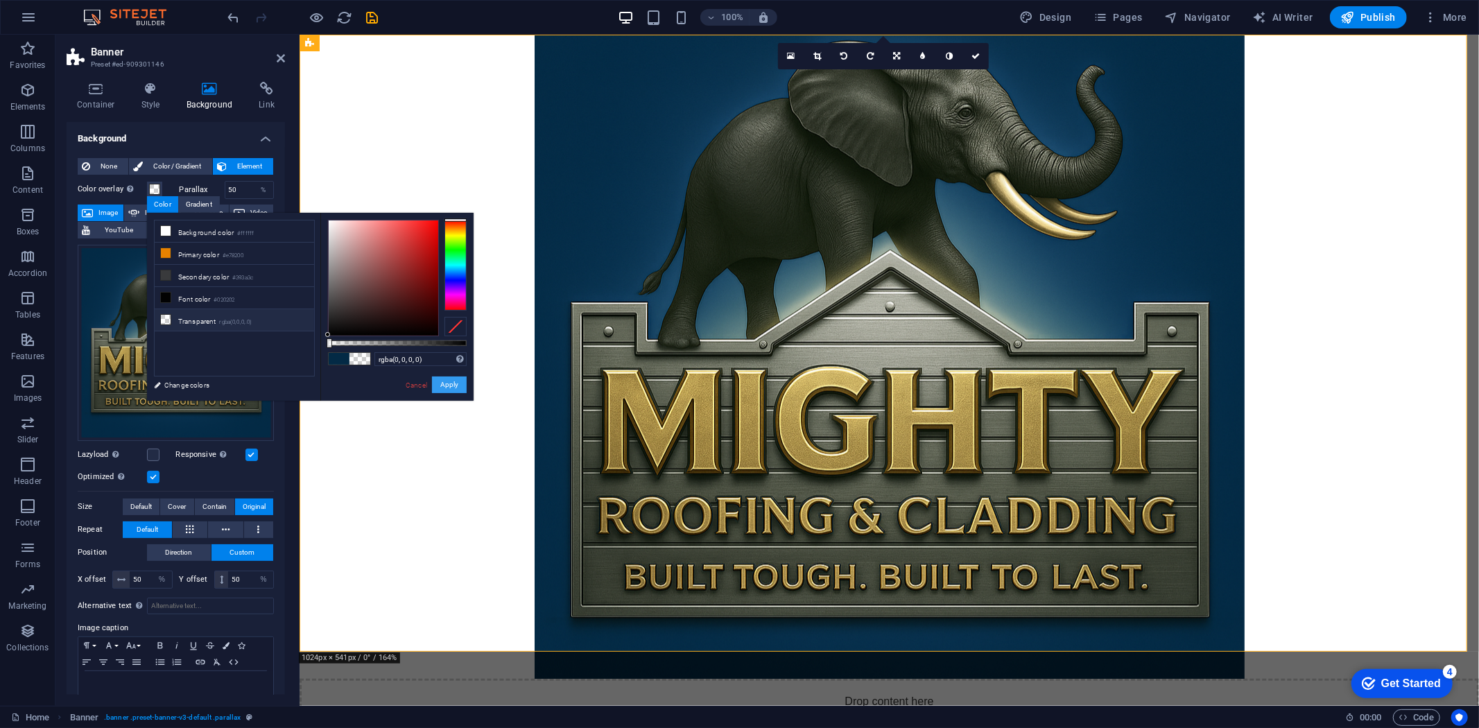
click at [447, 381] on button "Apply" at bounding box center [449, 384] width 35 height 17
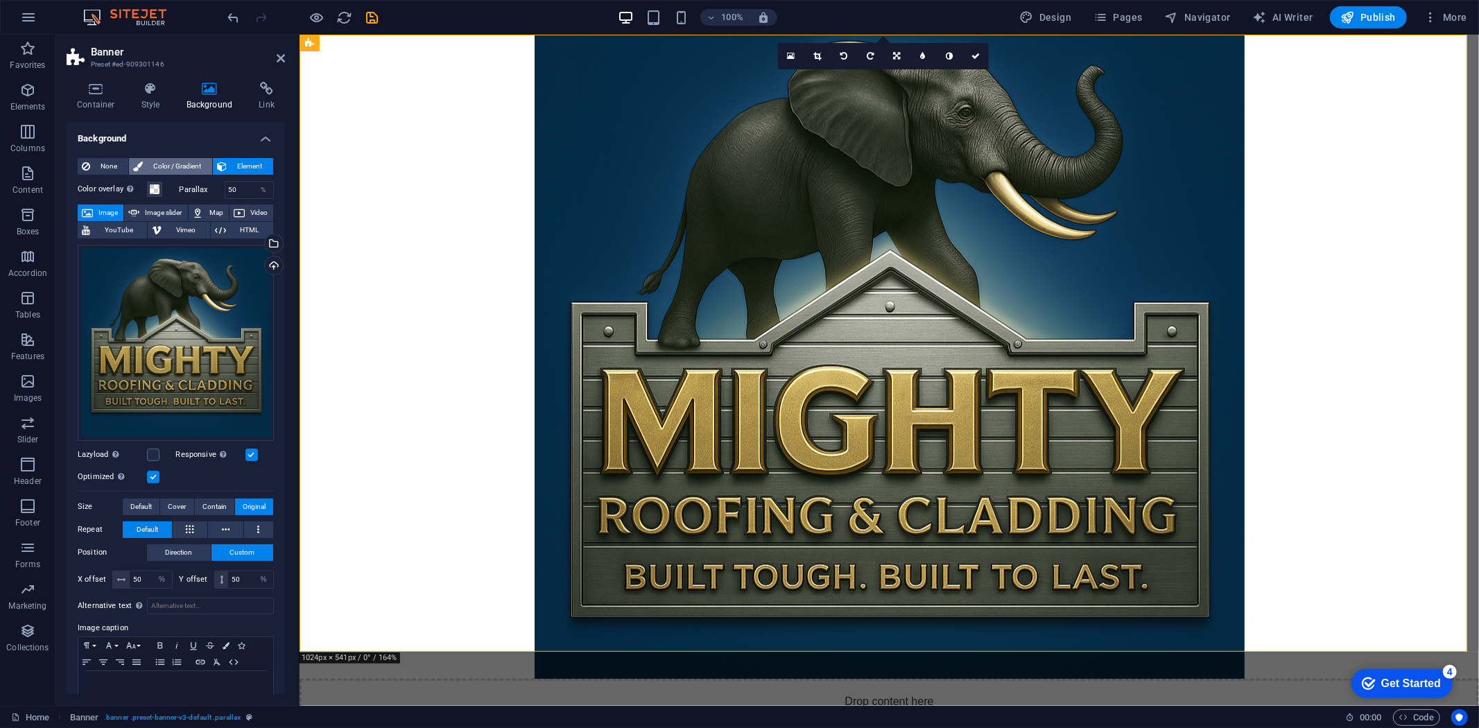
click at [175, 161] on span "Color / Gradient" at bounding box center [177, 166] width 61 height 17
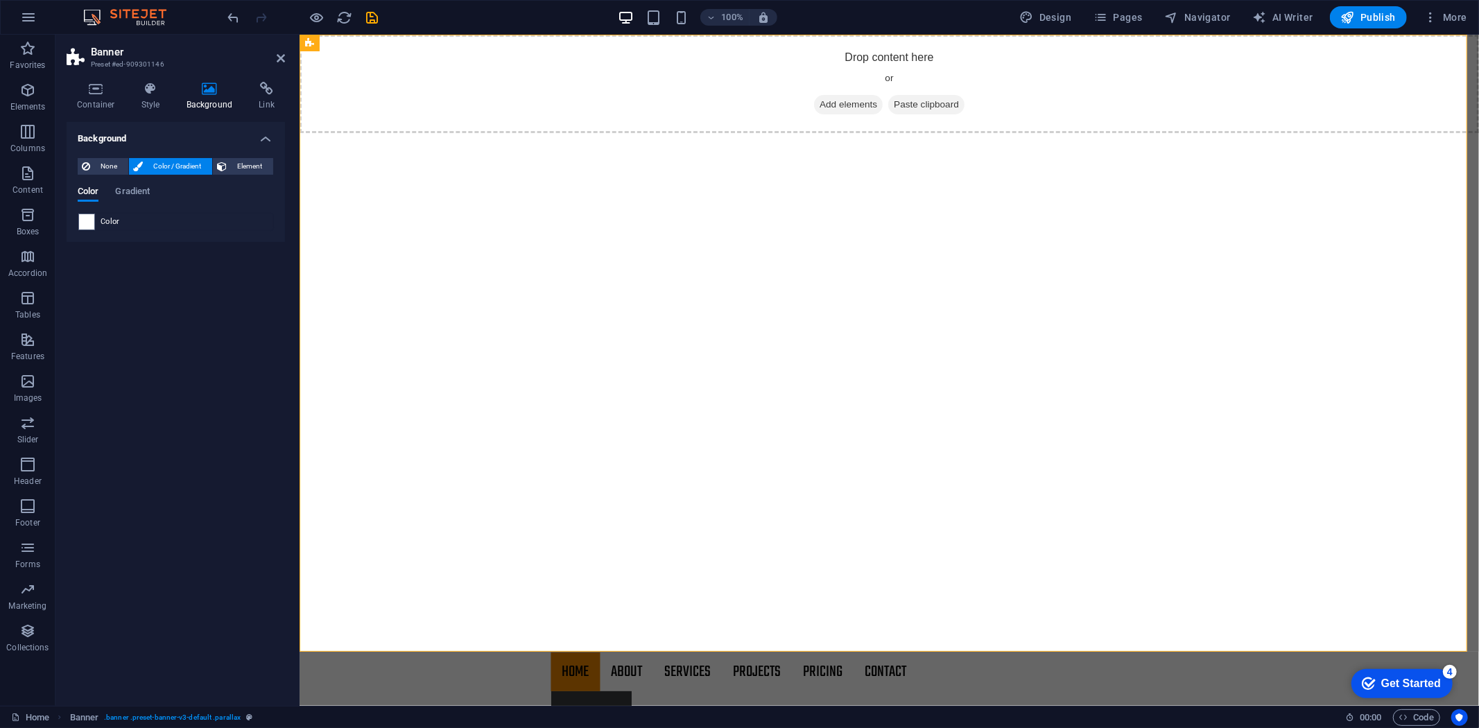
click at [102, 217] on span "Color" at bounding box center [110, 221] width 19 height 11
click at [88, 218] on span at bounding box center [86, 221] width 15 height 15
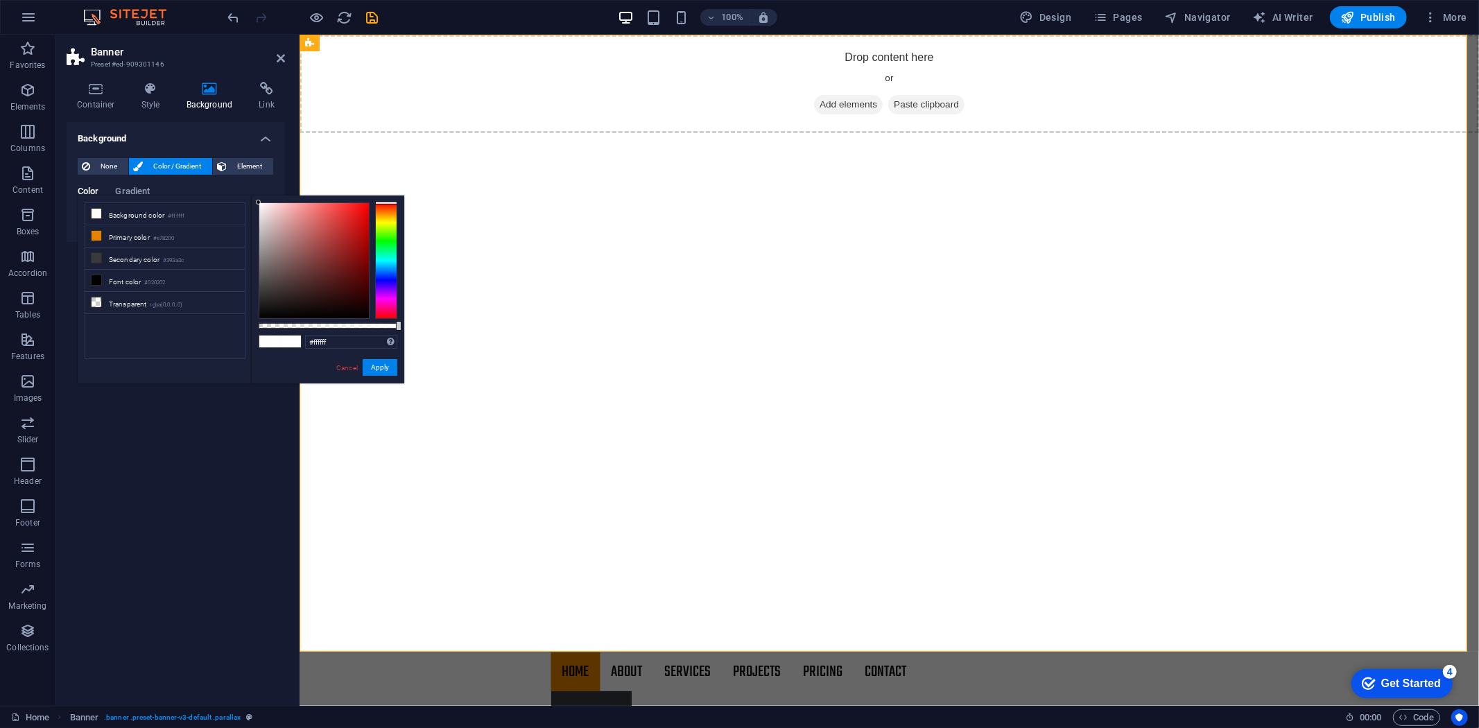
click at [88, 218] on li "Background color #ffffff" at bounding box center [164, 214] width 159 height 22
click at [349, 340] on input "#ffffff" at bounding box center [351, 342] width 92 height 14
paste input "032A45"
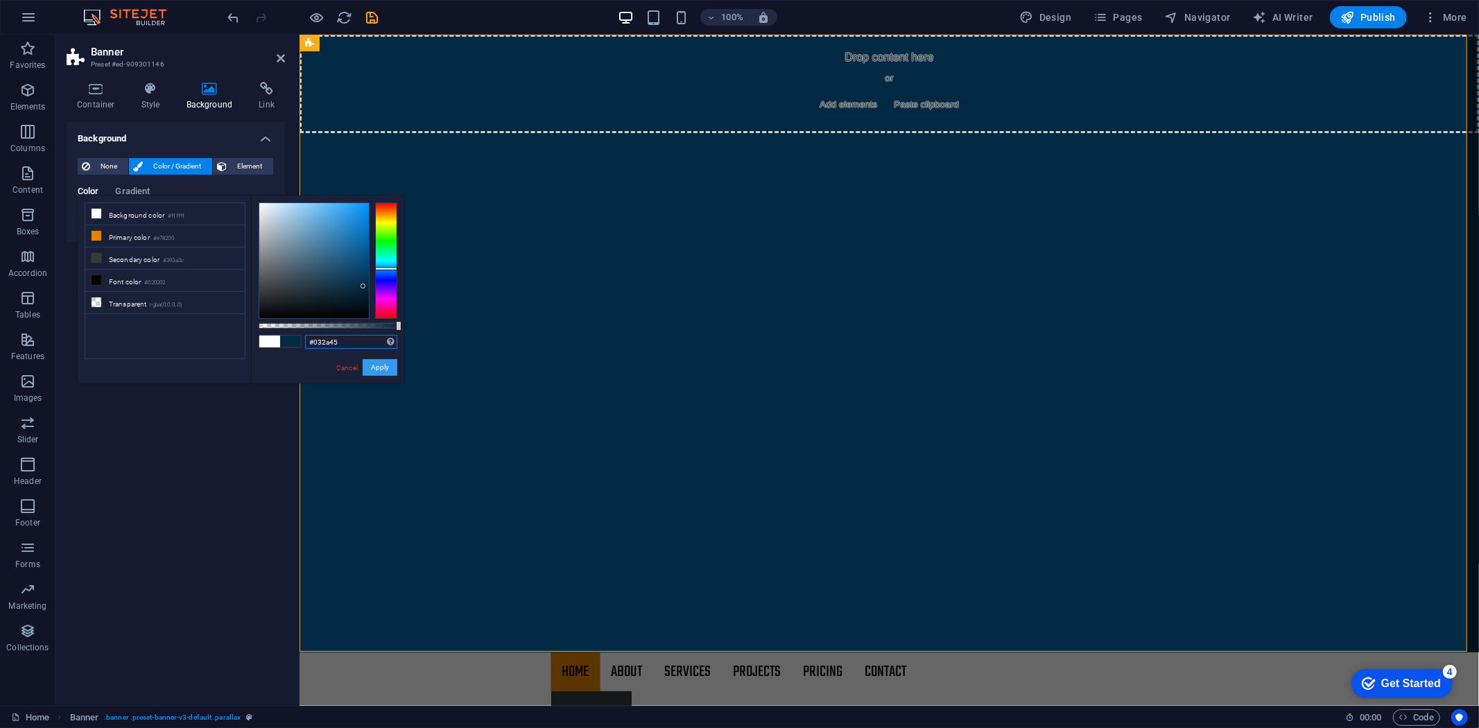
type input "#032a45"
click at [384, 372] on button "Apply" at bounding box center [380, 367] width 35 height 17
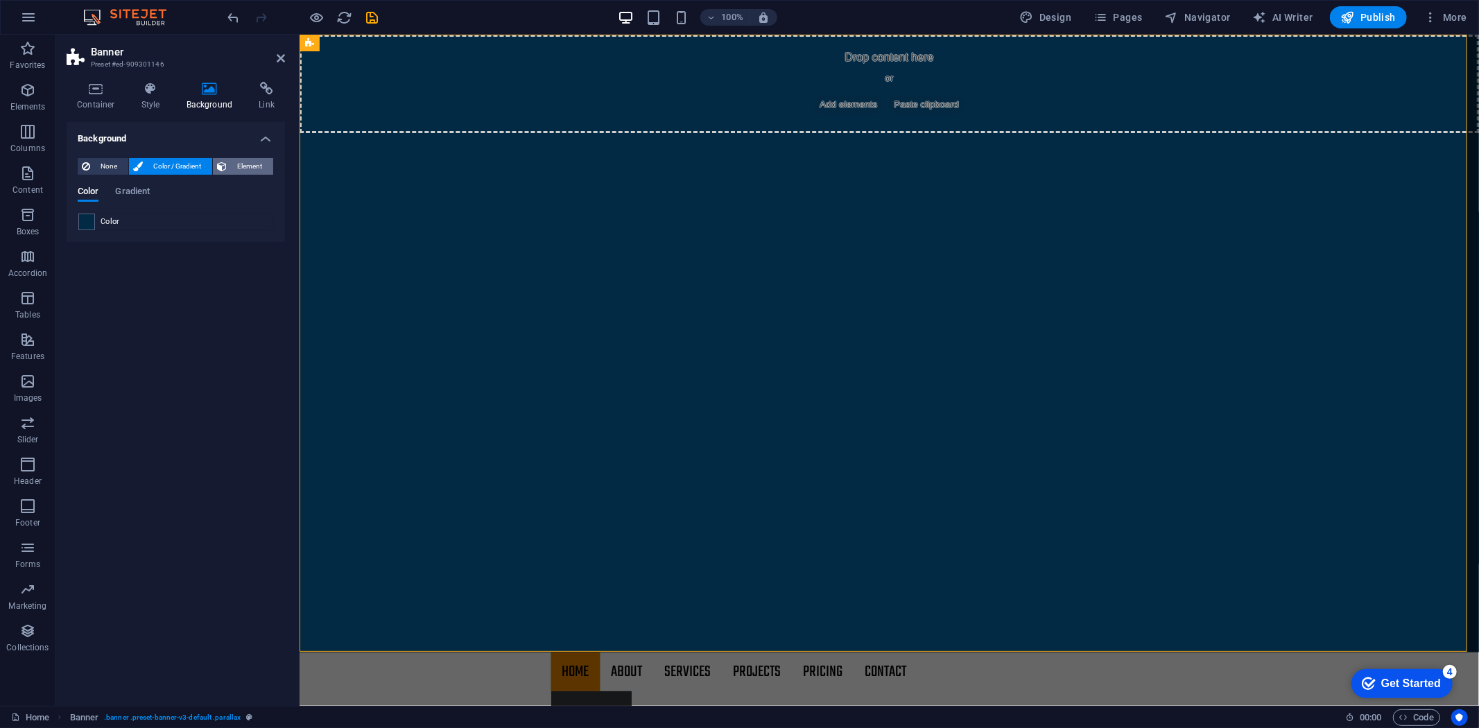
click at [259, 158] on span "Element" at bounding box center [250, 166] width 38 height 17
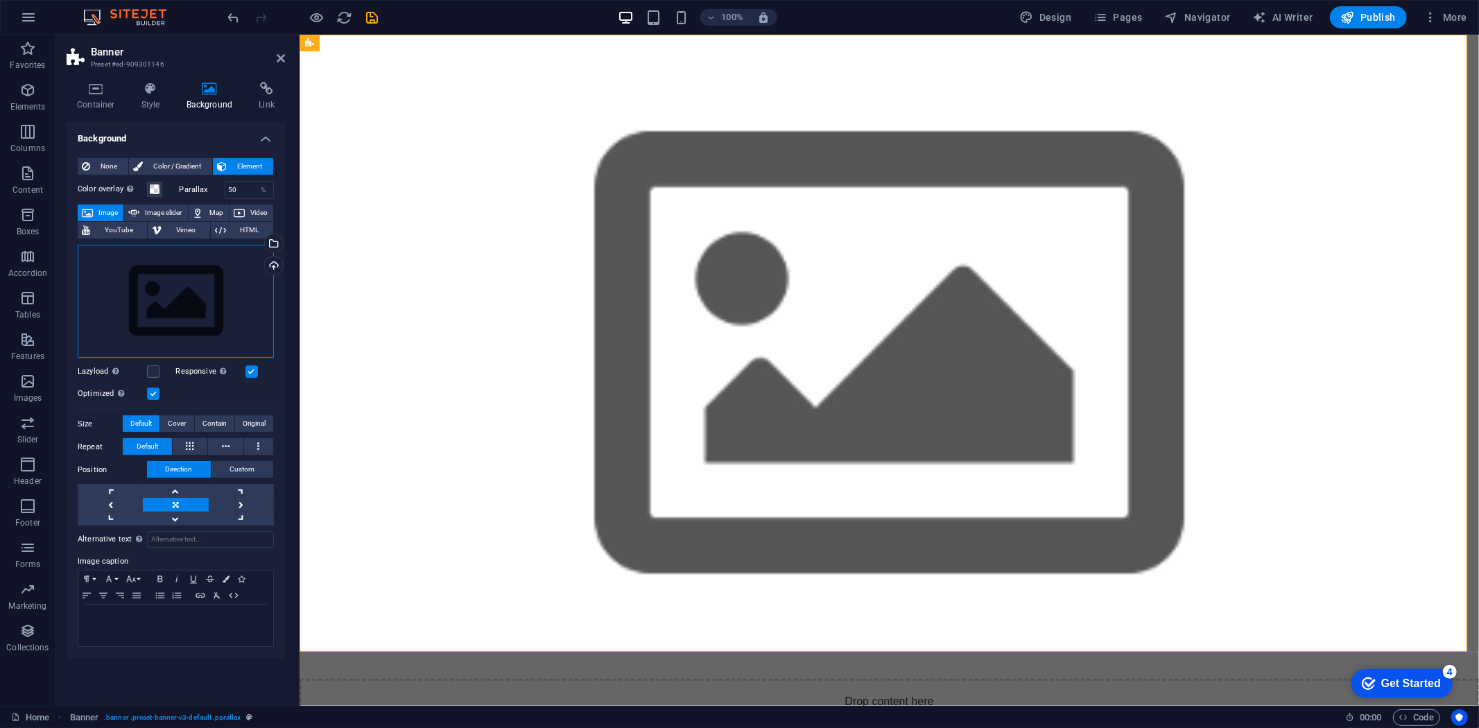
click at [132, 272] on div "Drag files here, click to choose files or select files from Files or our free s…" at bounding box center [176, 302] width 196 height 114
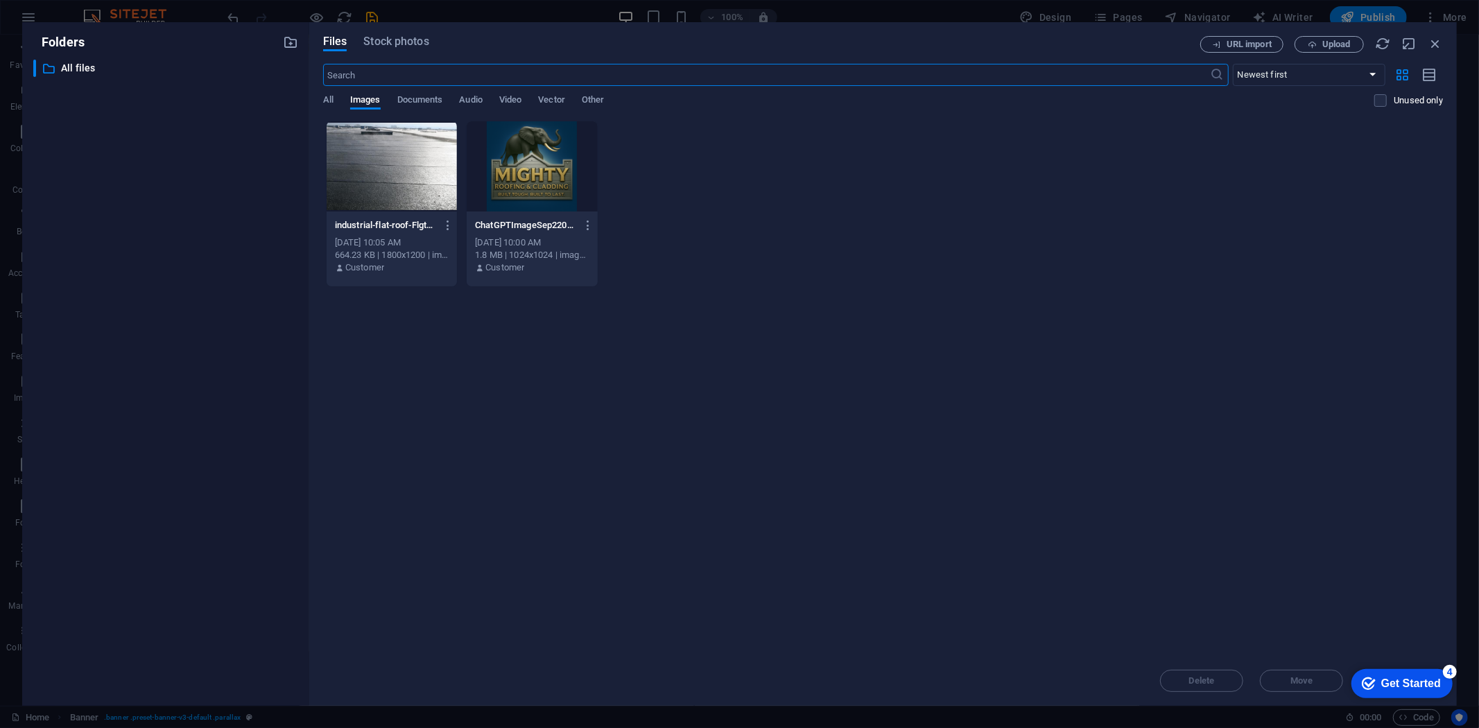
click at [523, 158] on div at bounding box center [532, 166] width 130 height 90
click at [523, 158] on div "1" at bounding box center [532, 166] width 130 height 90
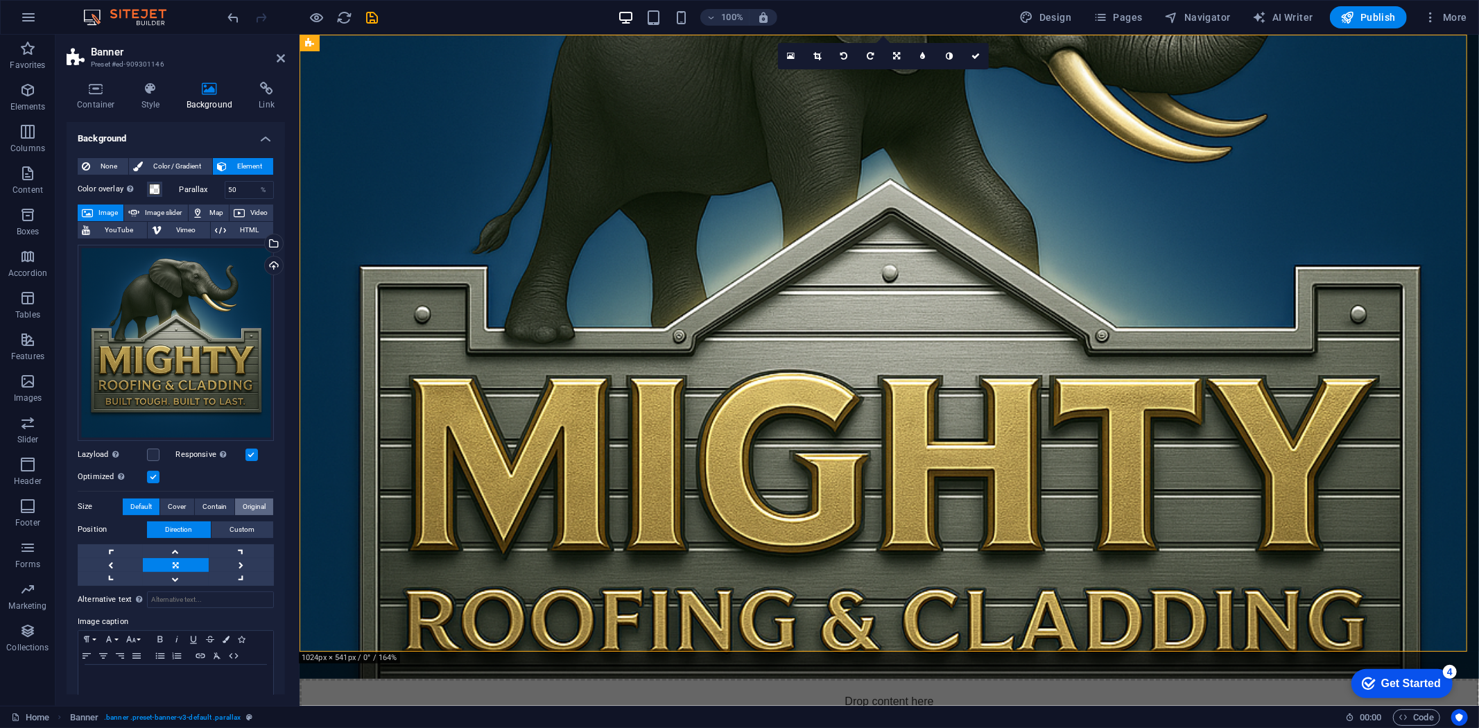
click at [257, 505] on span "Original" at bounding box center [254, 506] width 23 height 17
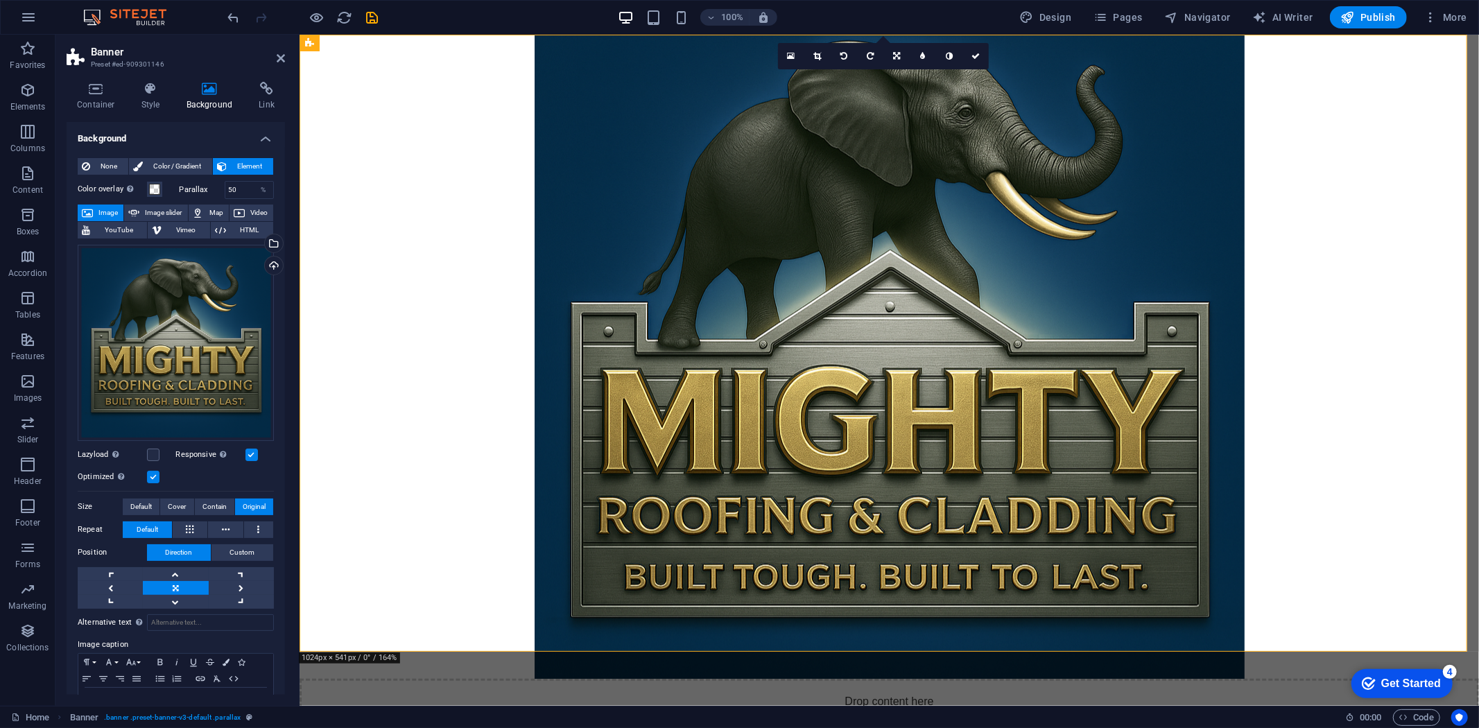
click at [385, 316] on figure at bounding box center [888, 356] width 1179 height 644
click at [918, 52] on icon at bounding box center [975, 56] width 8 height 8
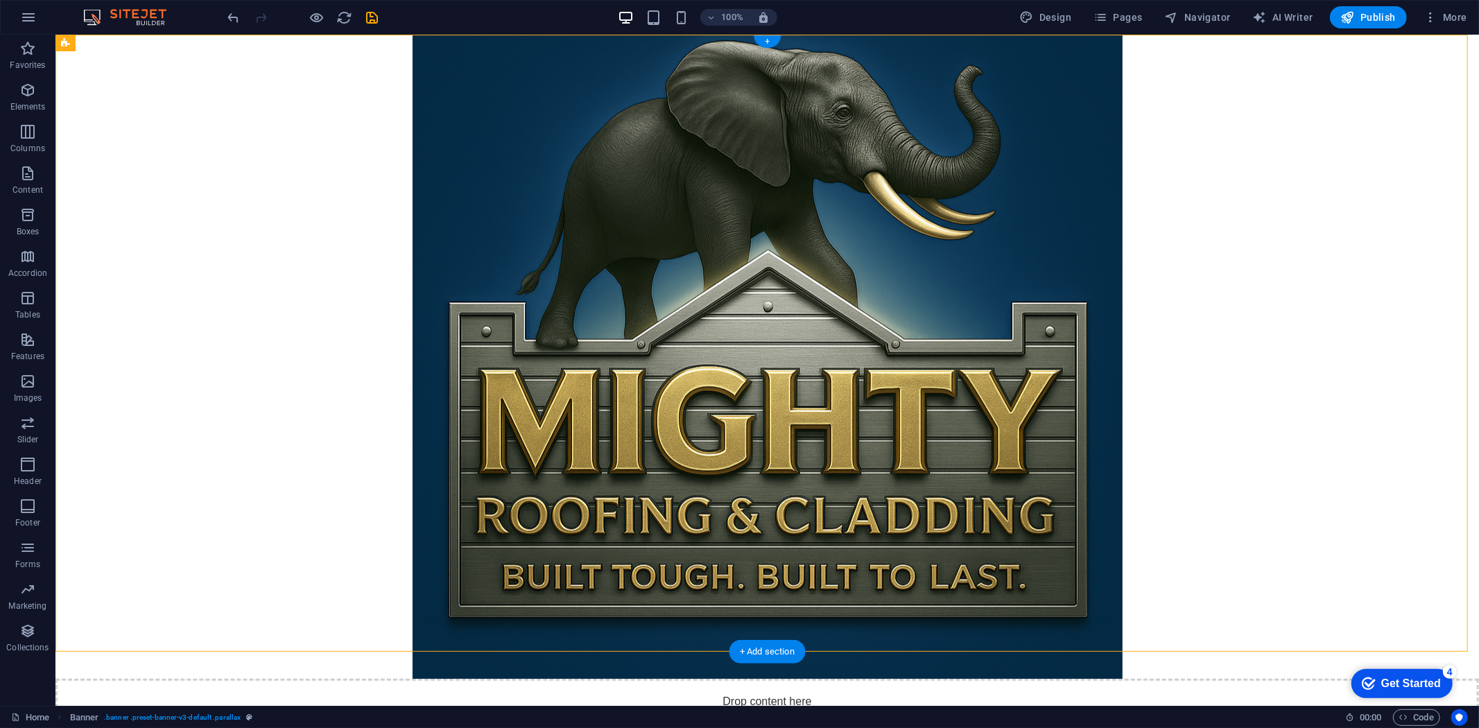
click at [223, 216] on figure at bounding box center [766, 356] width 1423 height 644
click at [221, 216] on figure at bounding box center [766, 356] width 1423 height 644
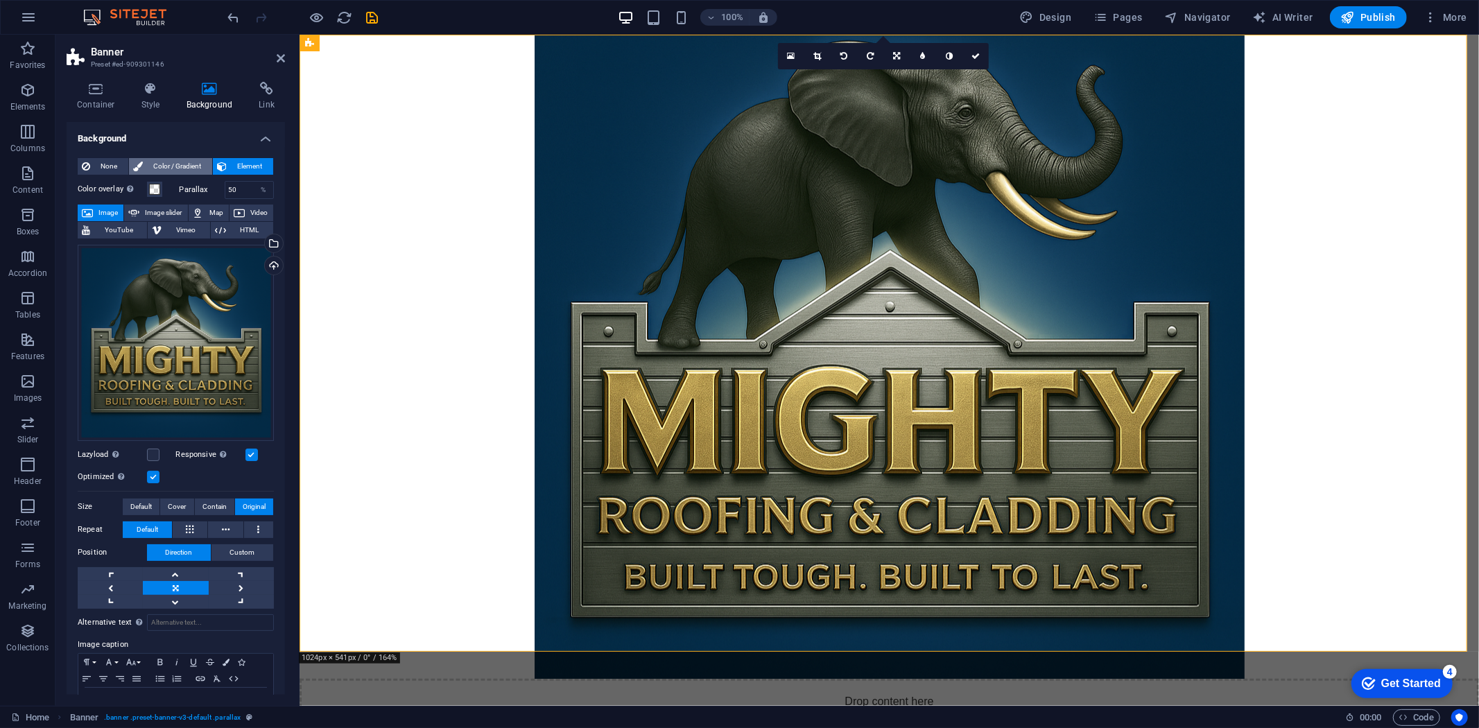
click at [177, 164] on span "Color / Gradient" at bounding box center [177, 166] width 61 height 17
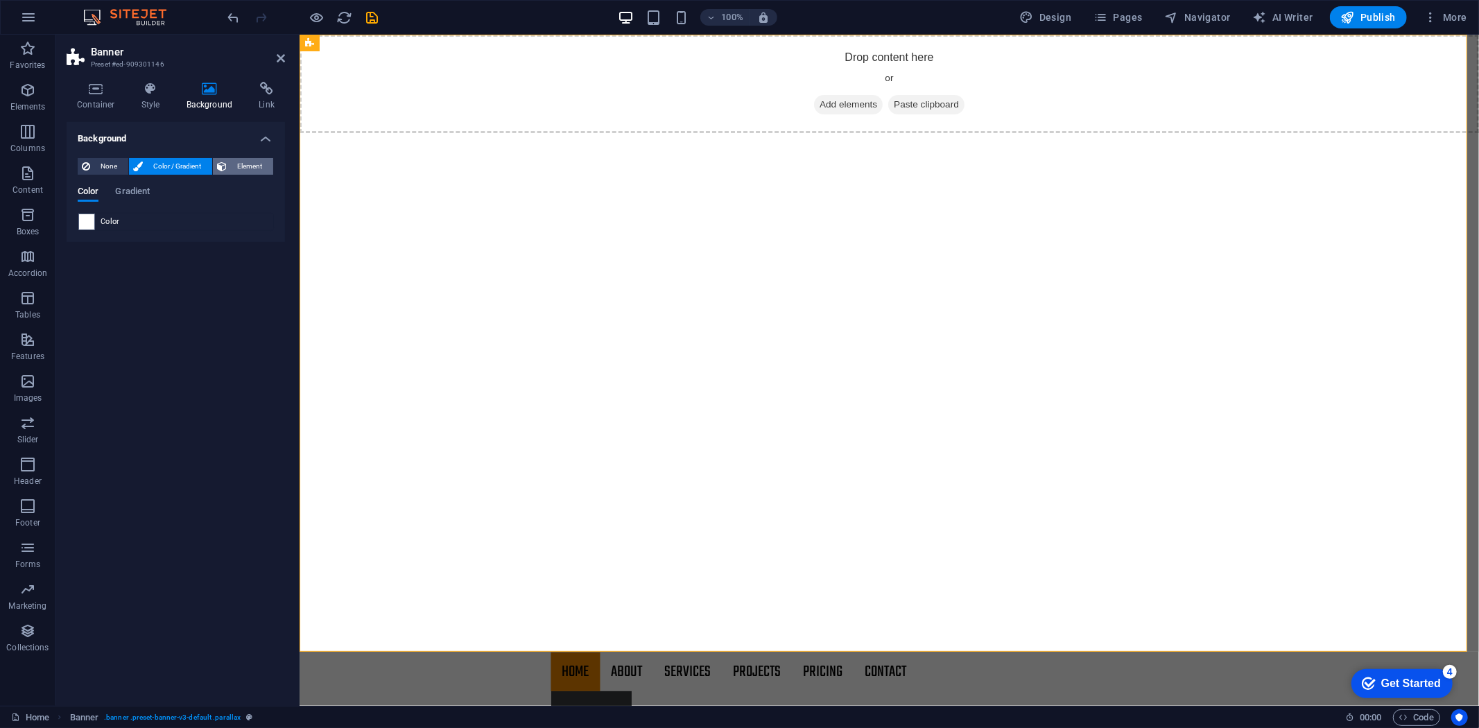
click at [246, 158] on span "Element" at bounding box center [250, 166] width 38 height 17
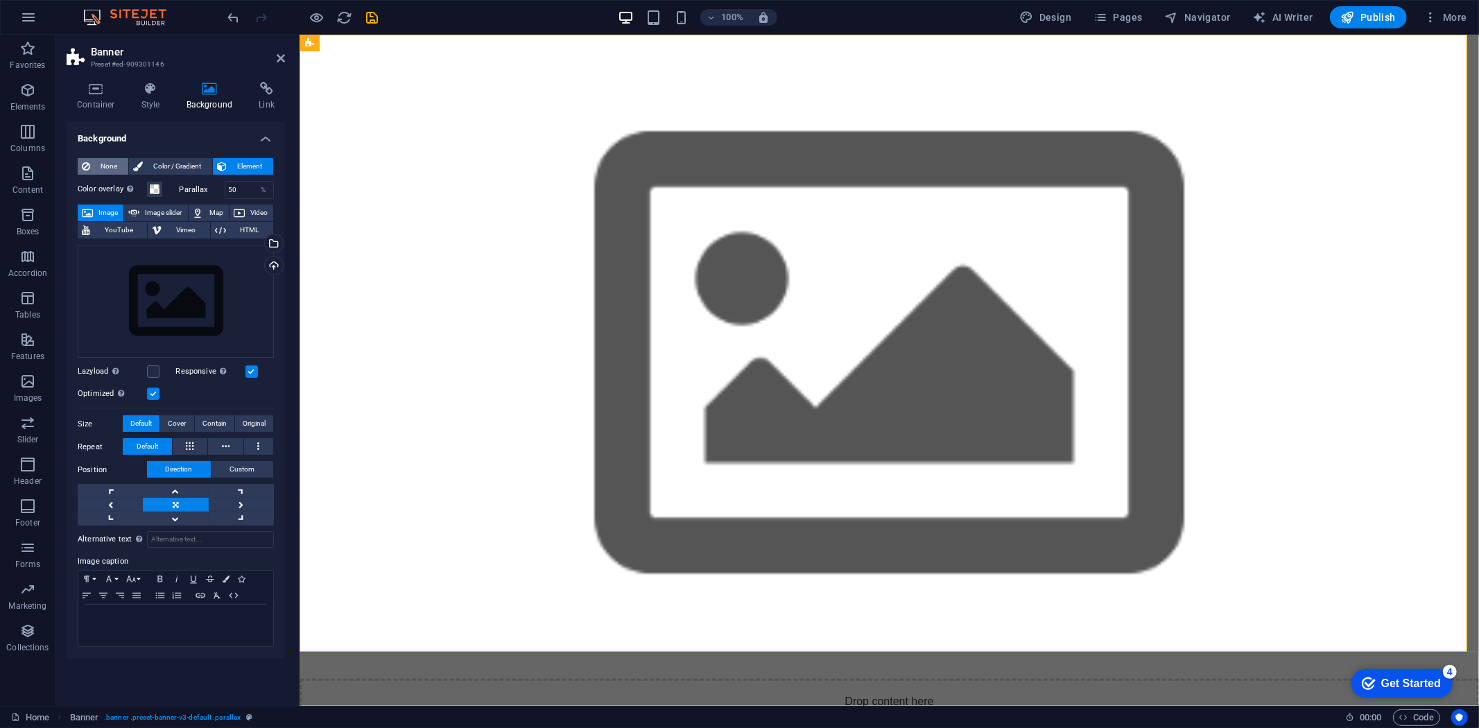
click at [101, 163] on span "None" at bounding box center [109, 166] width 30 height 17
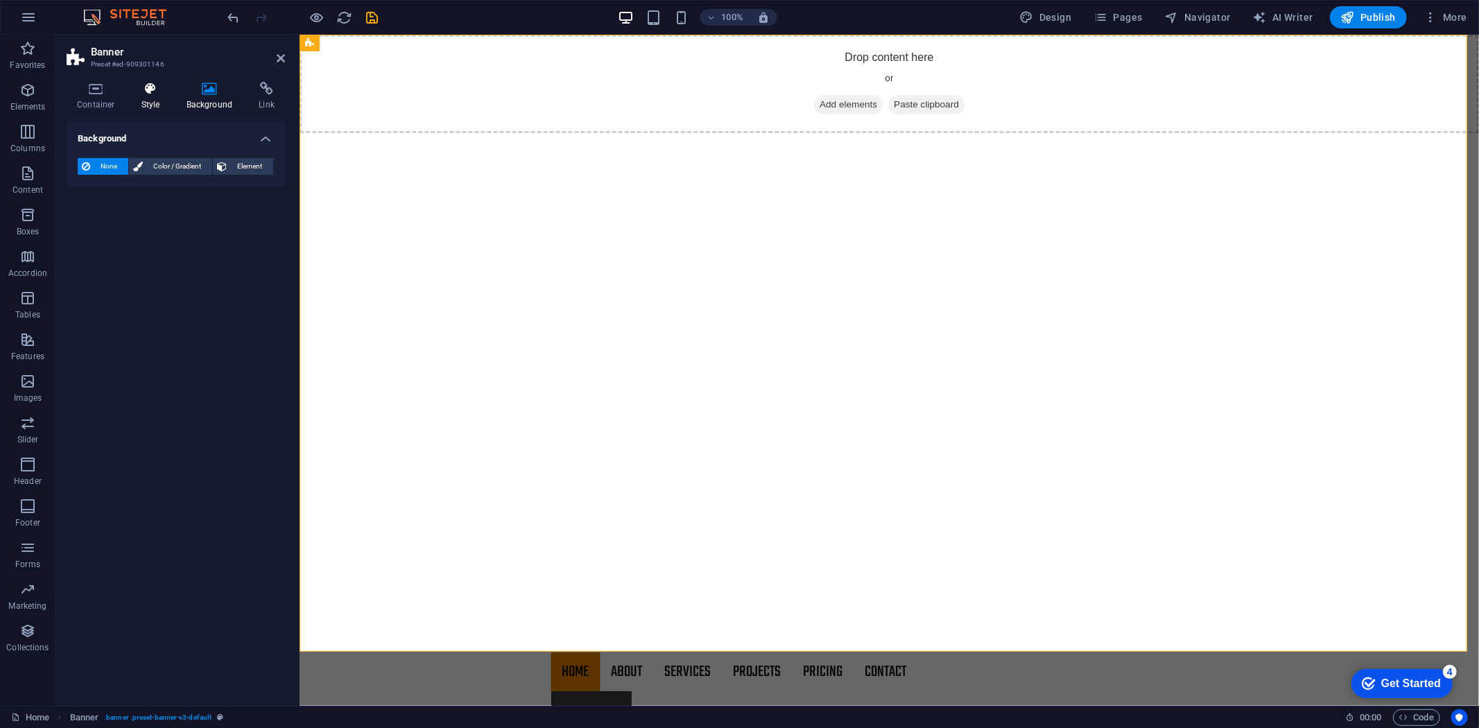
click at [137, 90] on icon at bounding box center [151, 89] width 40 height 14
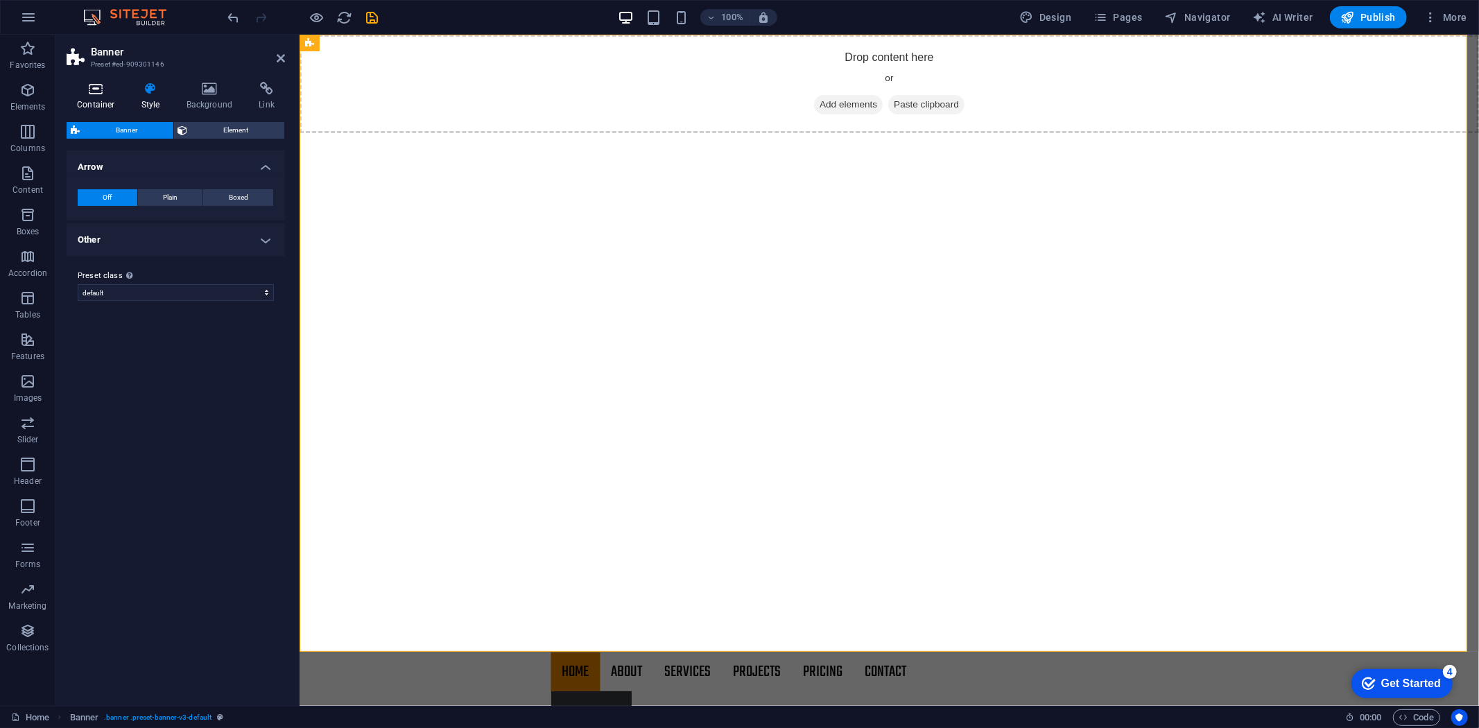
click at [108, 96] on h4 "Container" at bounding box center [99, 96] width 64 height 29
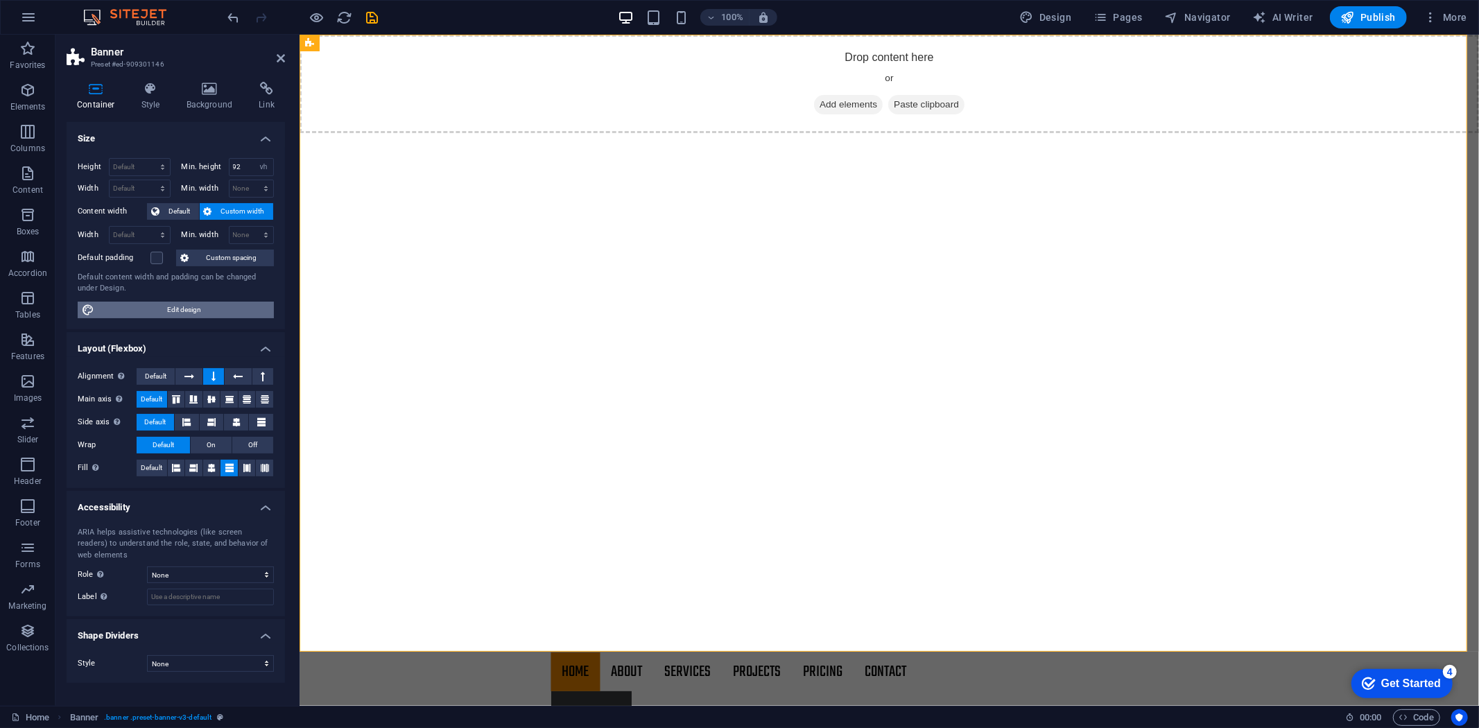
click at [229, 305] on span "Edit design" at bounding box center [183, 310] width 171 height 17
click at [385, 302] on div "Drop content here or Add elements Paste clipboard" at bounding box center [888, 343] width 1179 height 618
select select "px"
select select "300"
select select "px"
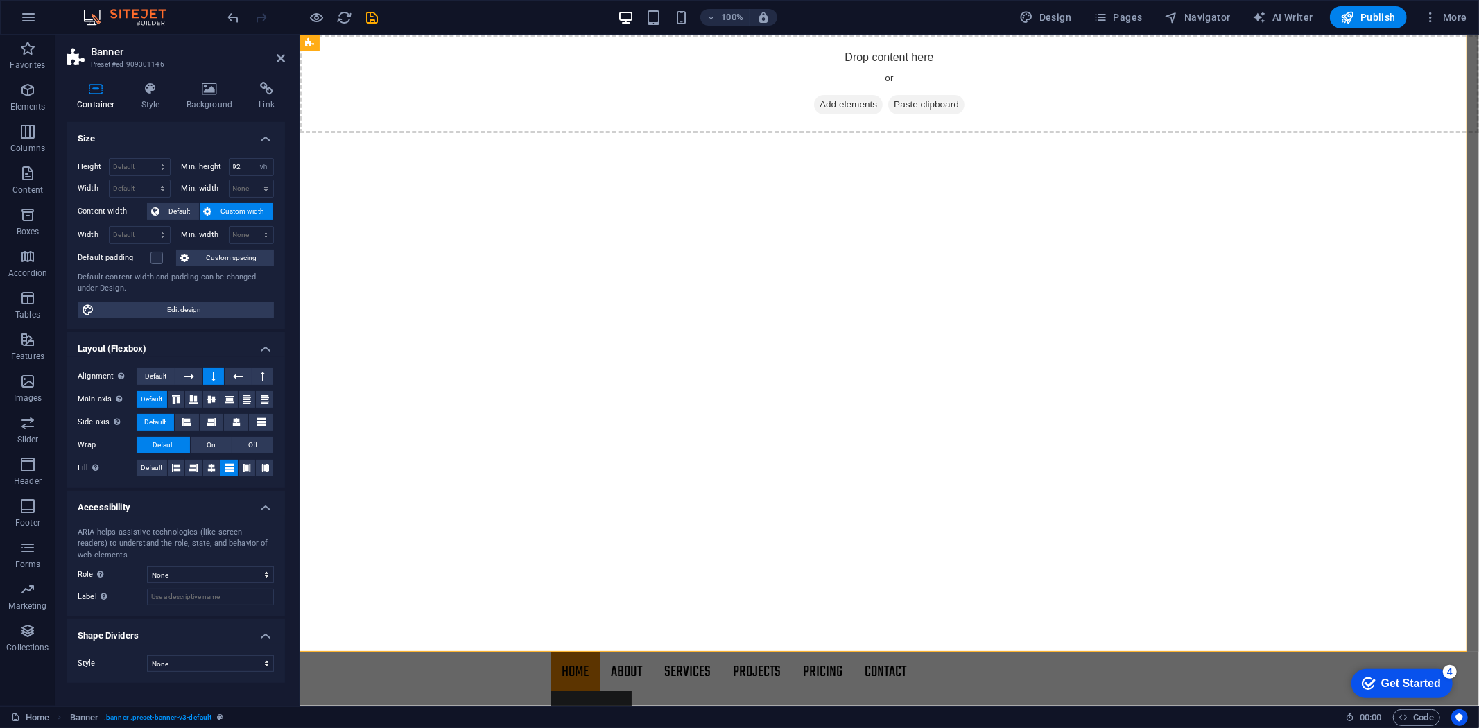
select select "rem"
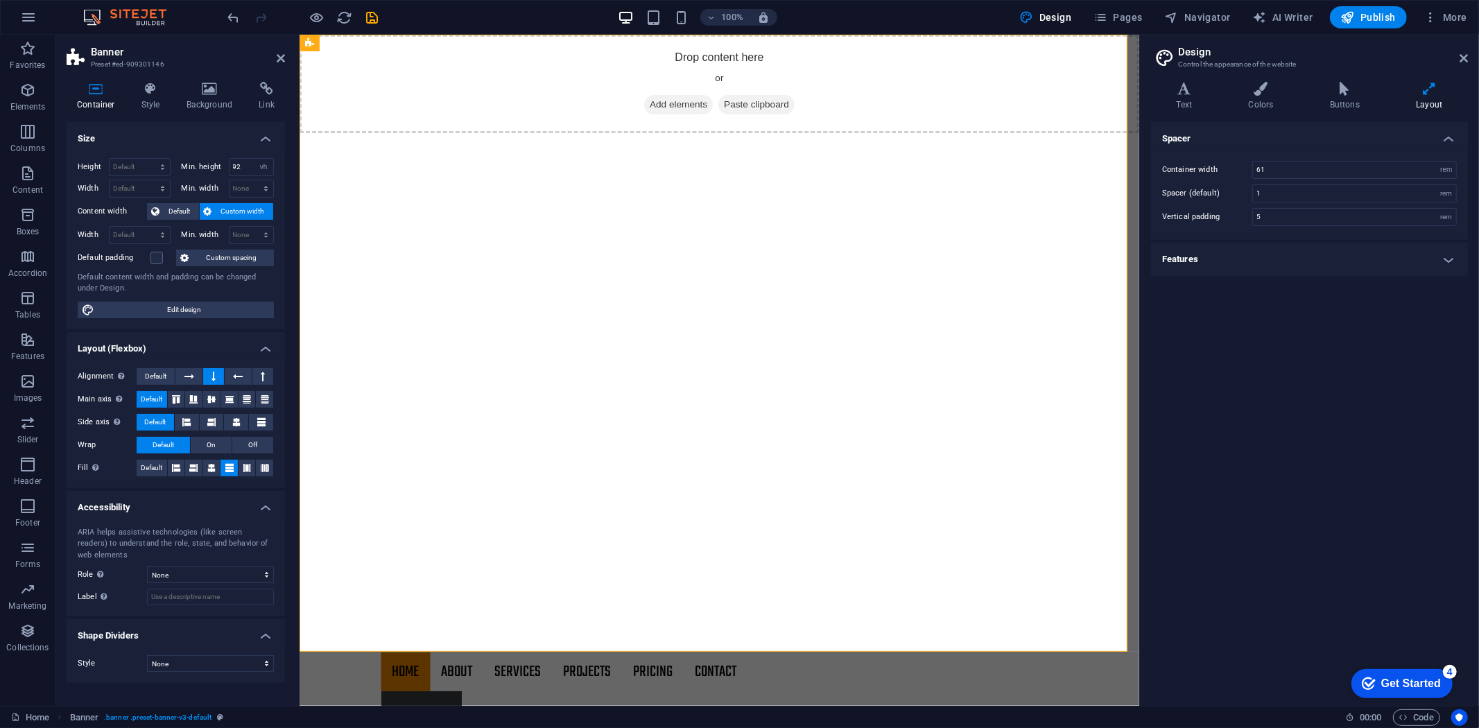
click at [918, 53] on aside "Design Control the appearance of the website Variants Text Colors Buttons Layou…" at bounding box center [1309, 370] width 340 height 671
click at [918, 55] on icon at bounding box center [1463, 58] width 8 height 11
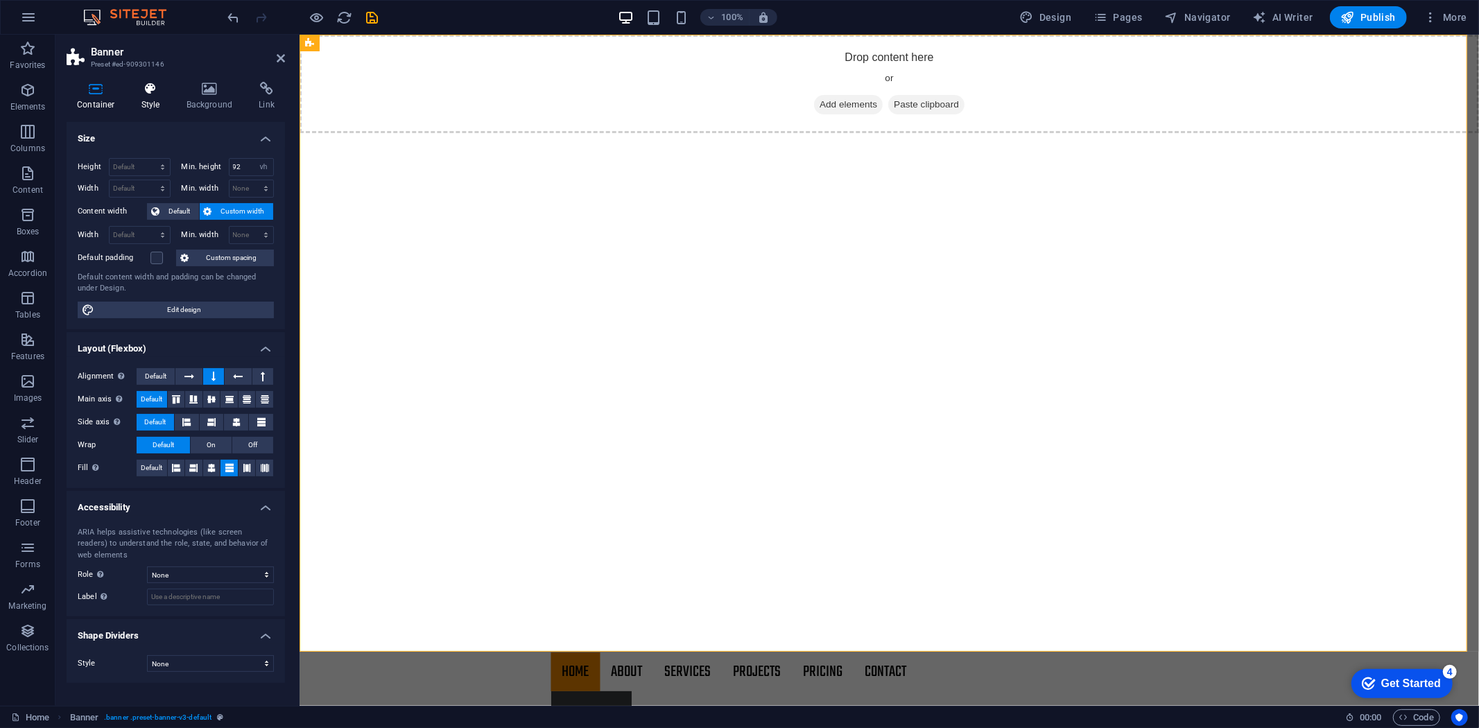
click at [146, 90] on icon at bounding box center [151, 89] width 40 height 14
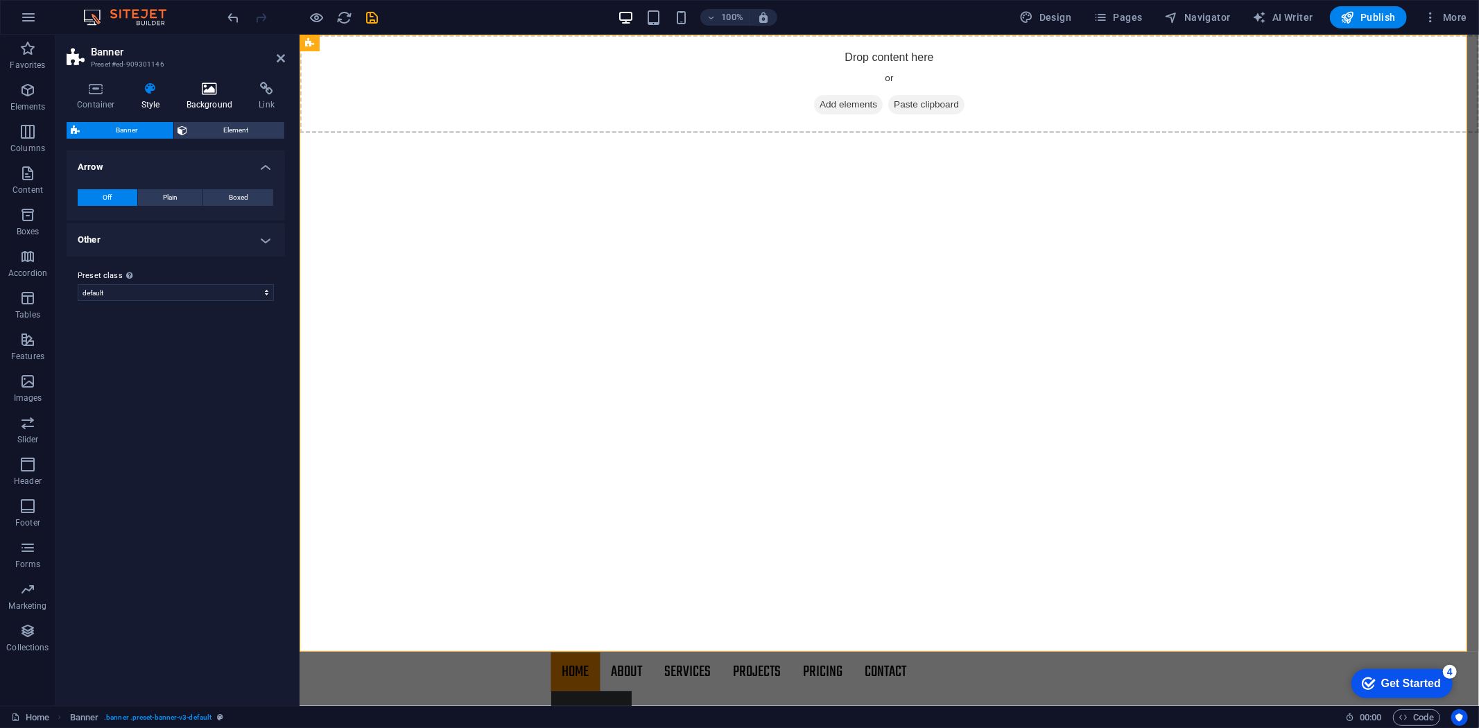
click at [219, 85] on icon at bounding box center [209, 89] width 67 height 14
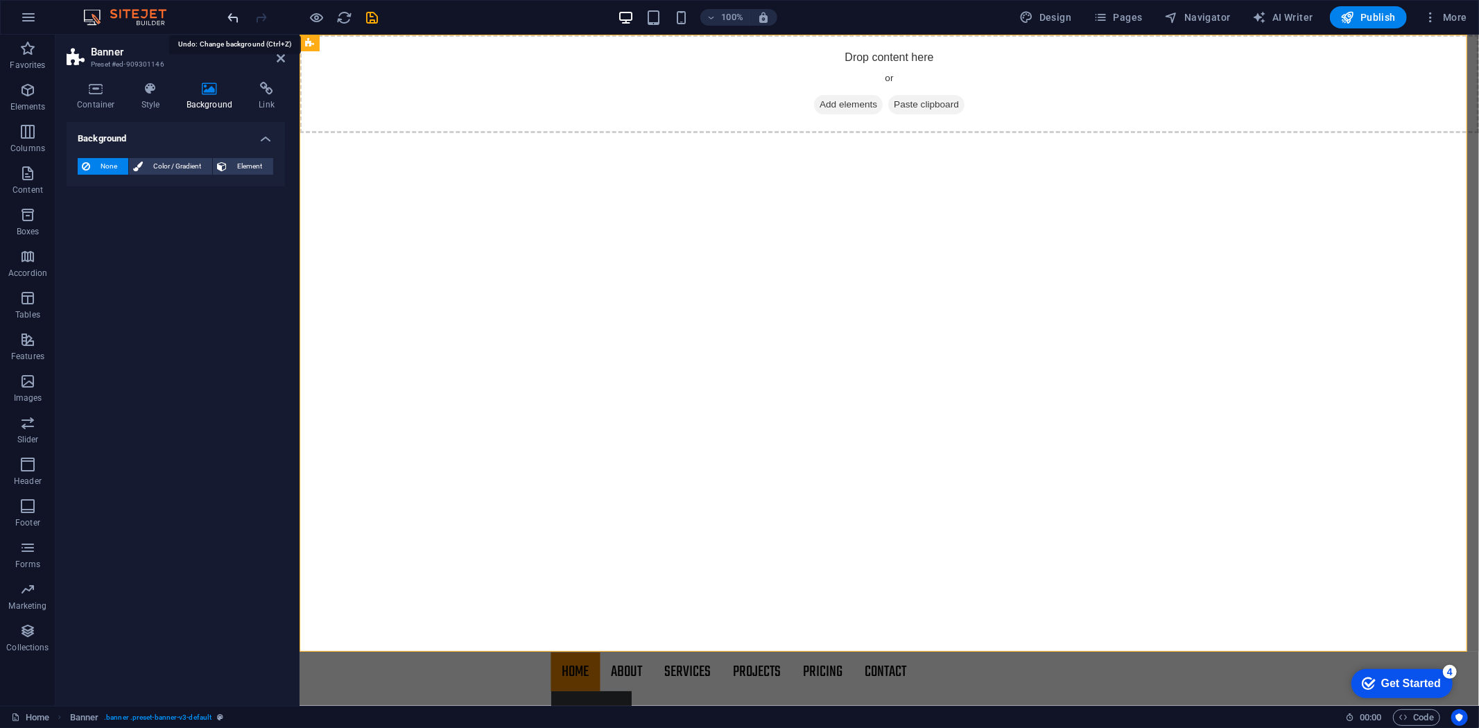
click at [238, 19] on icon "undo" at bounding box center [234, 18] width 16 height 16
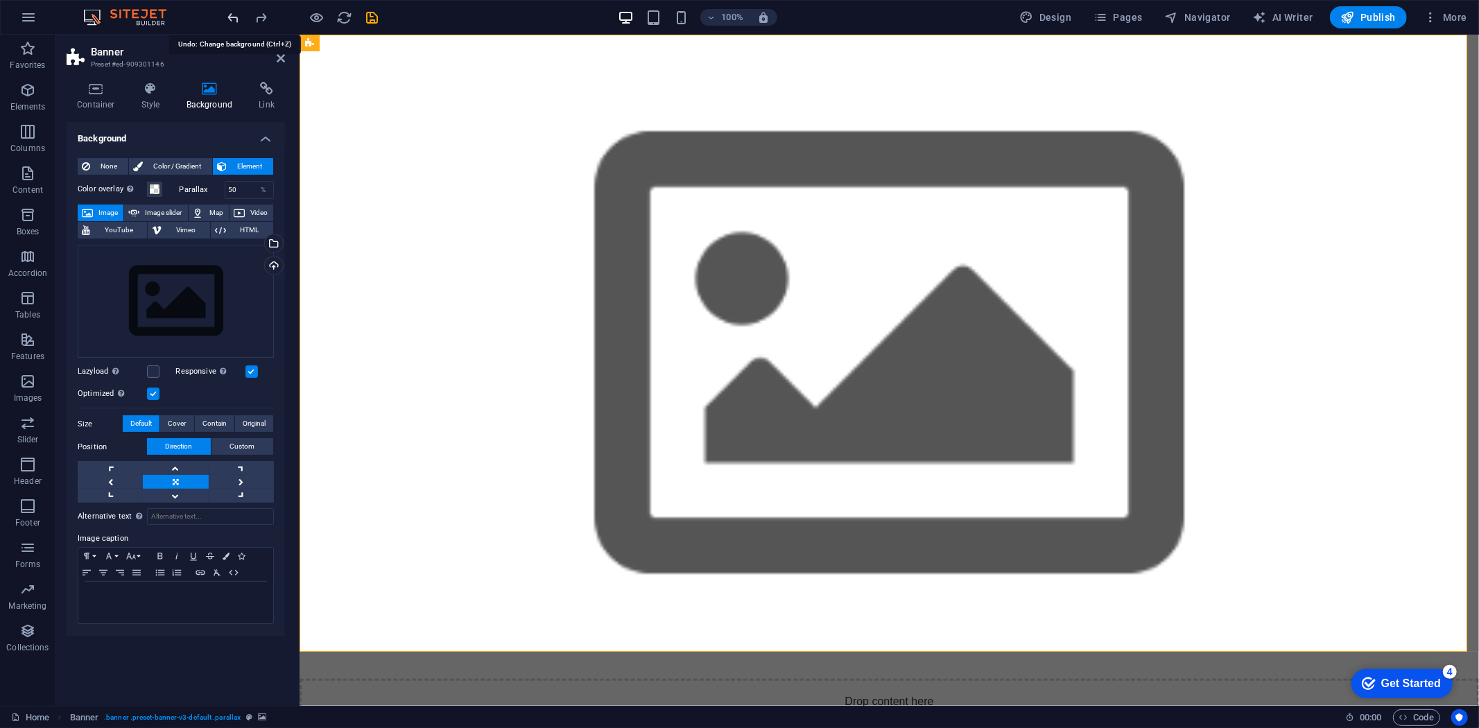
click at [238, 19] on icon "undo" at bounding box center [234, 18] width 16 height 16
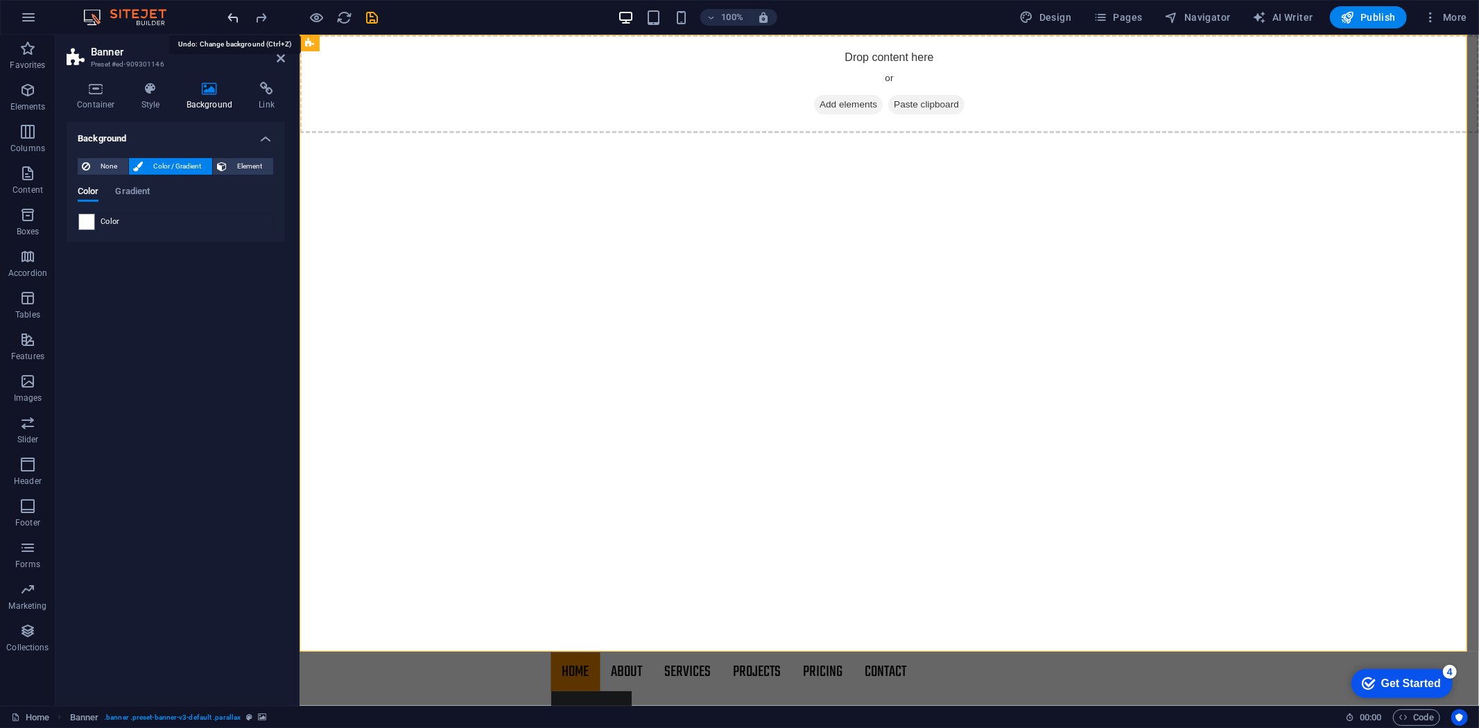
click at [238, 19] on icon "undo" at bounding box center [234, 18] width 16 height 16
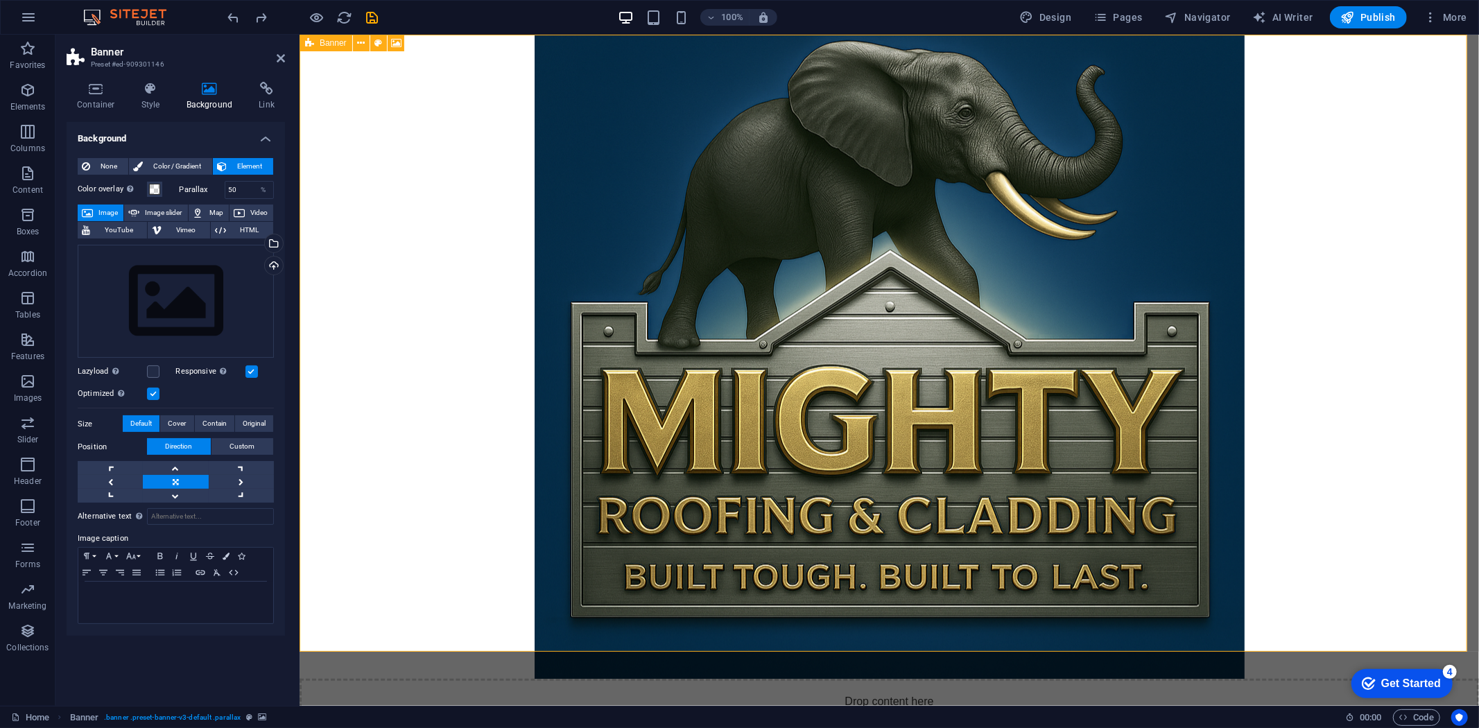
click at [655, 654] on div "Drop content here or Add elements Paste clipboard" at bounding box center [888, 727] width 1179 height 98
click at [395, 44] on icon at bounding box center [396, 43] width 10 height 15
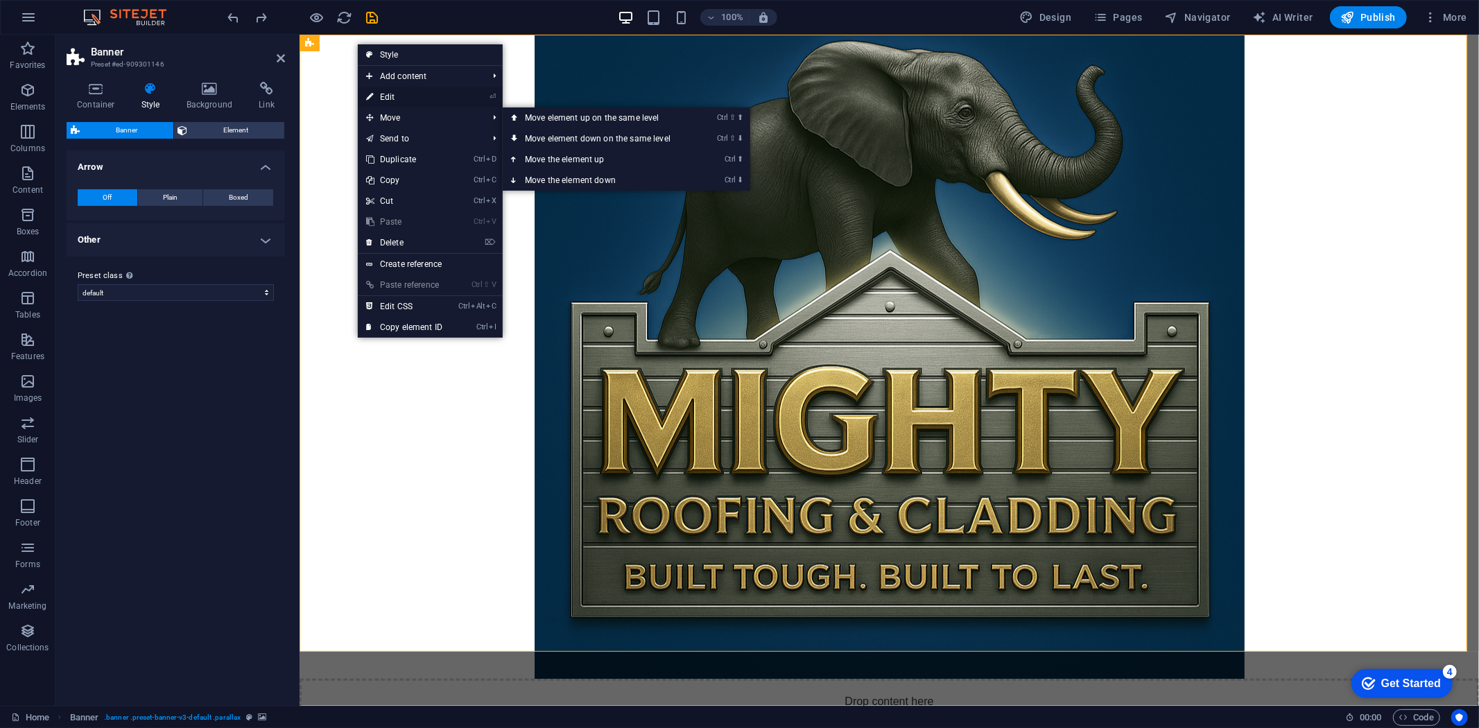
click at [439, 95] on link "⏎ Edit" at bounding box center [404, 97] width 93 height 21
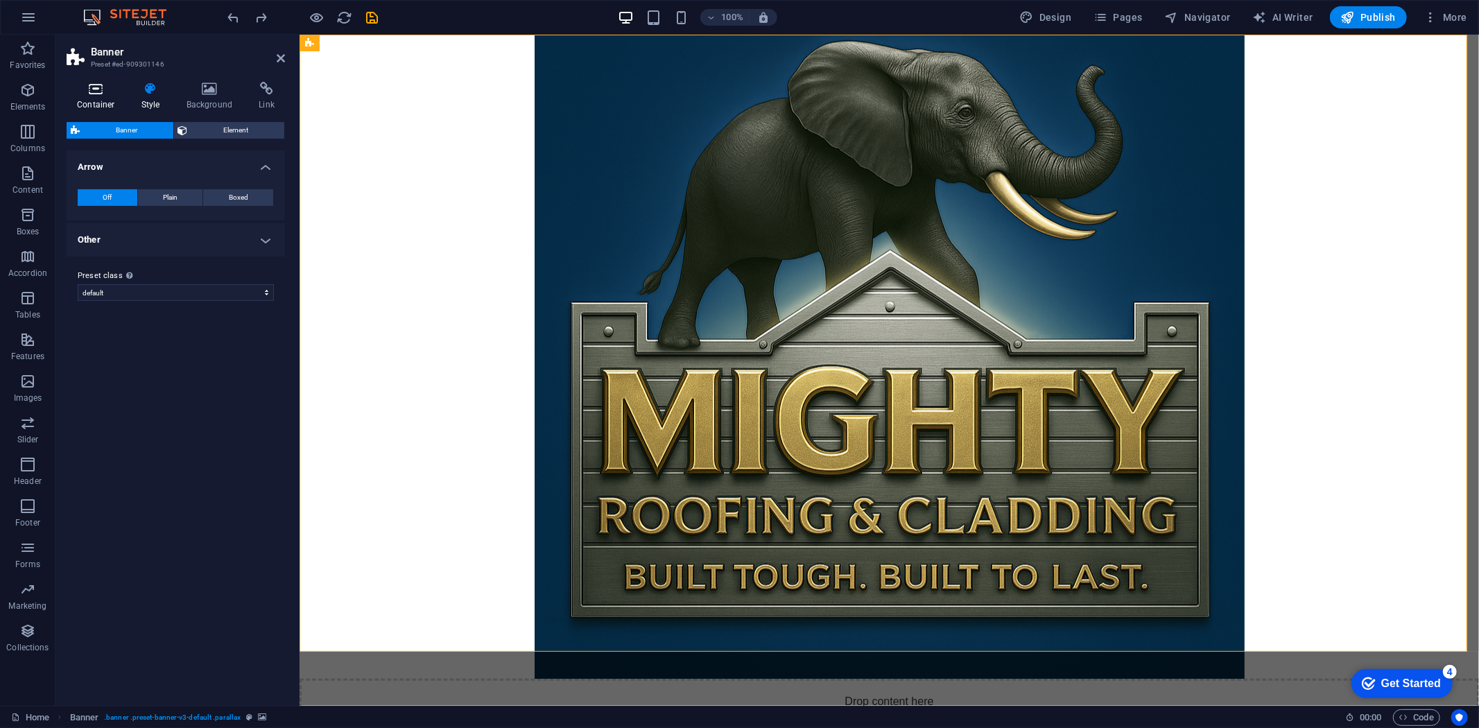
click at [86, 94] on icon at bounding box center [96, 89] width 59 height 14
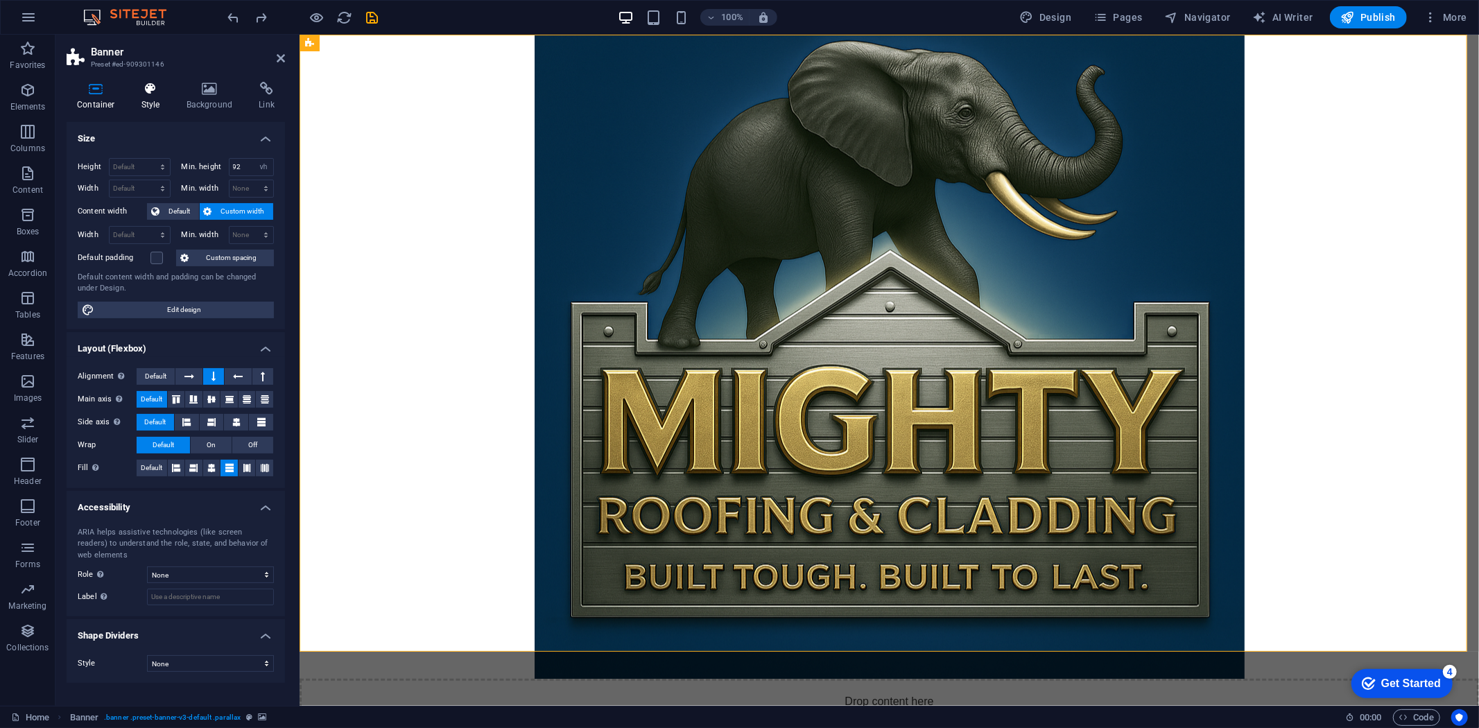
click at [155, 95] on icon at bounding box center [151, 89] width 40 height 14
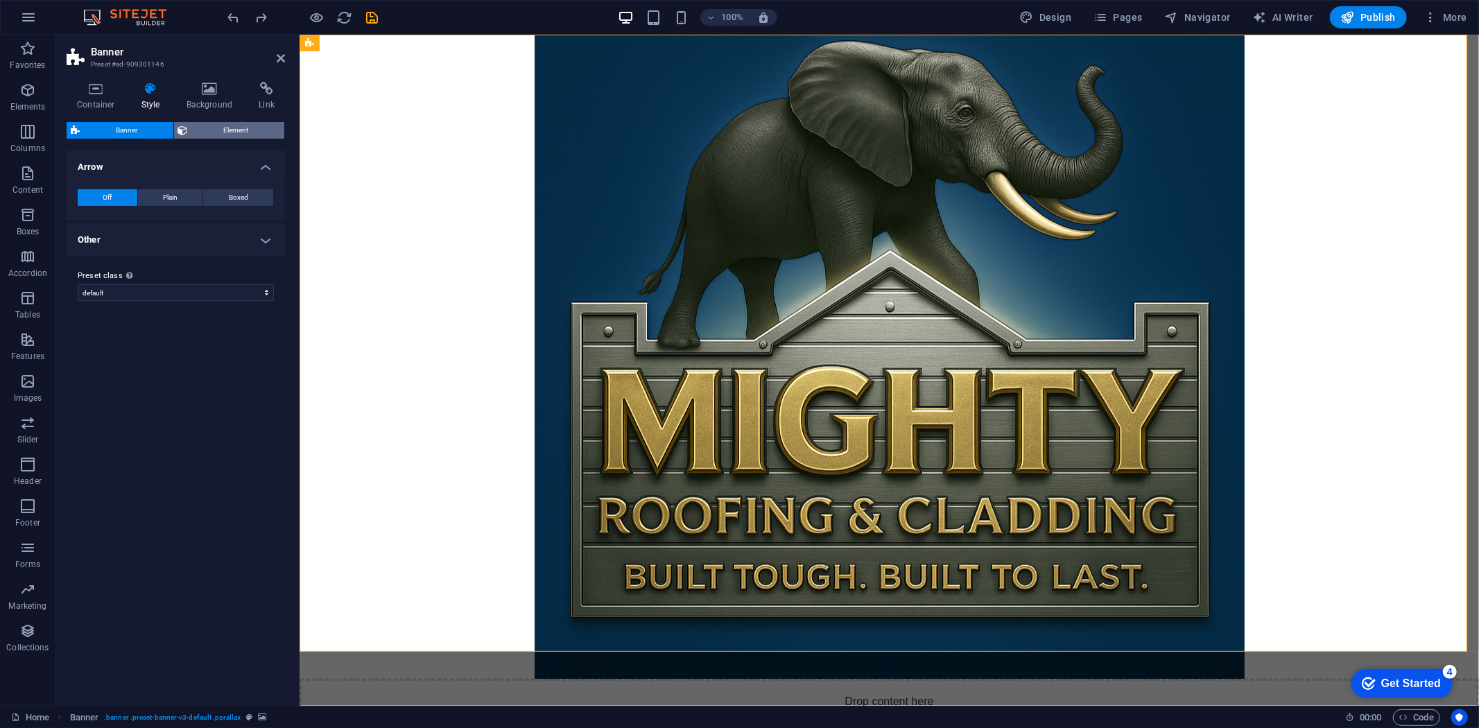
click at [218, 127] on span "Element" at bounding box center [236, 130] width 89 height 17
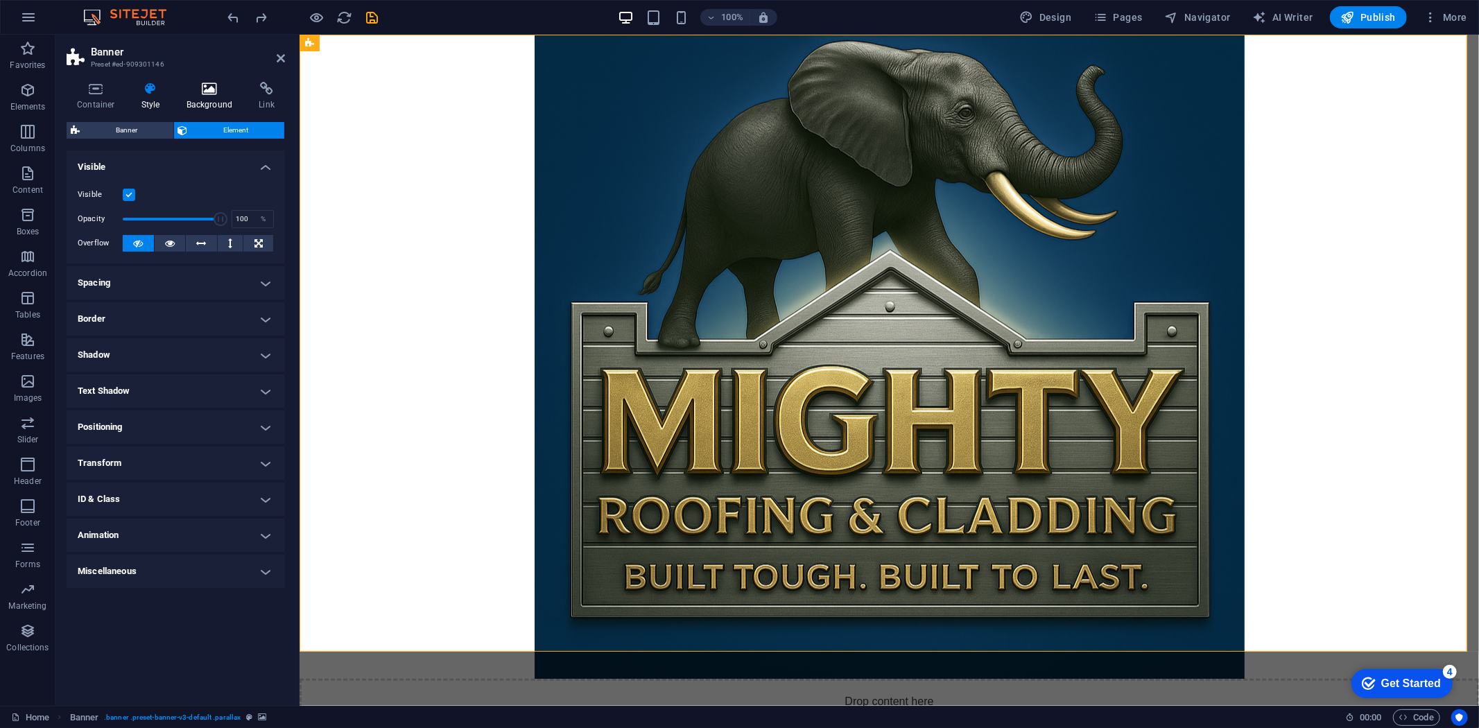
click at [212, 98] on h4 "Background" at bounding box center [212, 96] width 73 height 29
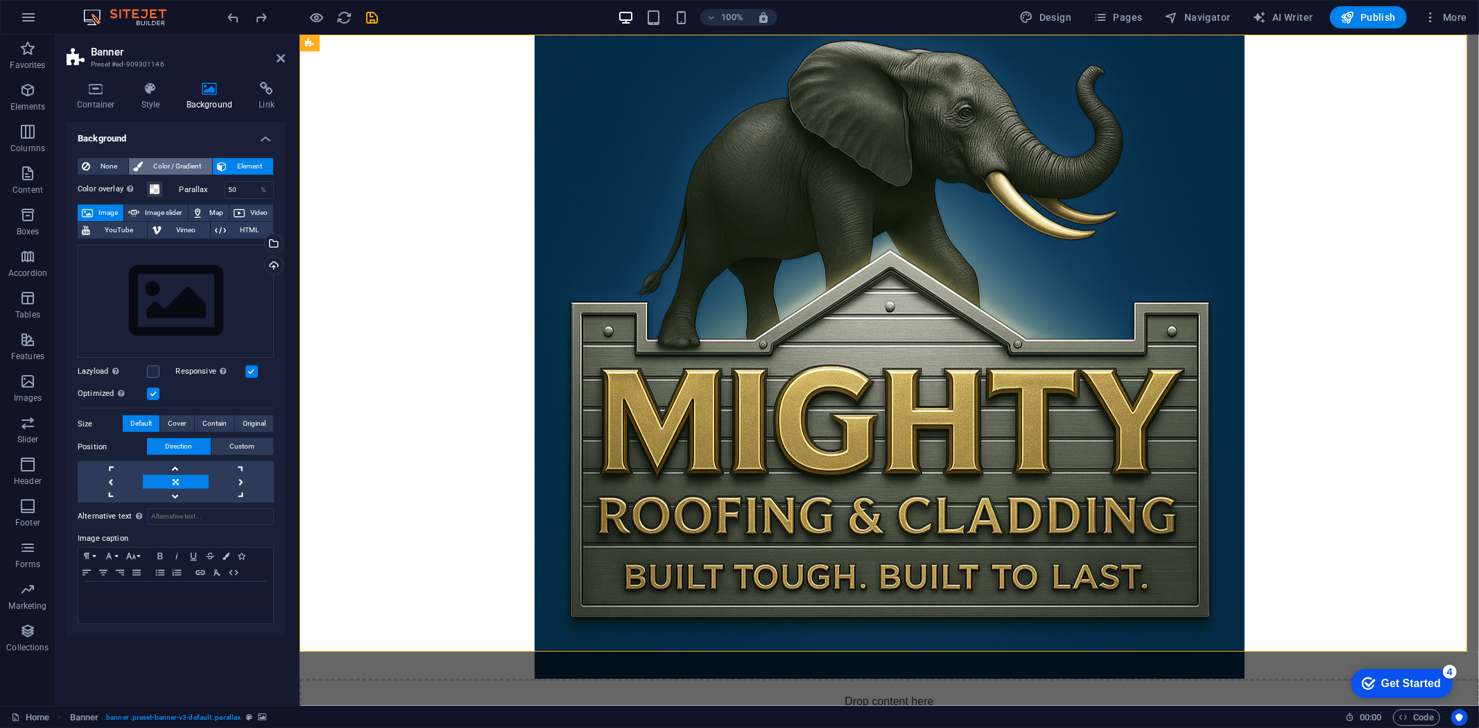
click at [175, 163] on span "Color / Gradient" at bounding box center [177, 166] width 61 height 17
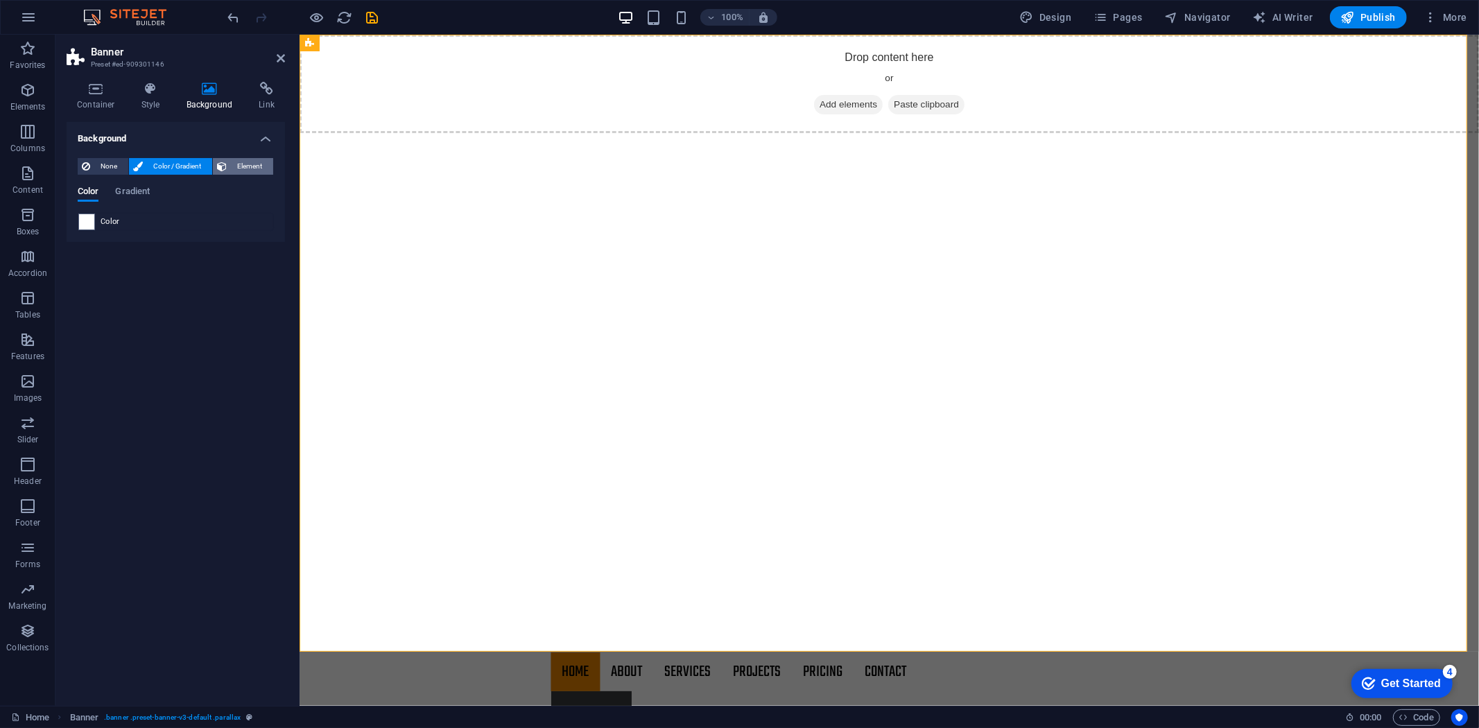
click at [223, 165] on icon at bounding box center [222, 166] width 10 height 17
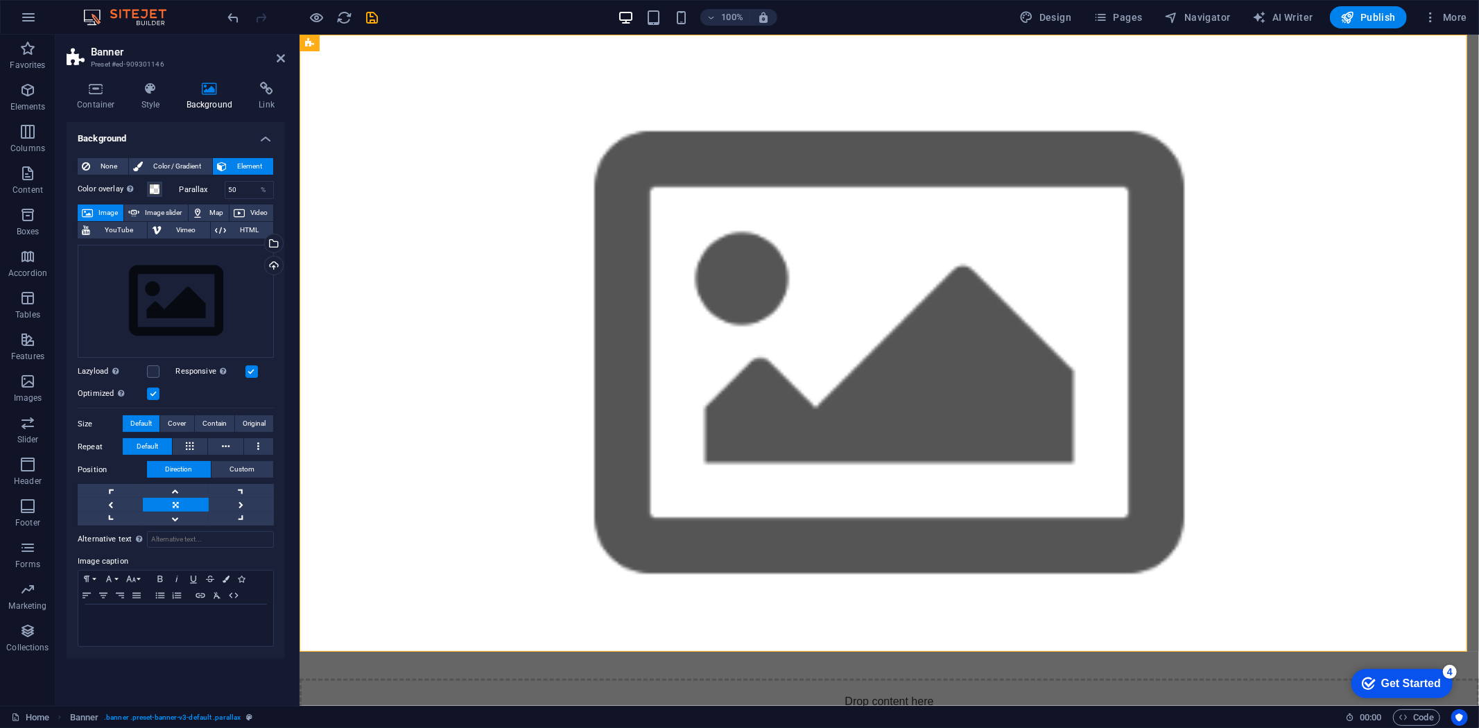
click at [558, 209] on figure at bounding box center [888, 356] width 1179 height 644
click at [654, 214] on figure at bounding box center [888, 356] width 1179 height 644
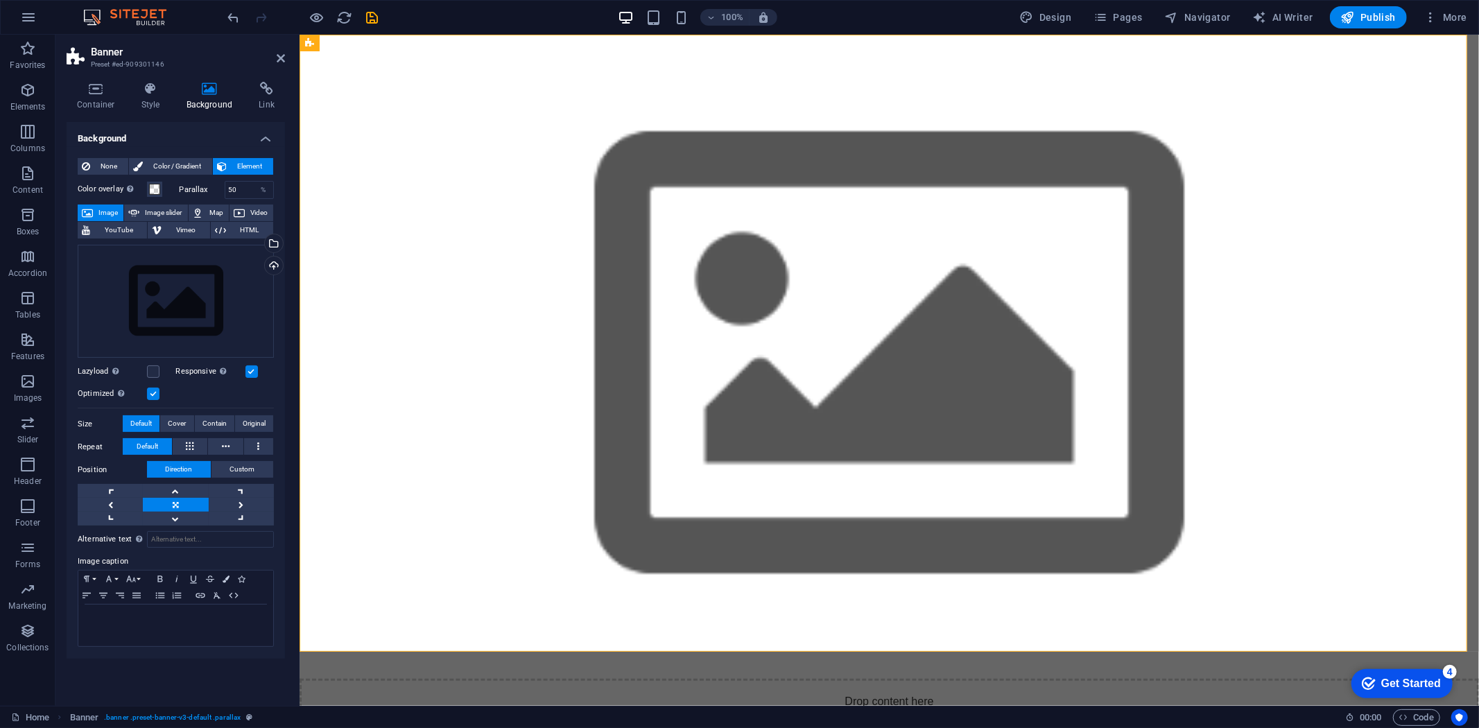
click at [654, 214] on figure at bounding box center [888, 356] width 1179 height 644
click at [232, 19] on icon "undo" at bounding box center [234, 18] width 16 height 16
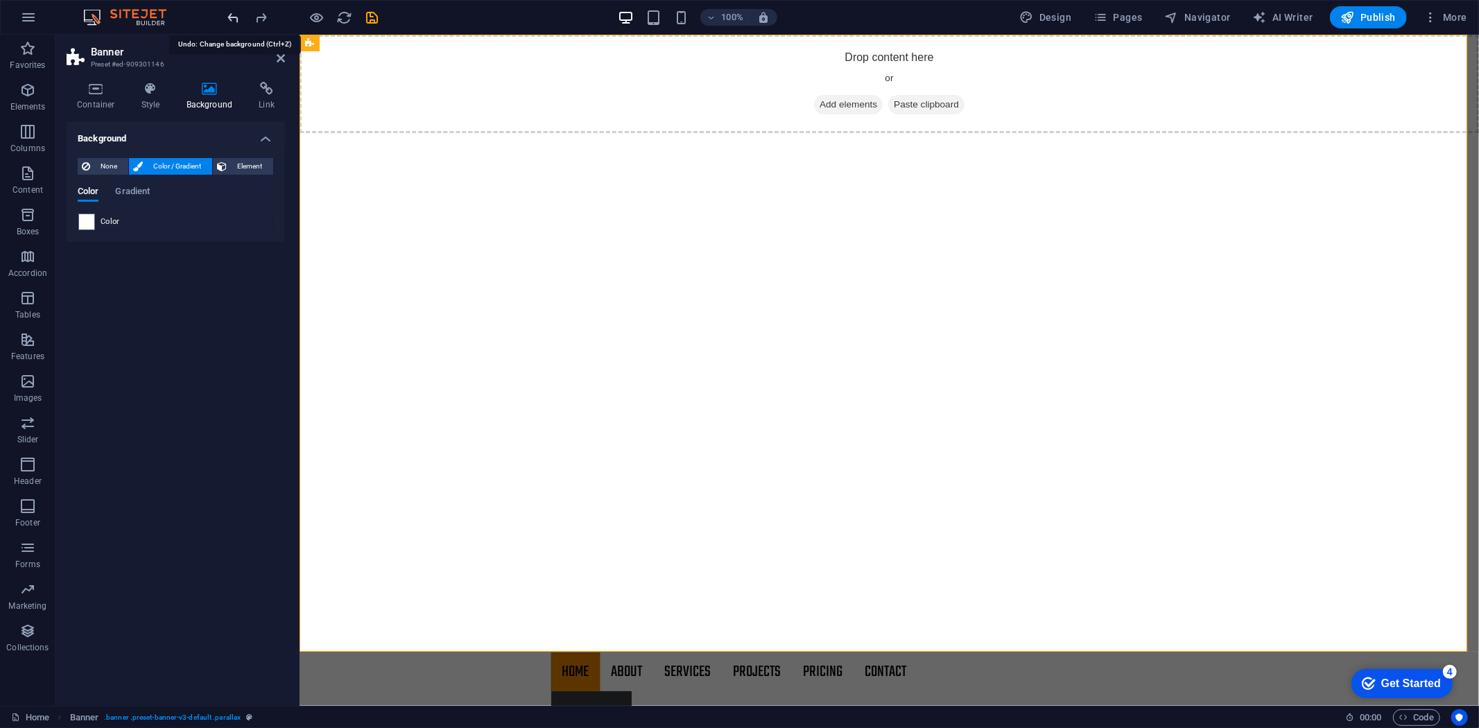
click at [236, 17] on icon "undo" at bounding box center [234, 18] width 16 height 16
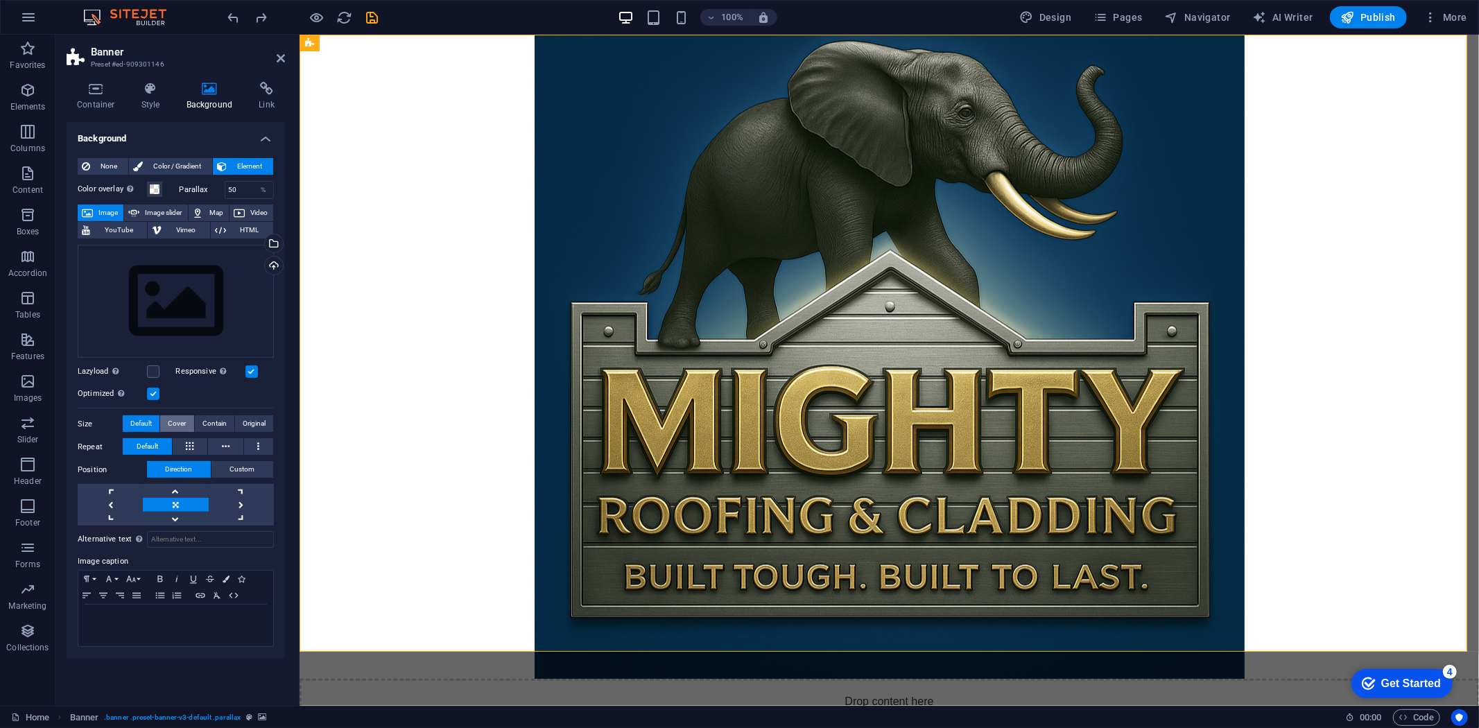
click at [184, 423] on span "Cover" at bounding box center [177, 423] width 18 height 17
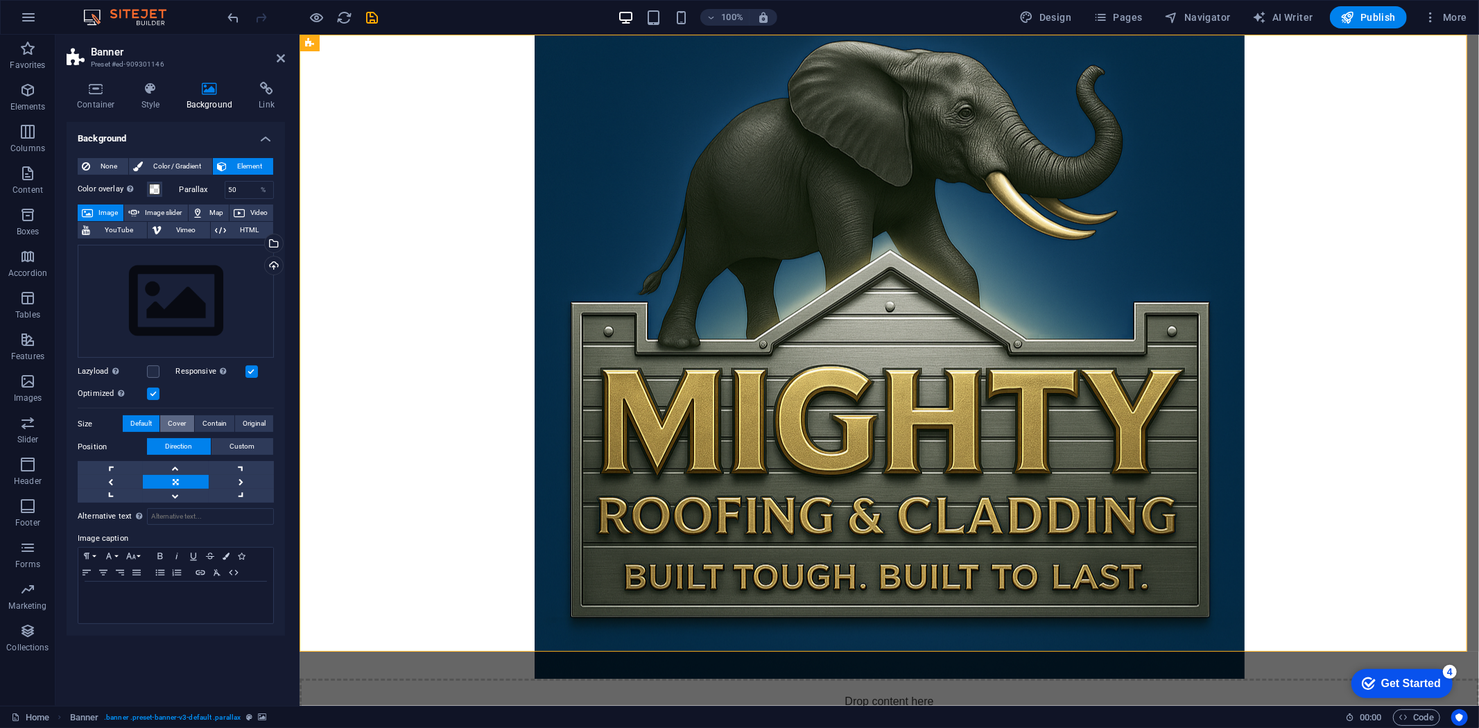
click at [184, 423] on span "Cover" at bounding box center [177, 423] width 18 height 17
click at [207, 424] on span "Contain" at bounding box center [214, 423] width 24 height 17
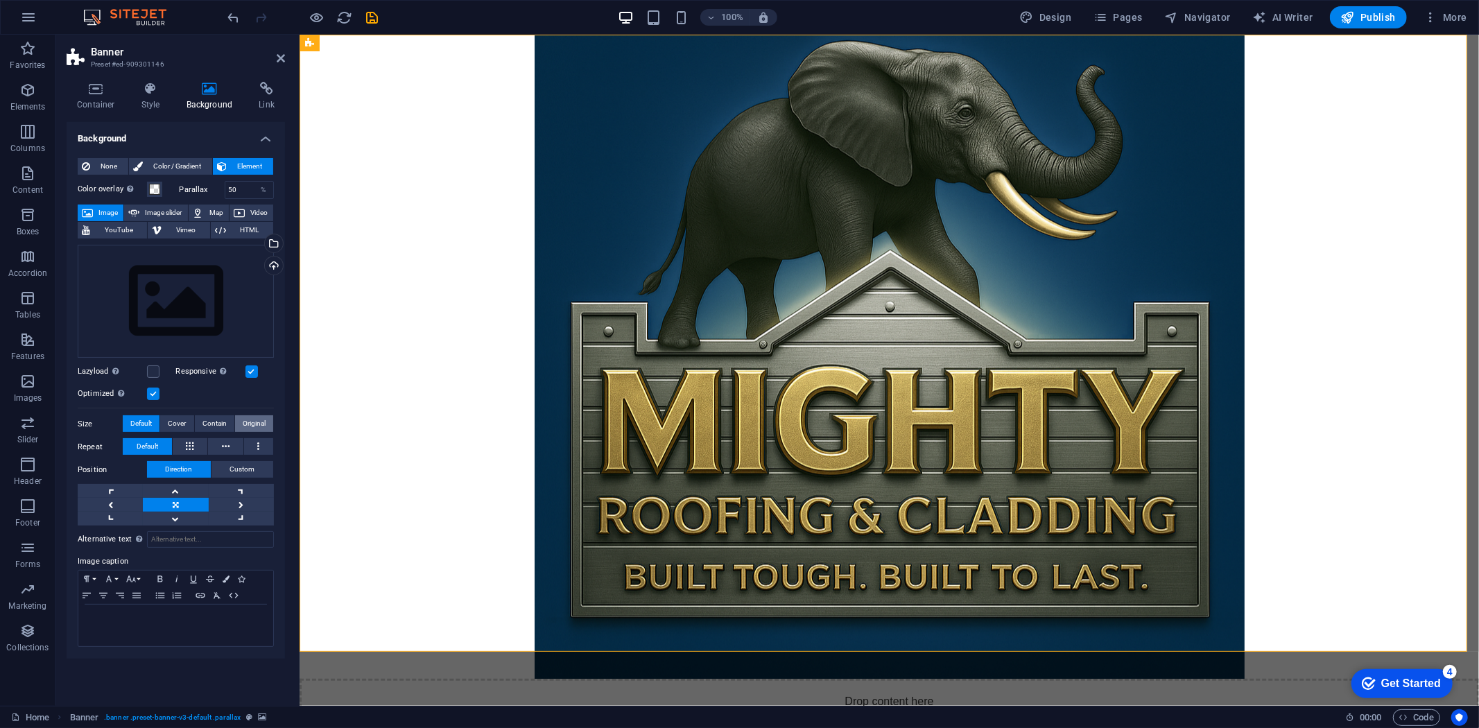
click at [243, 424] on span "Original" at bounding box center [254, 423] width 23 height 17
click at [149, 420] on span "Default" at bounding box center [140, 423] width 21 height 17
click at [243, 419] on span "Original" at bounding box center [254, 423] width 23 height 17
click at [247, 397] on div "Optimized Images are compressed to improve page speed." at bounding box center [176, 393] width 196 height 17
click at [244, 463] on span "Custom" at bounding box center [242, 469] width 25 height 17
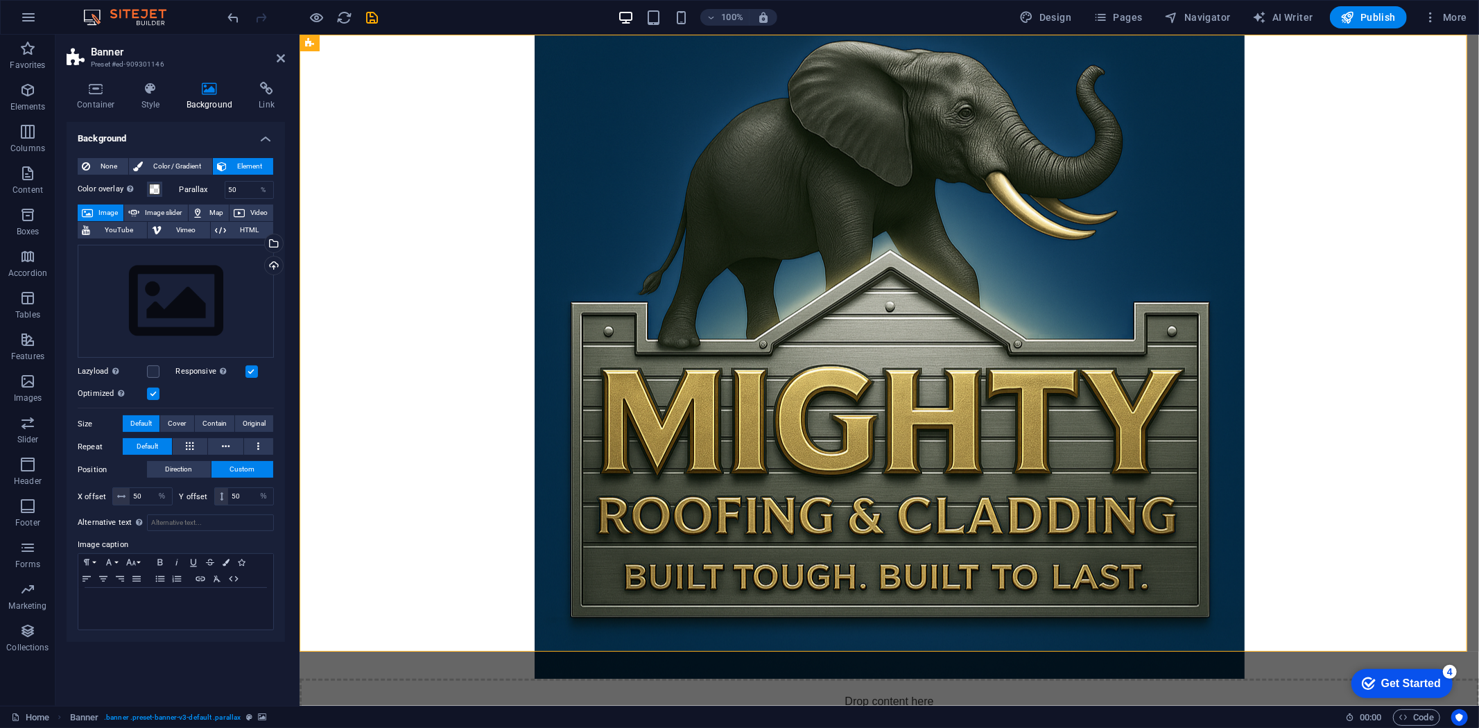
drag, startPoint x: 536, startPoint y: 304, endPoint x: 417, endPoint y: 223, distance: 144.2
click at [417, 223] on figure at bounding box center [888, 356] width 1179 height 644
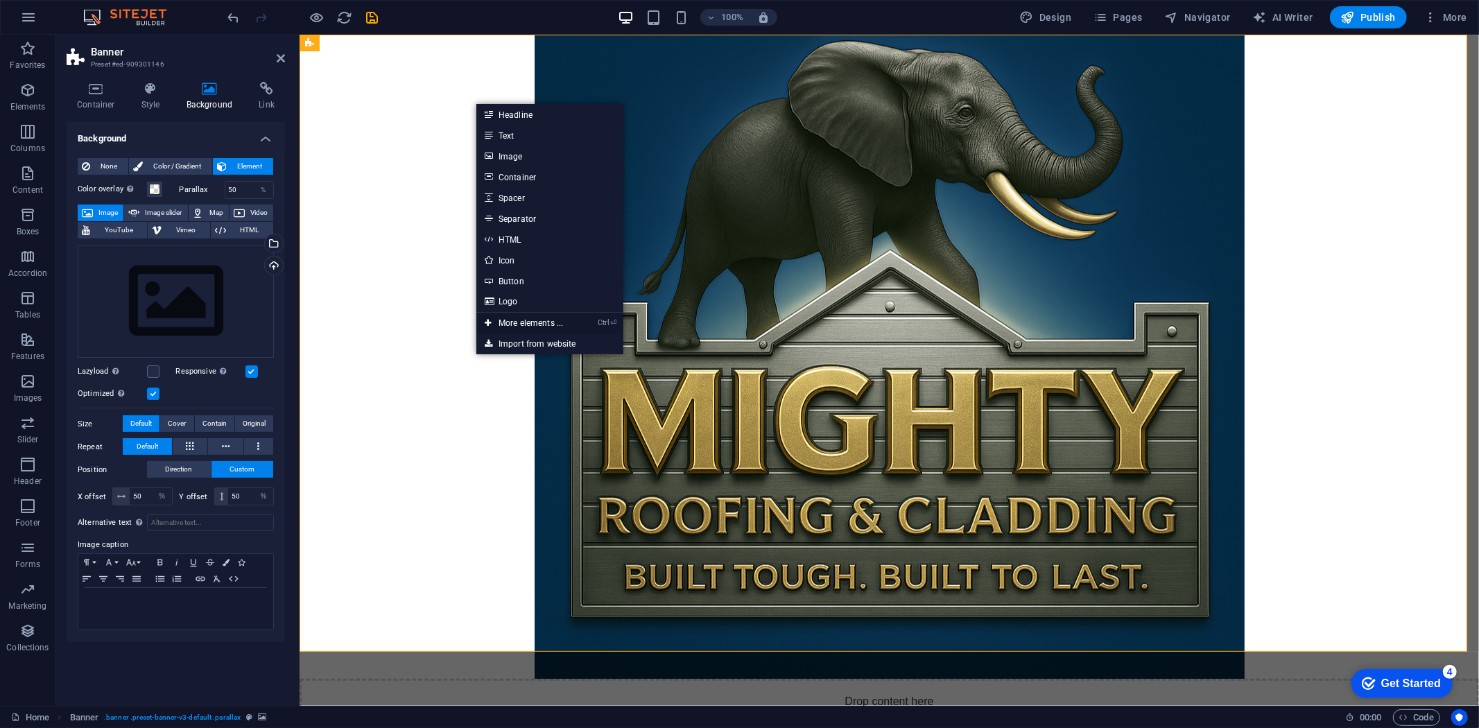
click at [535, 320] on link "Ctrl ⏎ More elements ..." at bounding box center [523, 323] width 95 height 21
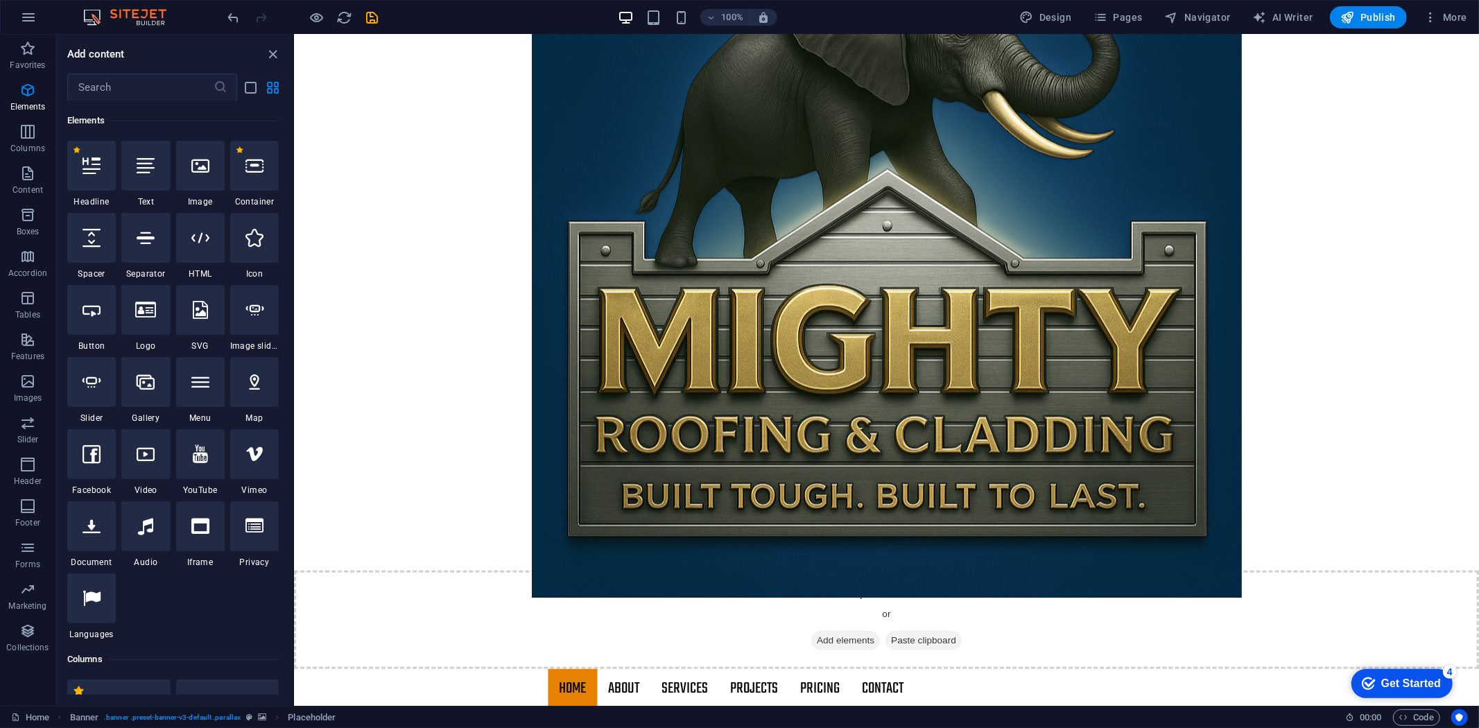
scroll to position [231, 0]
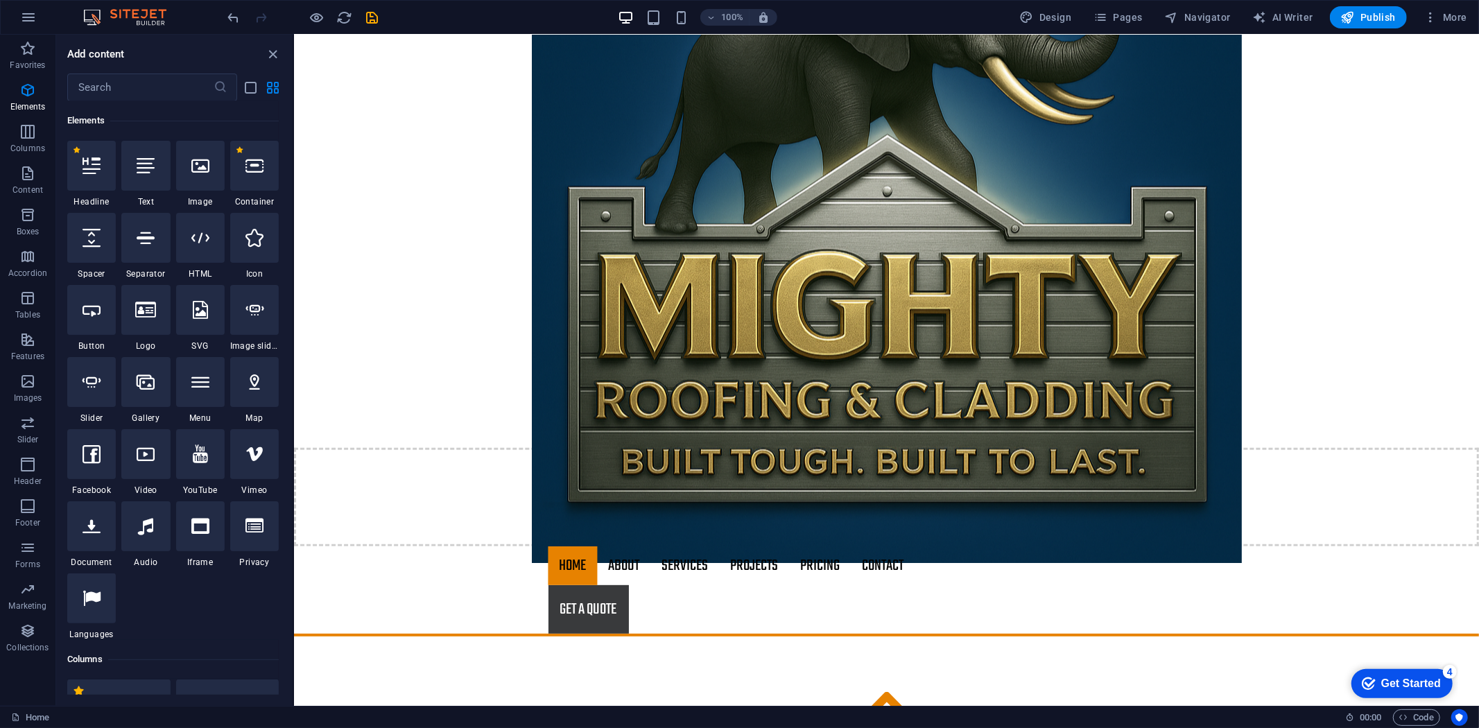
click at [412, 321] on figure at bounding box center [885, 241] width 1185 height 644
select select "%"
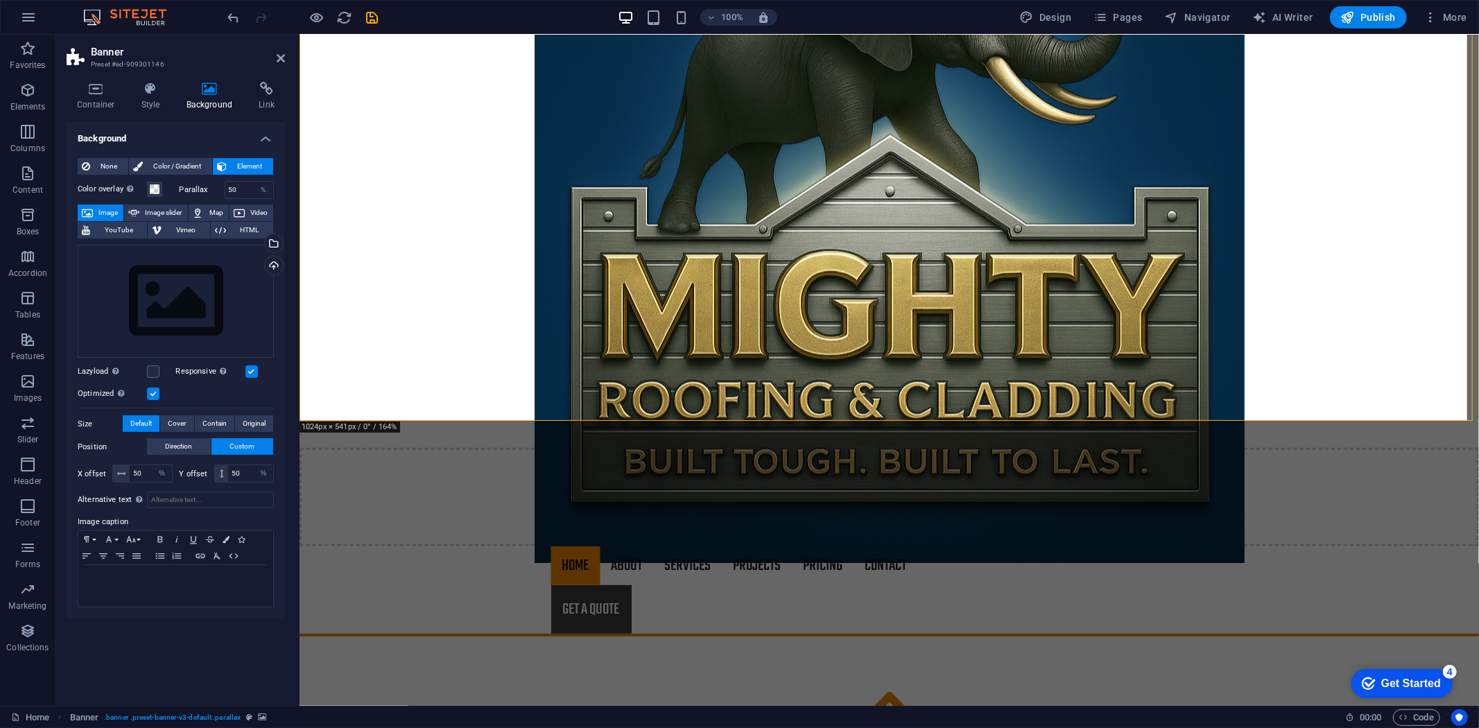
click at [412, 321] on figure at bounding box center [888, 241] width 1179 height 644
click at [400, 302] on figure at bounding box center [888, 241] width 1179 height 644
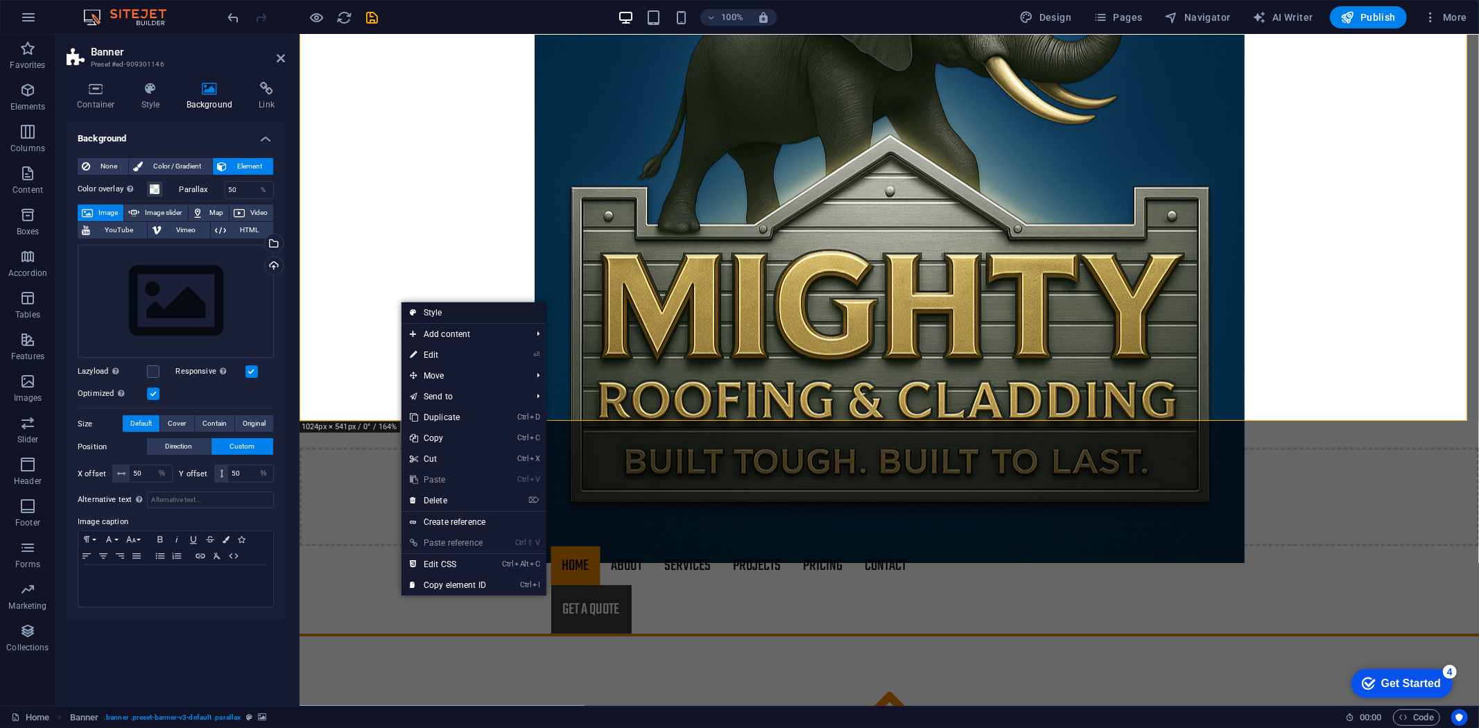
click at [461, 314] on link "Style" at bounding box center [473, 312] width 145 height 21
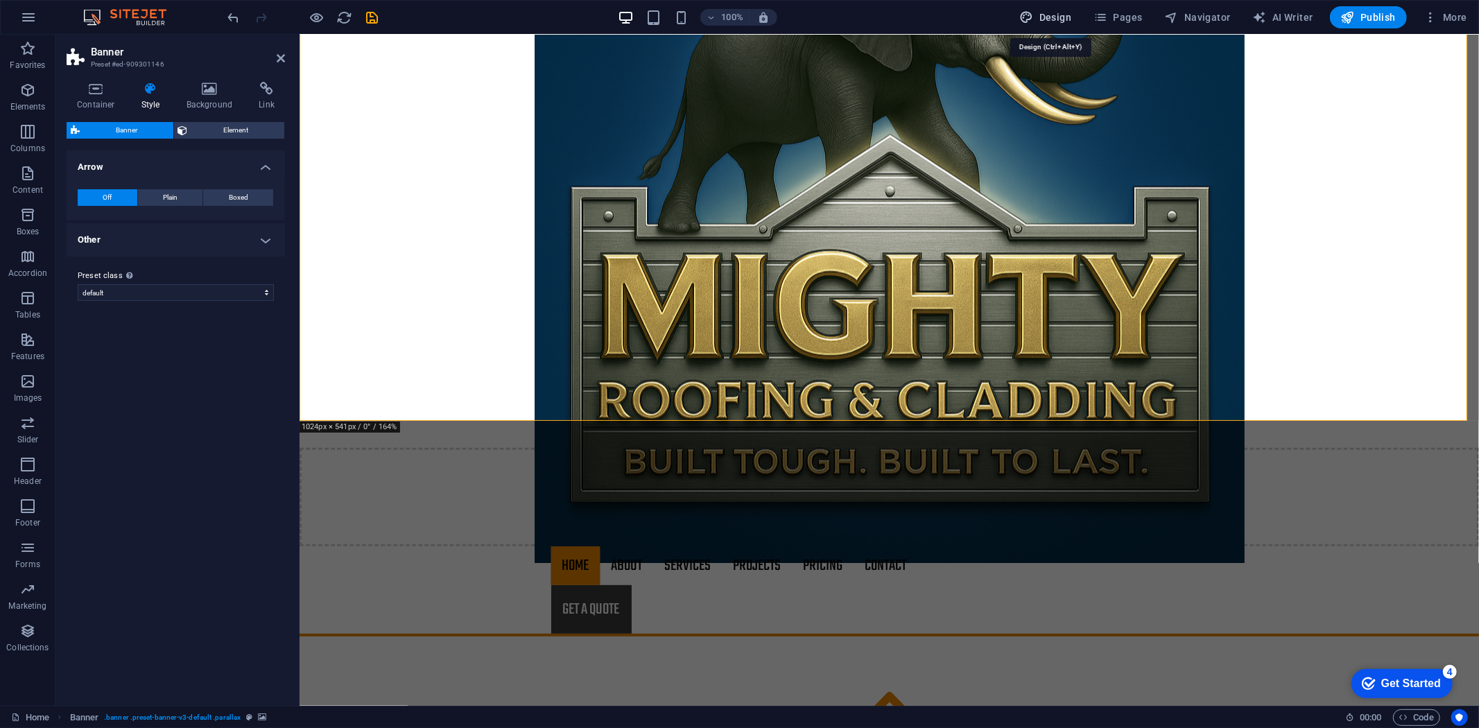
click at [918, 22] on span "Design" at bounding box center [1046, 17] width 52 height 14
select select "rem"
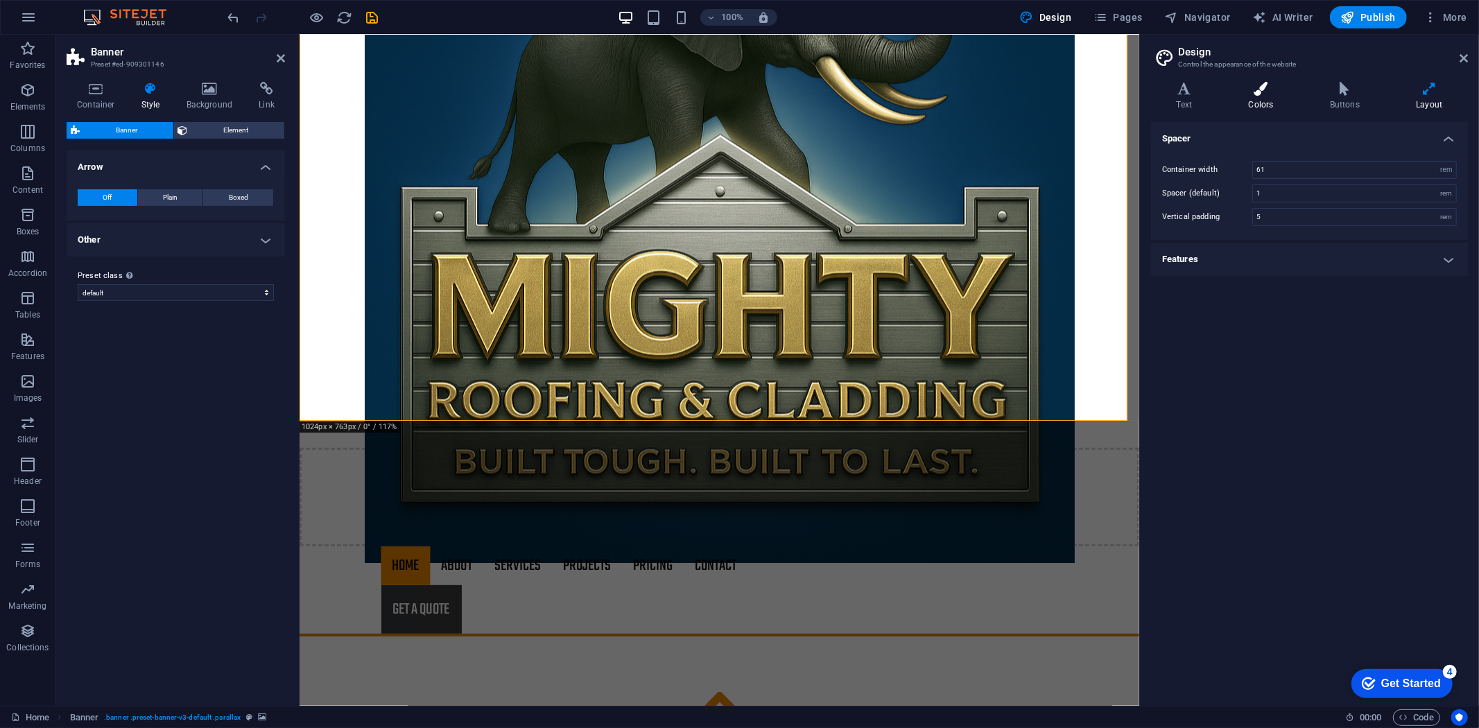
click at [918, 89] on icon at bounding box center [1261, 89] width 76 height 14
click at [918, 181] on span at bounding box center [1259, 185] width 11 height 11
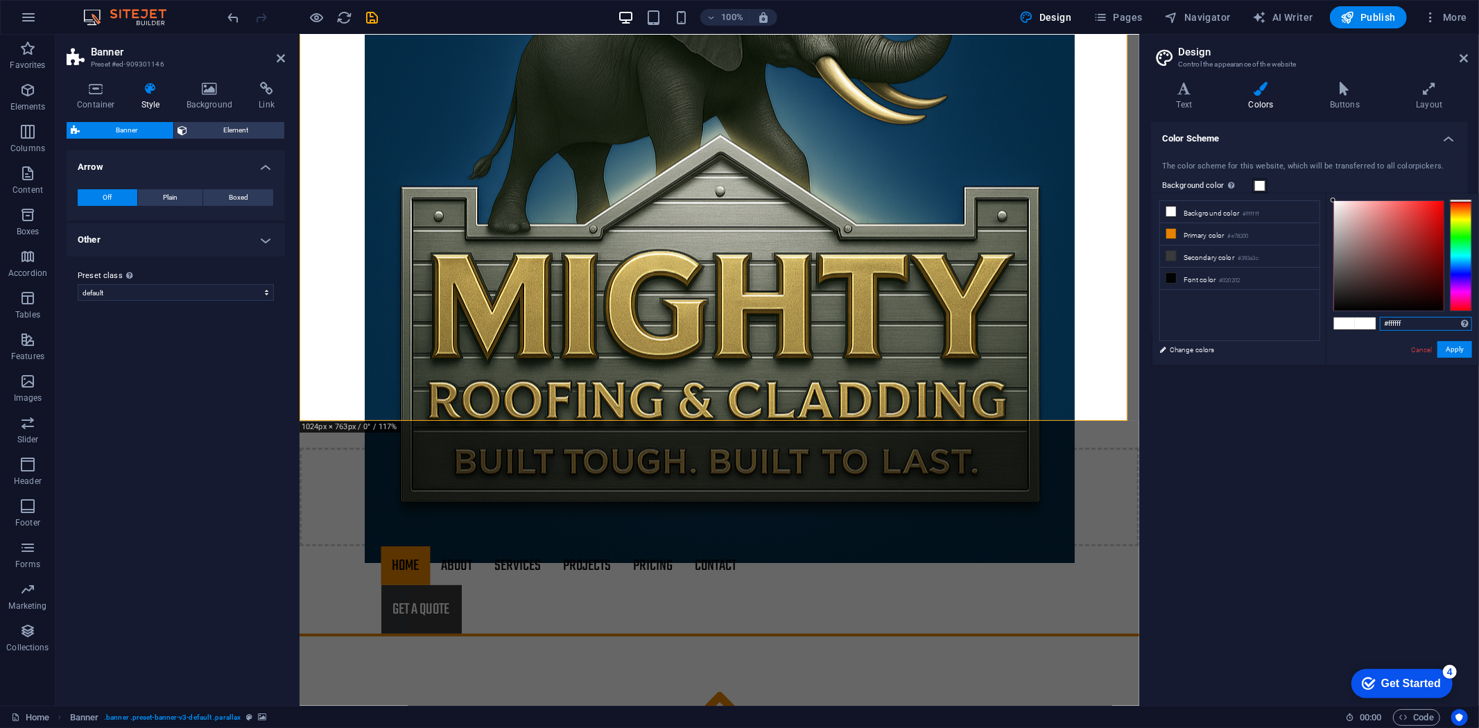
click at [918, 326] on input "#ffffff" at bounding box center [1425, 324] width 92 height 14
paste input "032A45"
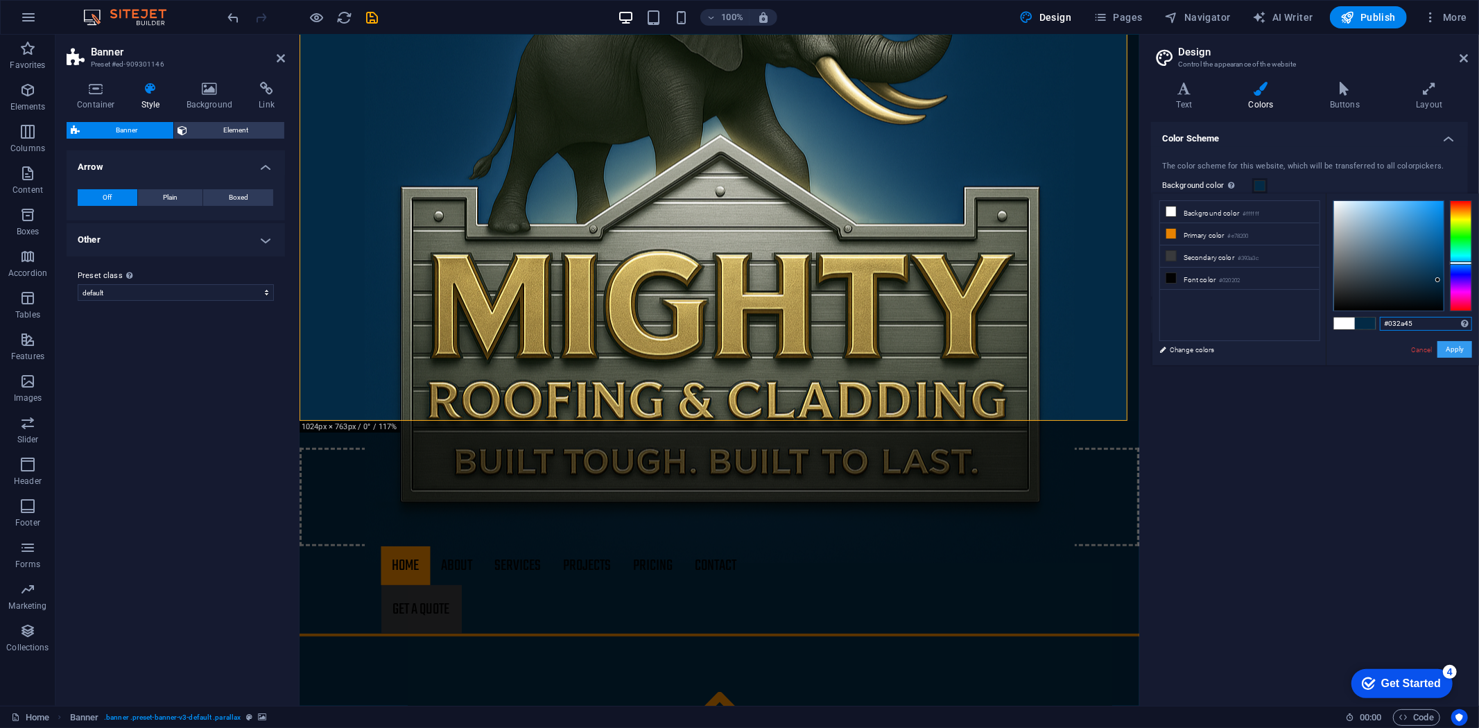
type input "#032a45"
click at [918, 344] on button "Apply" at bounding box center [1454, 349] width 35 height 17
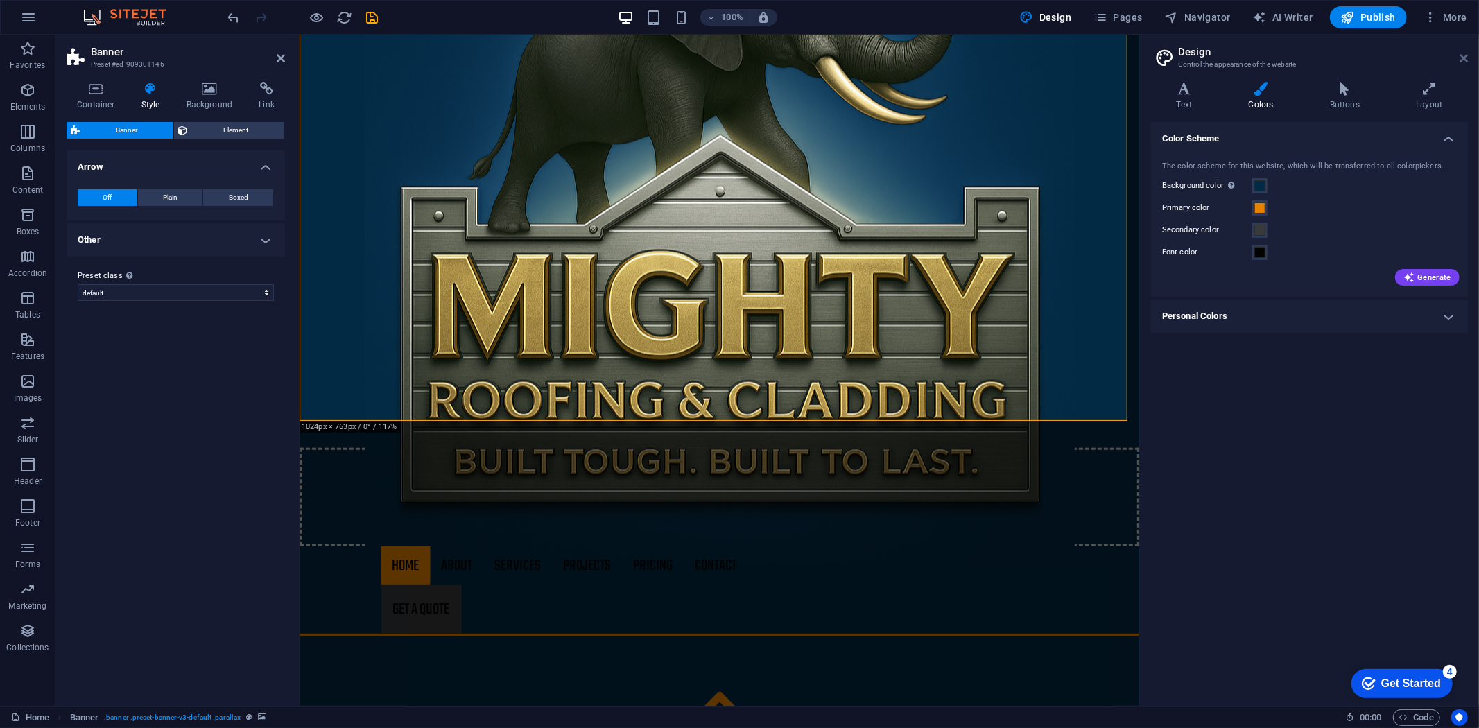
click at [918, 61] on icon at bounding box center [1463, 58] width 8 height 11
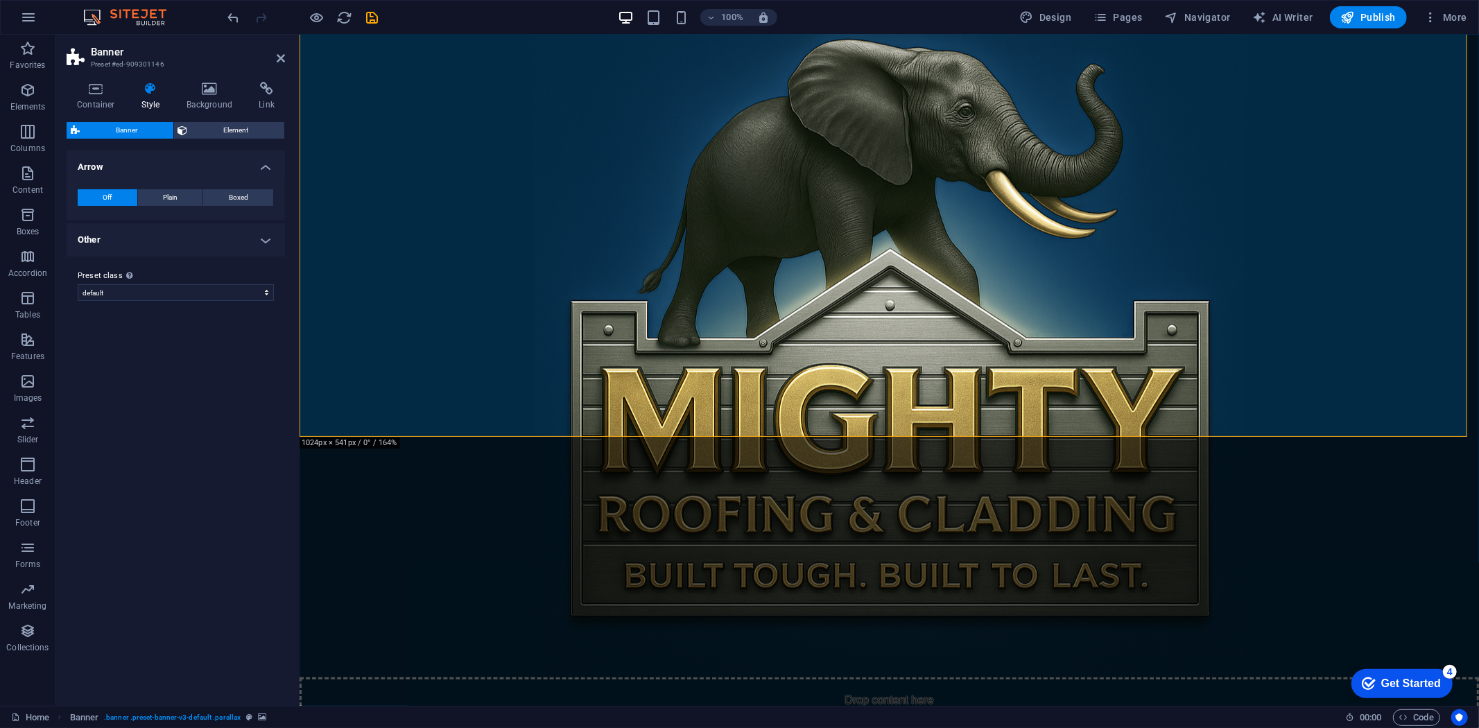
scroll to position [0, 0]
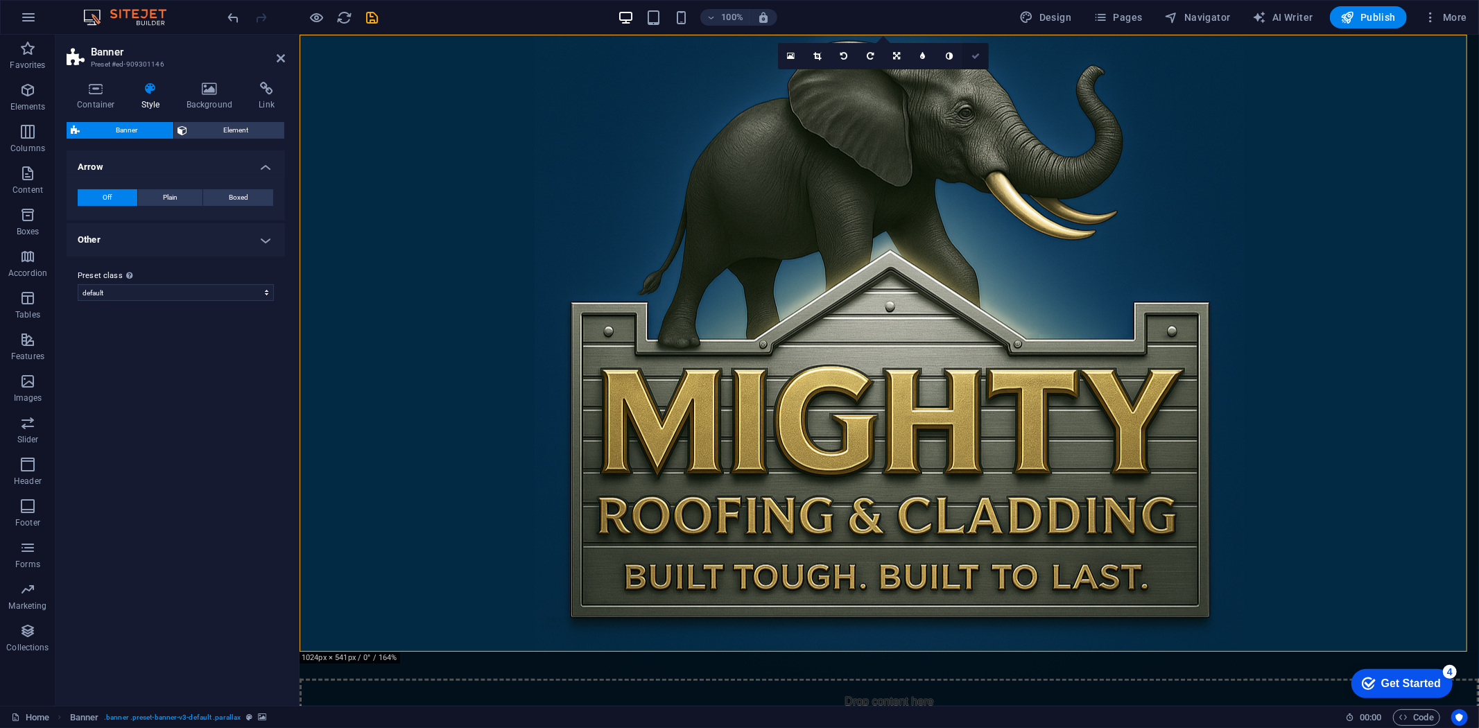
click at [918, 54] on icon at bounding box center [975, 56] width 8 height 8
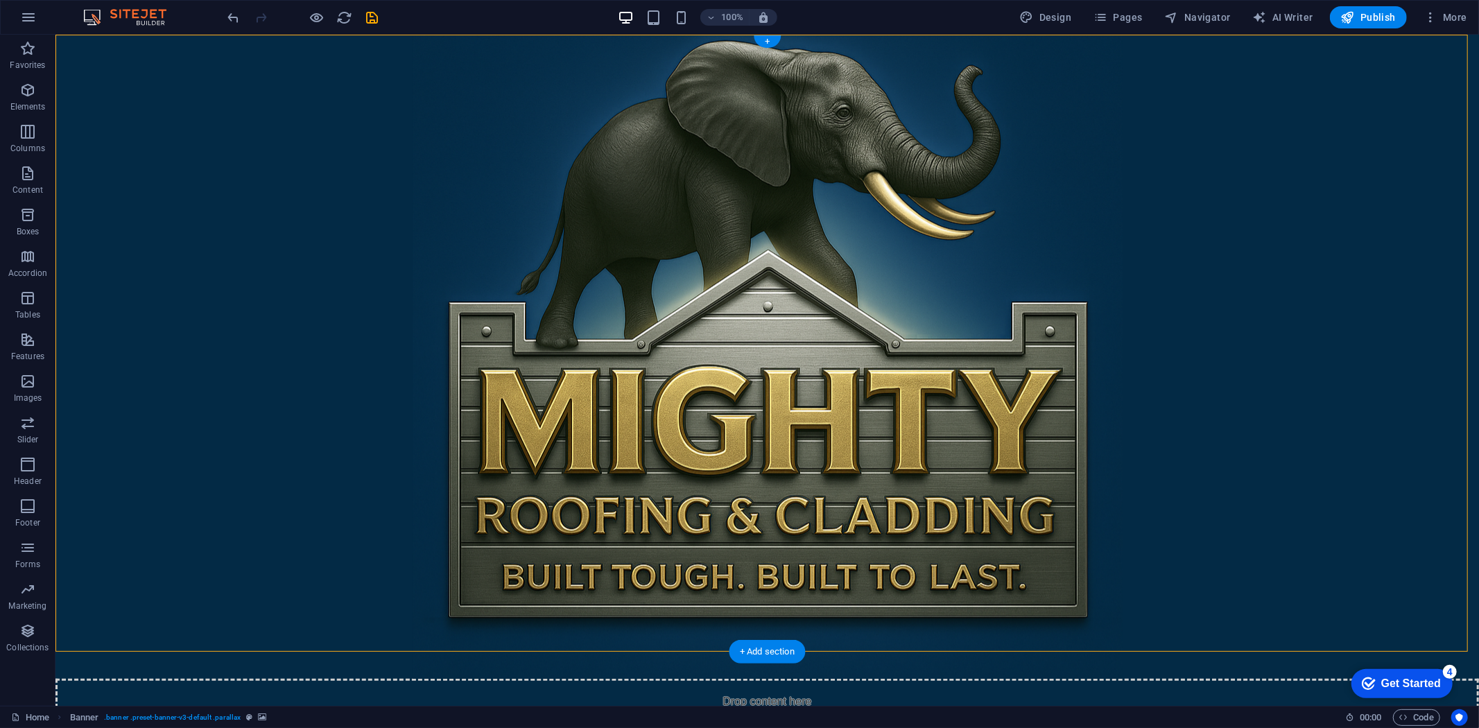
click at [918, 122] on figure at bounding box center [766, 356] width 1423 height 644
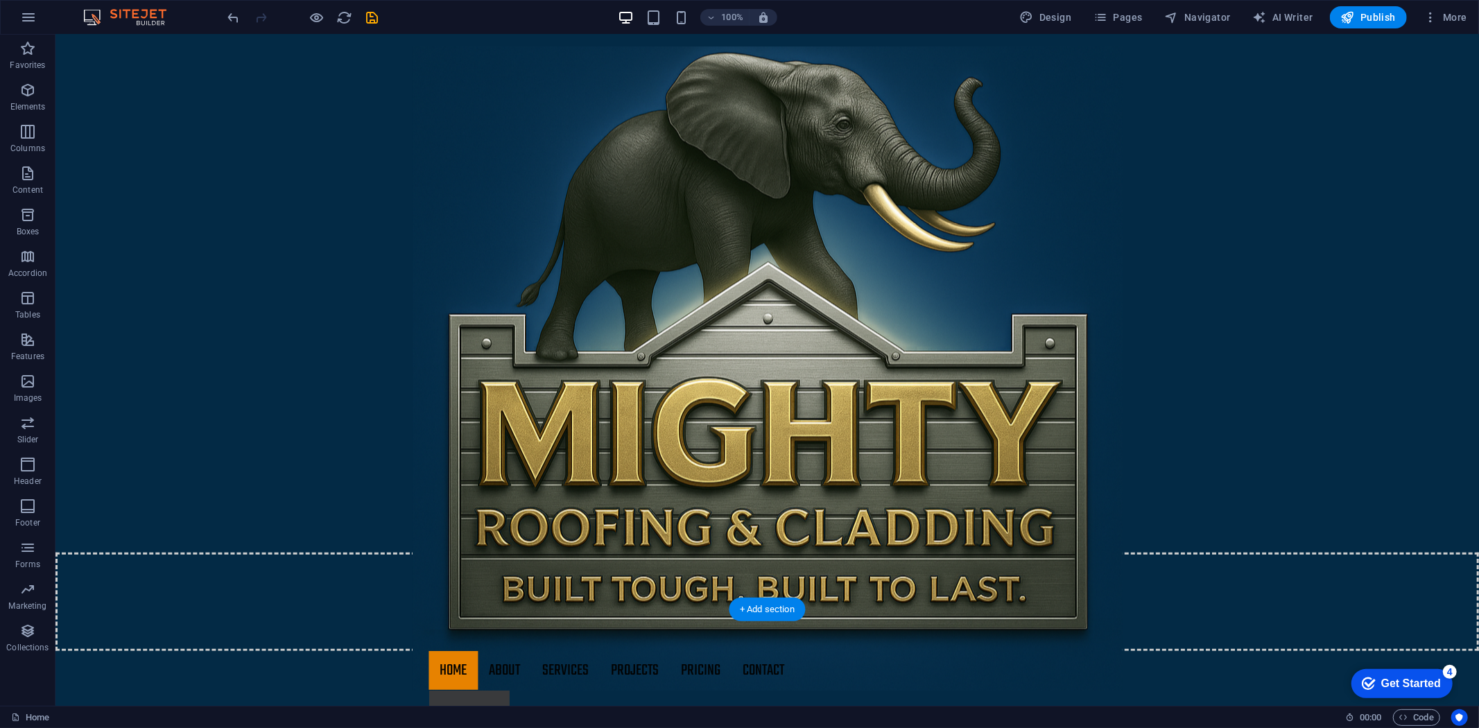
scroll to position [385, 0]
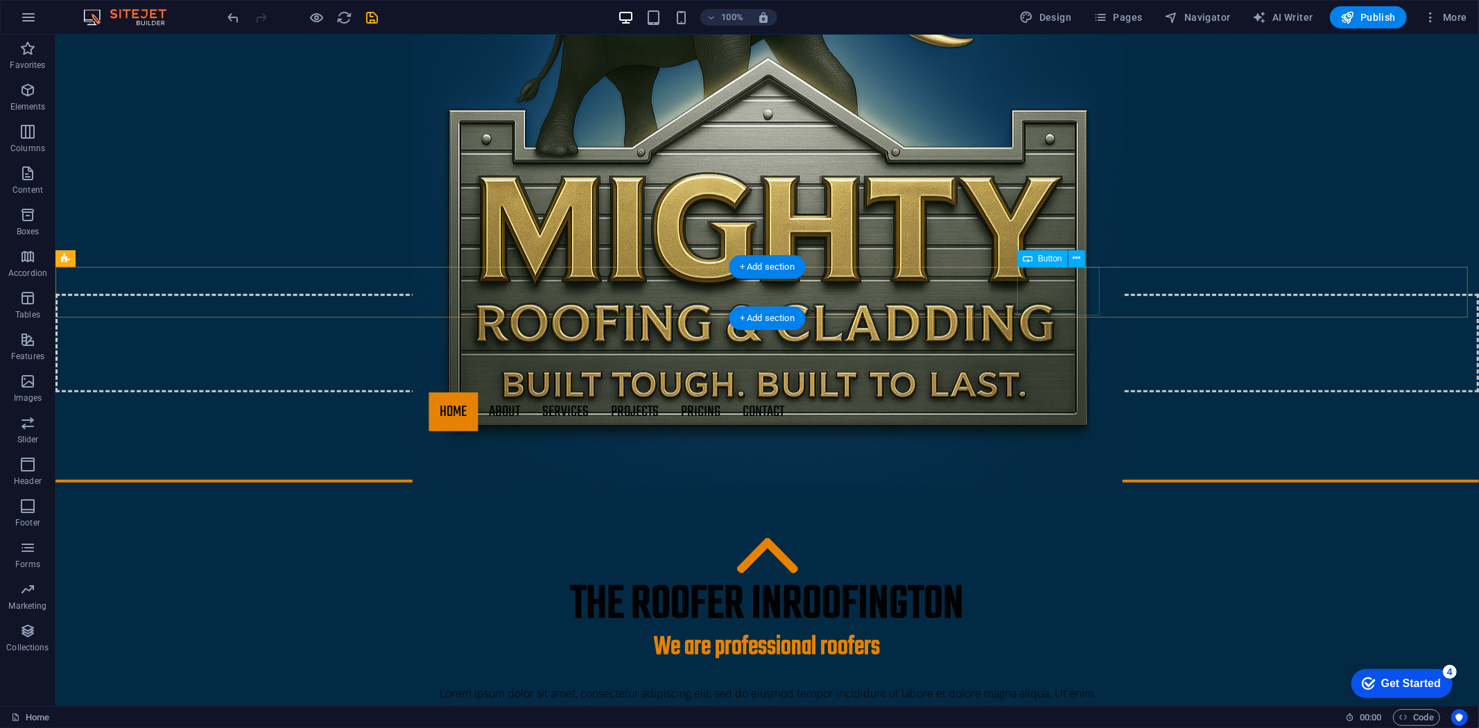
click at [918, 430] on div "Get a quote" at bounding box center [766, 454] width 677 height 49
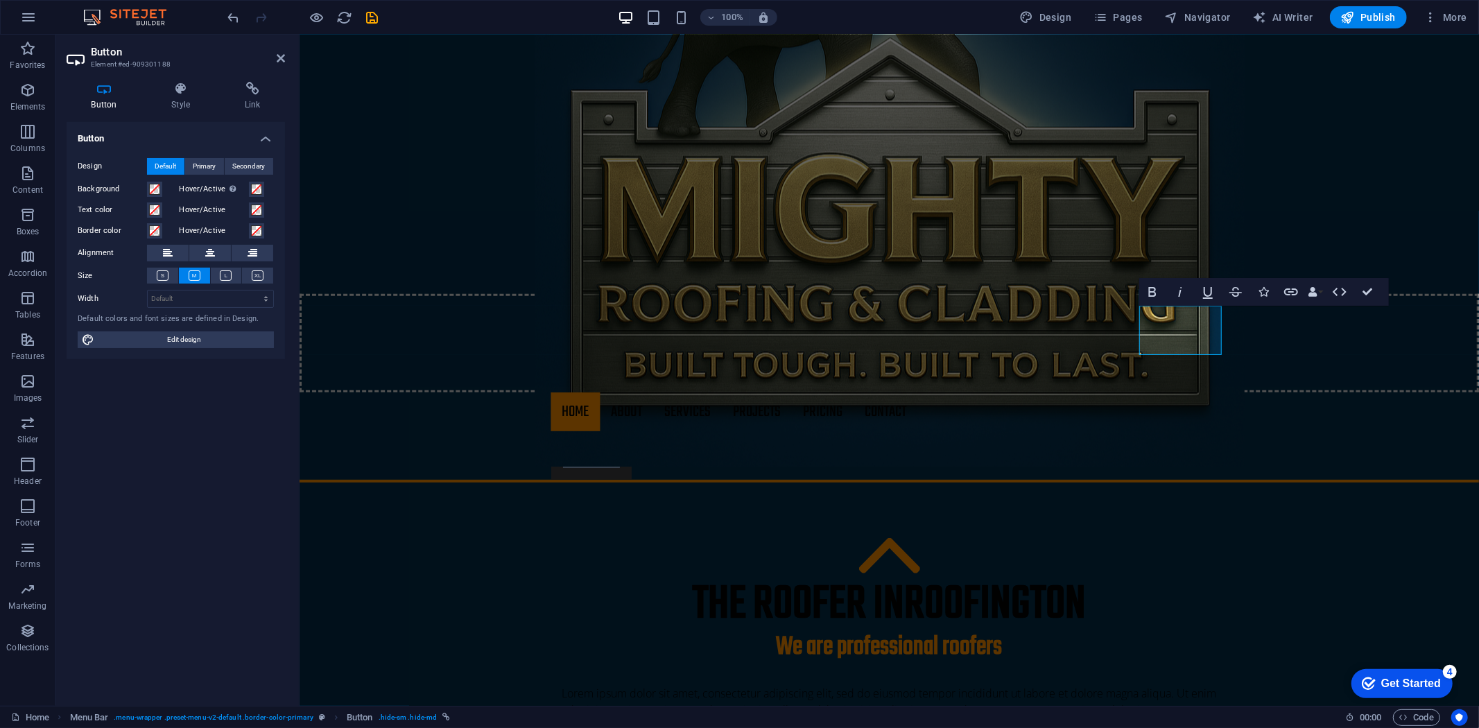
scroll to position [345, 0]
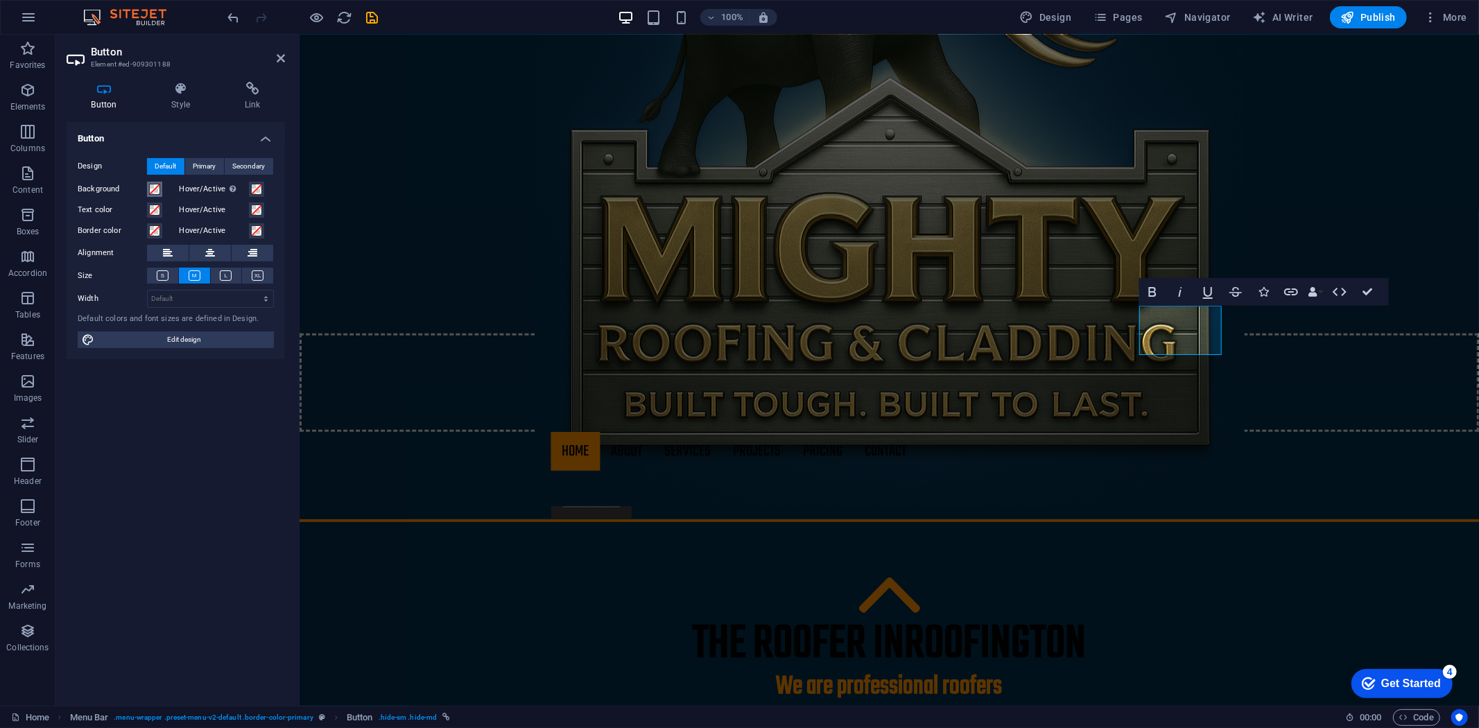
click at [152, 189] on span at bounding box center [154, 189] width 11 height 11
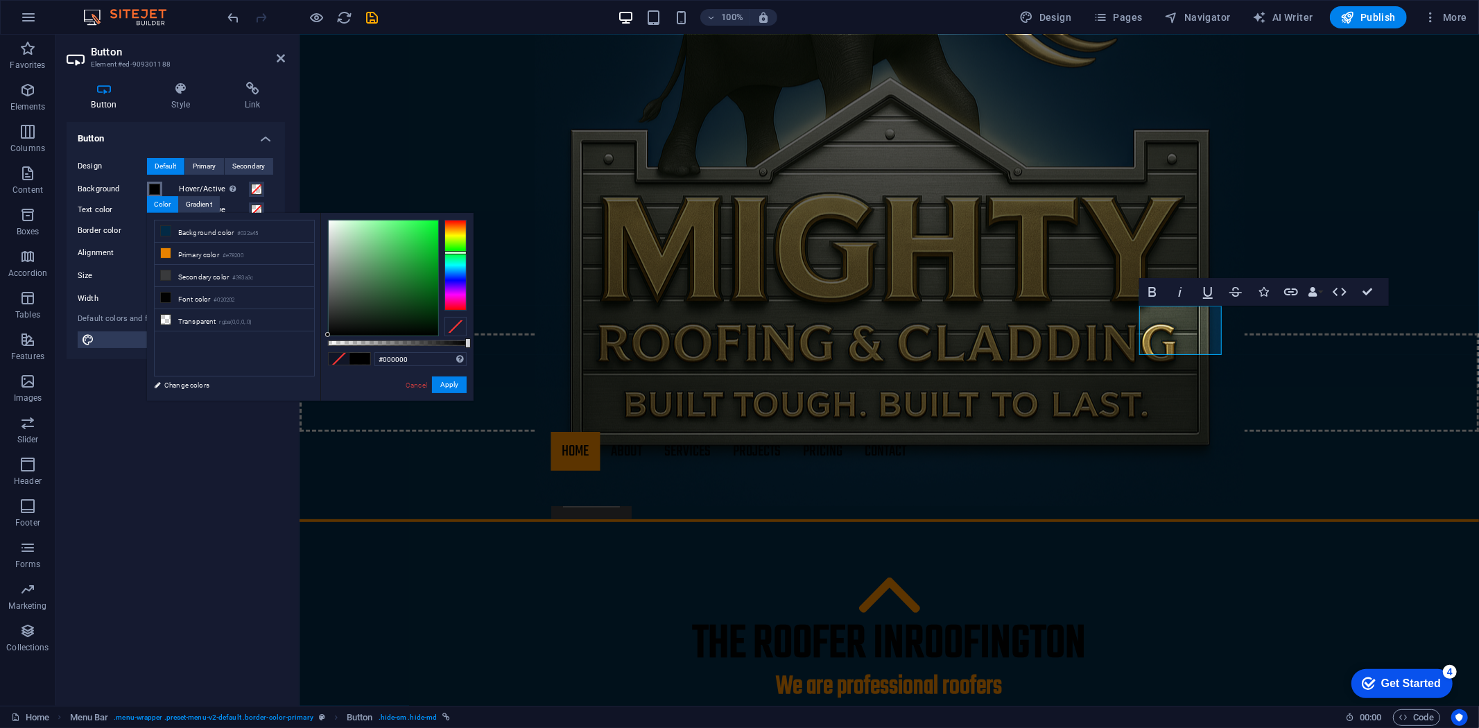
click at [460, 252] on div at bounding box center [455, 265] width 22 height 90
click at [428, 230] on div at bounding box center [384, 277] width 110 height 115
type input "#10ec38"
click at [430, 229] on div at bounding box center [429, 228] width 5 height 5
click at [451, 381] on button "Apply" at bounding box center [449, 384] width 35 height 17
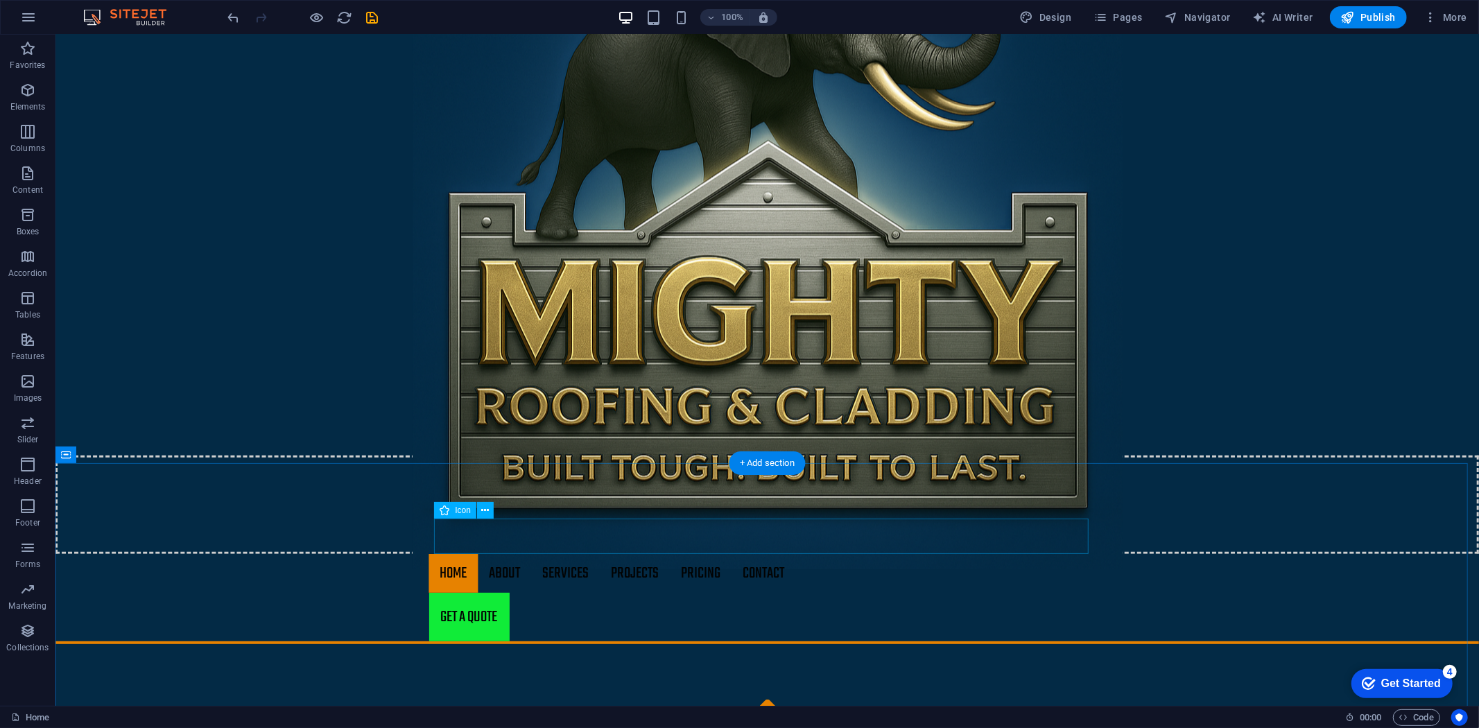
scroll to position [308, 0]
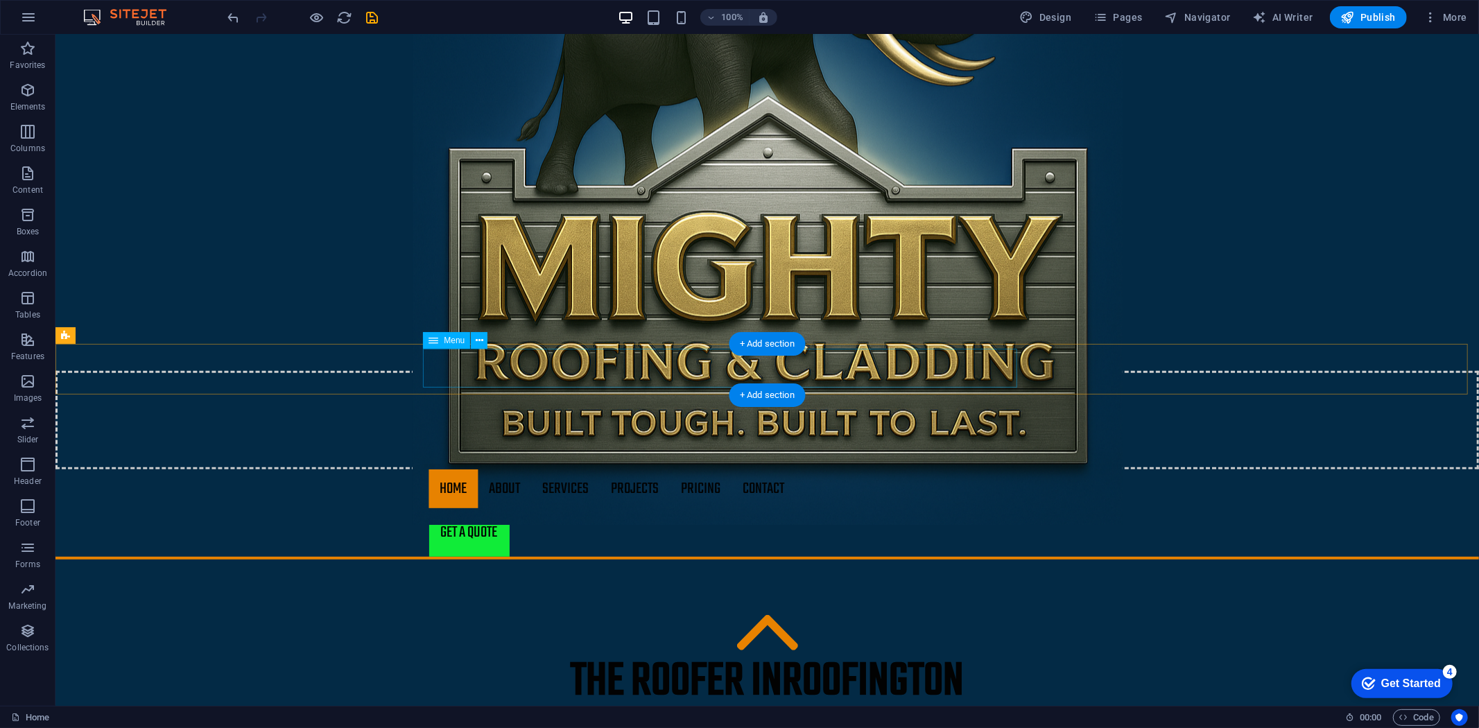
click at [452, 469] on nav "Home About Services Projects Project-detail Pricing Contact" at bounding box center [766, 488] width 677 height 39
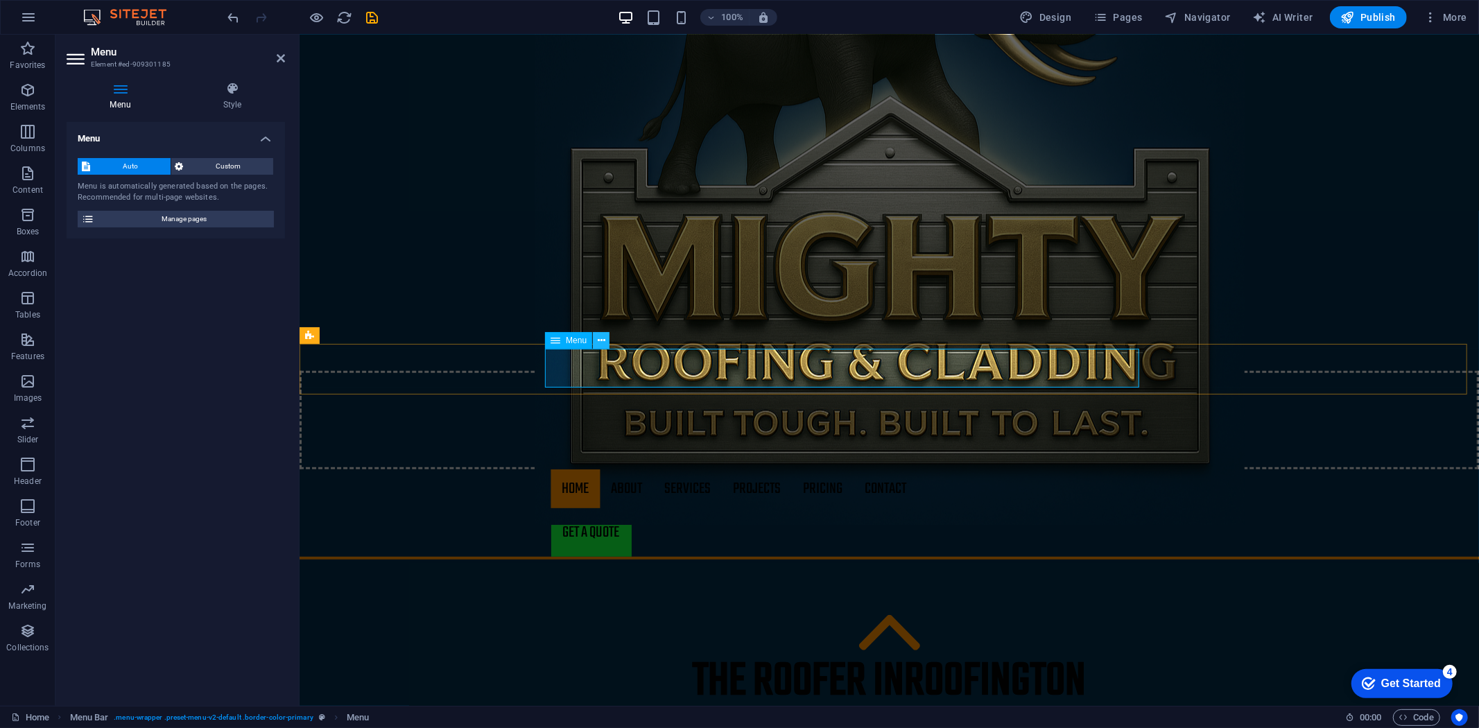
click at [599, 343] on icon at bounding box center [602, 340] width 8 height 15
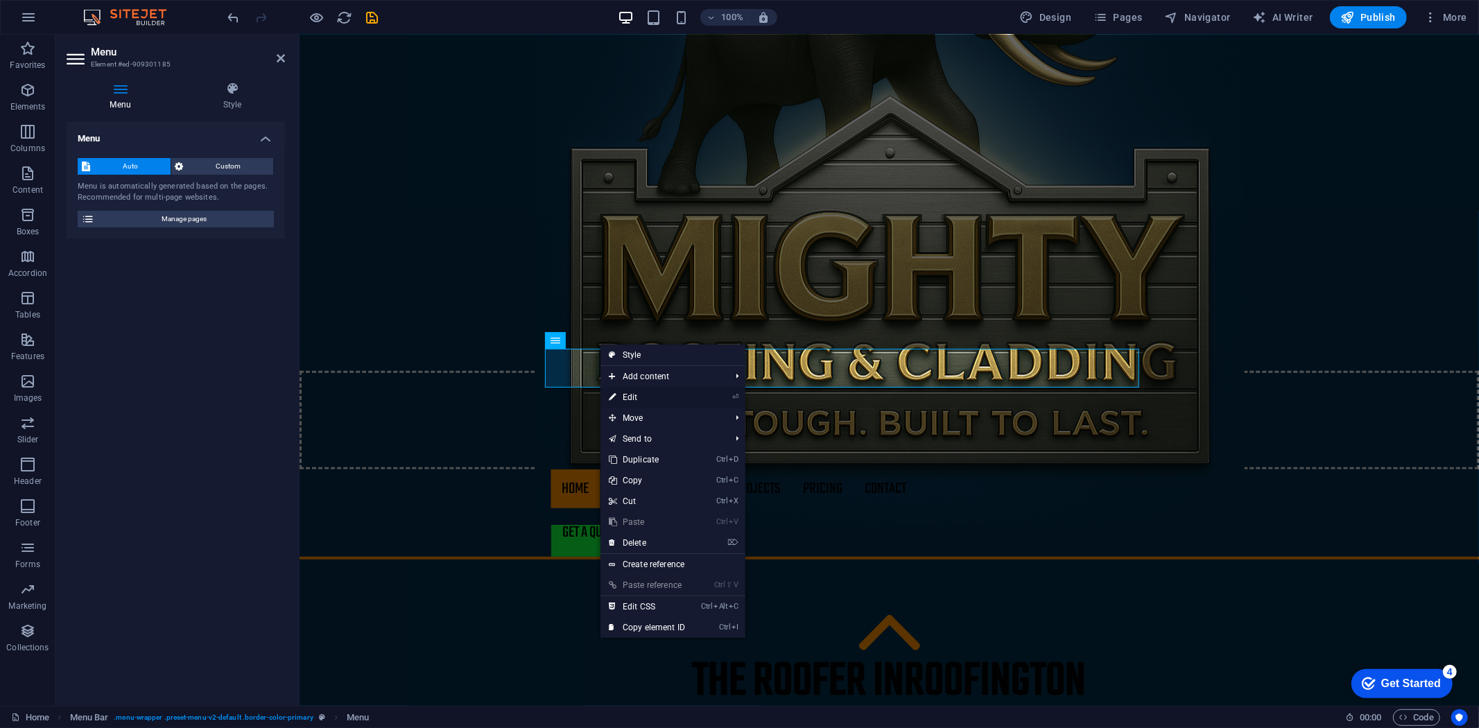
click at [646, 389] on link "⏎ Edit" at bounding box center [646, 397] width 93 height 21
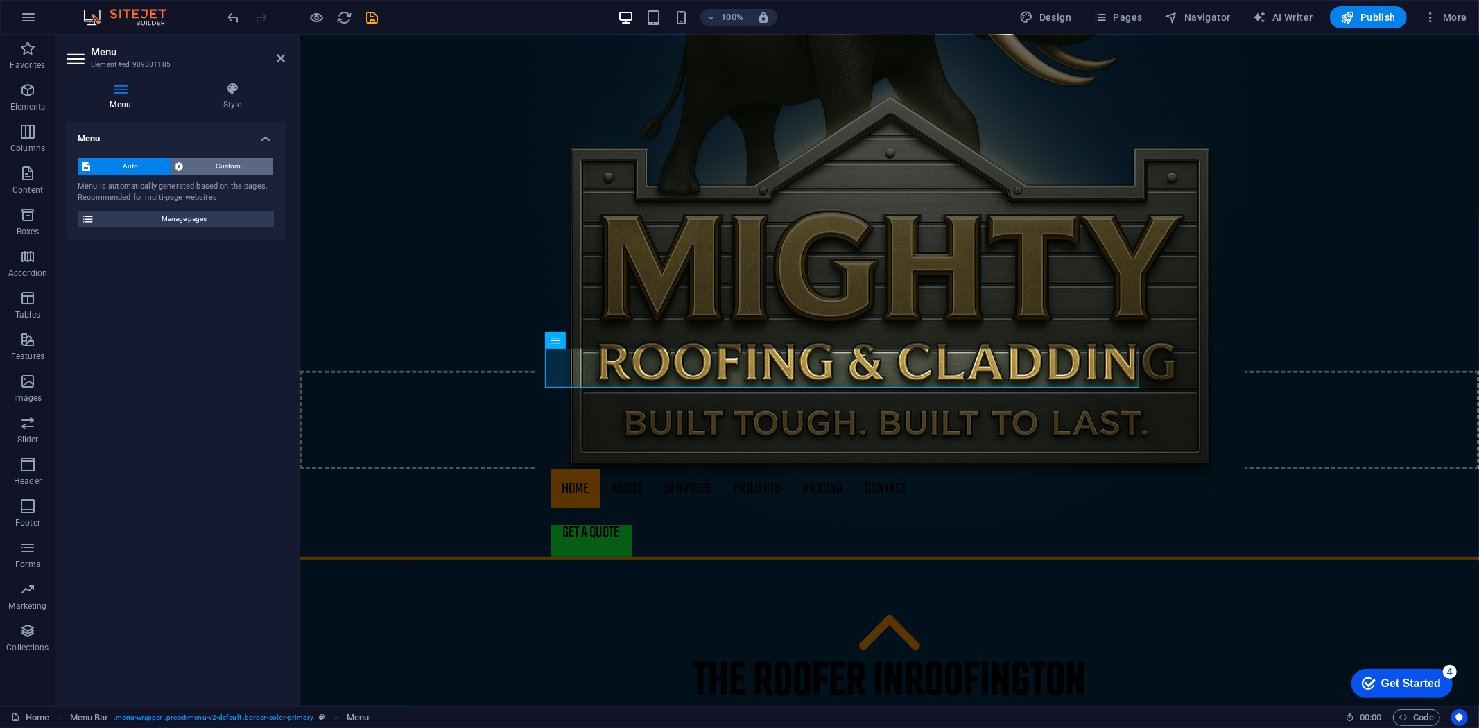
click at [220, 165] on span "Custom" at bounding box center [229, 166] width 82 height 17
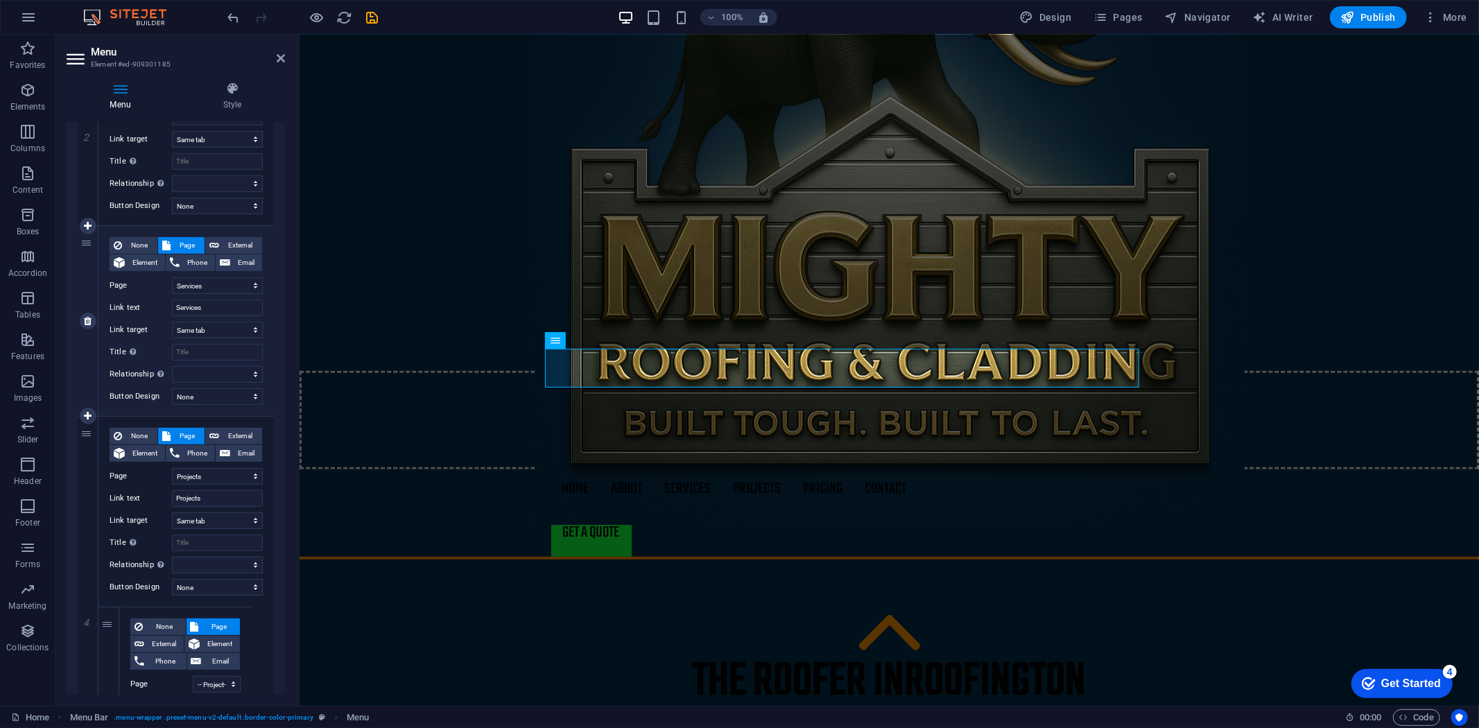
scroll to position [0, 0]
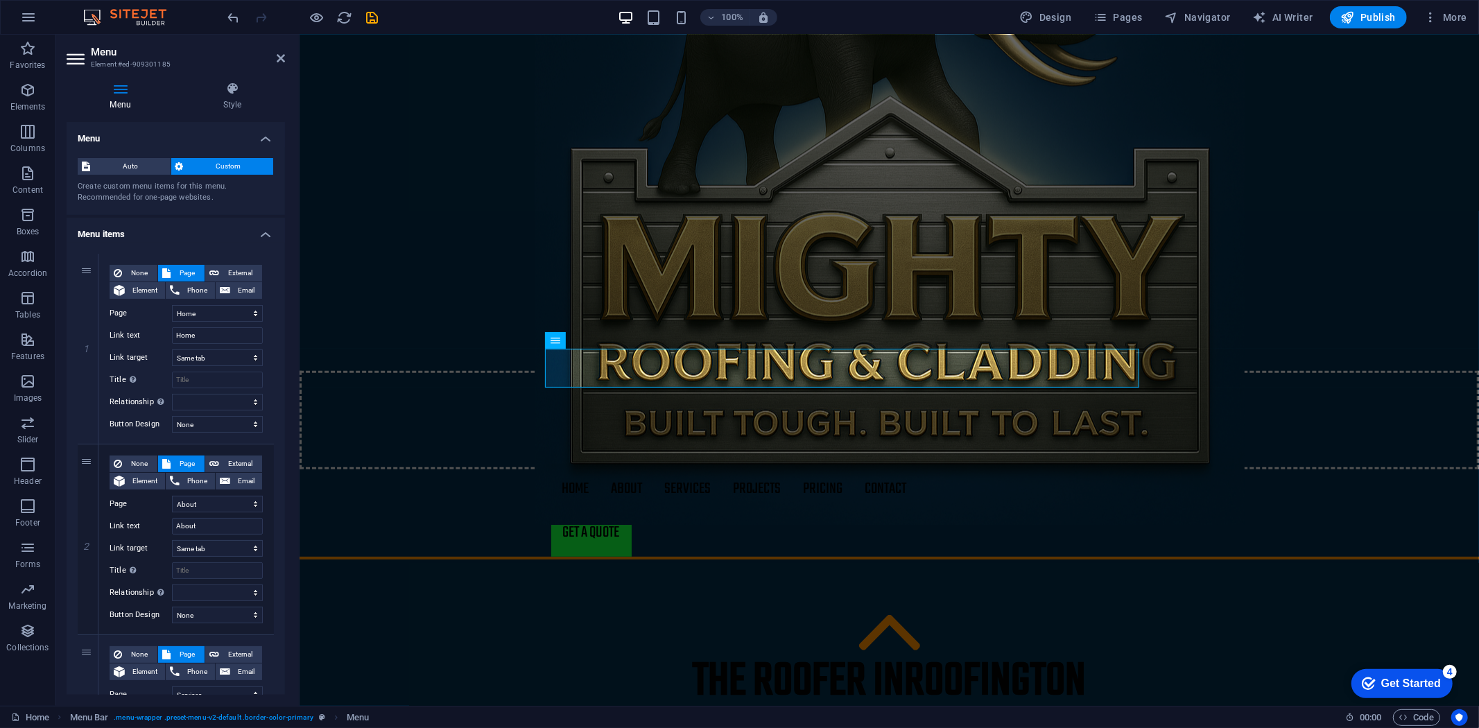
click at [238, 80] on div "Menu Style Menu Auto Custom Create custom menu items for this menu. Recommended…" at bounding box center [175, 388] width 241 height 635
click at [226, 94] on icon at bounding box center [232, 89] width 105 height 14
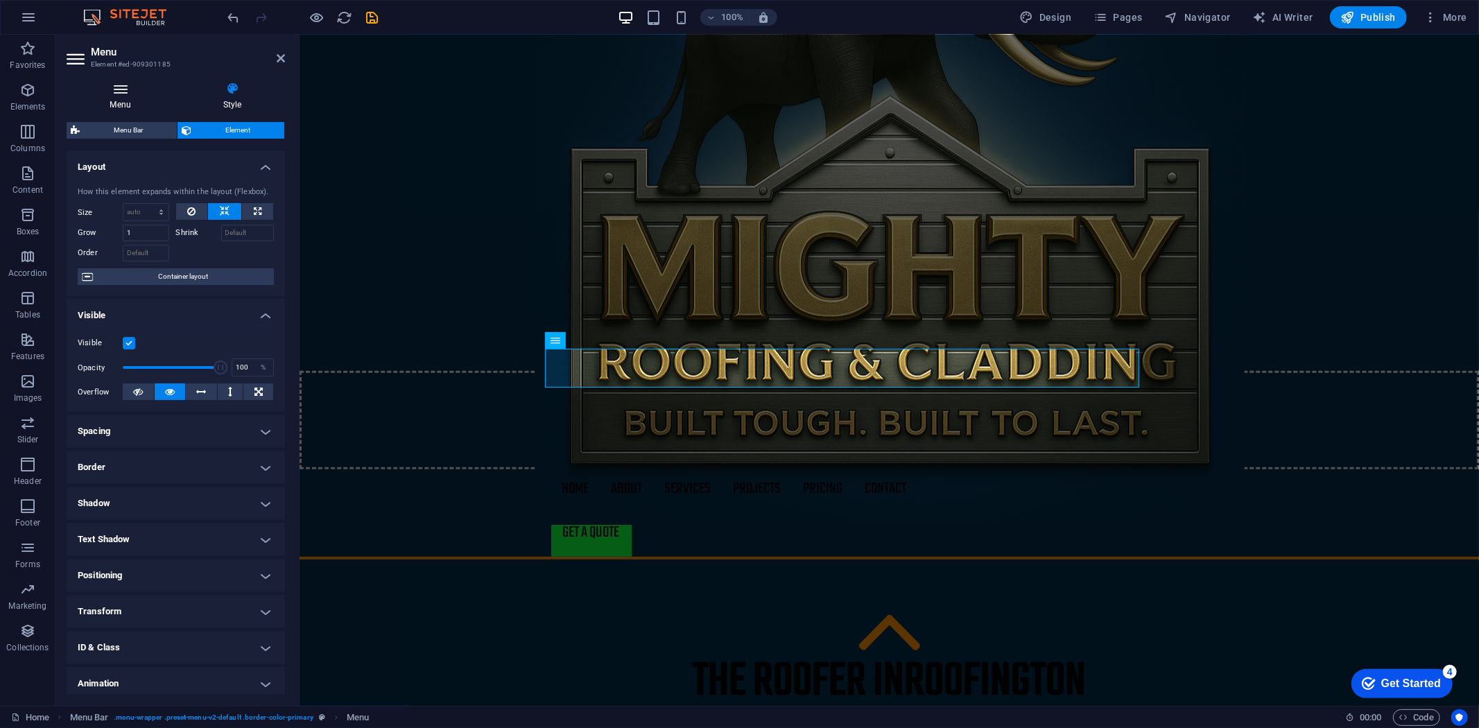
click at [123, 103] on h4 "Menu" at bounding box center [123, 96] width 113 height 29
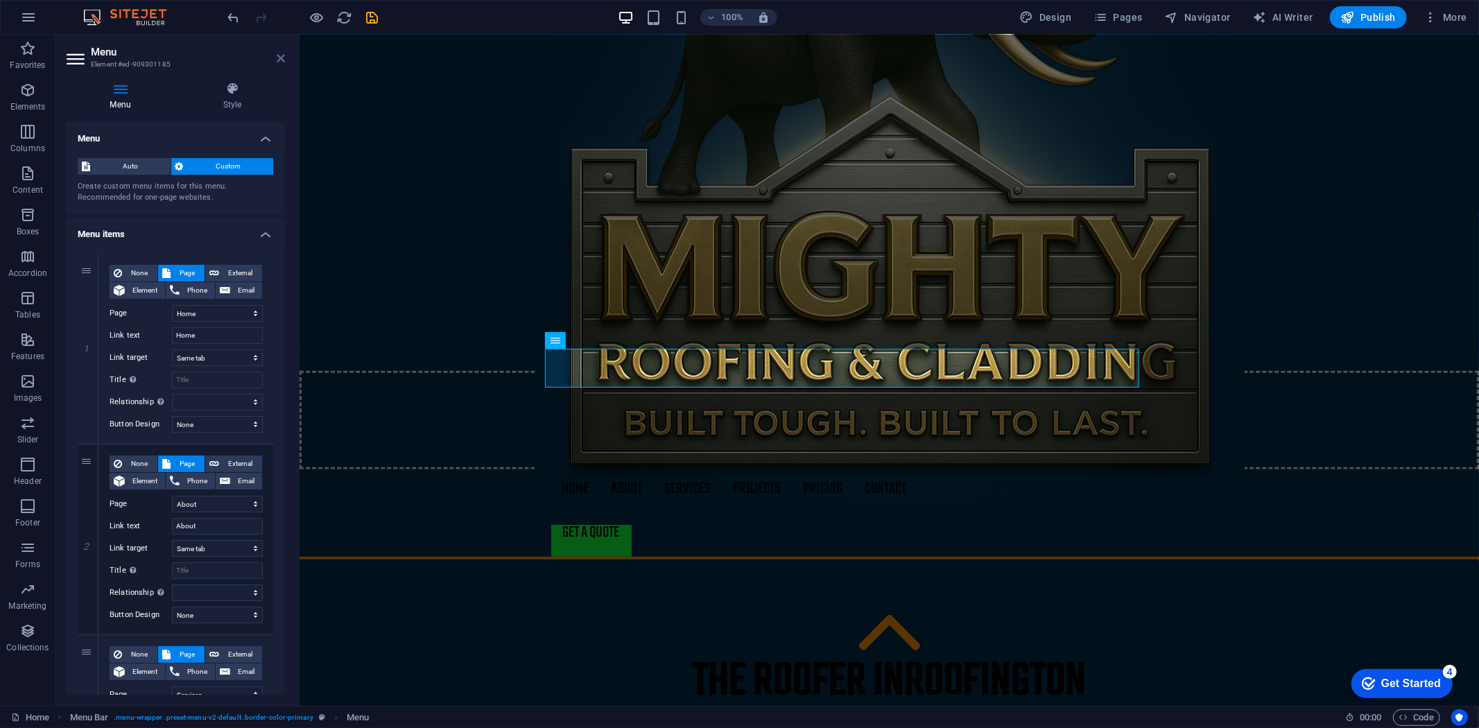
drag, startPoint x: 284, startPoint y: 57, endPoint x: 229, endPoint y: 21, distance: 65.8
click at [284, 56] on icon at bounding box center [281, 58] width 8 height 11
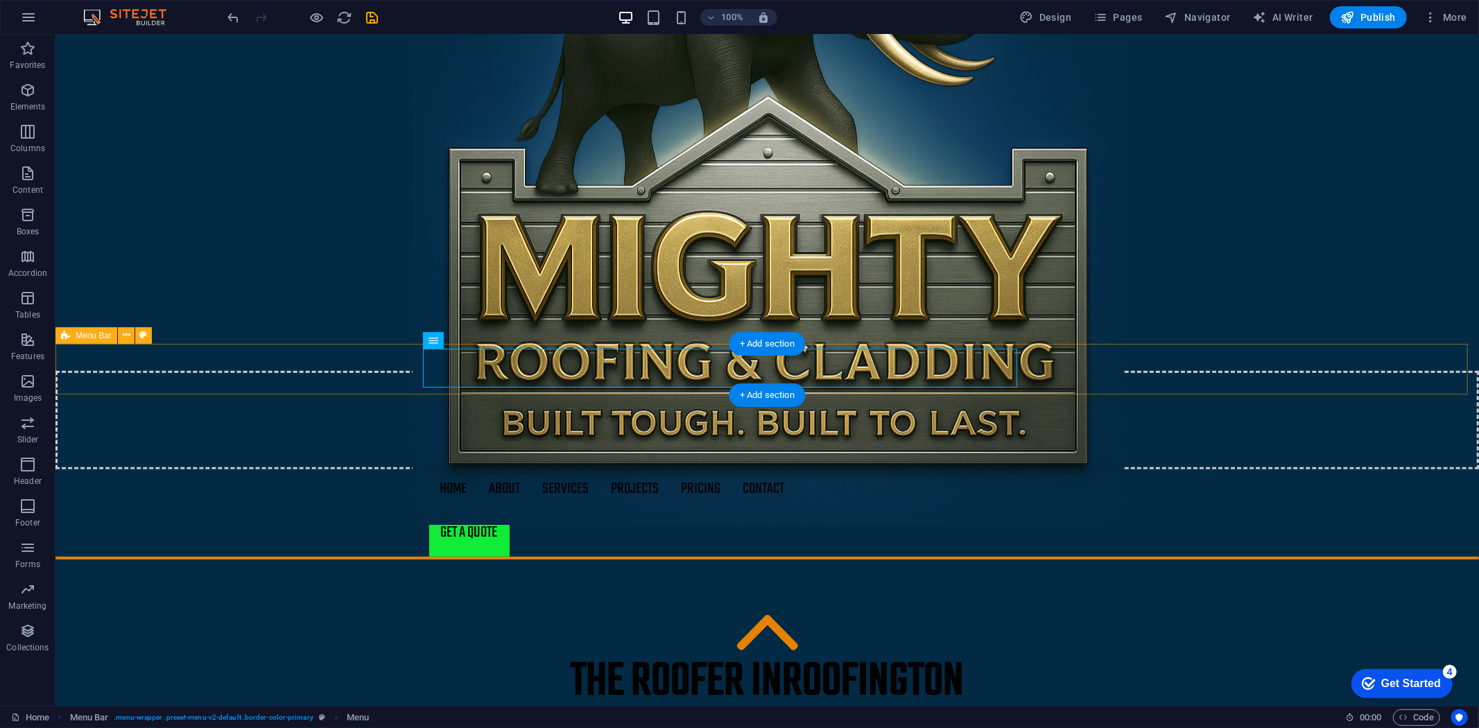
click at [385, 469] on div "Home About Services Projects Project-detail Pricing Contact Get a quote" at bounding box center [766, 514] width 1423 height 90
select select "header"
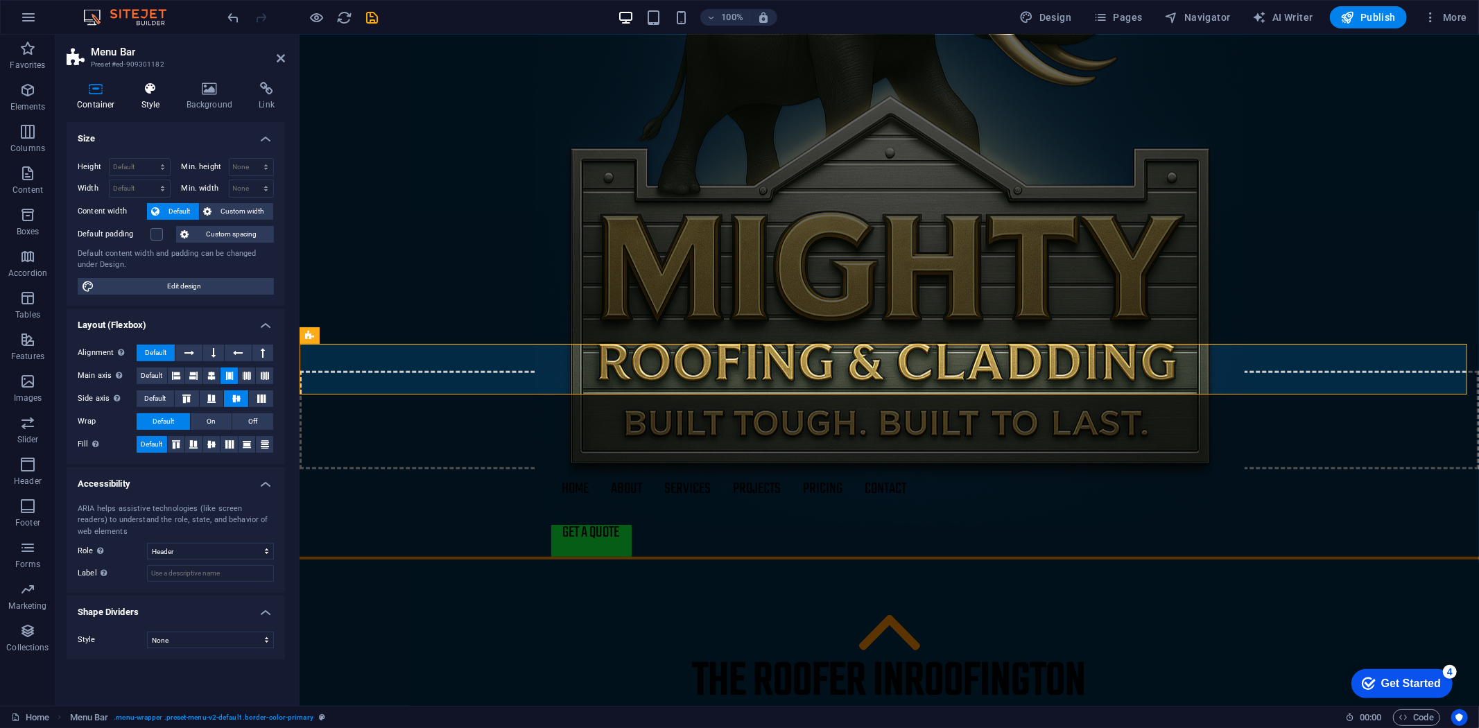
click at [143, 88] on icon at bounding box center [151, 89] width 40 height 14
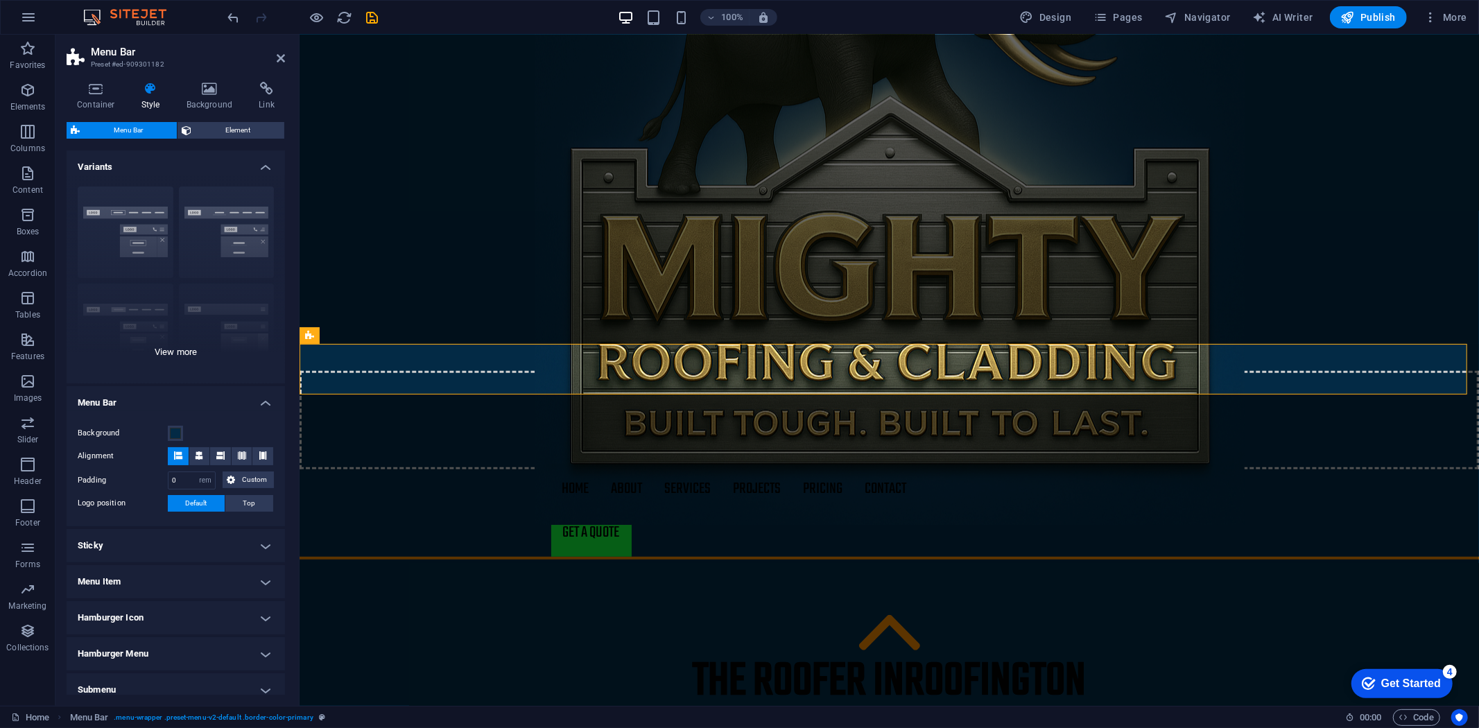
scroll to position [66, 0]
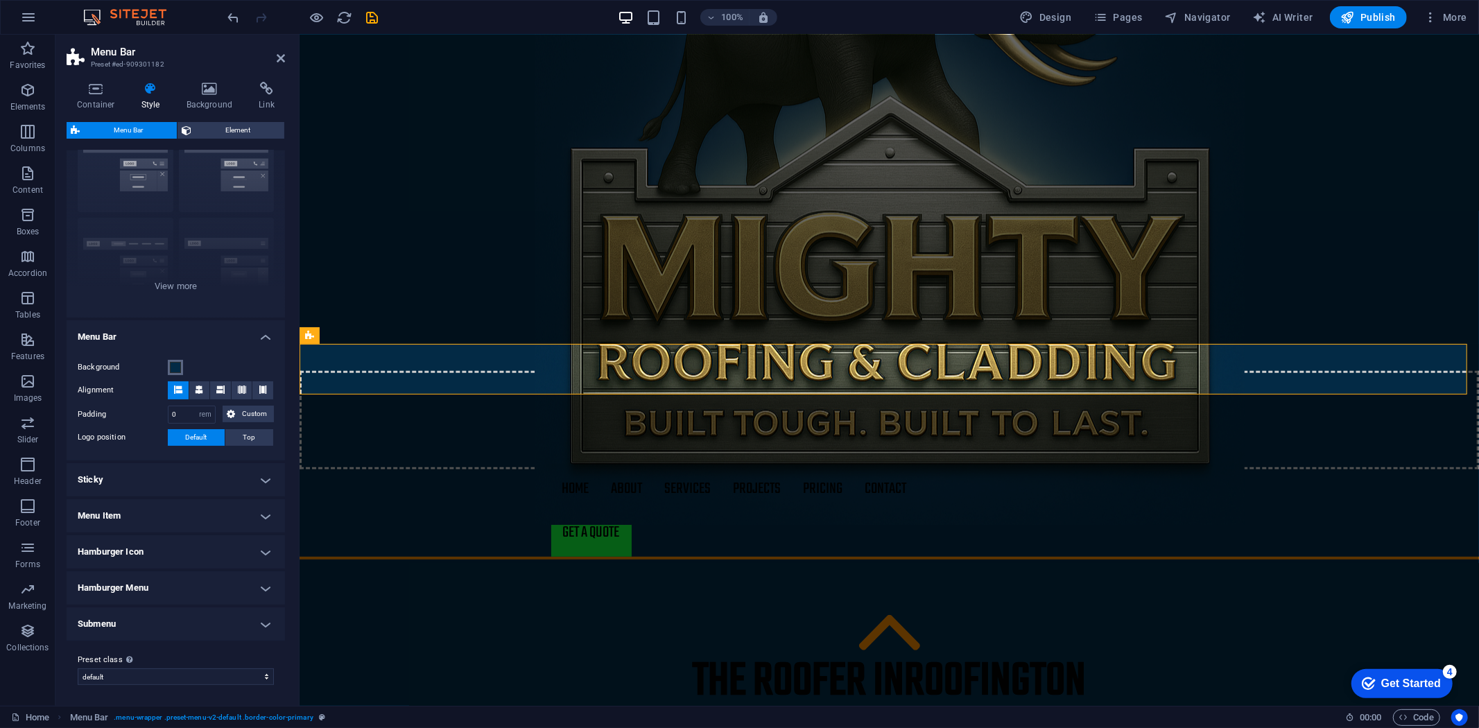
click at [175, 365] on span at bounding box center [175, 367] width 11 height 11
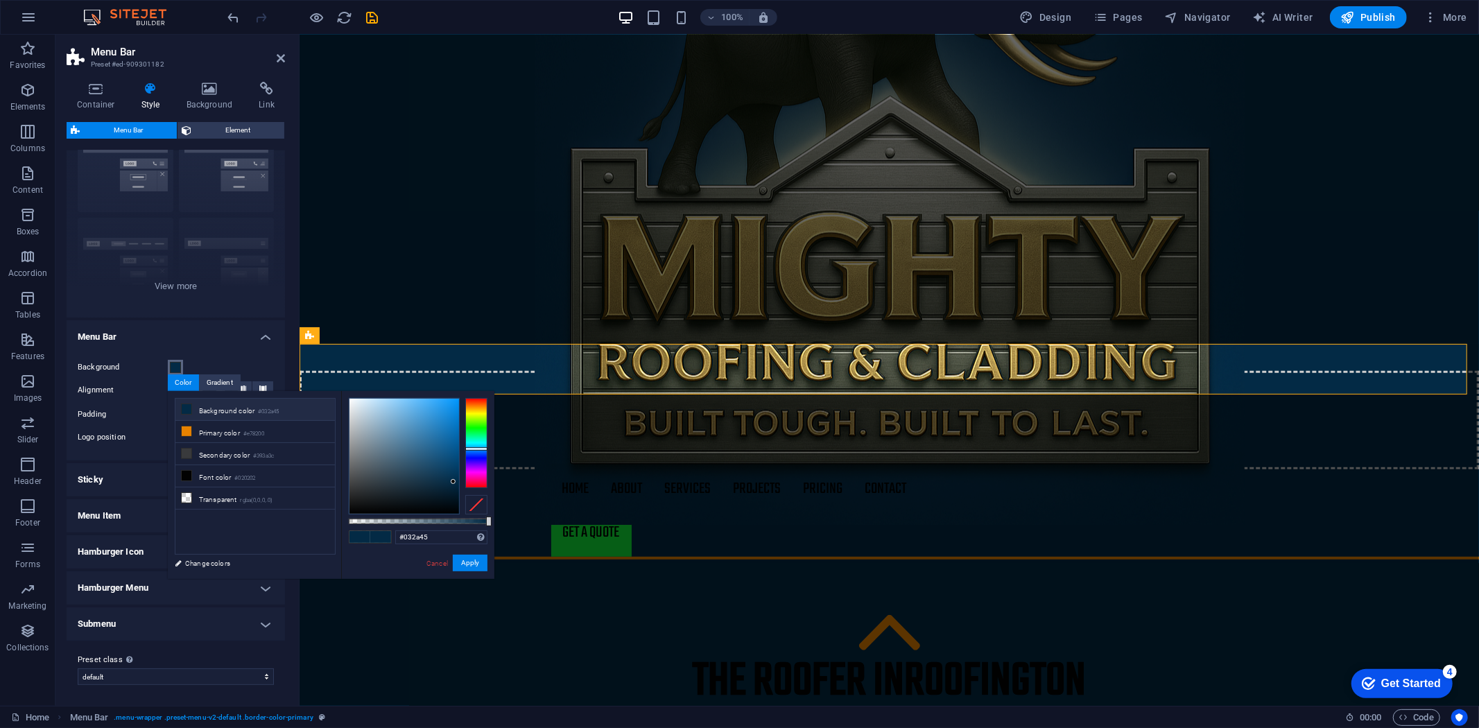
type input "#0694f6"
click at [455, 402] on div at bounding box center [404, 456] width 110 height 115
click at [467, 566] on button "Apply" at bounding box center [470, 563] width 35 height 17
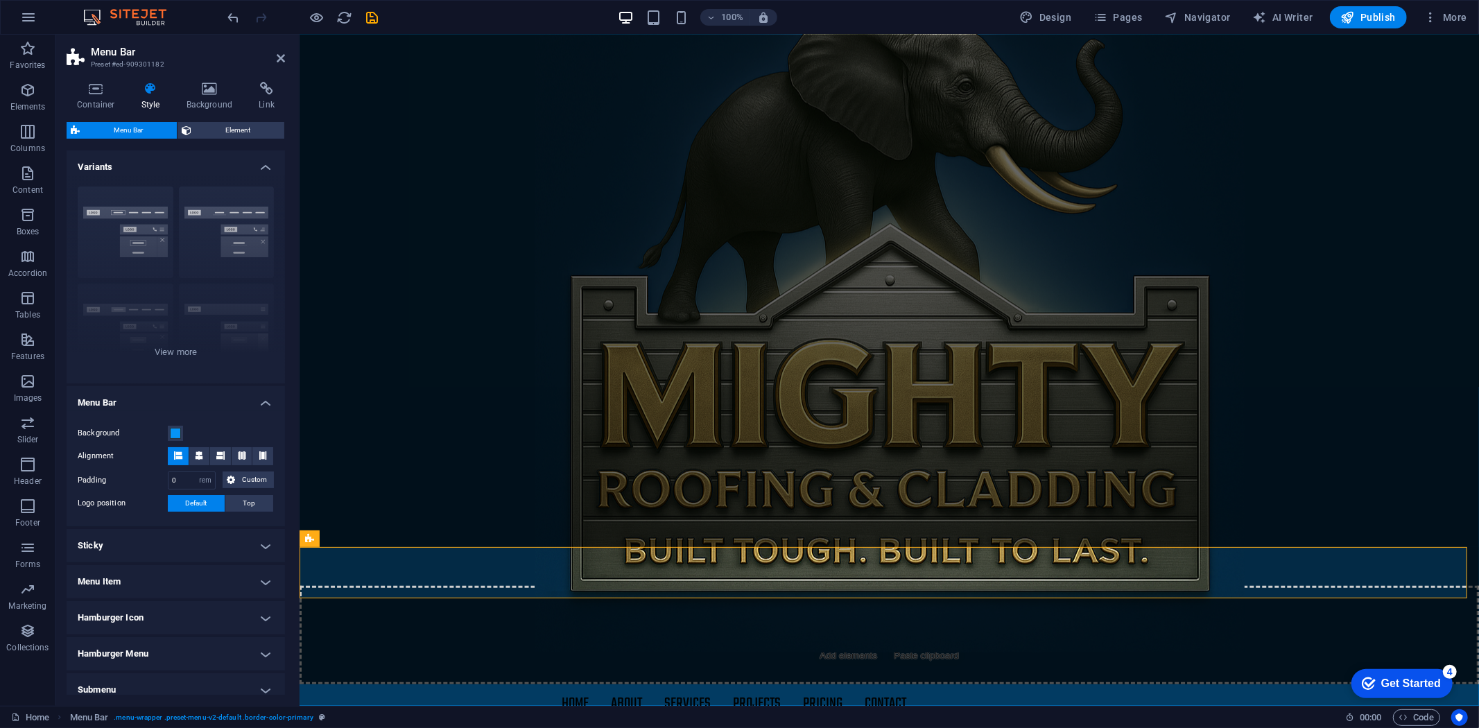
scroll to position [77, 0]
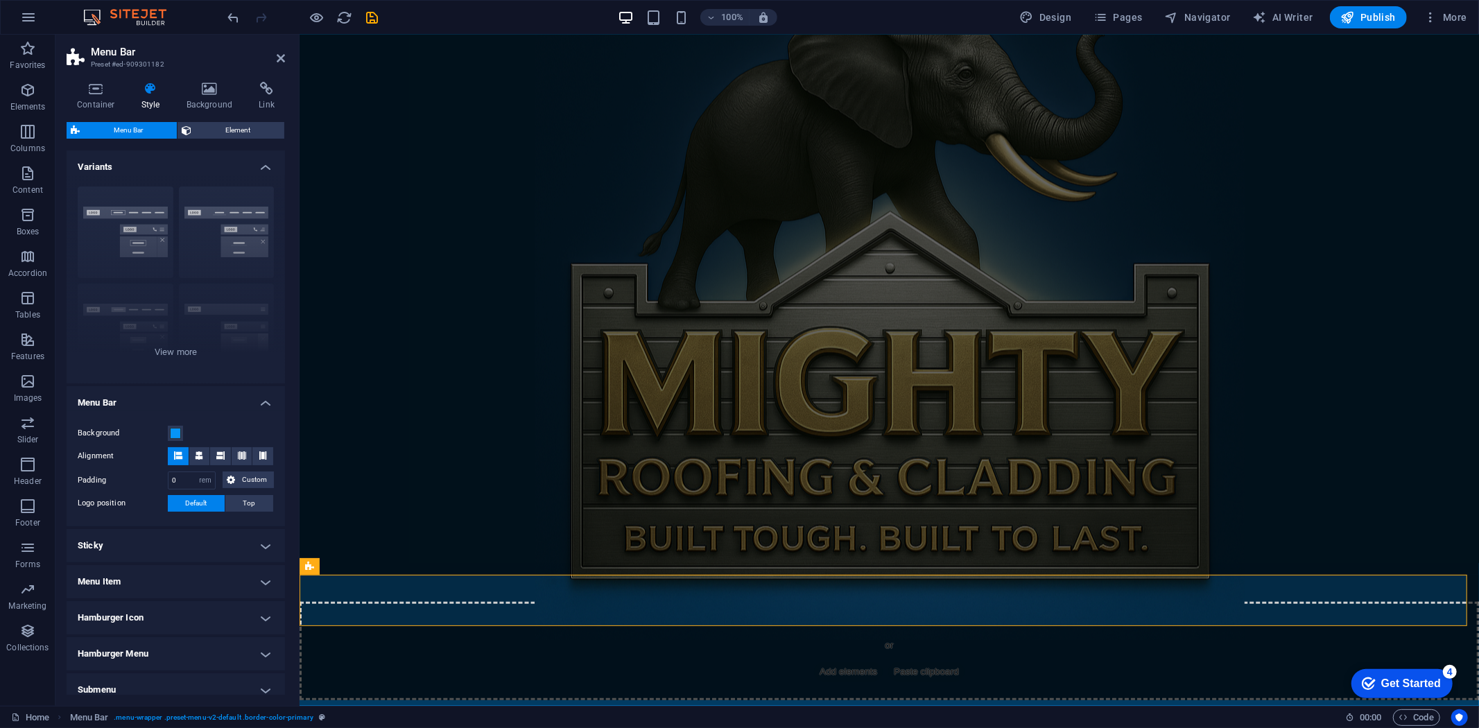
click at [890, 348] on figure at bounding box center [888, 318] width 1179 height 644
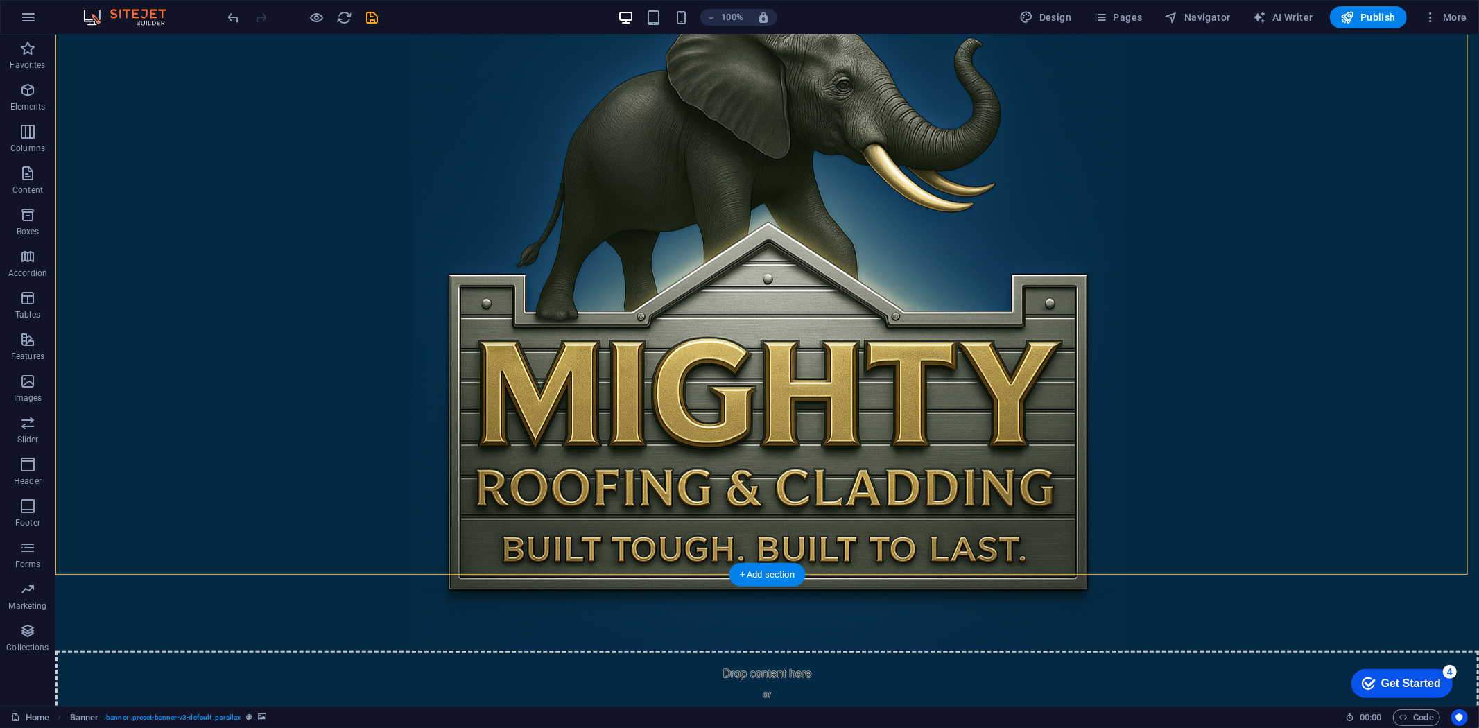
scroll to position [0, 0]
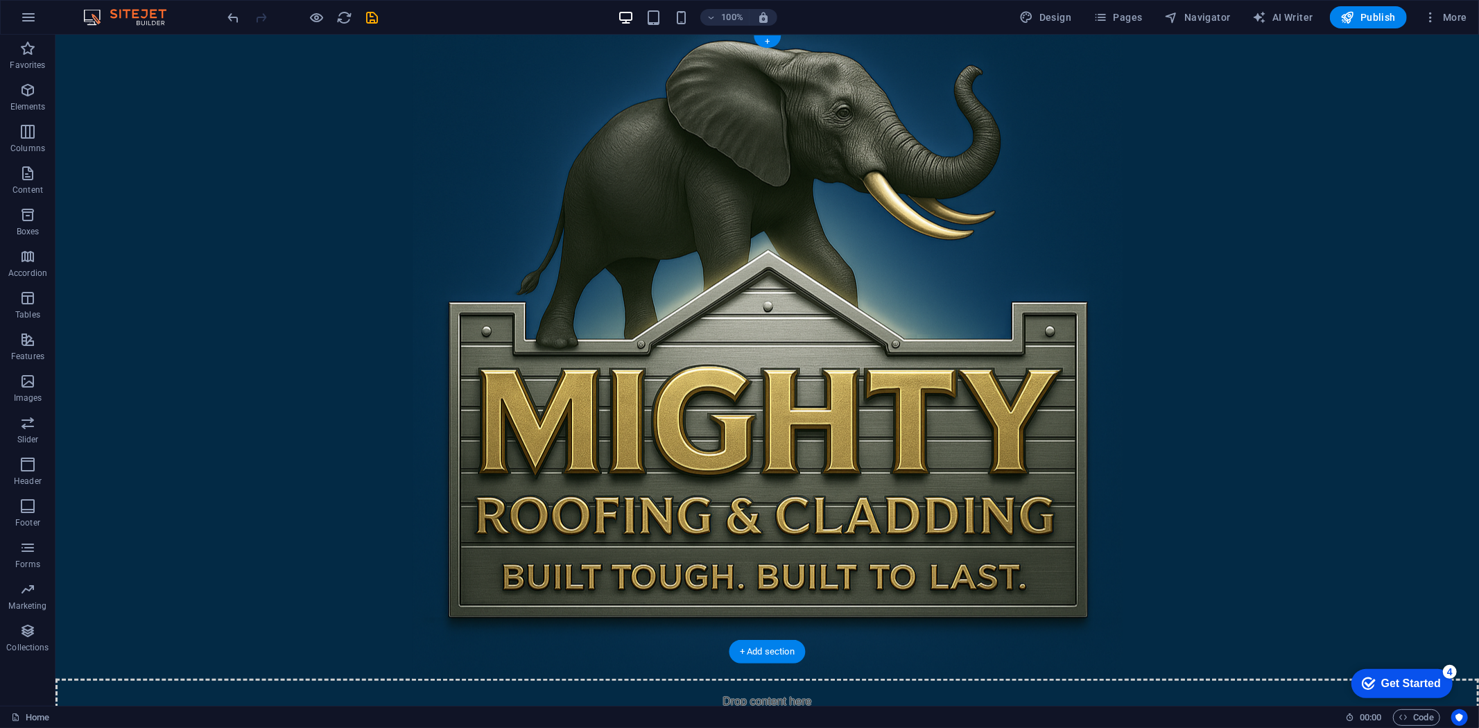
click at [247, 245] on figure at bounding box center [766, 356] width 1423 height 644
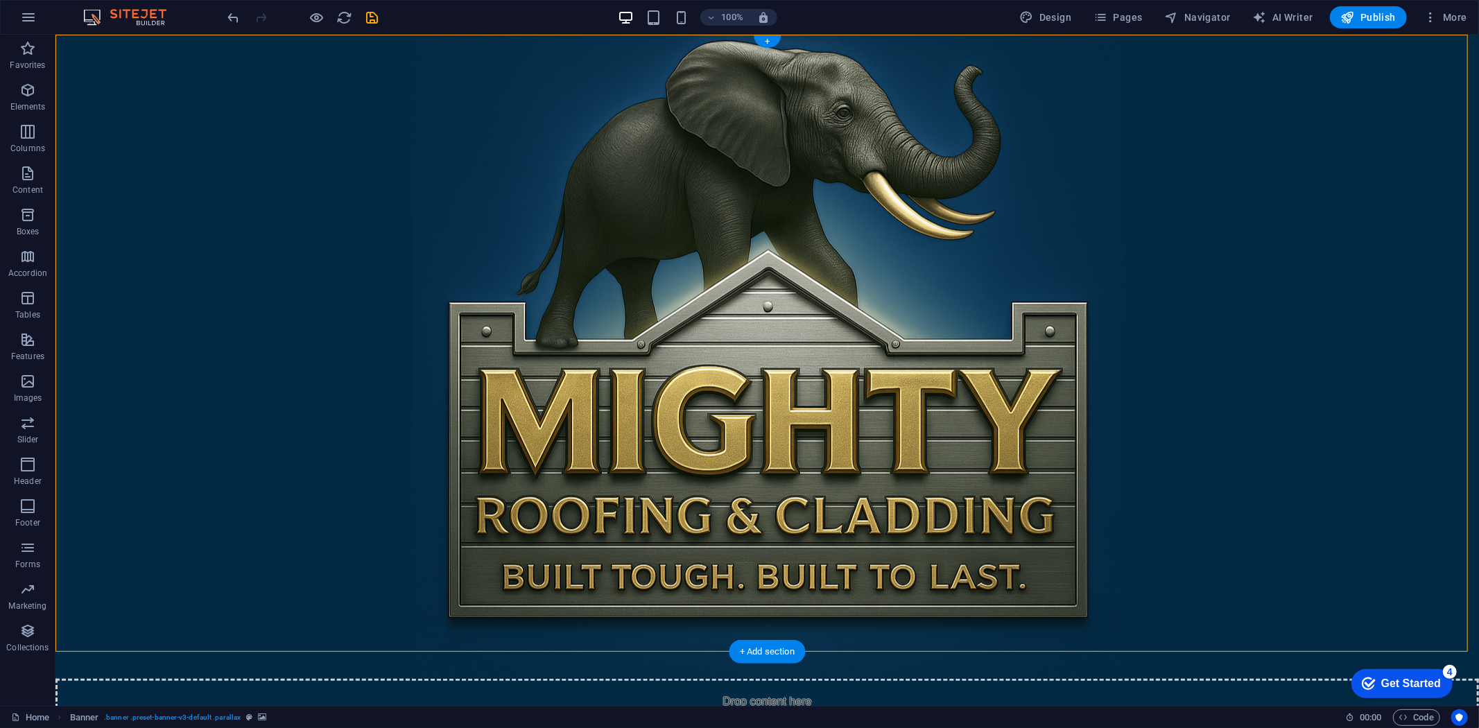
click at [250, 258] on figure at bounding box center [766, 356] width 1423 height 644
select select "%"
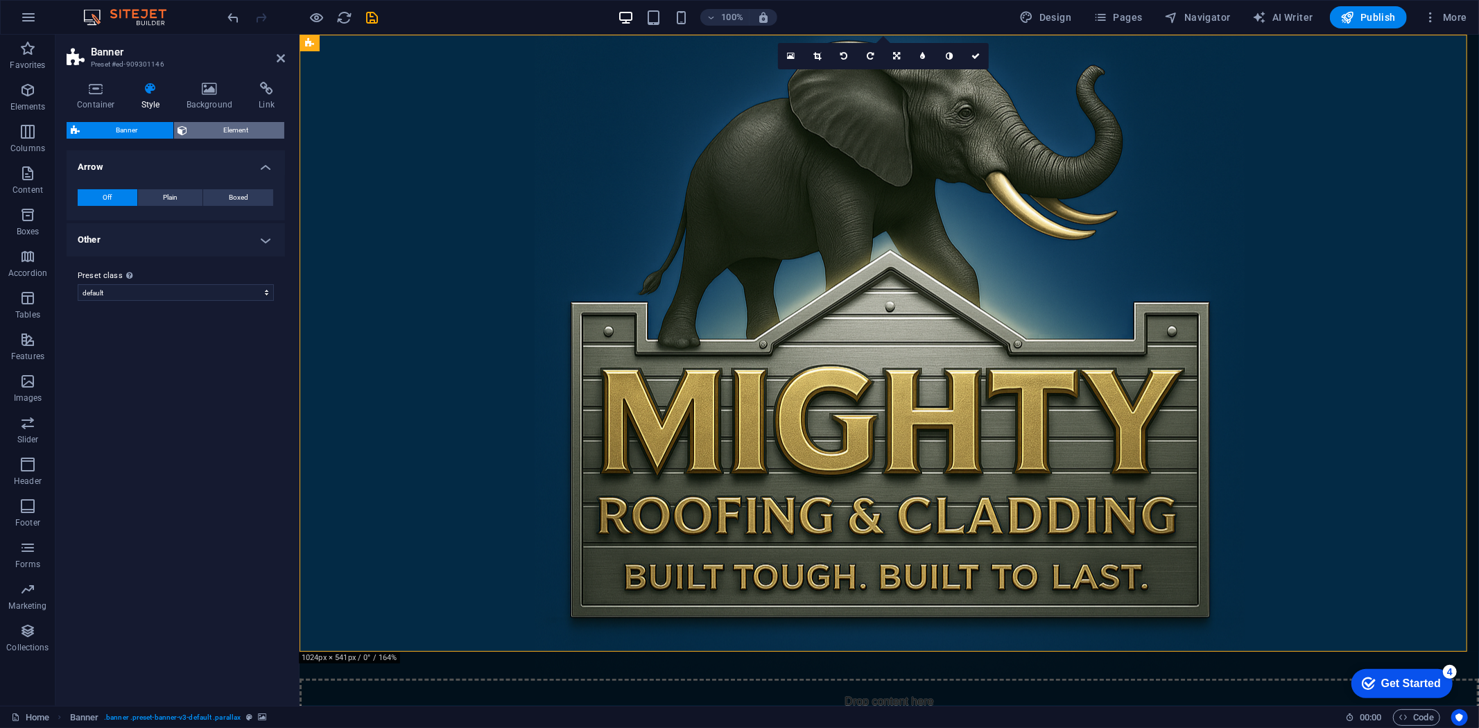
click at [240, 130] on span "Element" at bounding box center [236, 130] width 89 height 17
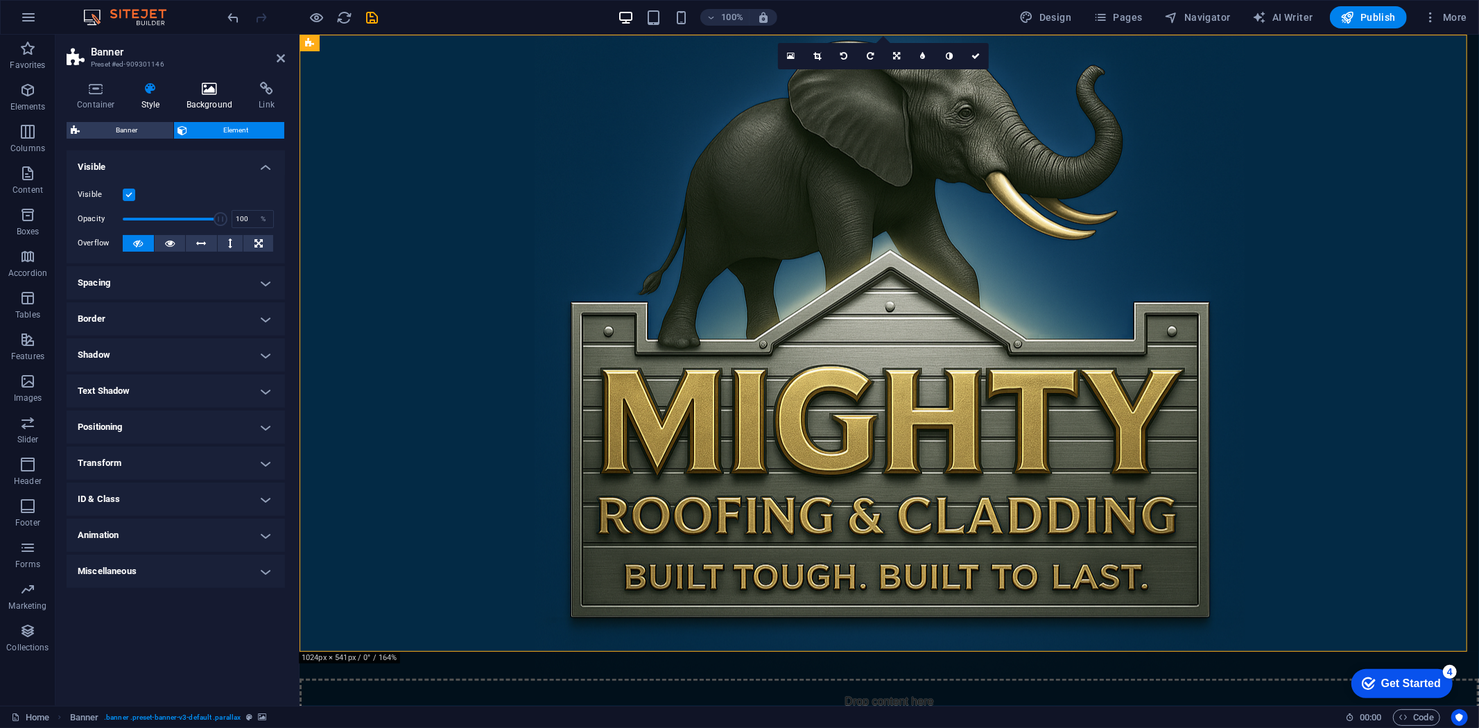
click at [216, 93] on icon at bounding box center [209, 89] width 67 height 14
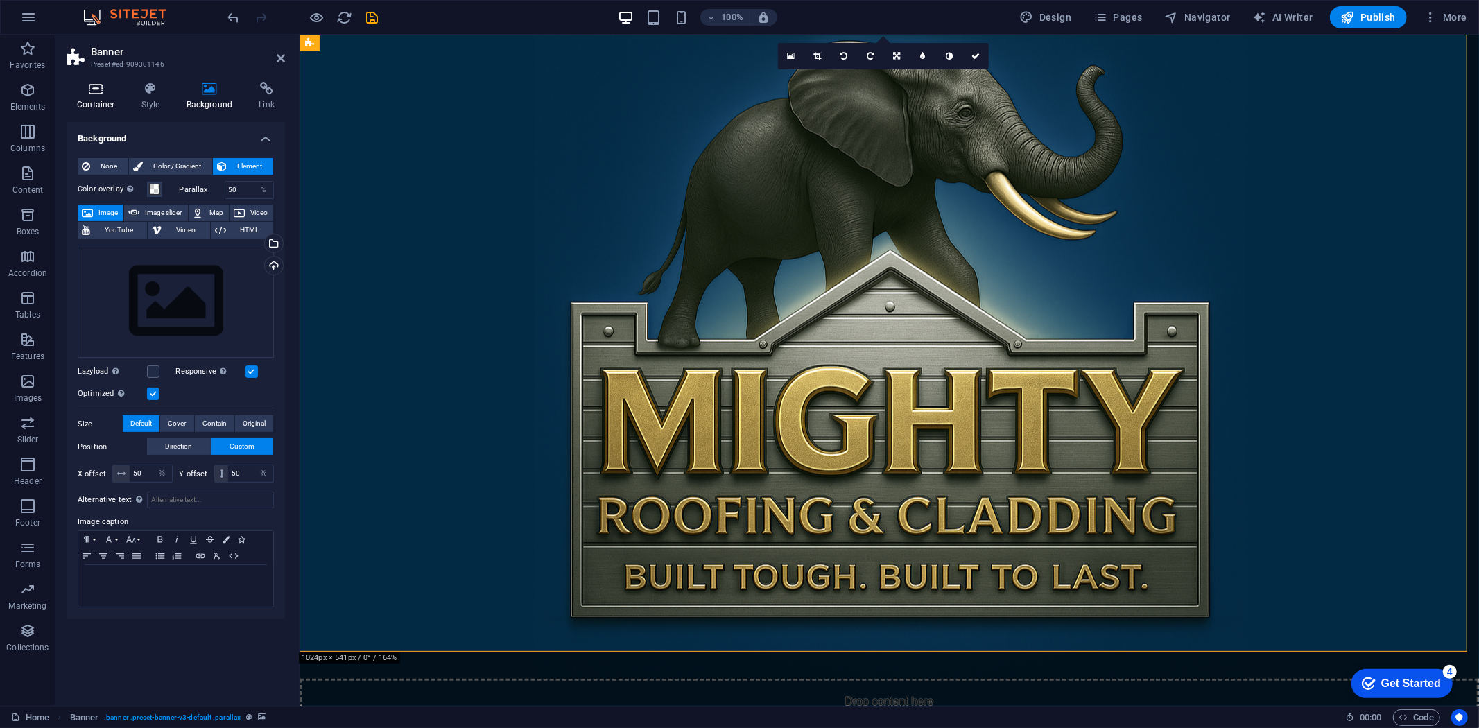
click at [120, 91] on icon at bounding box center [96, 89] width 59 height 14
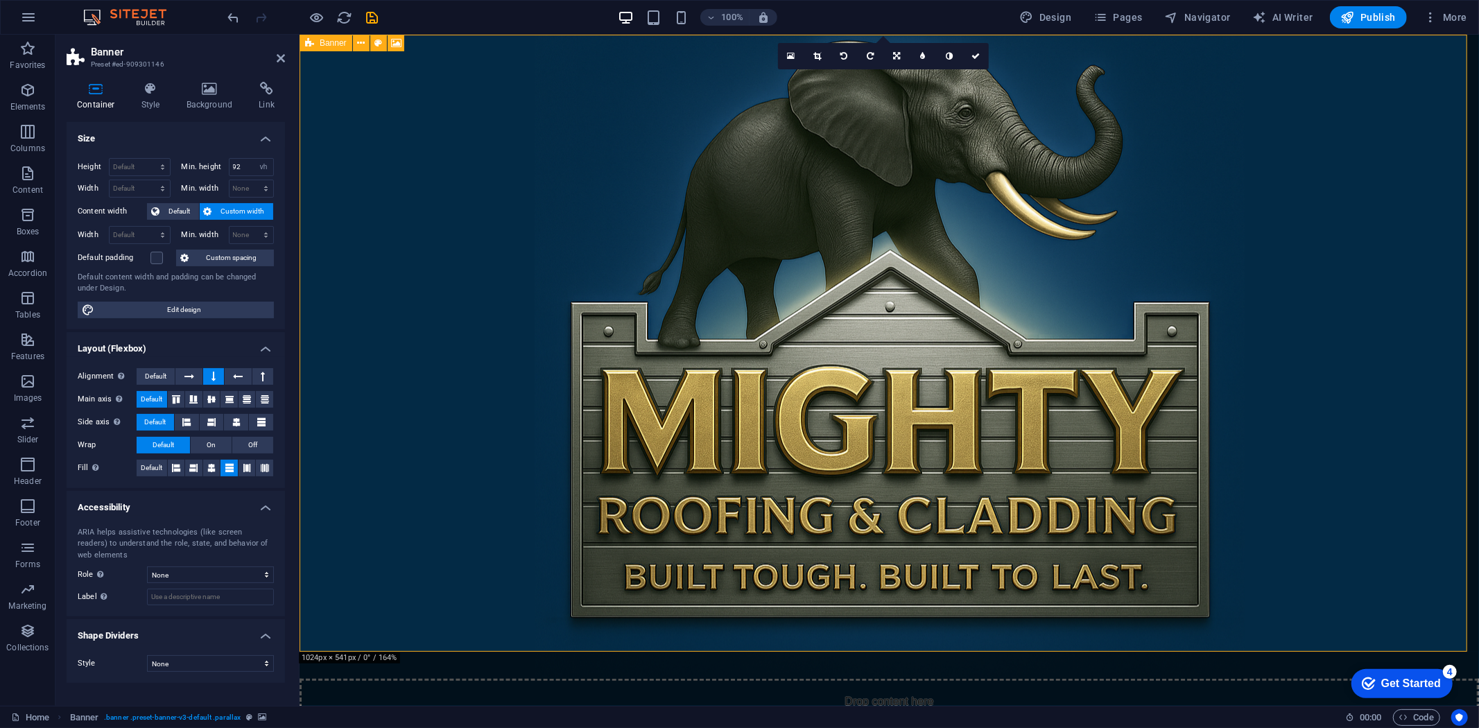
click at [363, 654] on div "Drop content here or Add elements Paste clipboard" at bounding box center [888, 727] width 1179 height 98
click at [153, 97] on h4 "Style" at bounding box center [153, 96] width 45 height 29
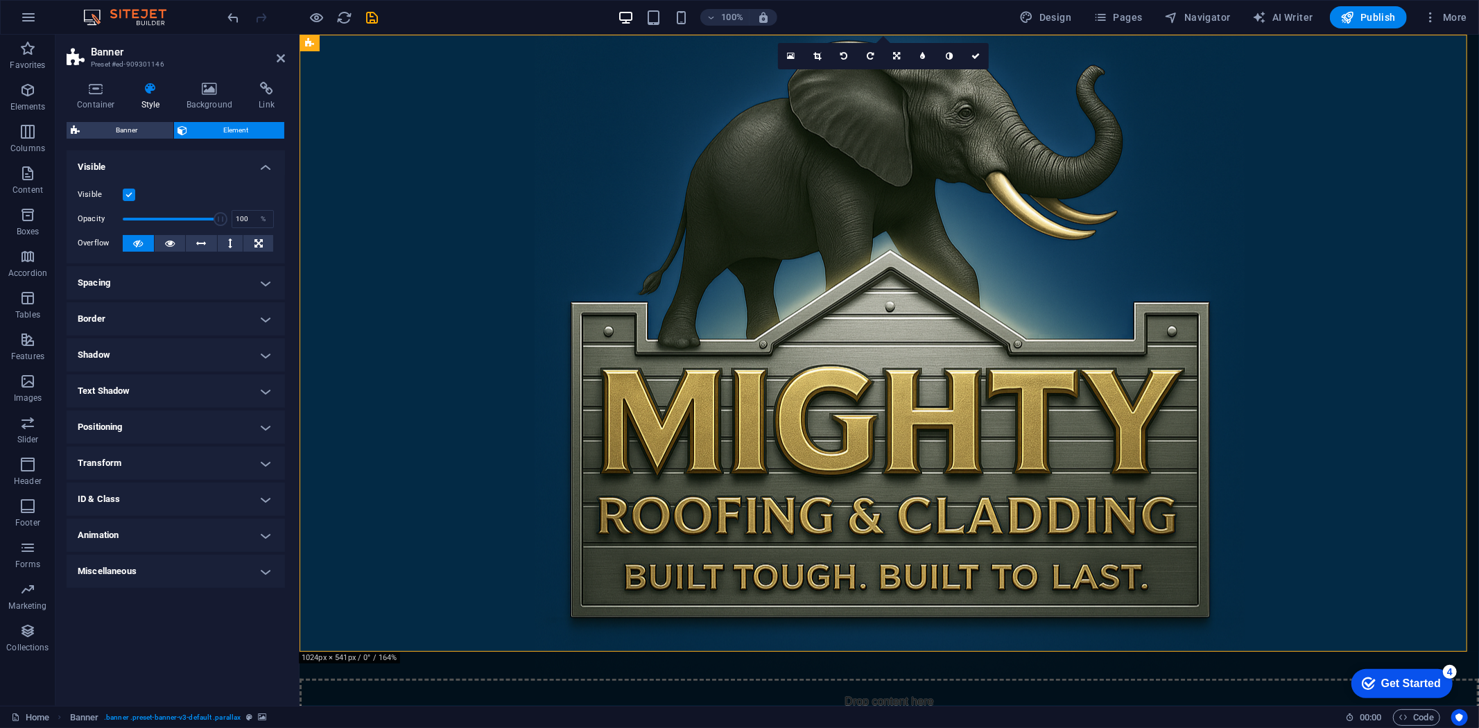
click at [918, 270] on figure at bounding box center [888, 356] width 1179 height 644
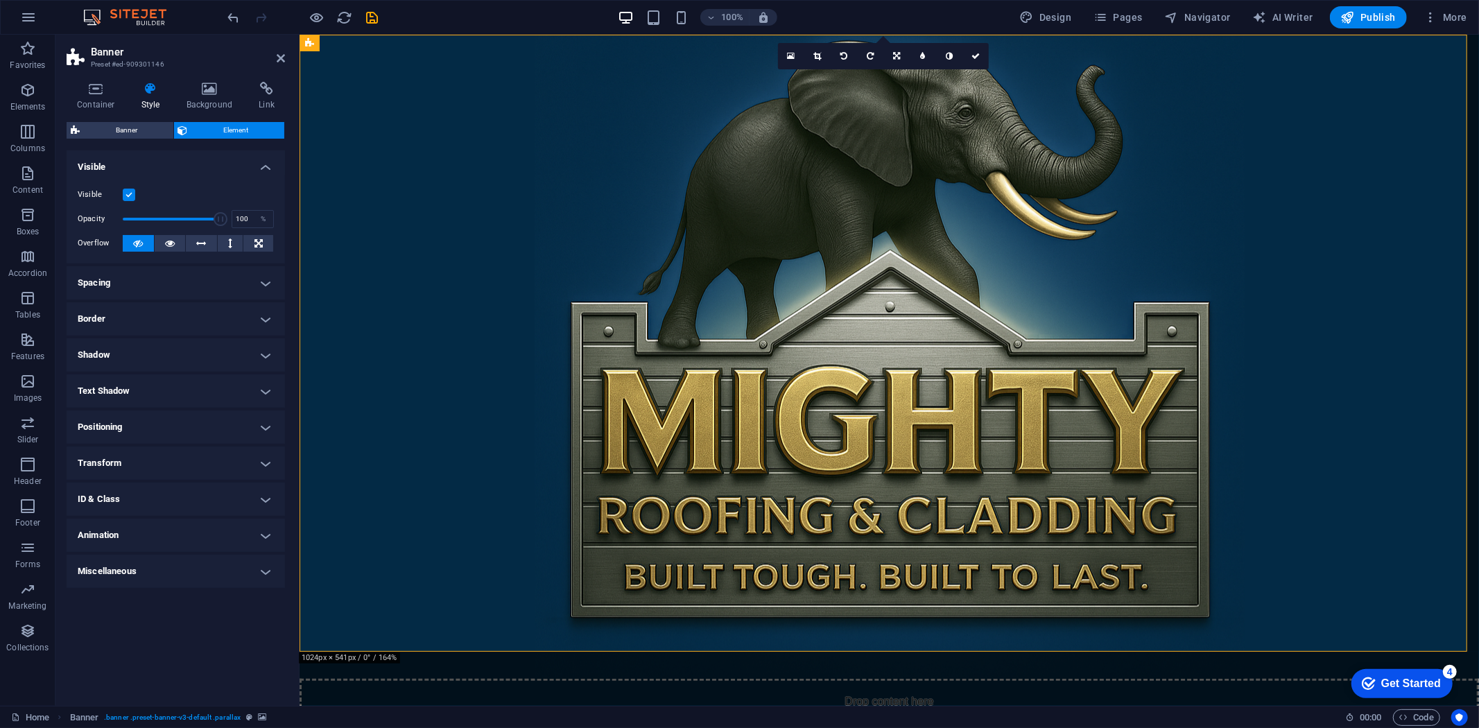
click at [918, 629] on figure at bounding box center [888, 356] width 1179 height 644
click at [356, 42] on button at bounding box center [361, 43] width 17 height 17
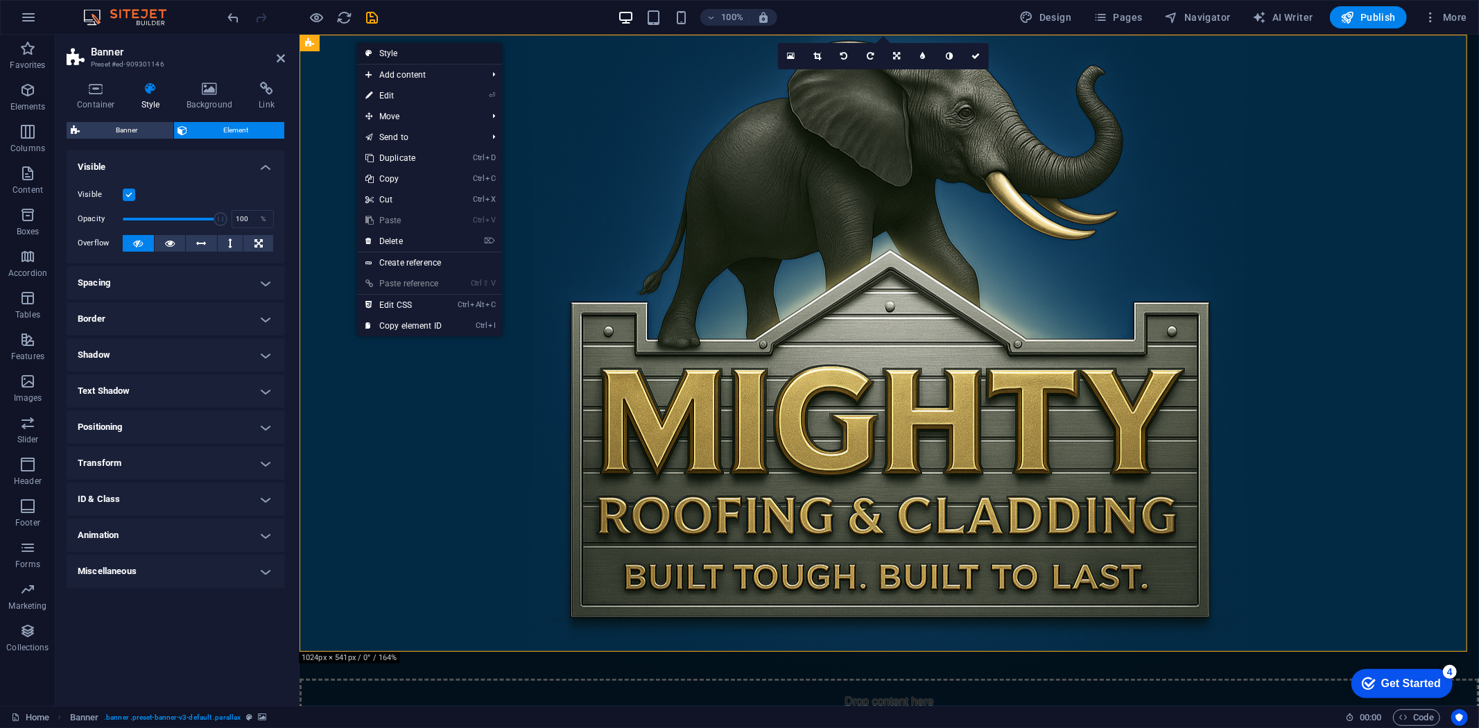
click at [414, 53] on link "Style" at bounding box center [429, 53] width 145 height 21
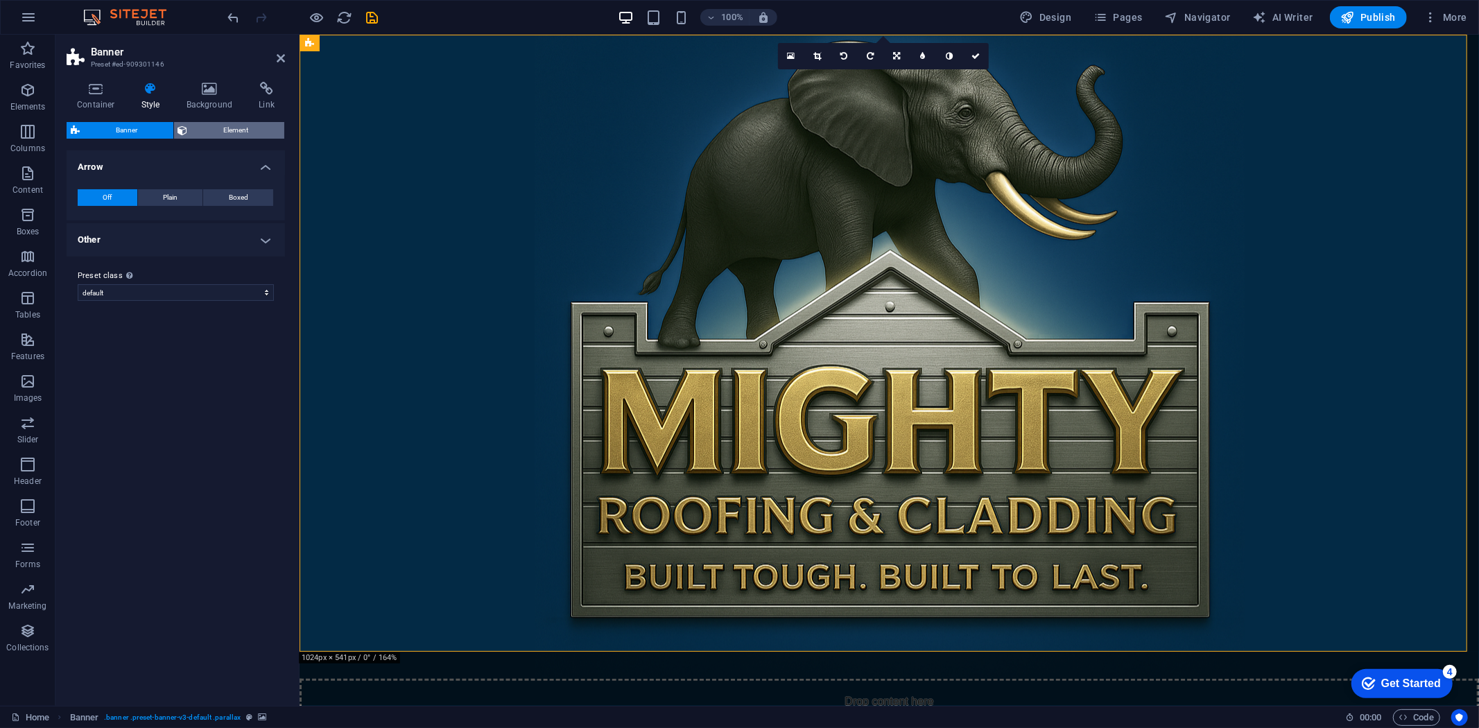
click at [239, 122] on span "Element" at bounding box center [236, 130] width 89 height 17
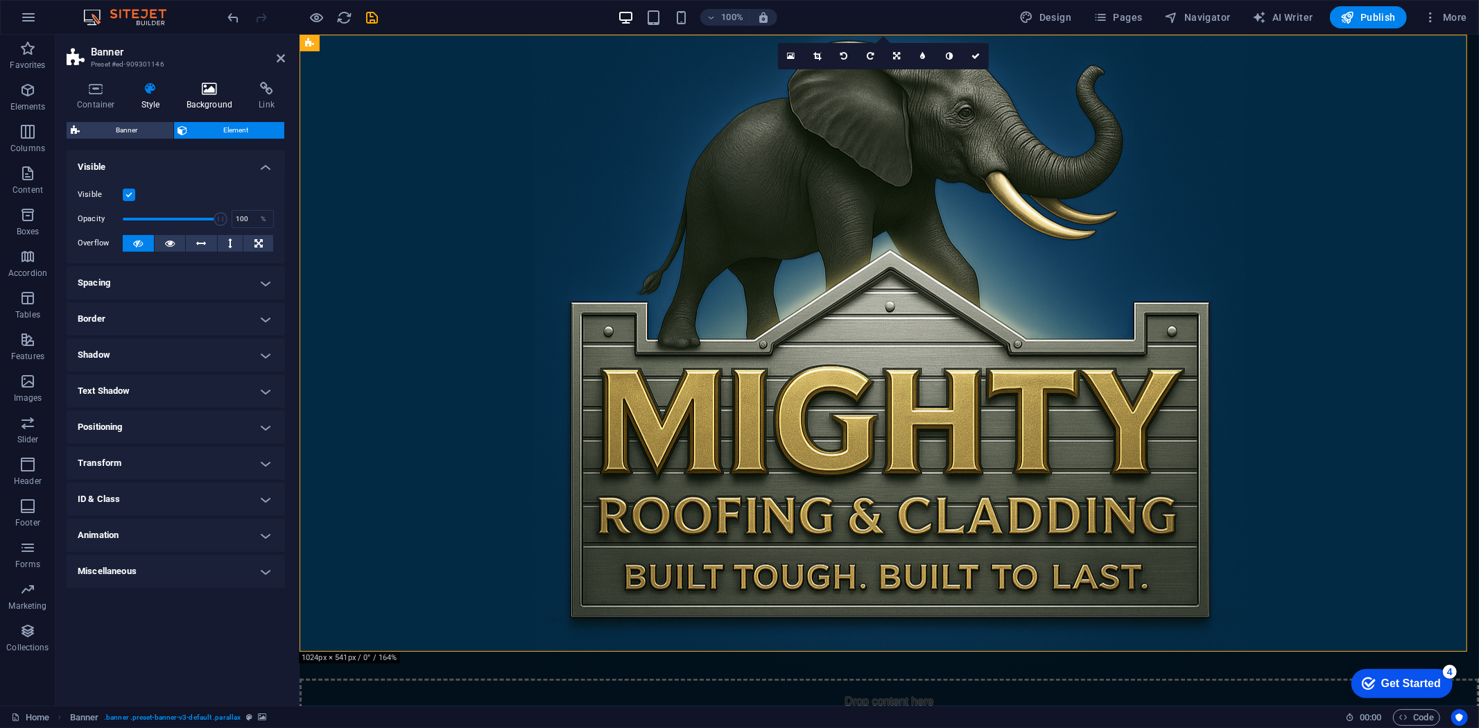
click at [216, 82] on icon at bounding box center [209, 89] width 67 height 14
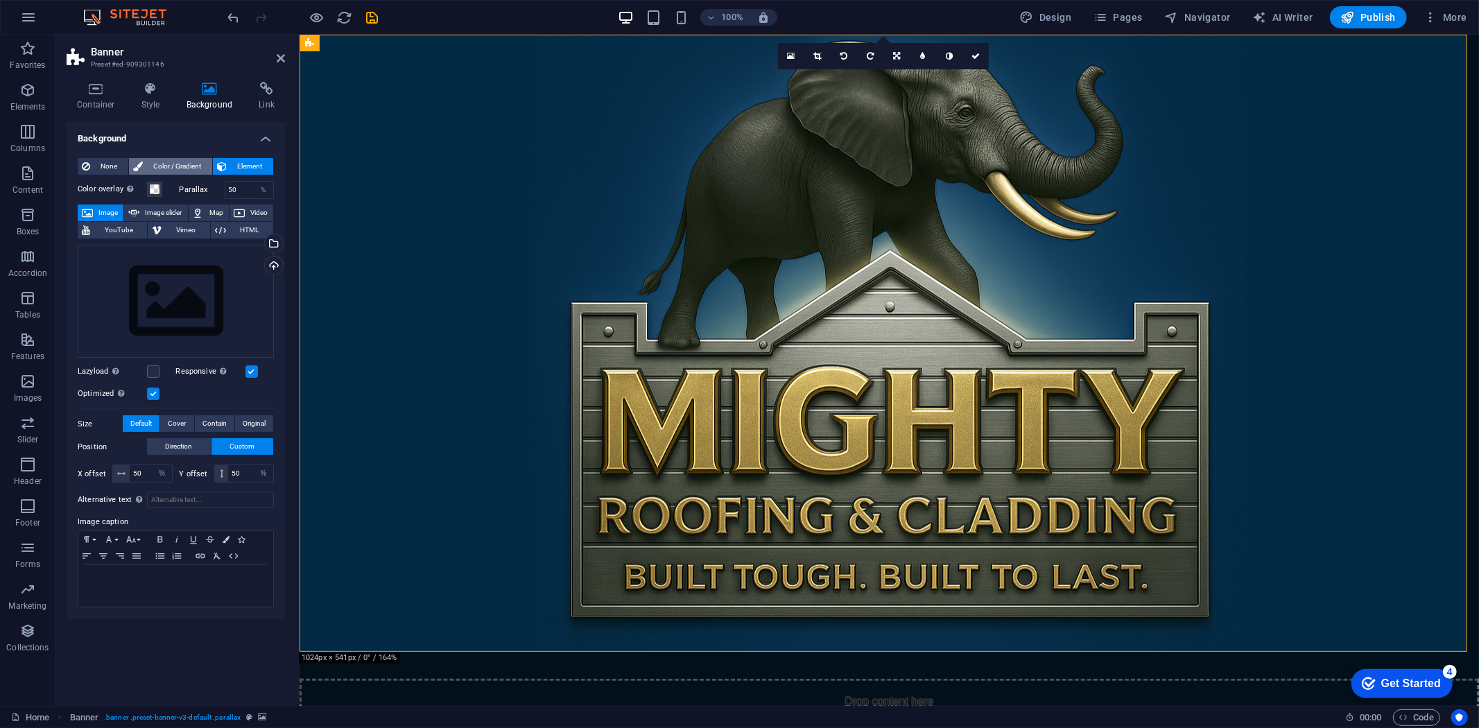
click at [171, 162] on span "Color / Gradient" at bounding box center [177, 166] width 61 height 17
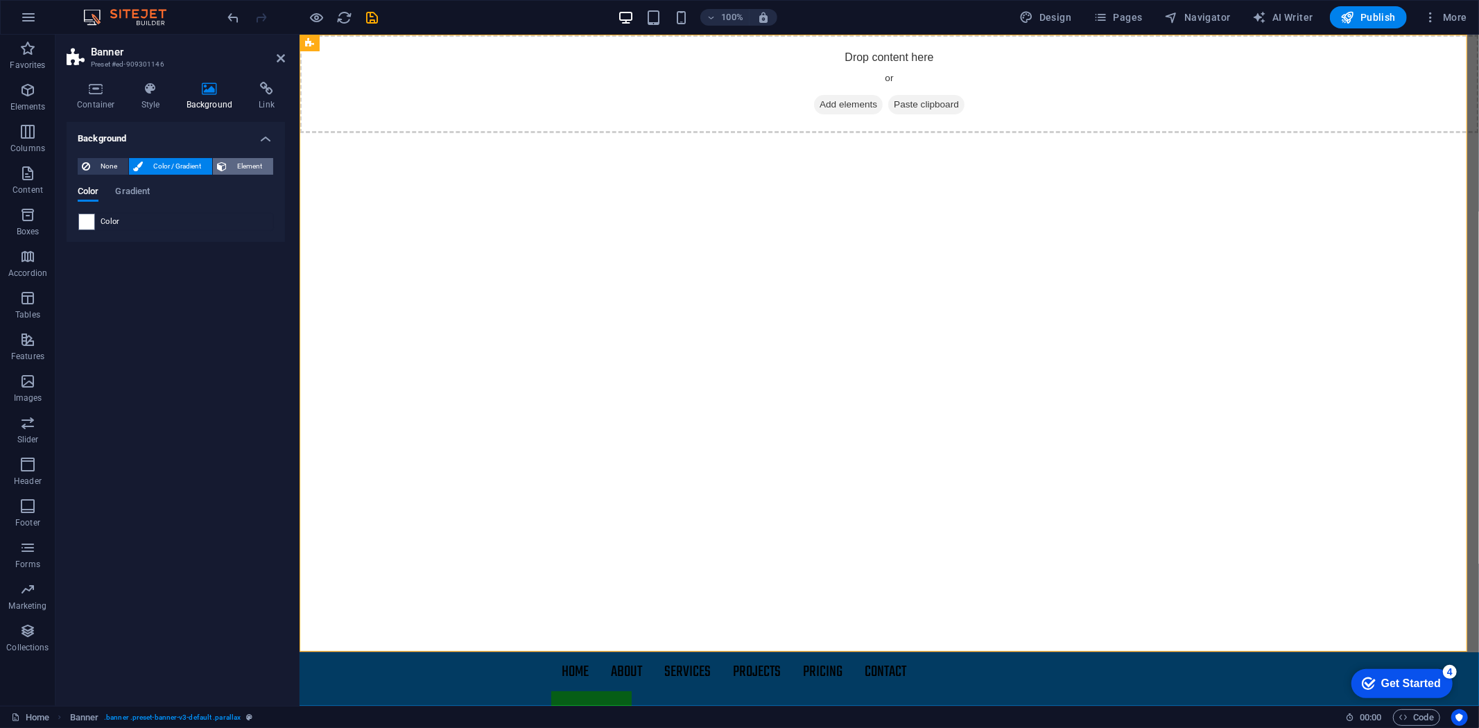
click at [238, 160] on span "Element" at bounding box center [250, 166] width 38 height 17
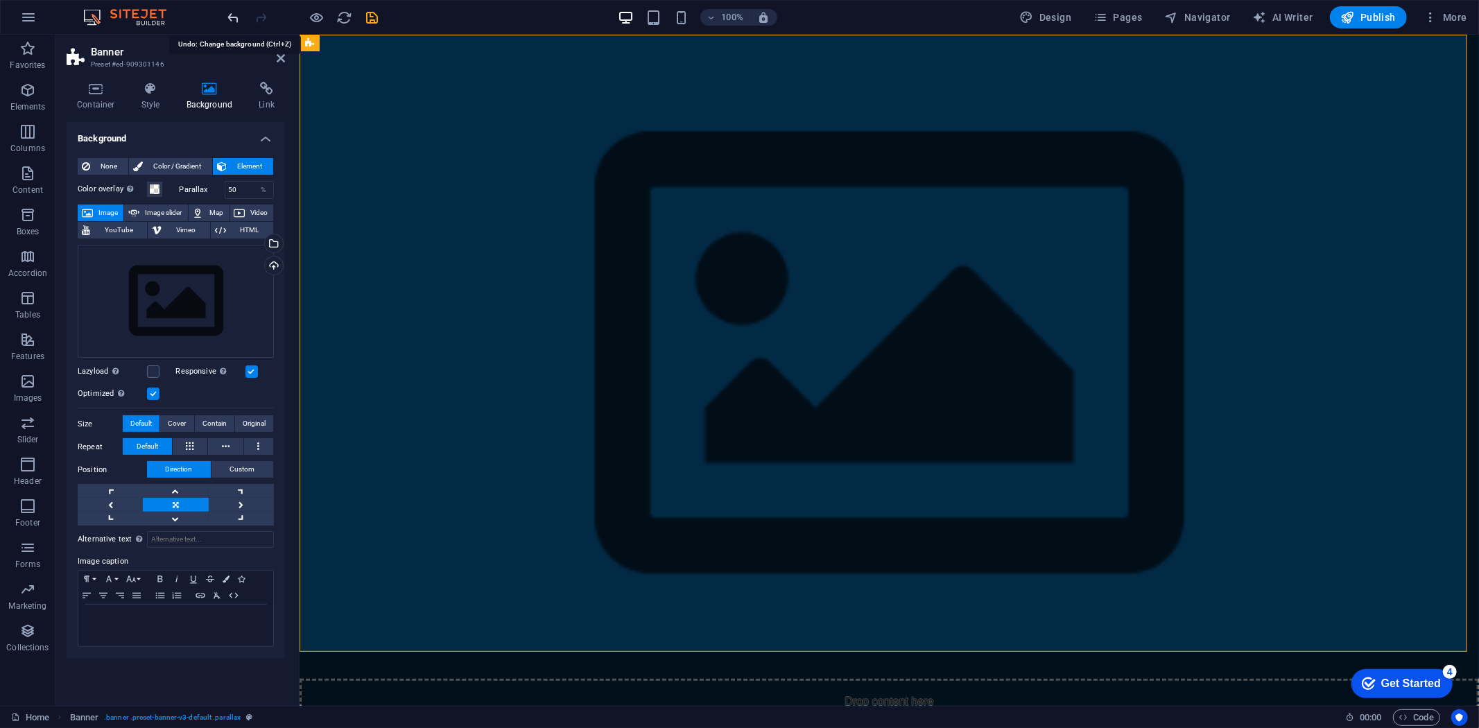
click at [232, 14] on icon "undo" at bounding box center [234, 18] width 16 height 16
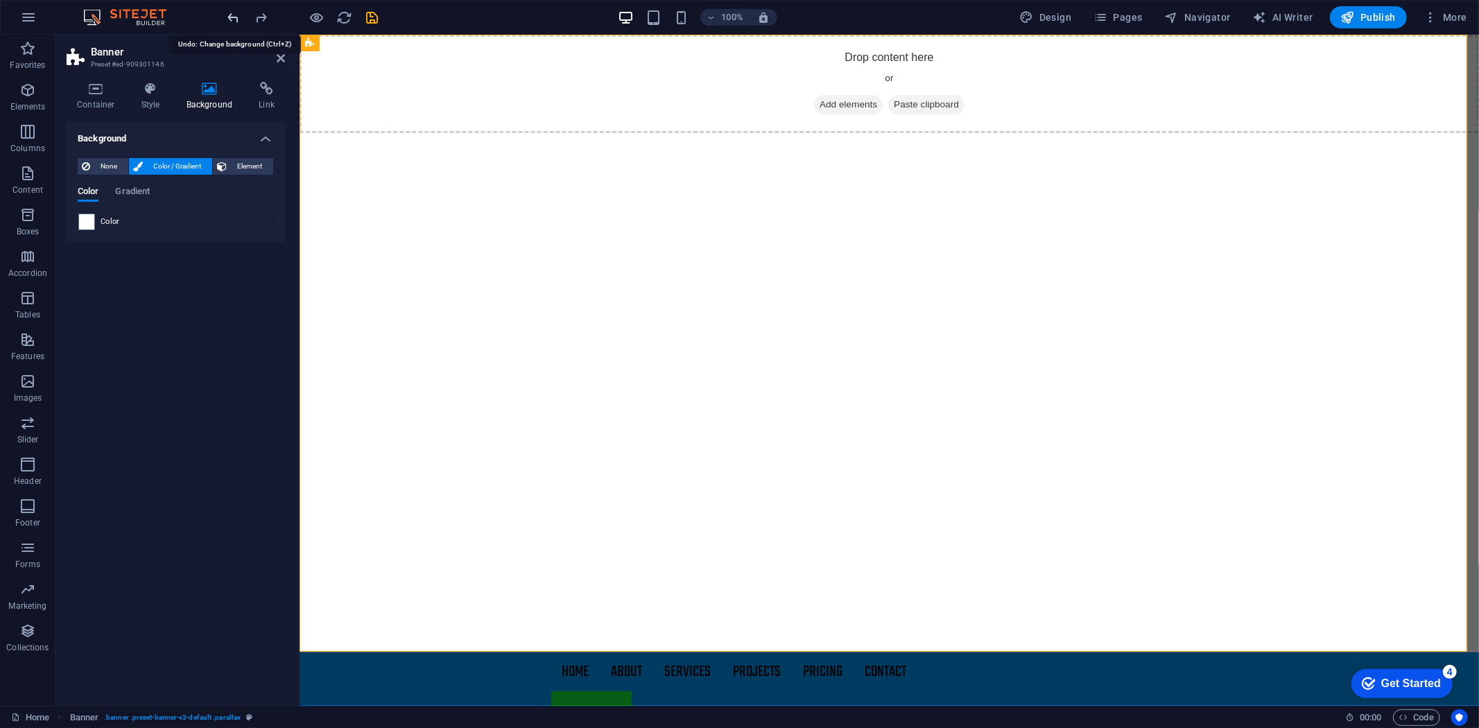
click at [232, 14] on icon "undo" at bounding box center [234, 18] width 16 height 16
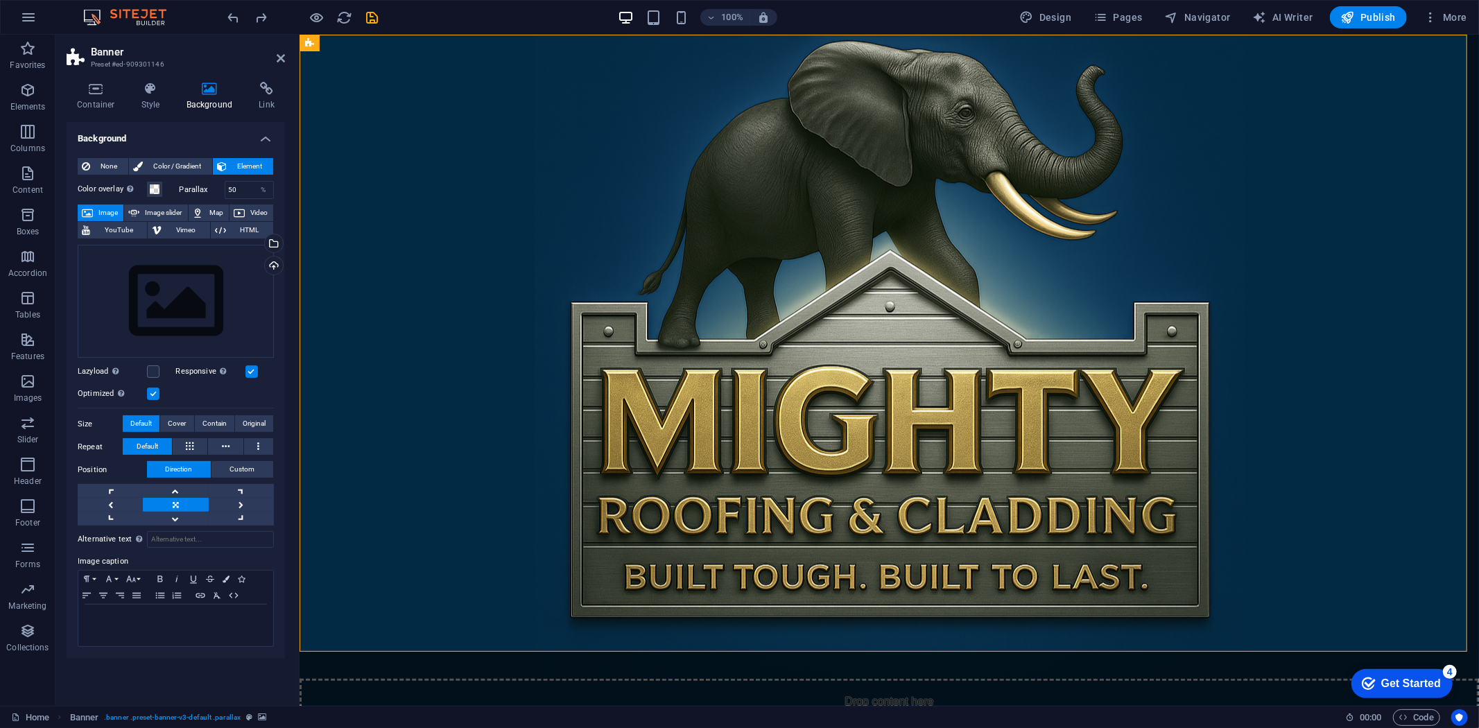
click at [385, 185] on figure at bounding box center [888, 356] width 1179 height 644
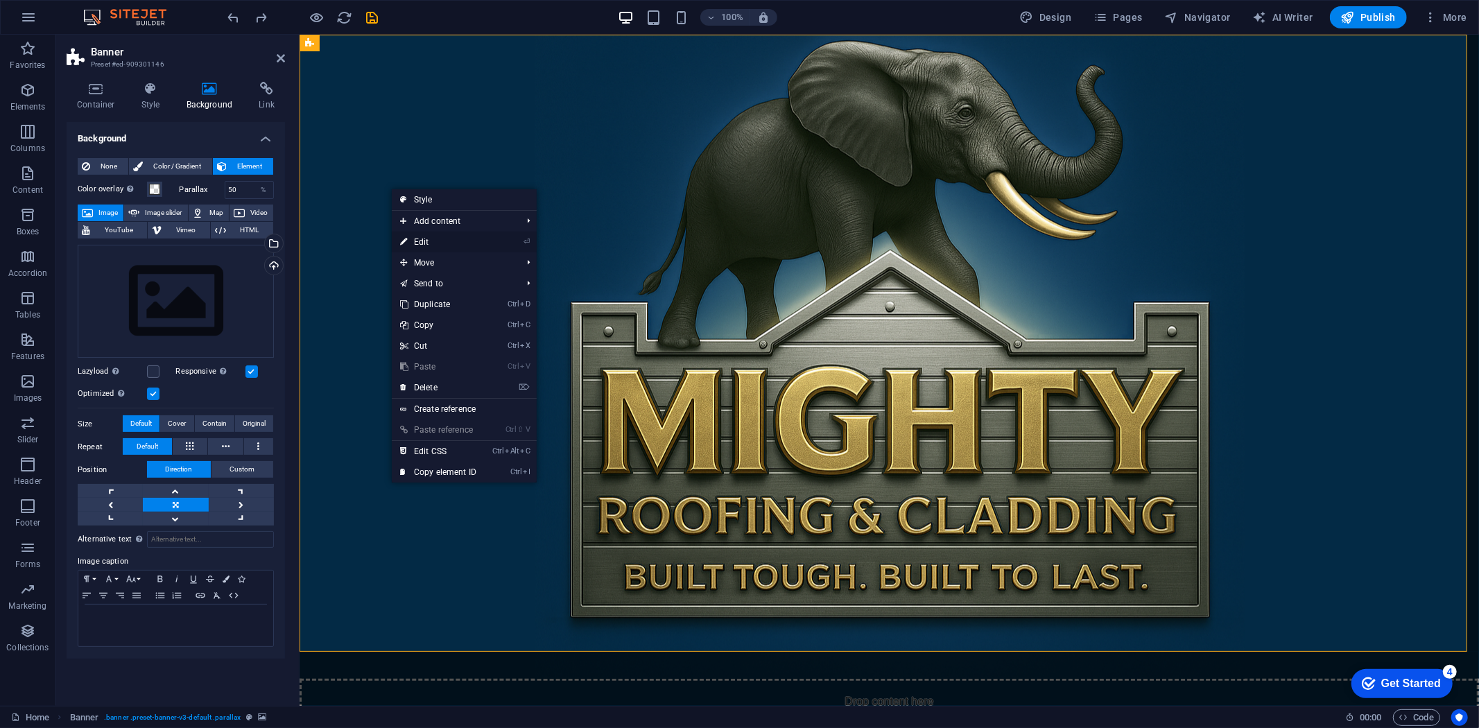
click at [417, 236] on link "⏎ Edit" at bounding box center [438, 242] width 93 height 21
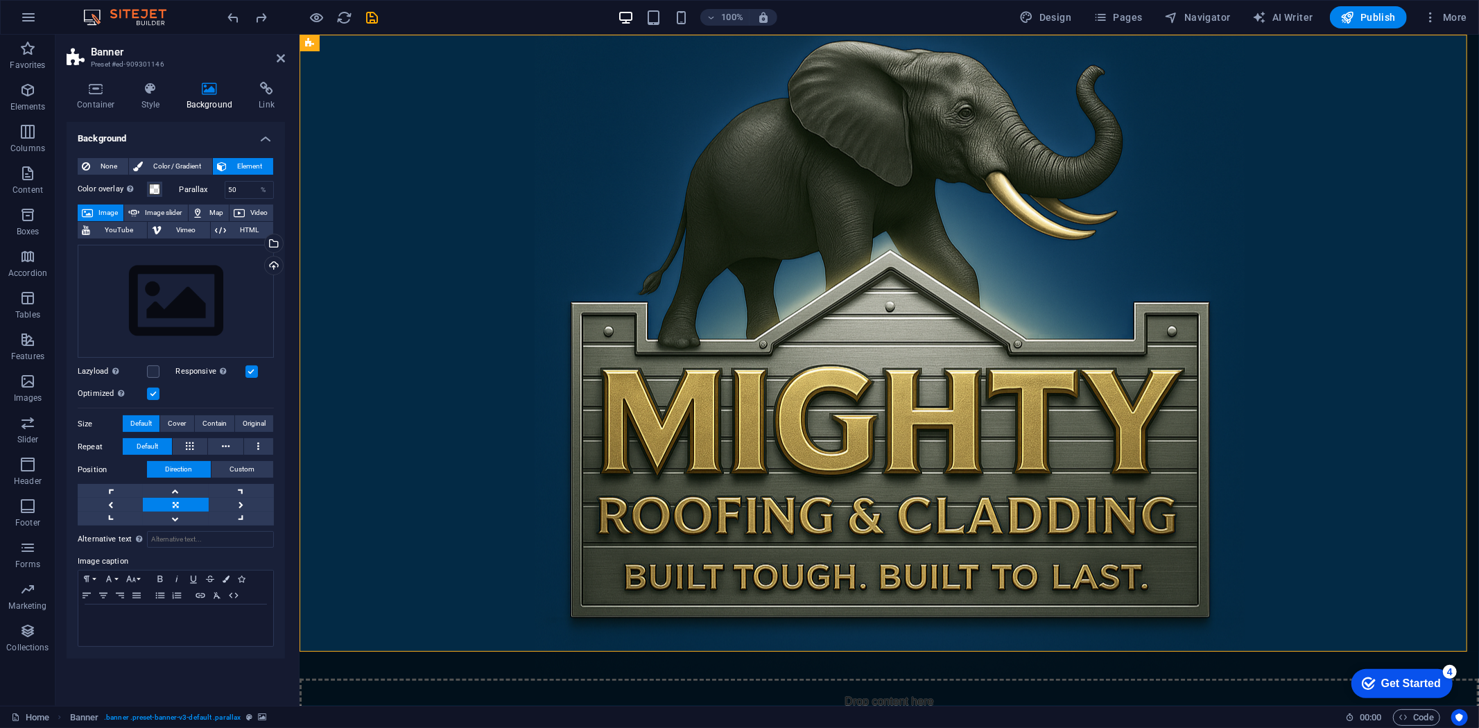
click at [918, 360] on figure at bounding box center [888, 356] width 1179 height 644
click at [515, 188] on figure at bounding box center [888, 356] width 1179 height 644
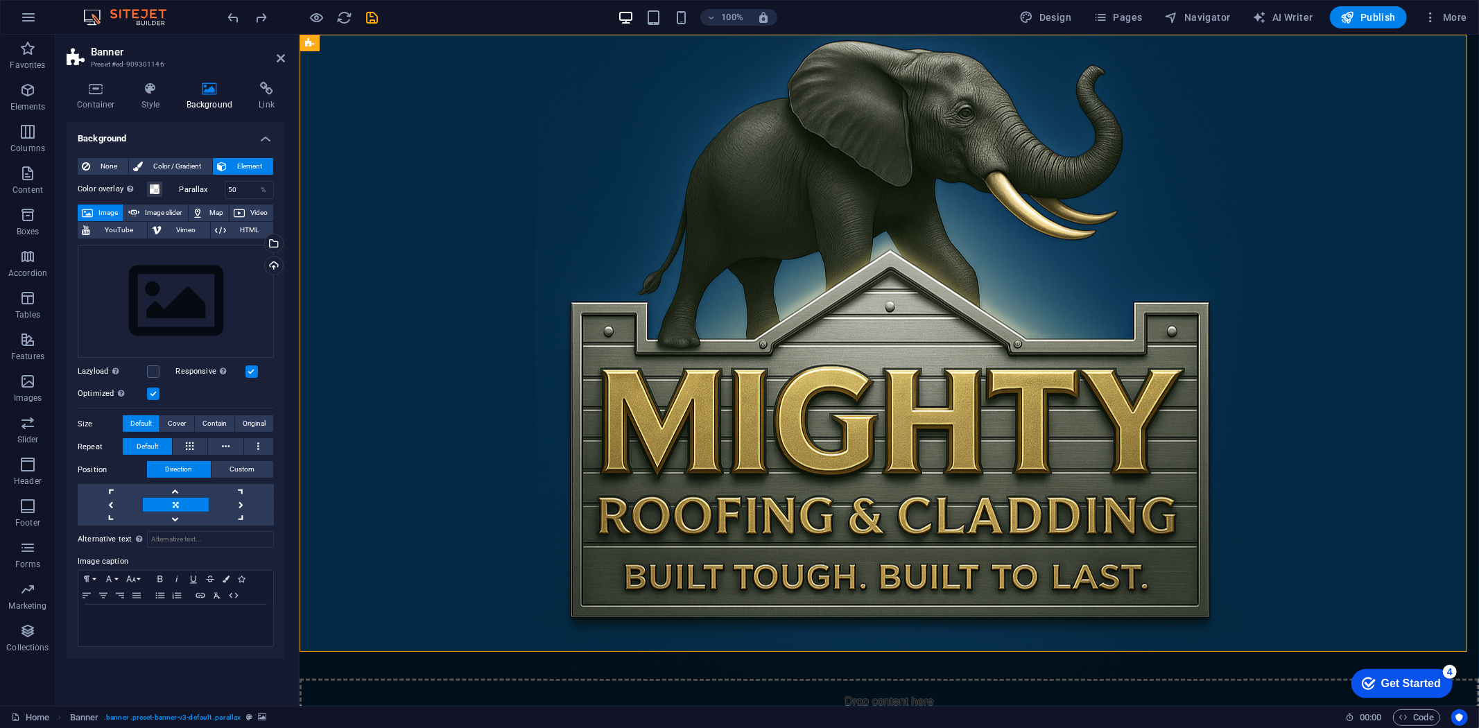
click at [515, 188] on figure at bounding box center [888, 356] width 1179 height 644
click at [130, 64] on h3 "Preset #ed-909301146" at bounding box center [174, 64] width 166 height 12
click at [157, 91] on icon at bounding box center [151, 89] width 40 height 14
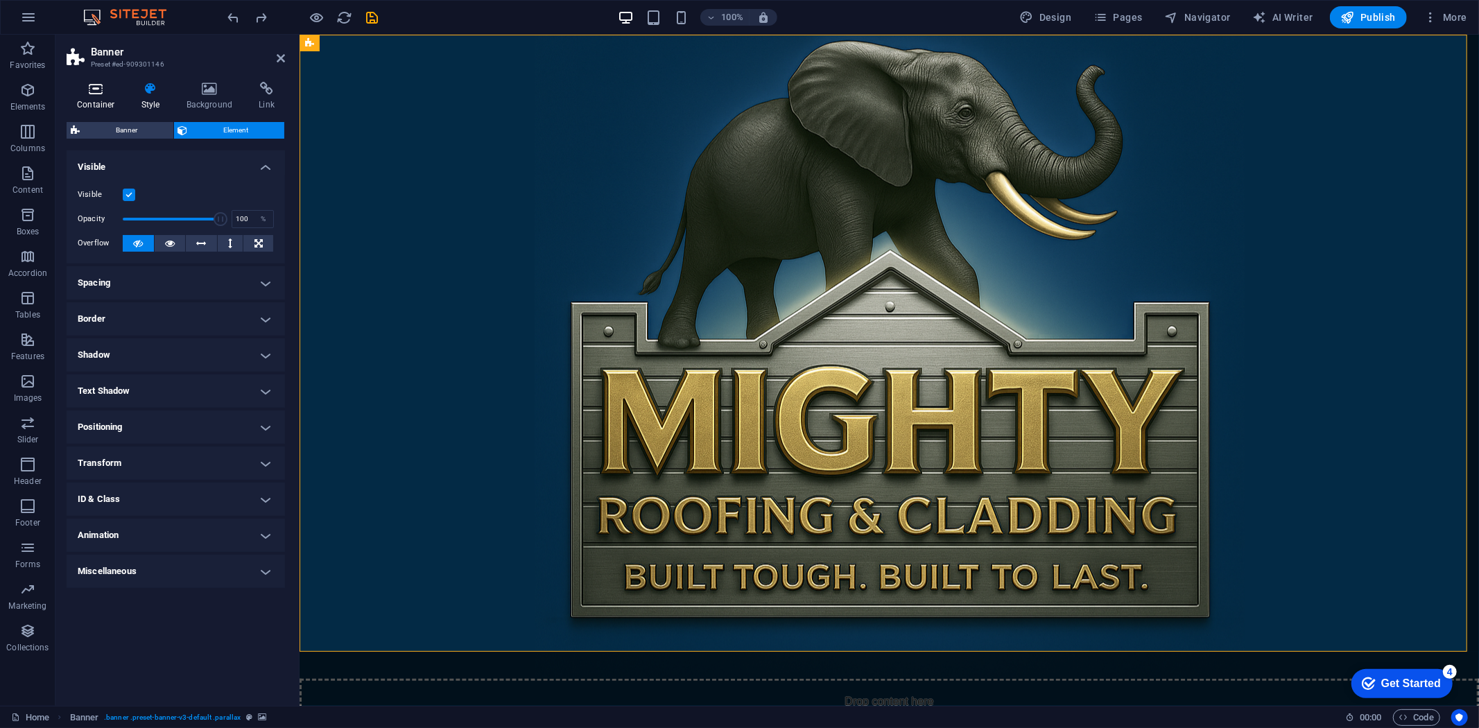
click at [108, 97] on h4 "Container" at bounding box center [99, 96] width 64 height 29
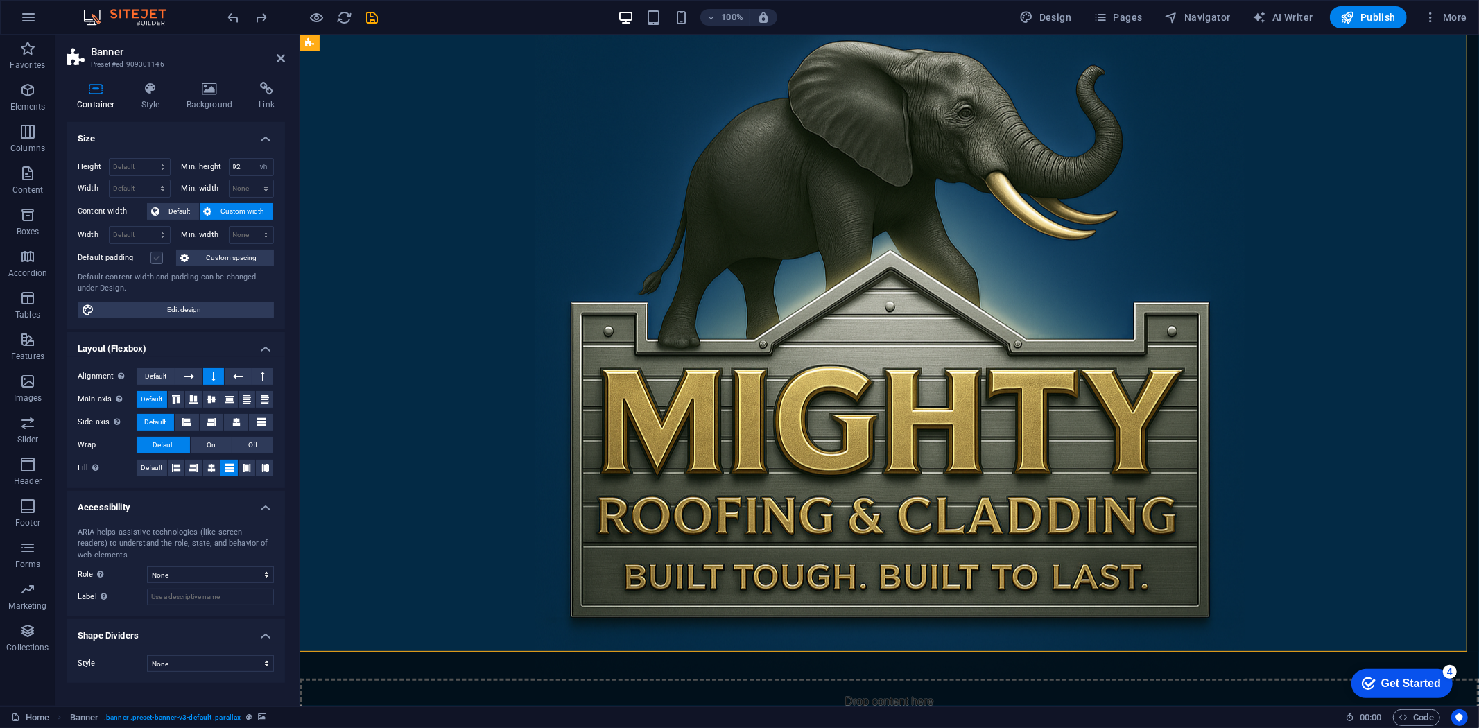
click at [153, 260] on label at bounding box center [156, 258] width 12 height 12
click at [0, 0] on input "Default padding" at bounding box center [0, 0] width 0 height 0
click at [160, 257] on label at bounding box center [156, 258] width 12 height 12
click at [0, 0] on input "Default padding" at bounding box center [0, 0] width 0 height 0
click at [156, 255] on label at bounding box center [156, 258] width 12 height 12
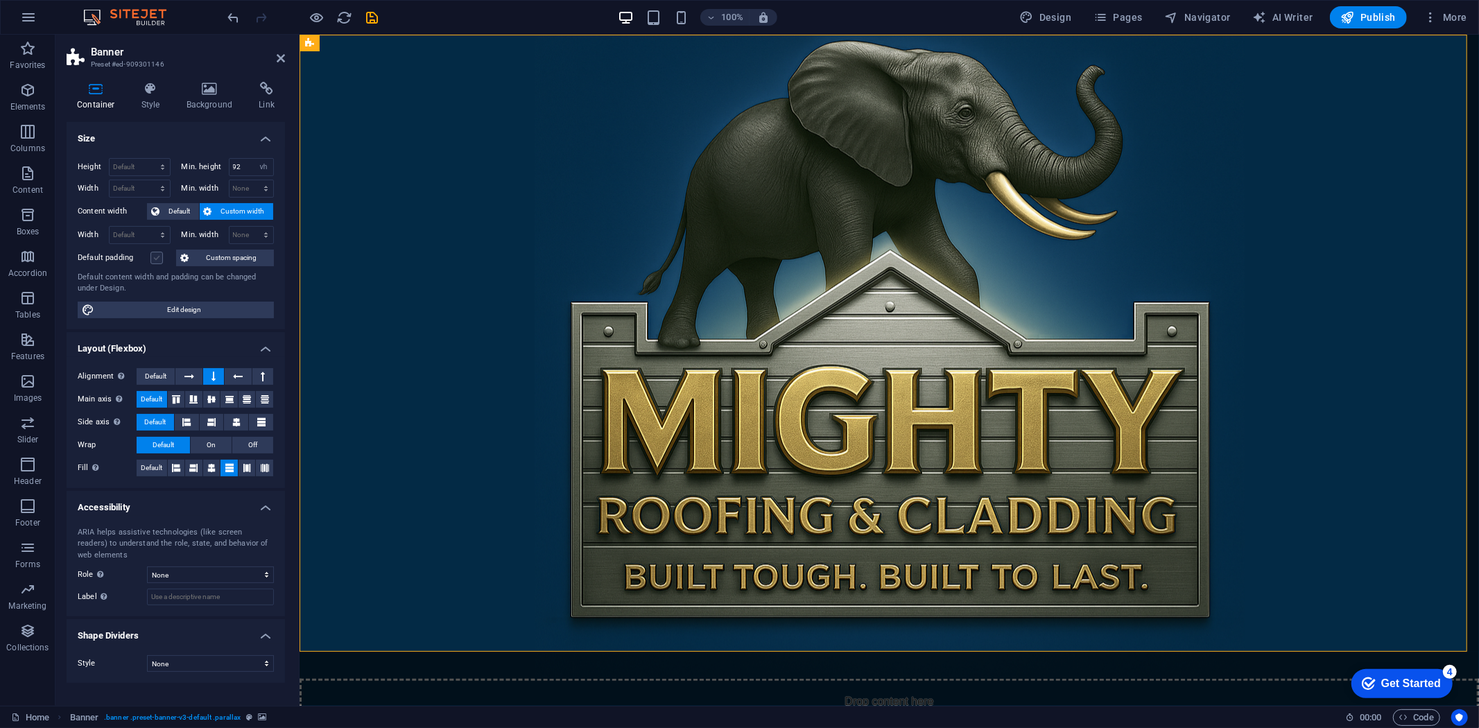
click at [0, 0] on input "Default padding" at bounding box center [0, 0] width 0 height 0
click at [156, 255] on label at bounding box center [156, 258] width 12 height 12
click at [0, 0] on input "Default padding" at bounding box center [0, 0] width 0 height 0
click at [162, 101] on h4 "Style" at bounding box center [153, 96] width 45 height 29
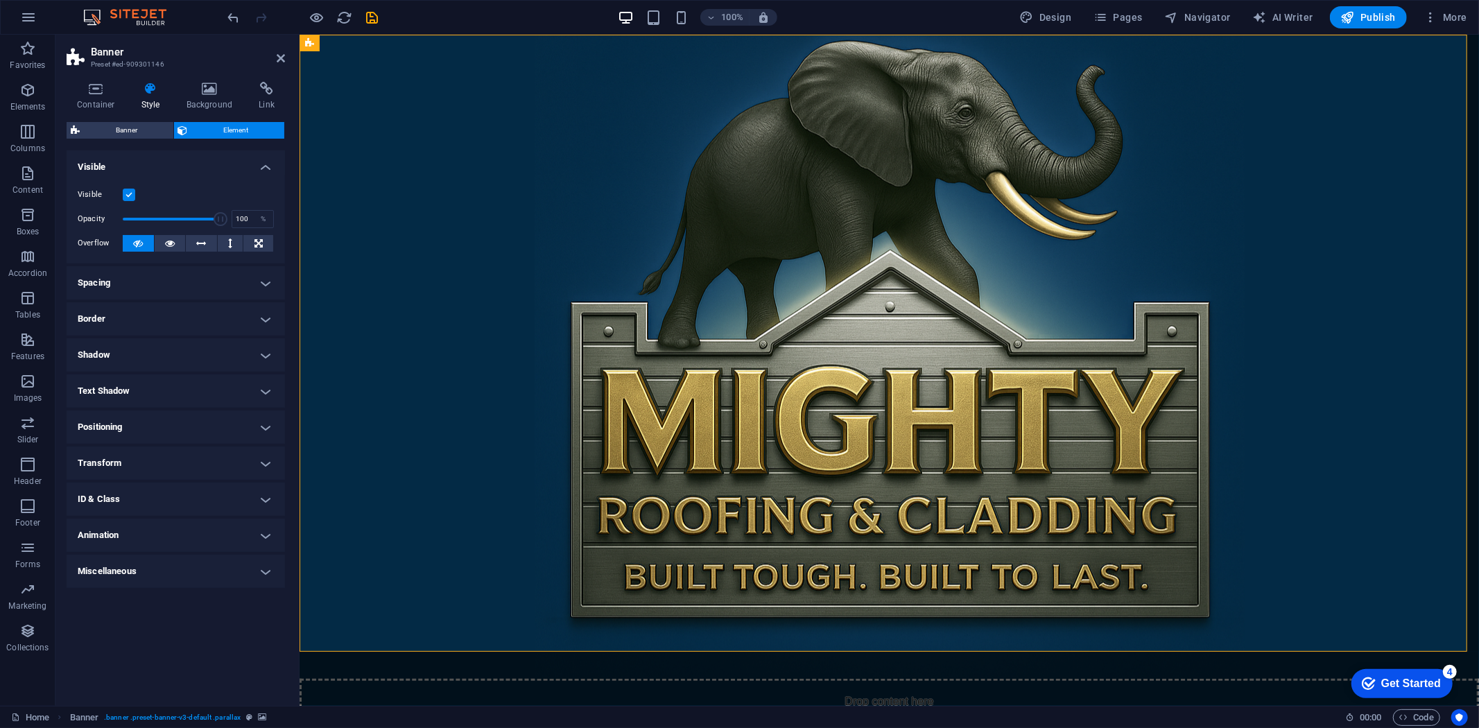
click at [264, 171] on h4 "Visible" at bounding box center [176, 162] width 218 height 25
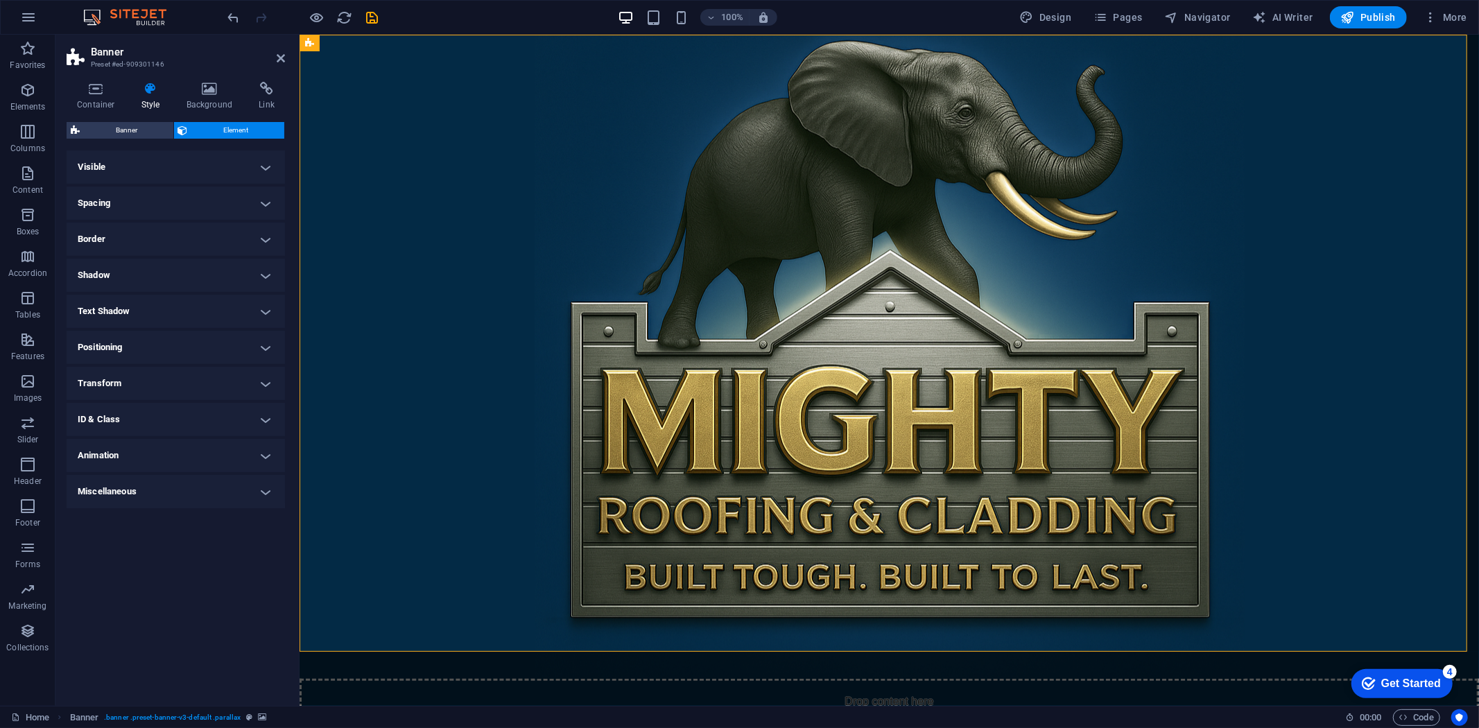
click at [264, 171] on h4 "Visible" at bounding box center [176, 166] width 218 height 33
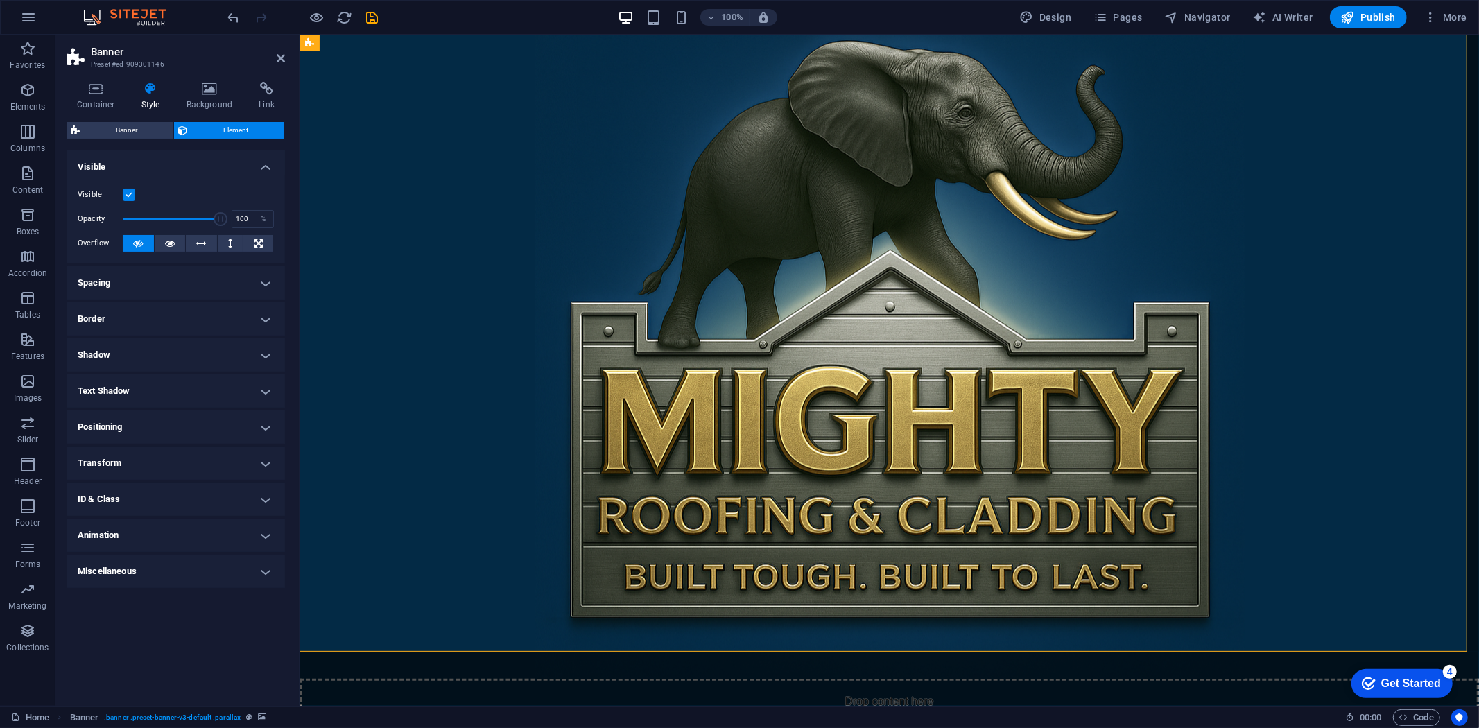
click at [193, 428] on h4 "Positioning" at bounding box center [176, 426] width 218 height 33
click at [259, 424] on h4 "Positioning" at bounding box center [176, 422] width 218 height 25
click at [257, 570] on h4 "Miscellaneous" at bounding box center [176, 571] width 218 height 33
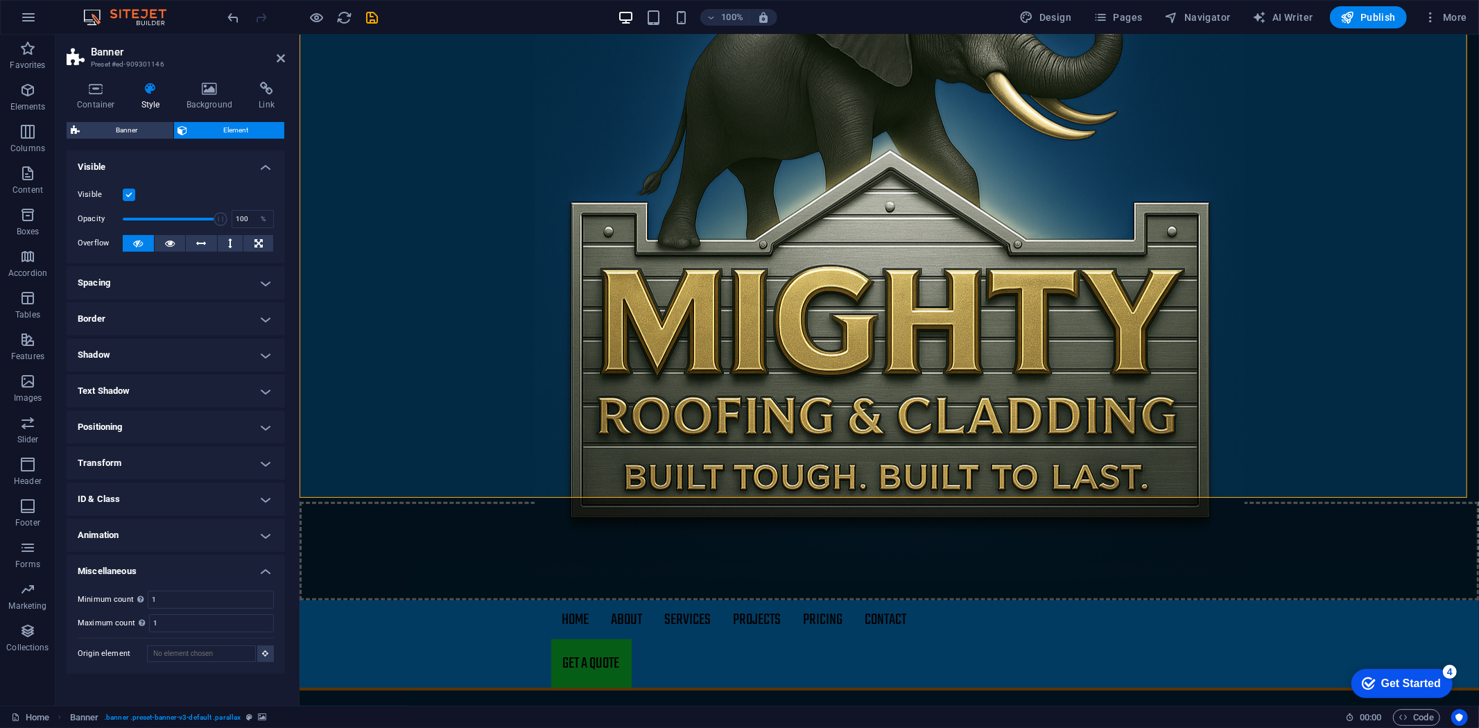
scroll to position [154, 0]
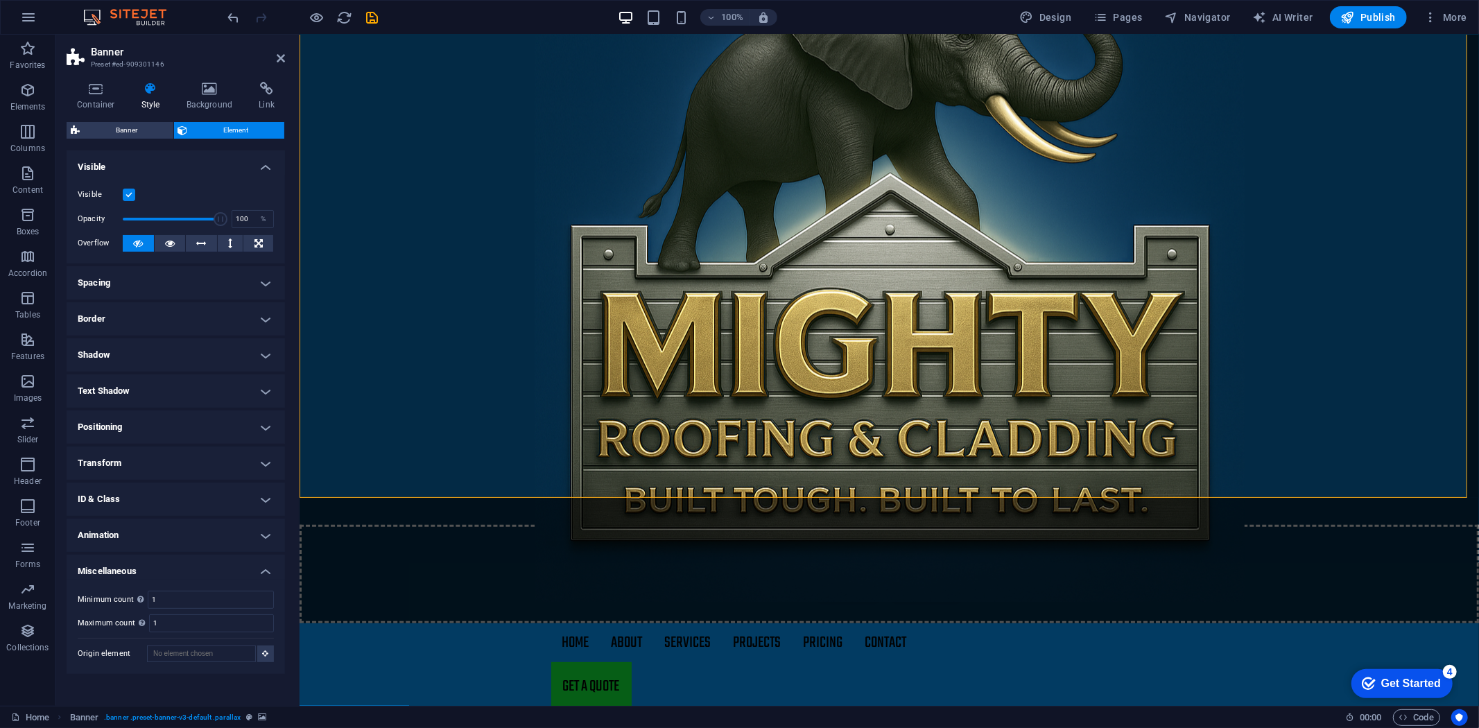
click at [918, 361] on figure at bounding box center [888, 279] width 1179 height 644
click at [918, 351] on figure at bounding box center [888, 279] width 1179 height 644
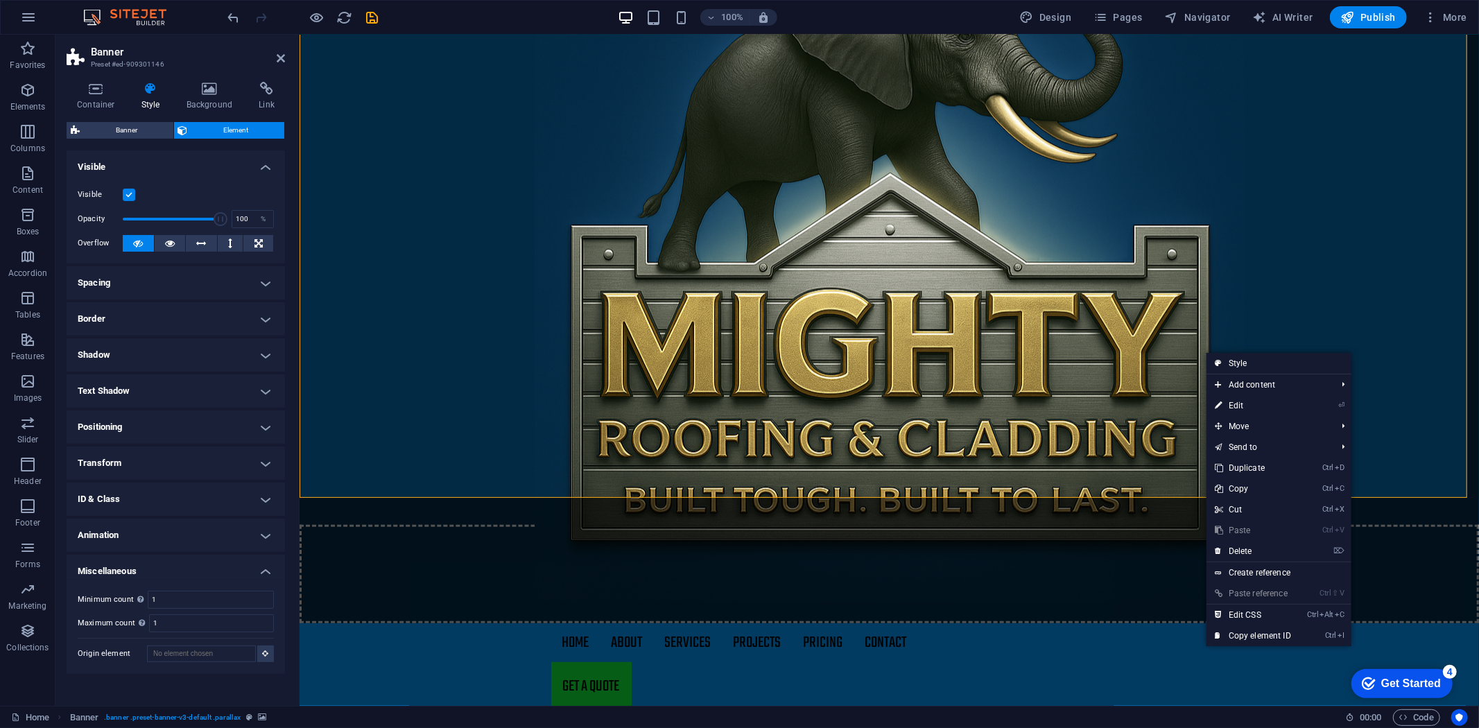
click at [918, 369] on figure at bounding box center [888, 279] width 1179 height 644
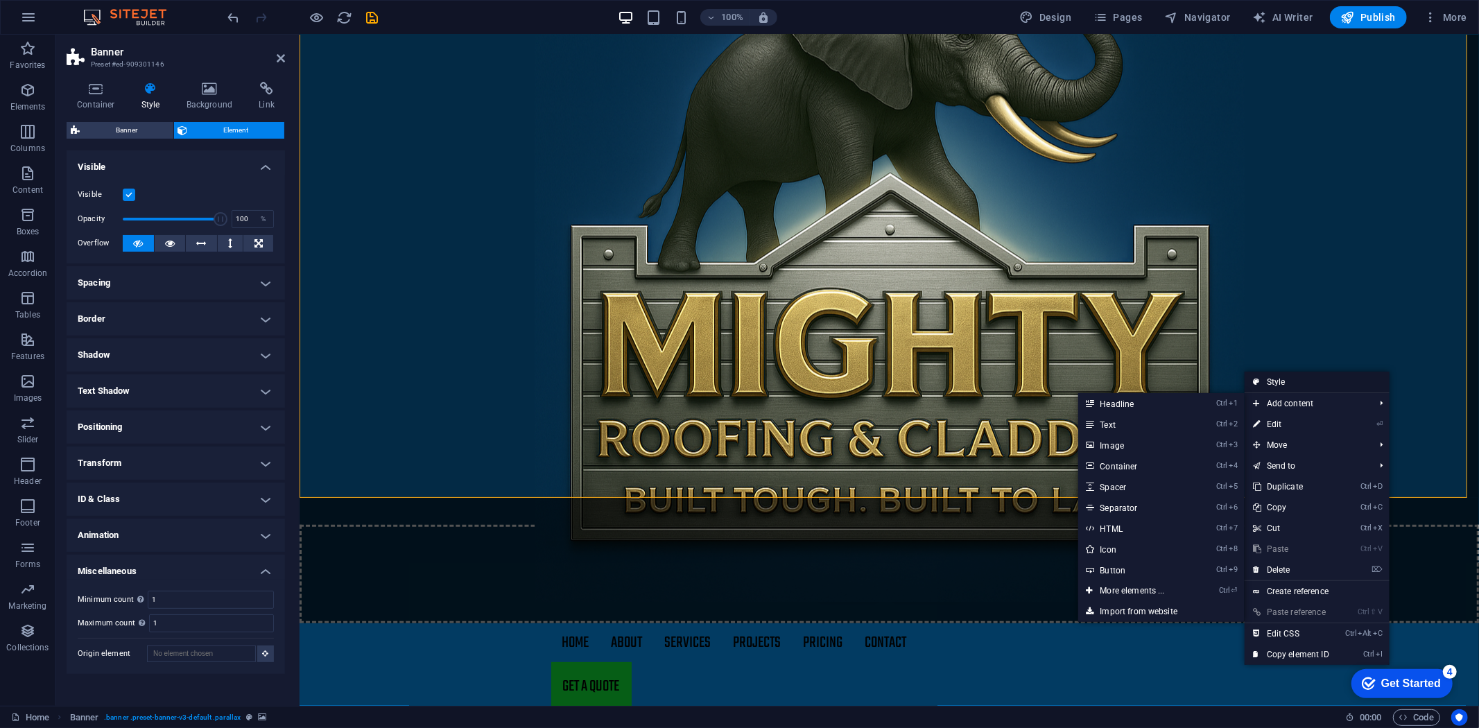
click at [918, 380] on link "Style" at bounding box center [1316, 382] width 145 height 21
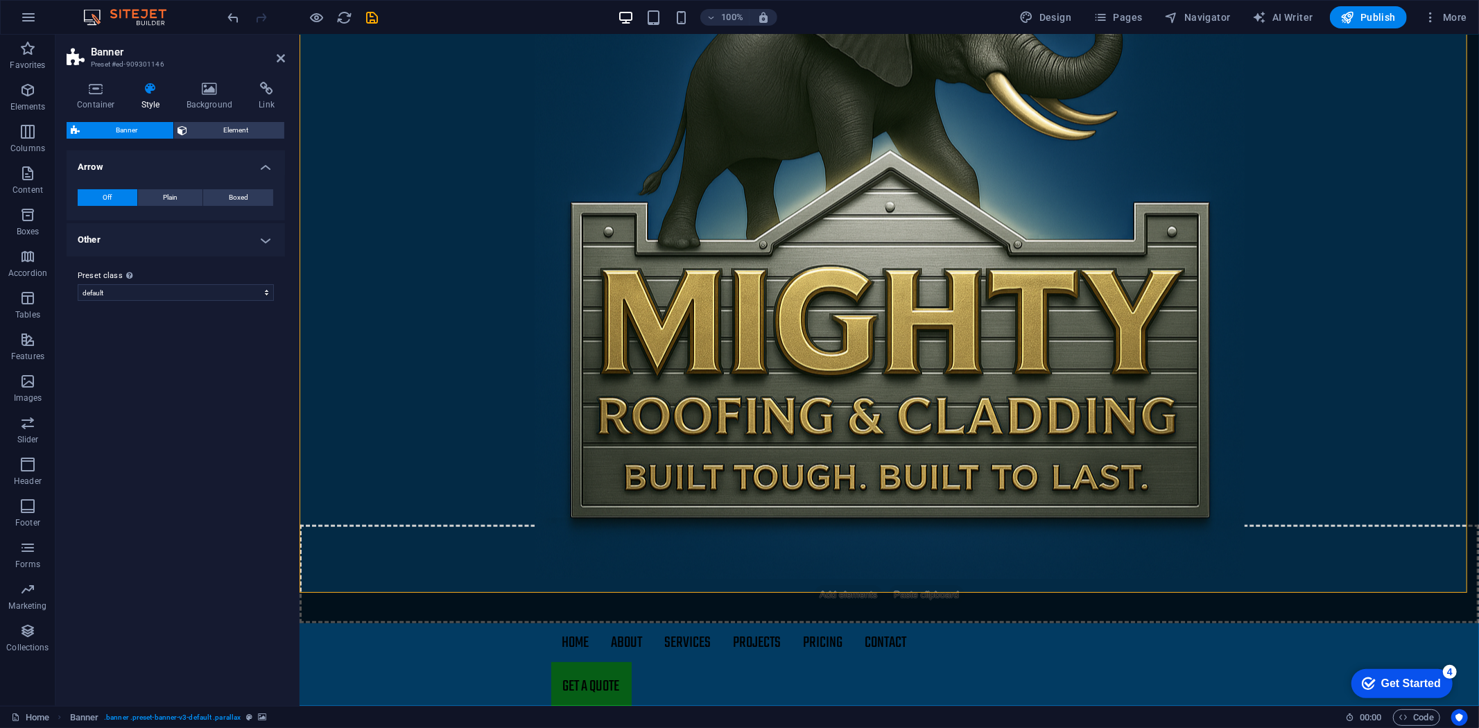
scroll to position [0, 0]
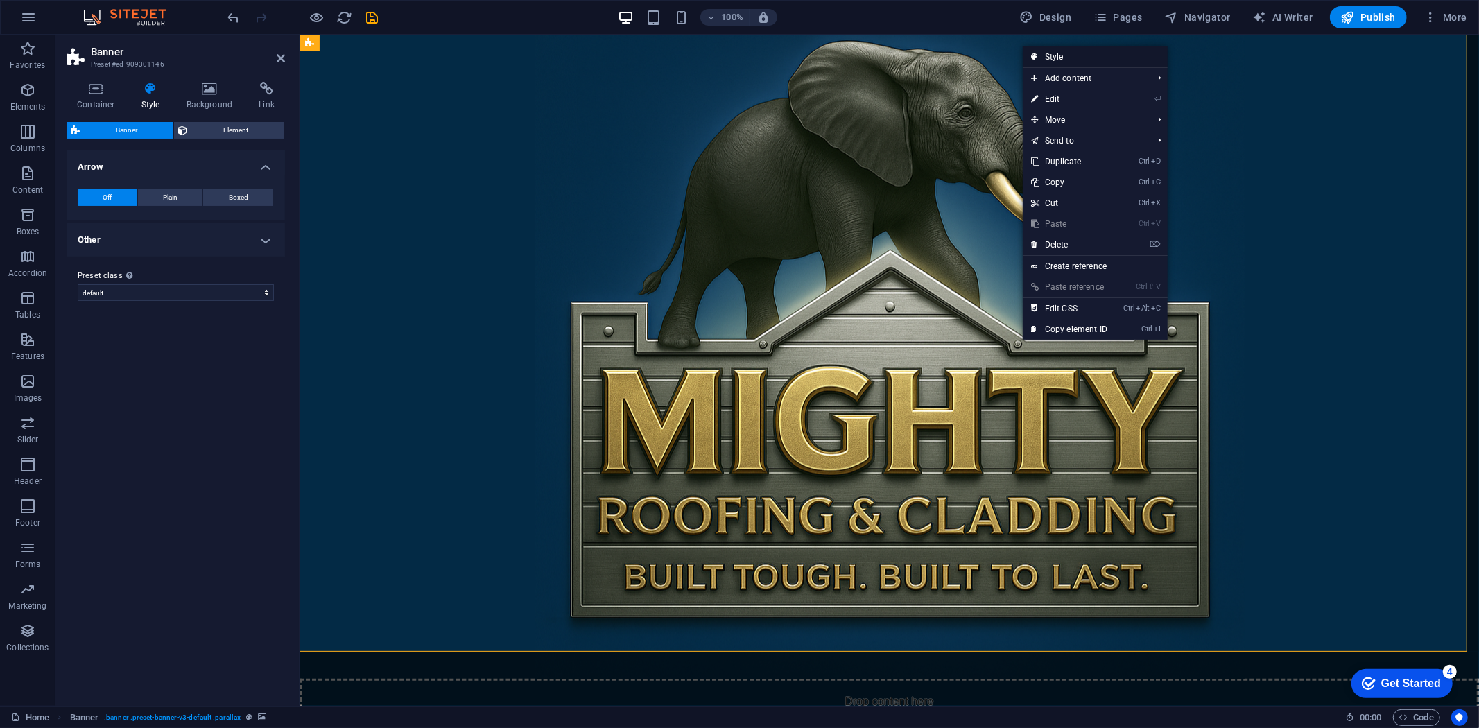
click at [918, 55] on link "Style" at bounding box center [1094, 56] width 145 height 21
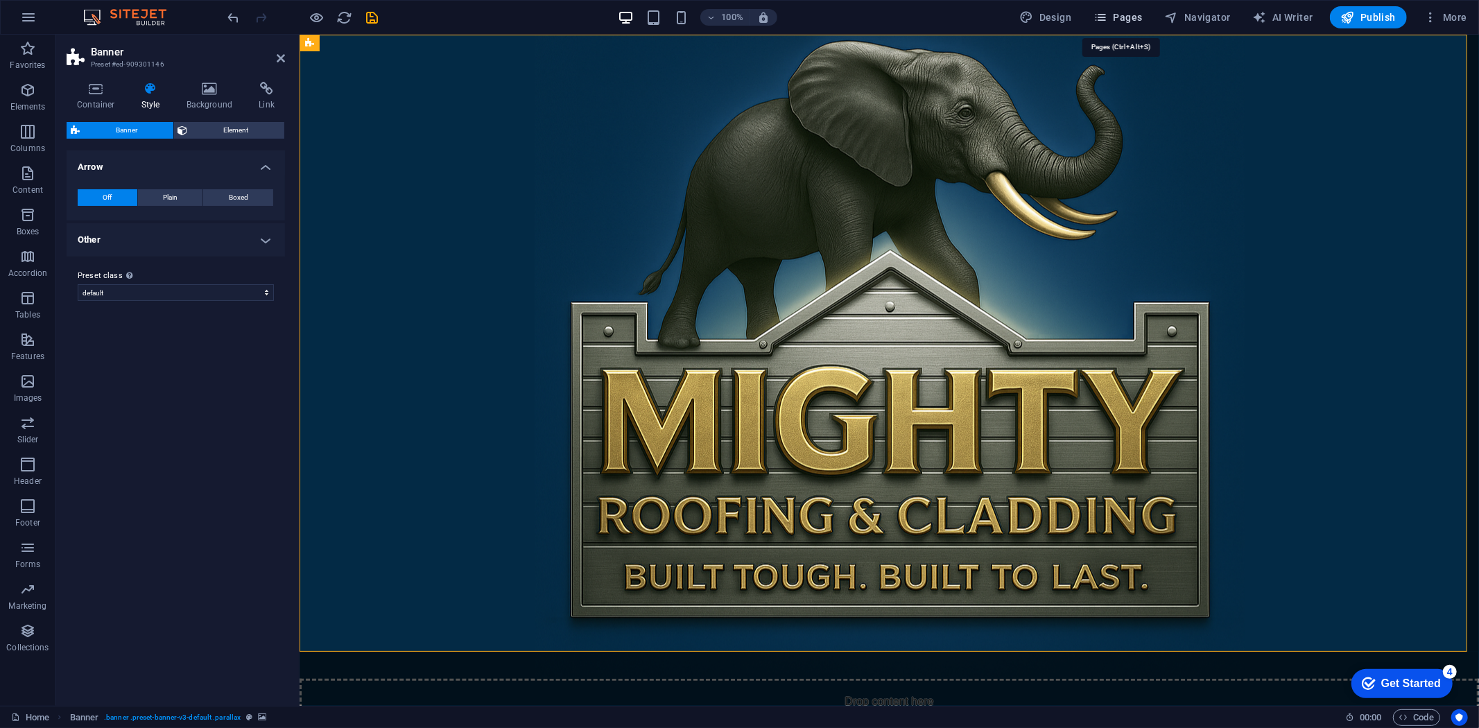
click at [918, 8] on button "Pages" at bounding box center [1118, 17] width 60 height 22
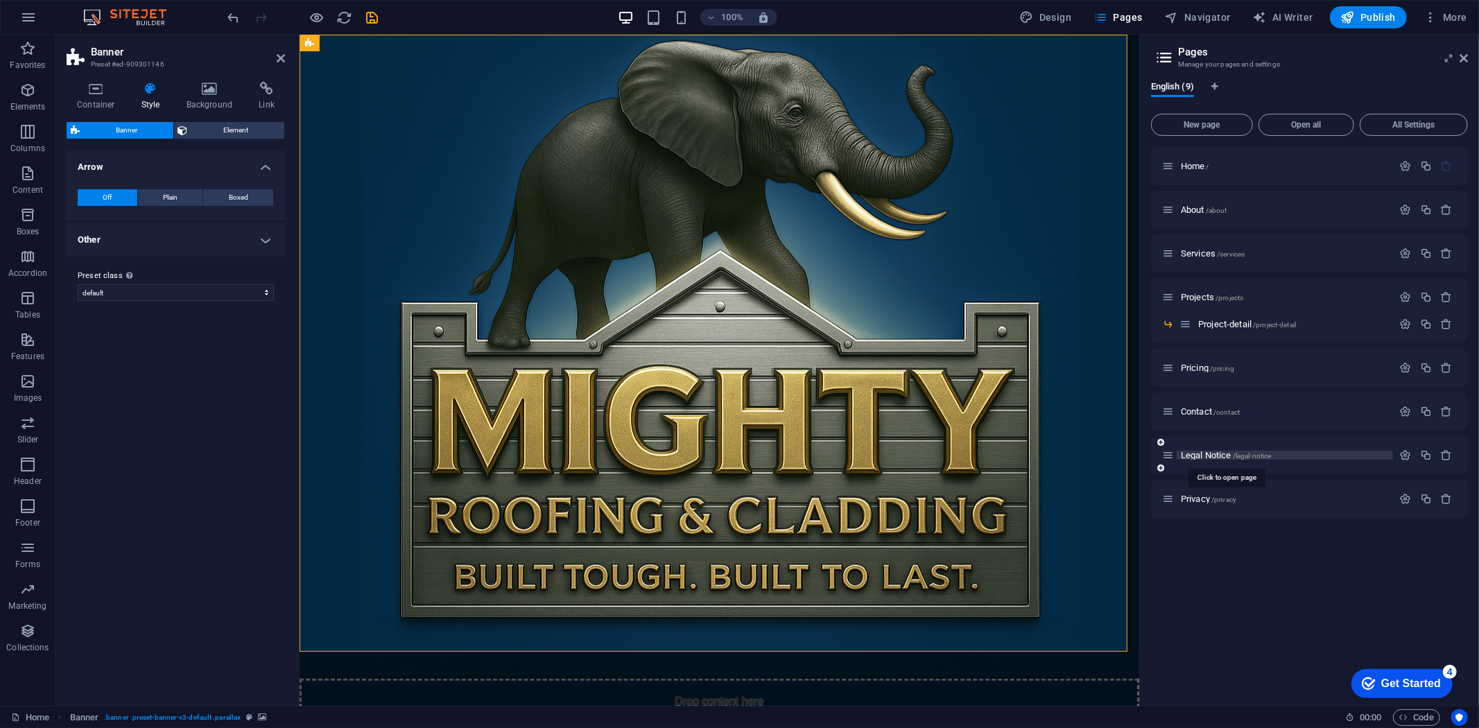
click at [918, 454] on span "Legal Notice /legal-notice" at bounding box center [1225, 455] width 90 height 10
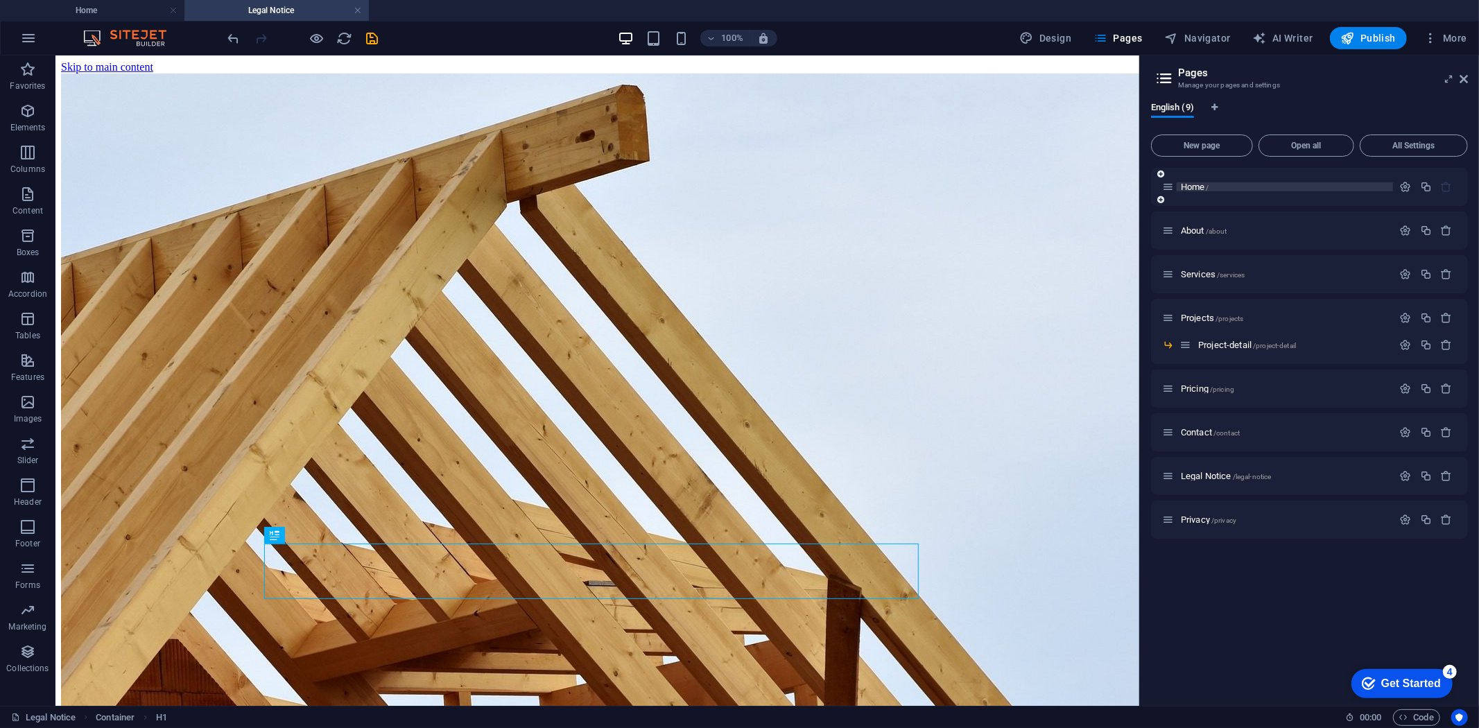
click at [918, 189] on span "Home /" at bounding box center [1194, 187] width 28 height 10
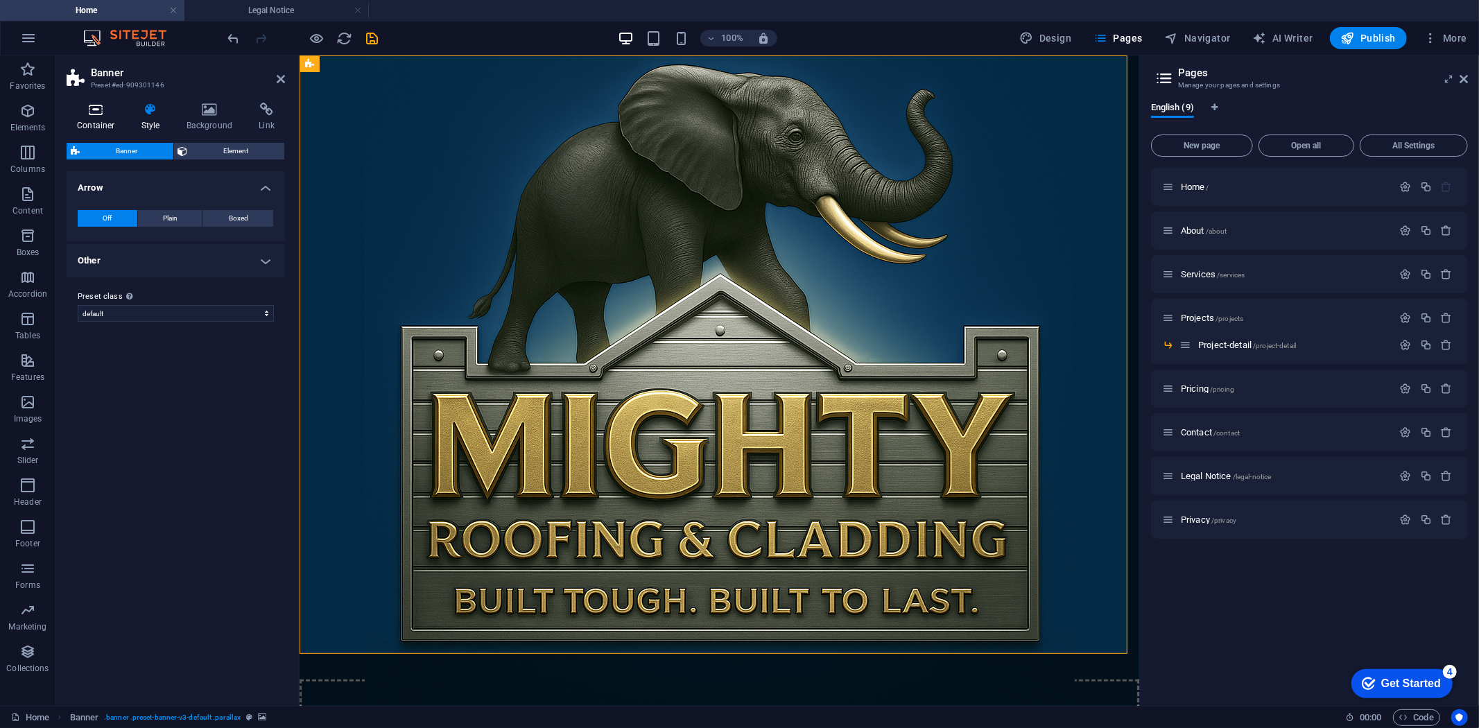
click at [91, 115] on icon at bounding box center [96, 110] width 59 height 14
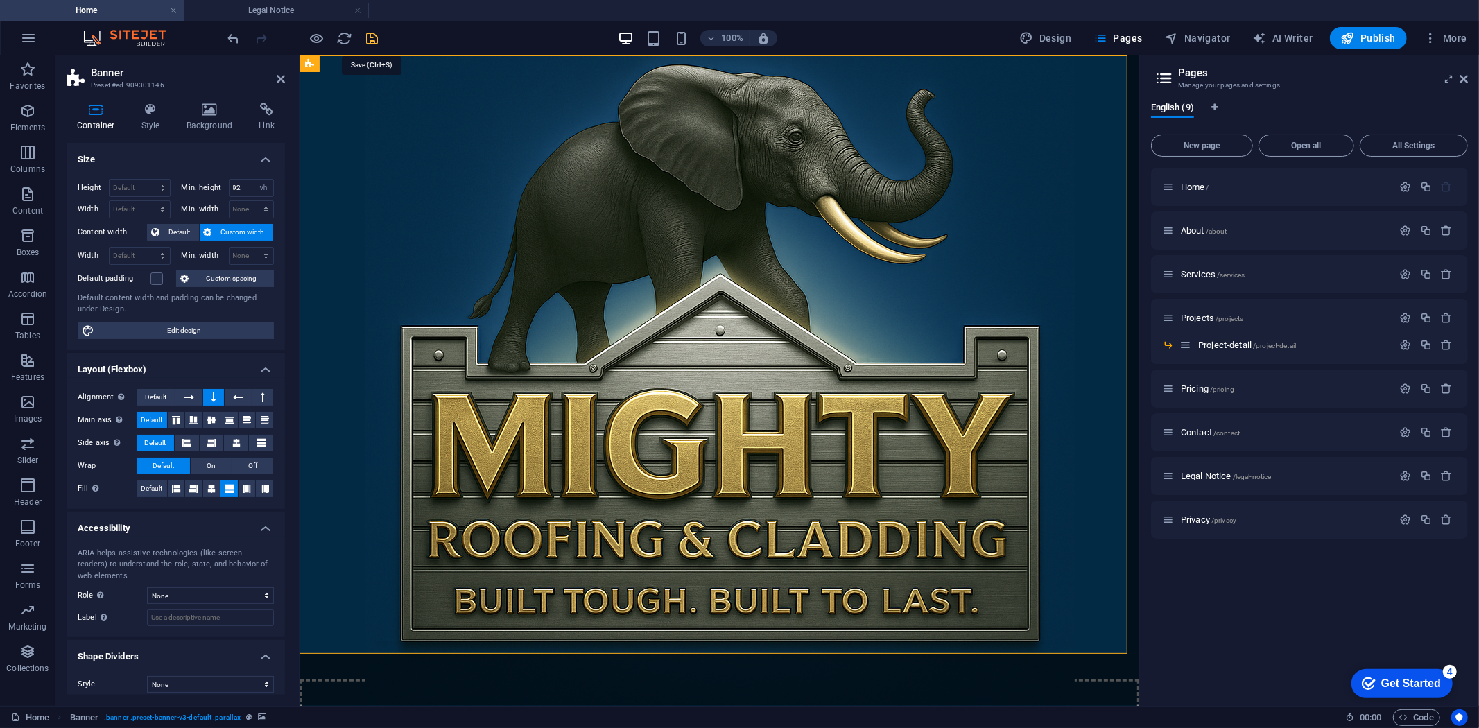
click at [0, 0] on icon "save" at bounding box center [0, 0] width 0 height 0
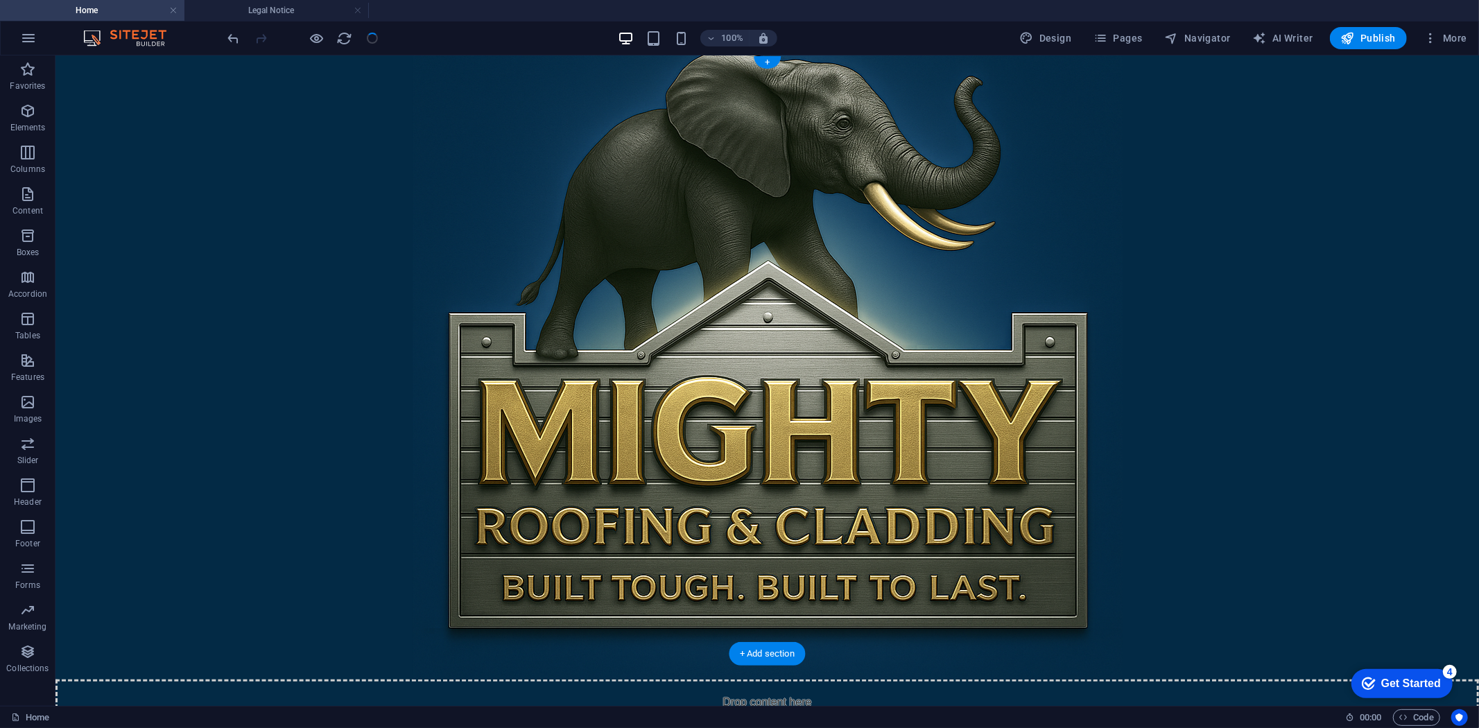
click at [918, 186] on figure at bounding box center [766, 367] width 1423 height 624
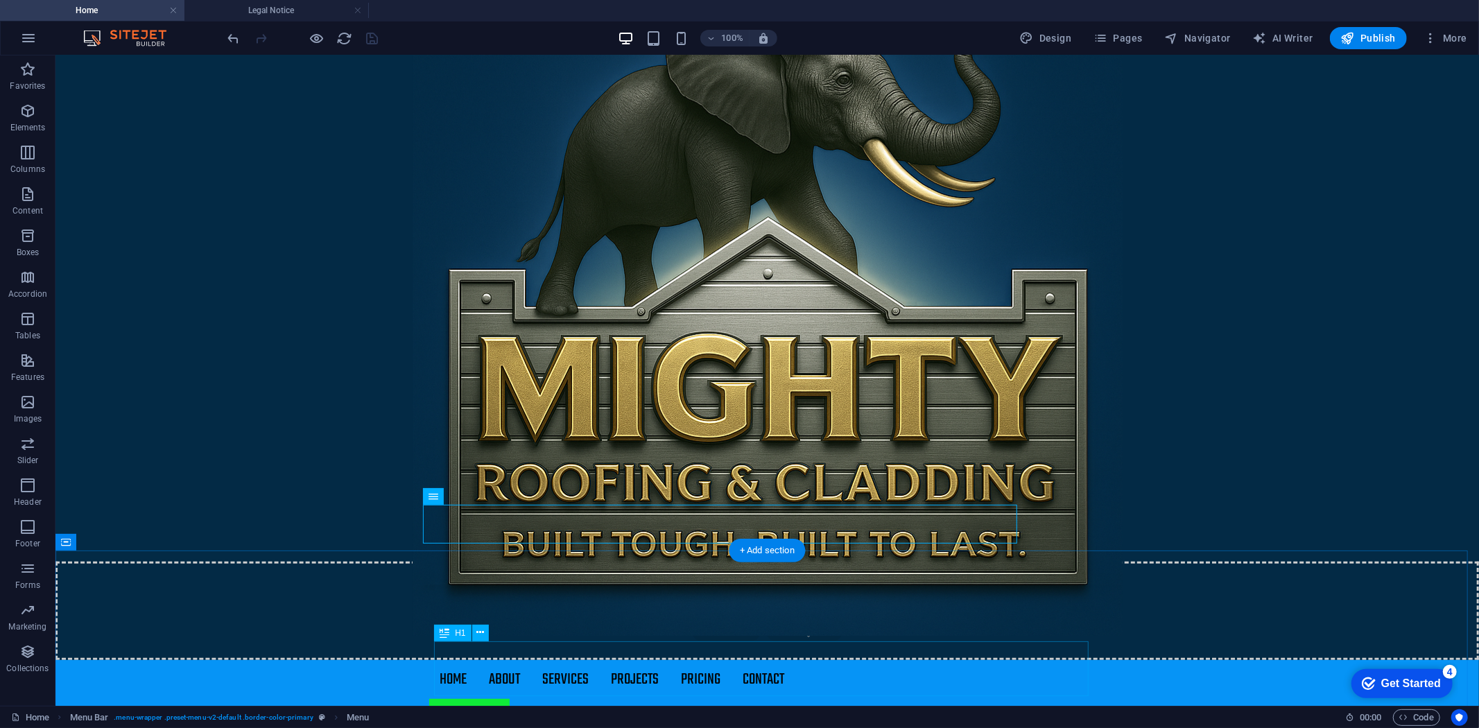
scroll to position [154, 0]
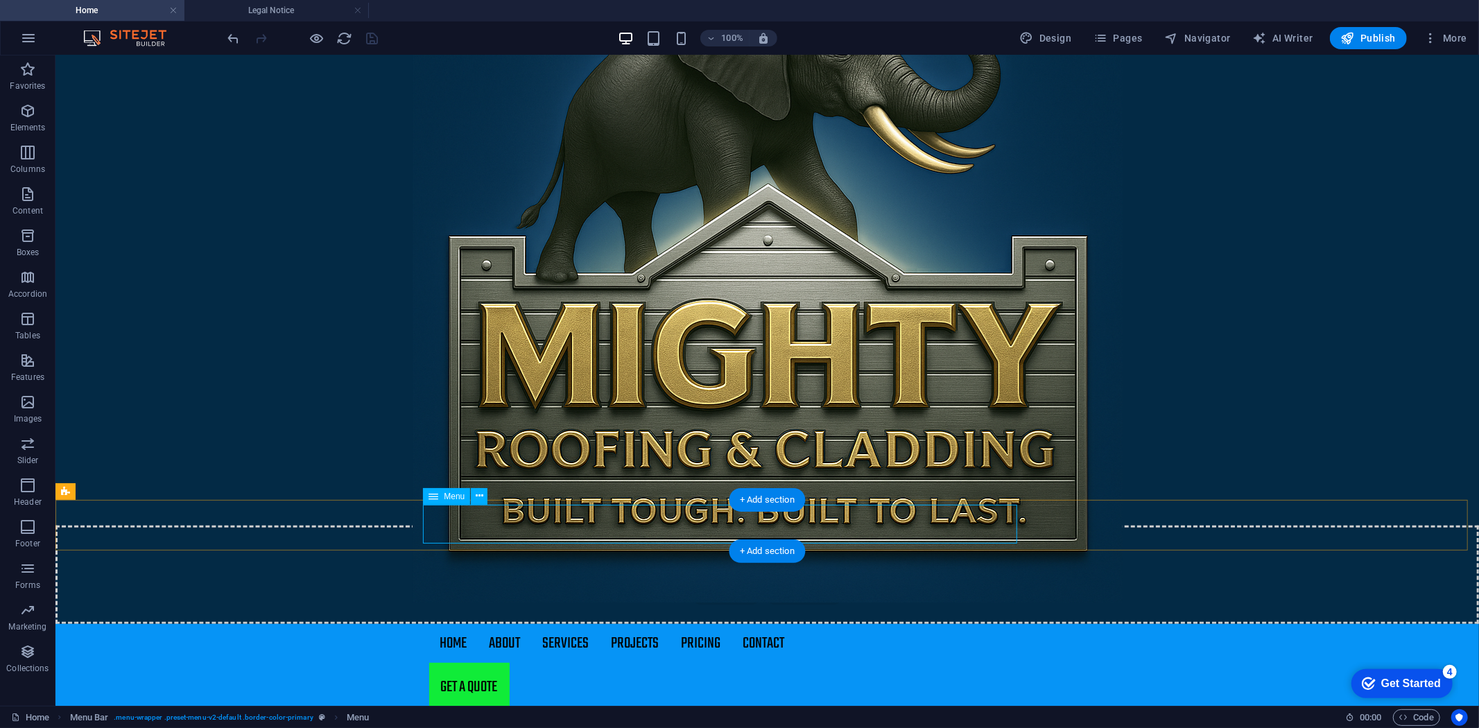
click at [751, 623] on nav "Home About Services Projects Project-detail Pricing Contact" at bounding box center [766, 642] width 677 height 39
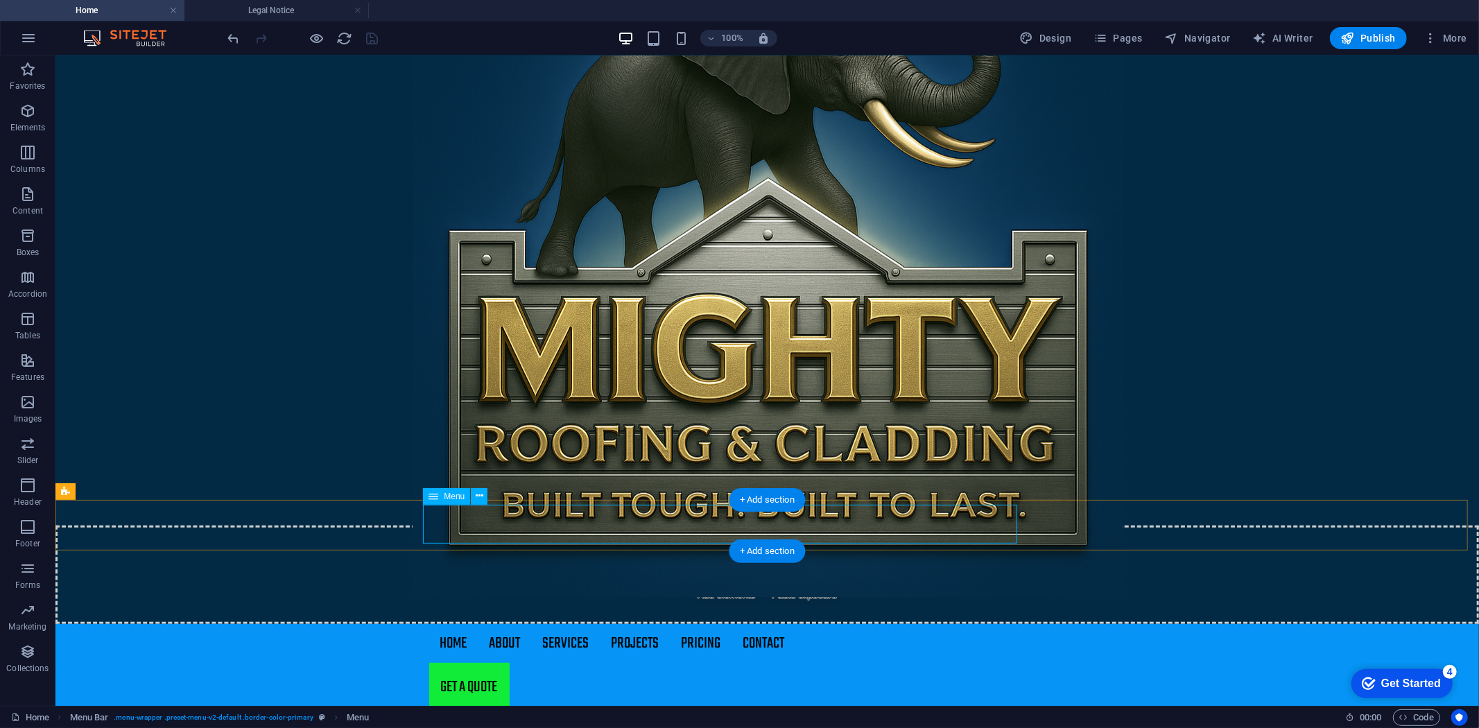
scroll to position [0, 0]
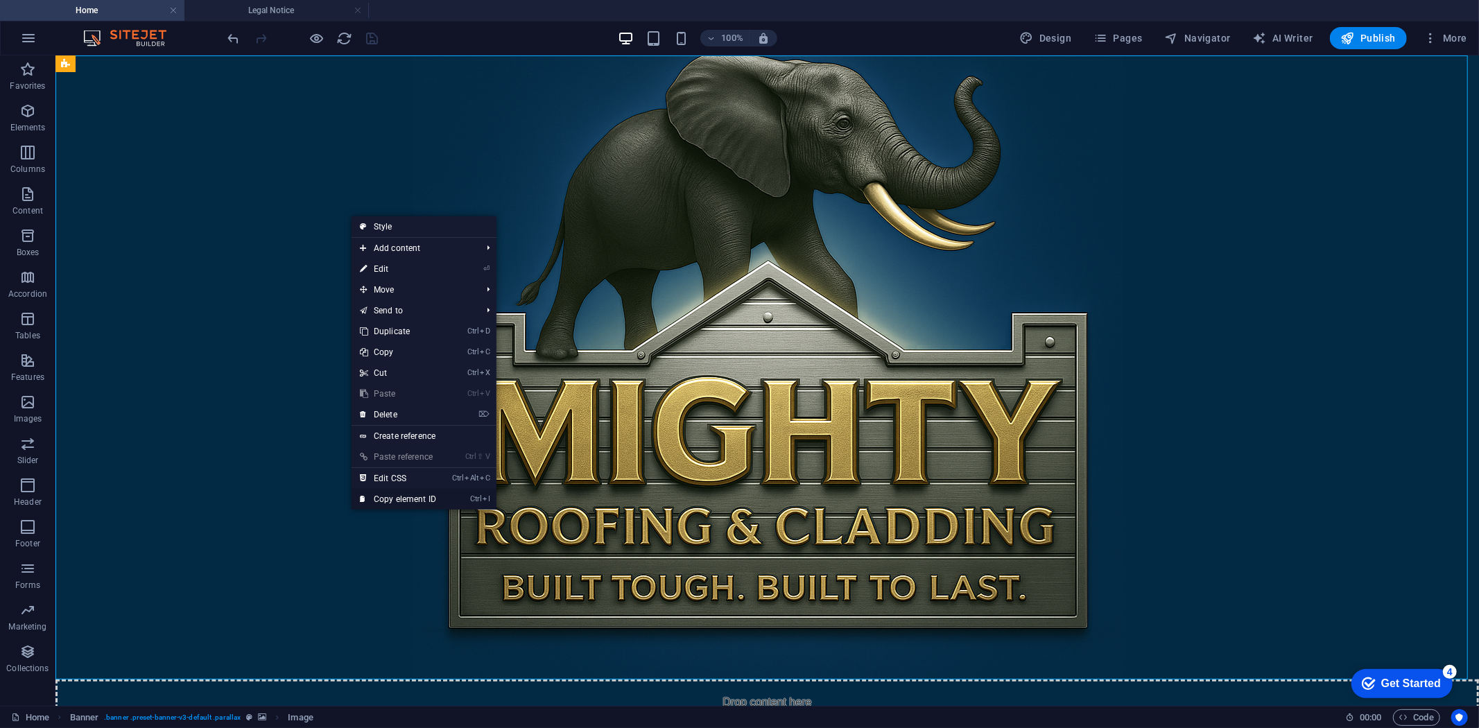
click at [403, 494] on link "Ctrl I Copy element ID" at bounding box center [397, 499] width 93 height 21
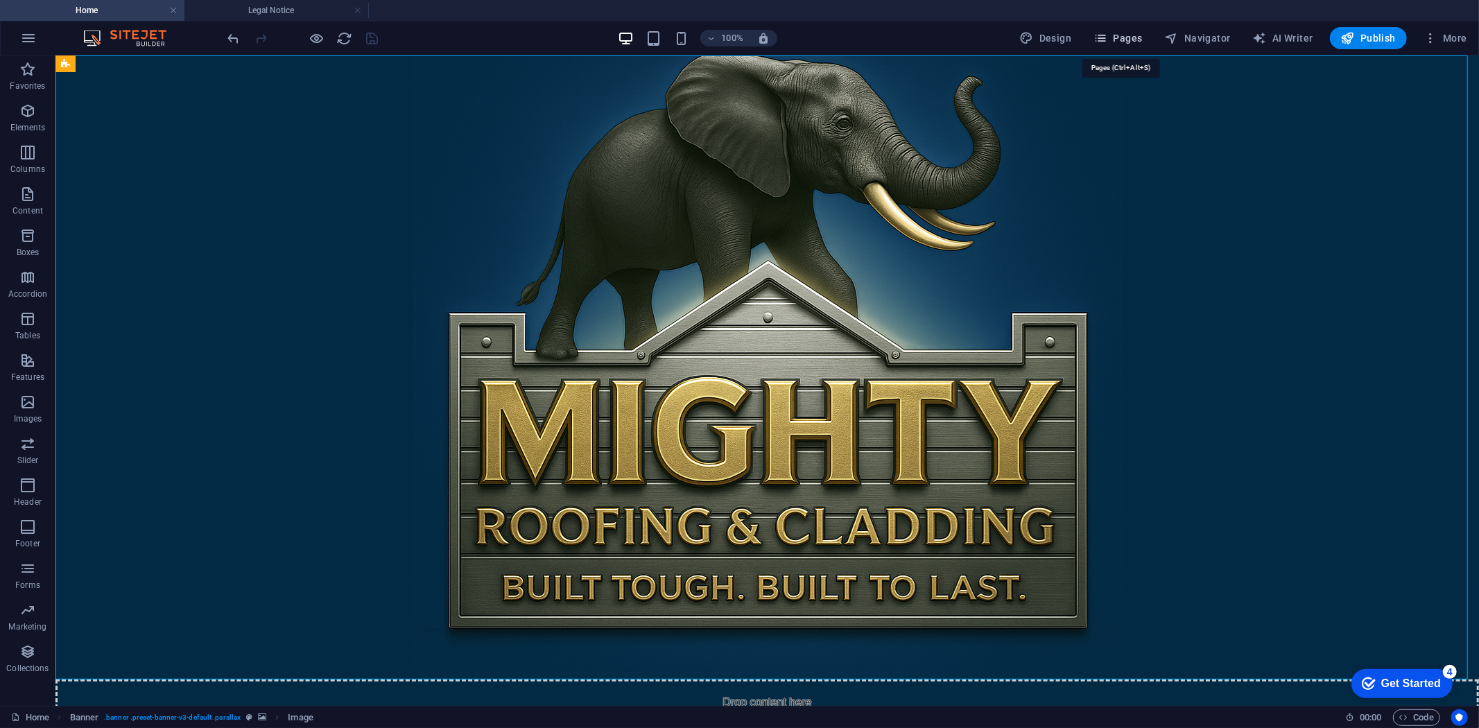
click at [918, 33] on icon "button" at bounding box center [1100, 38] width 14 height 14
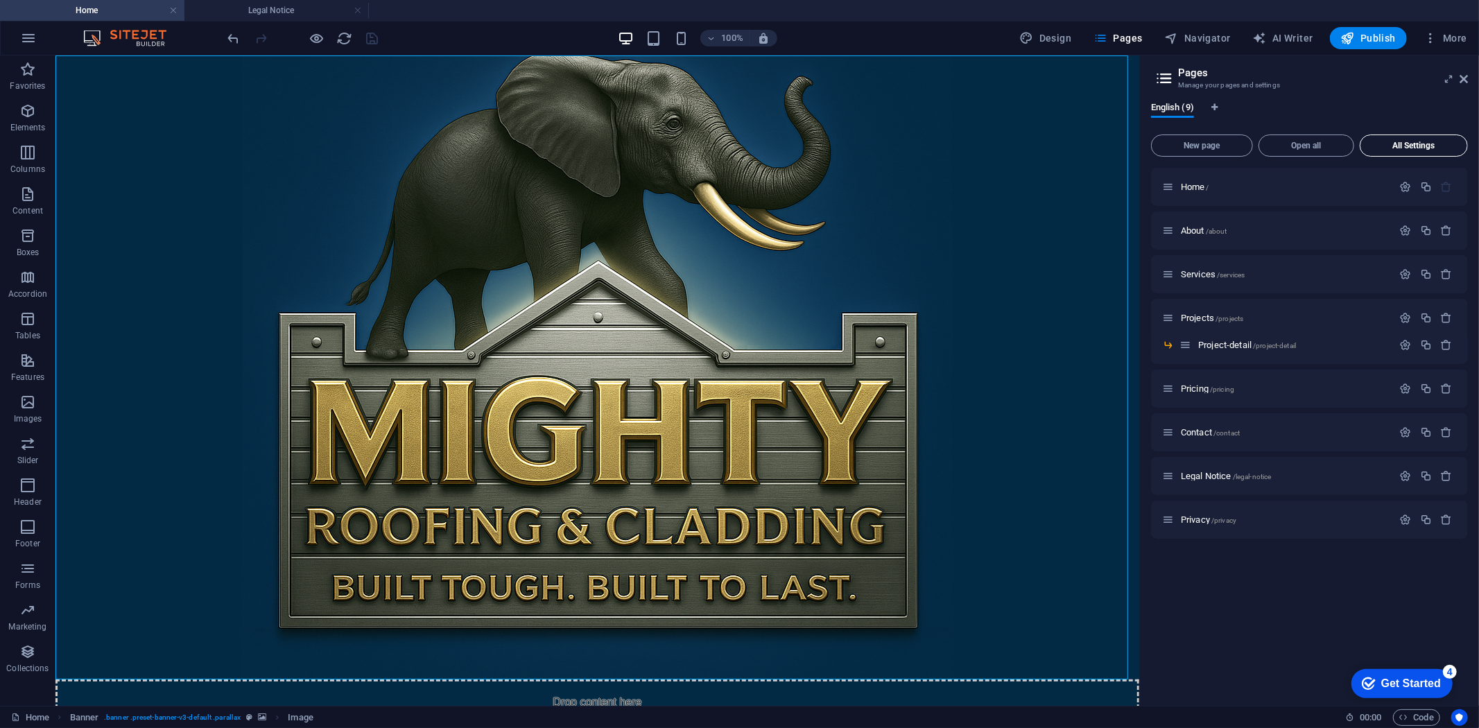
click at [918, 141] on span "All Settings" at bounding box center [1414, 145] width 96 height 8
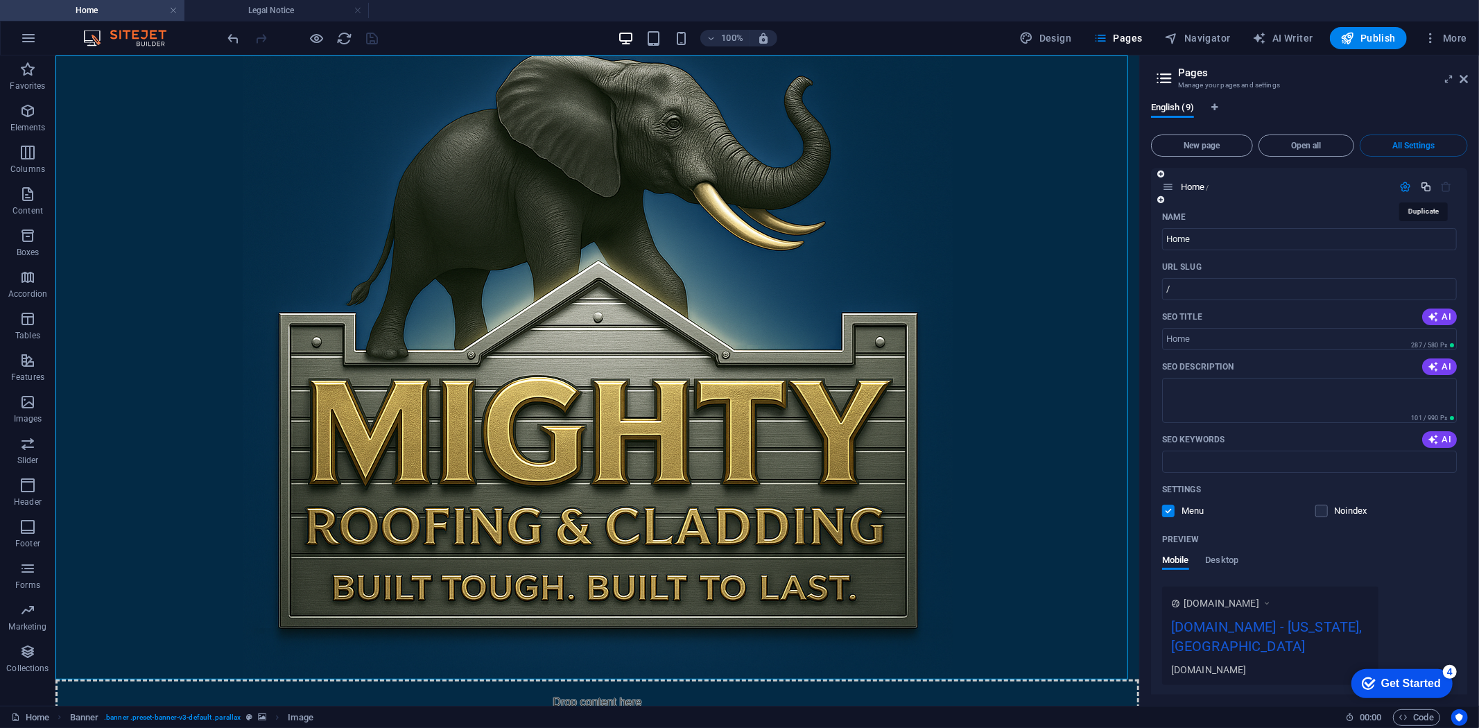
click at [918, 186] on icon "button" at bounding box center [1426, 187] width 12 height 12
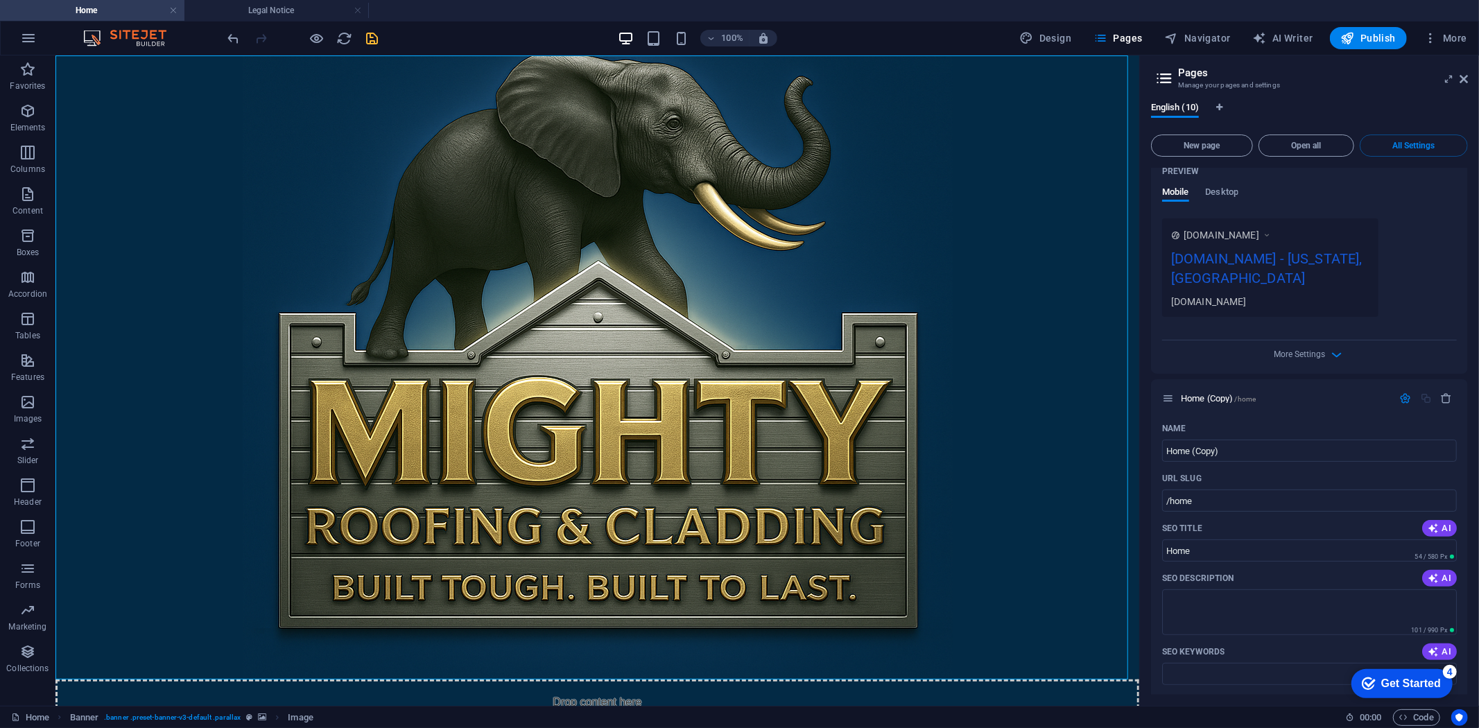
click at [918, 261] on div "[DOMAIN_NAME] - [US_STATE], [GEOGRAPHIC_DATA]" at bounding box center [1270, 271] width 198 height 46
click at [918, 259] on div "[DOMAIN_NAME] - [US_STATE], [GEOGRAPHIC_DATA]" at bounding box center [1270, 271] width 198 height 46
click at [918, 257] on div "[DOMAIN_NAME] - [US_STATE], [GEOGRAPHIC_DATA]" at bounding box center [1270, 271] width 198 height 46
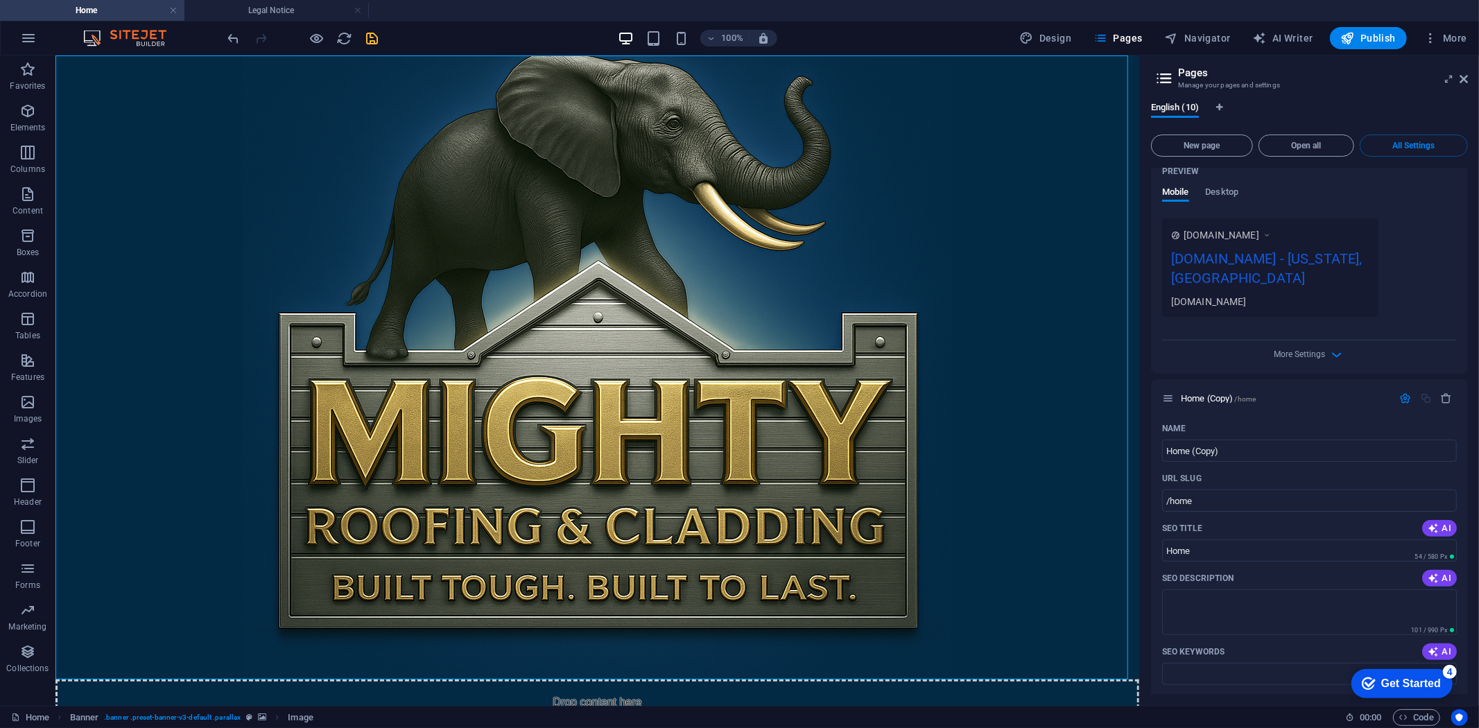
drag, startPoint x: 1306, startPoint y: 257, endPoint x: 1313, endPoint y: 250, distance: 10.3
click at [918, 250] on div "[DOMAIN_NAME] - [US_STATE], [GEOGRAPHIC_DATA]" at bounding box center [1270, 271] width 198 height 46
click at [918, 340] on div "More Settings" at bounding box center [1309, 351] width 295 height 22
click at [918, 349] on span "More Settings" at bounding box center [1299, 354] width 51 height 10
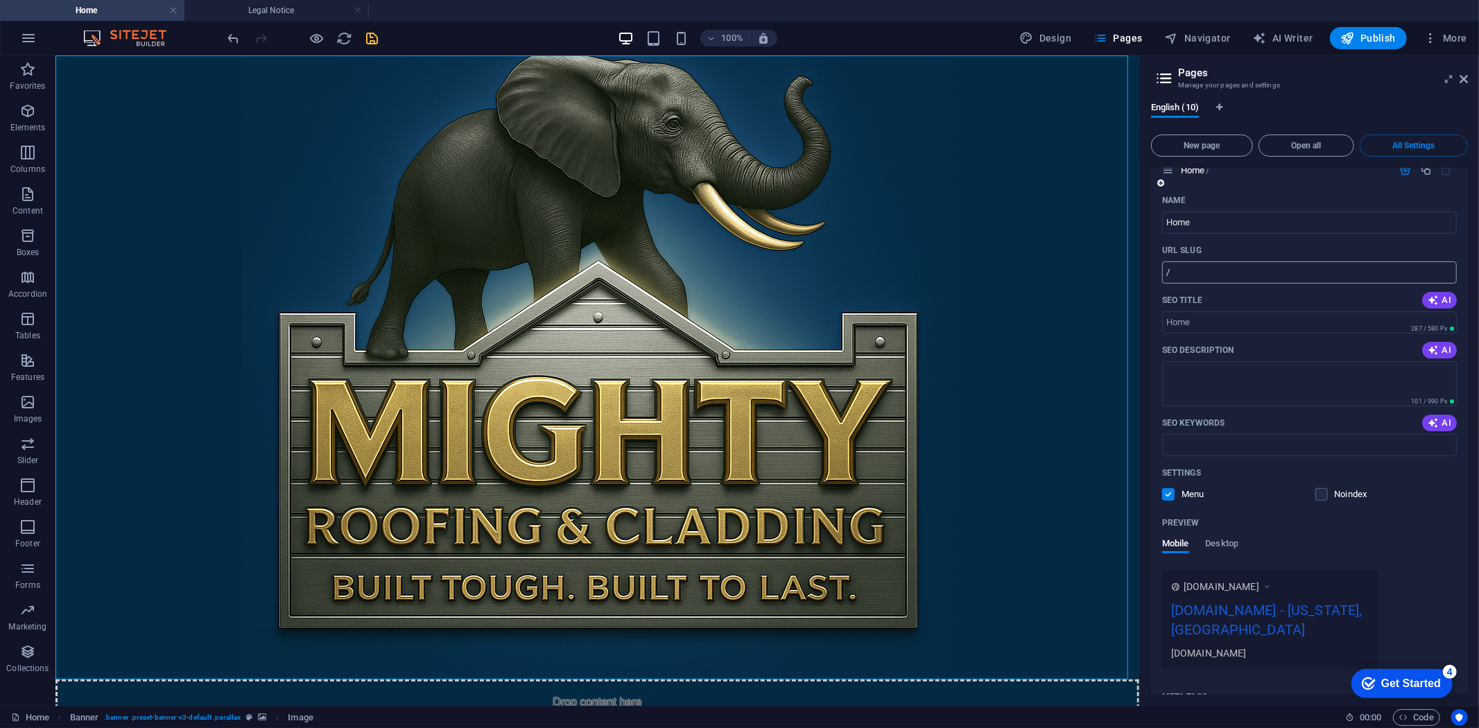
scroll to position [0, 0]
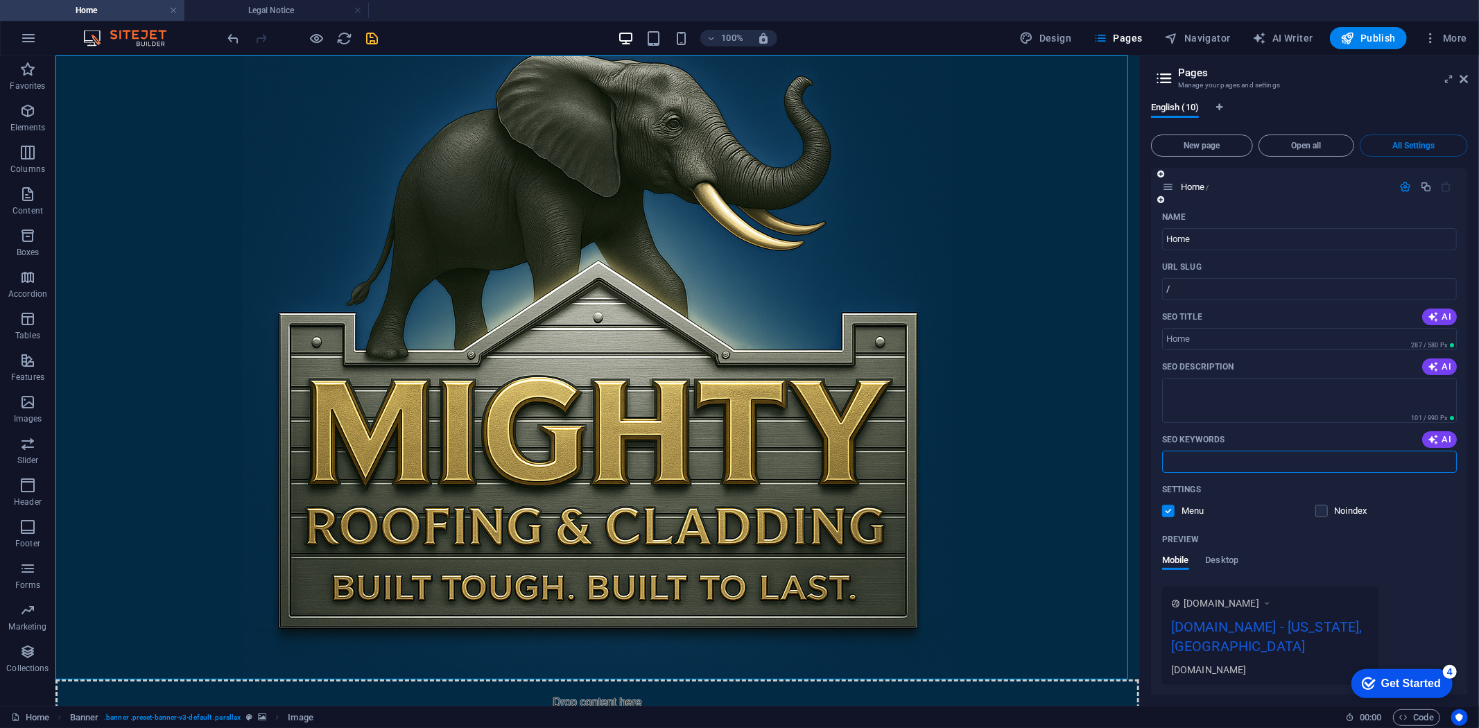
click at [918, 453] on input "SEO Keywords" at bounding box center [1309, 462] width 295 height 22
click at [231, 37] on icon "undo" at bounding box center [234, 38] width 16 height 16
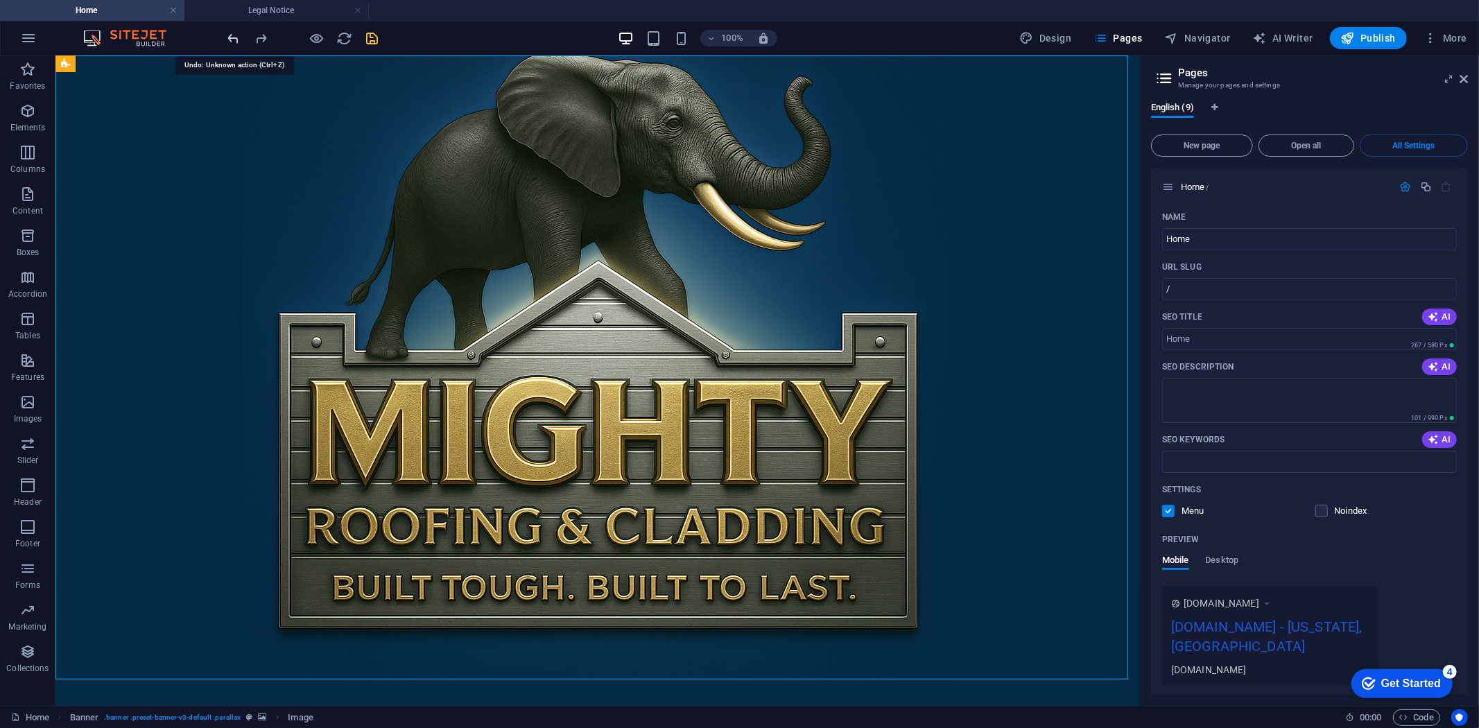
click at [231, 37] on icon "undo" at bounding box center [234, 38] width 16 height 16
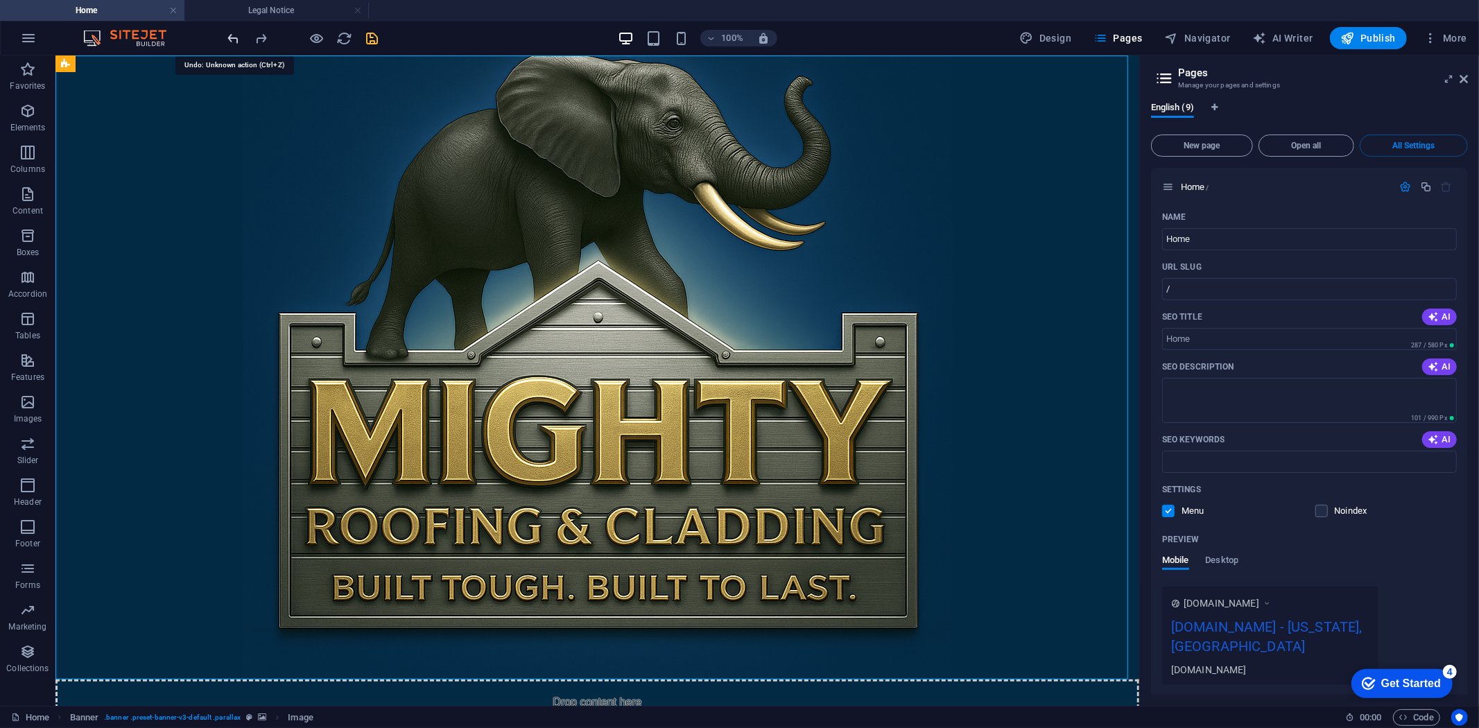
click at [231, 37] on icon "undo" at bounding box center [234, 38] width 16 height 16
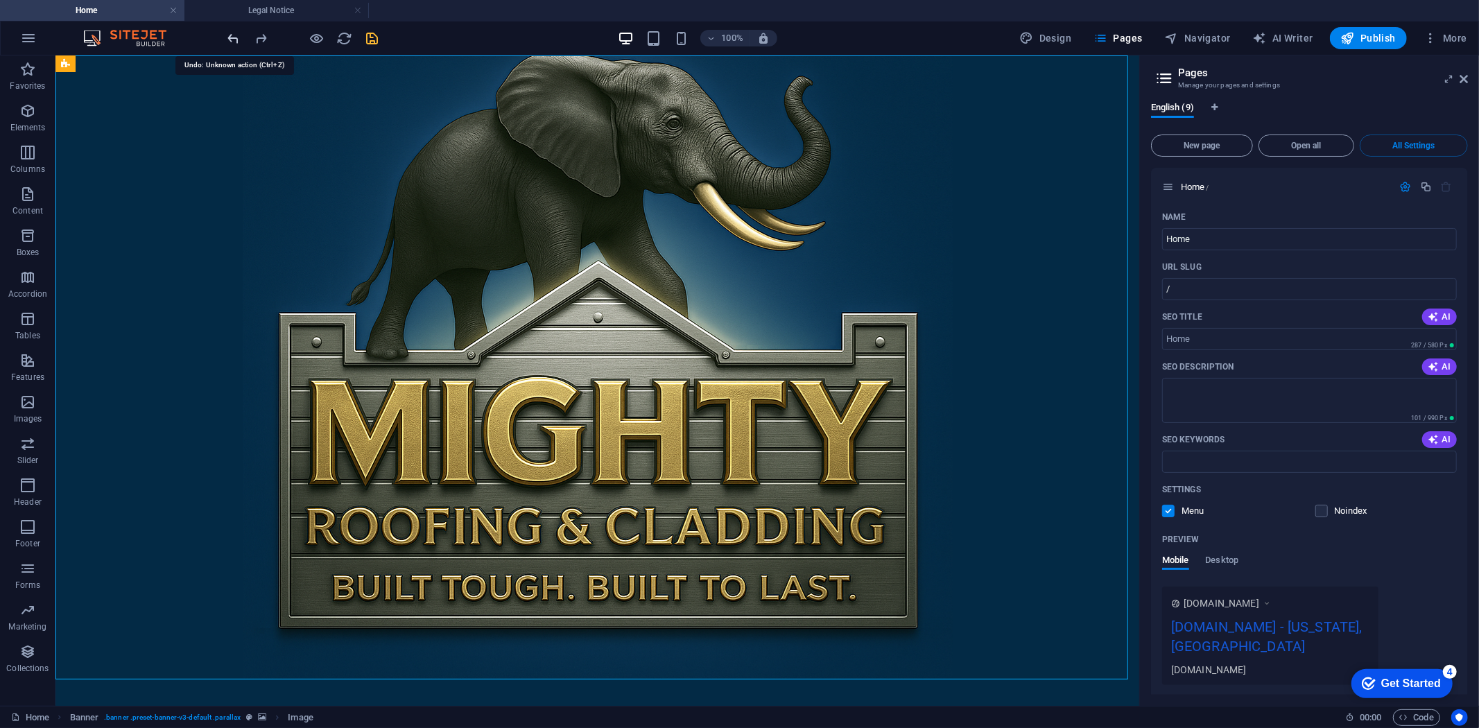
click at [231, 37] on icon "undo" at bounding box center [234, 38] width 16 height 16
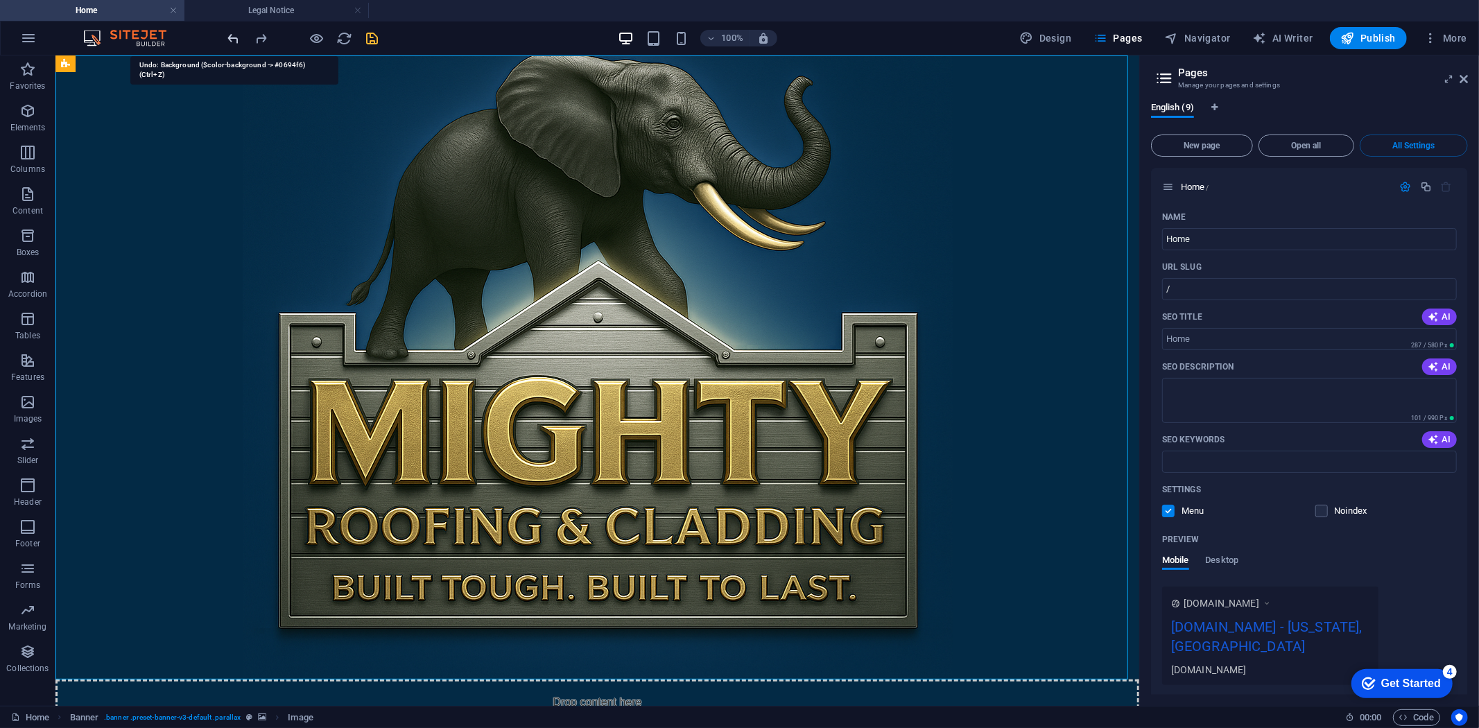
click at [231, 37] on icon "undo" at bounding box center [234, 38] width 16 height 16
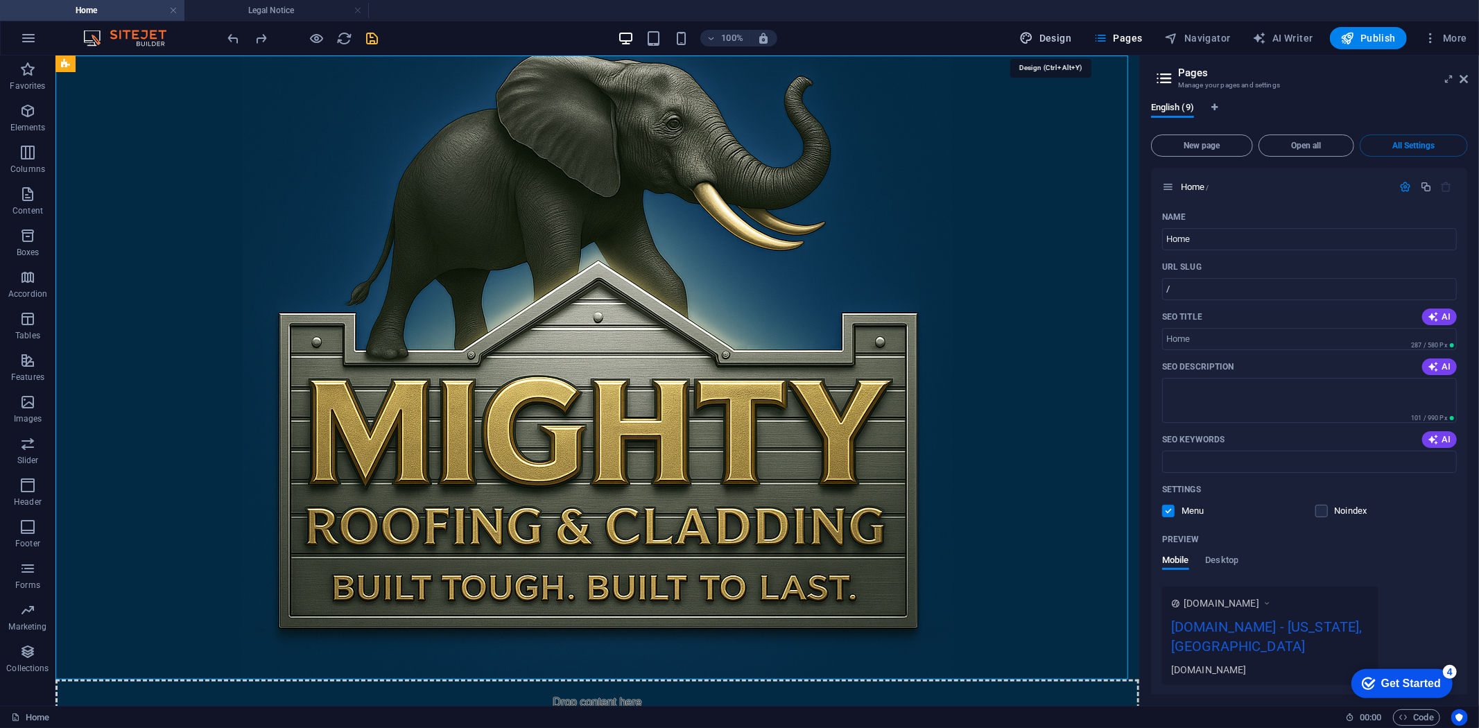
click at [918, 37] on span "Design" at bounding box center [1046, 38] width 52 height 14
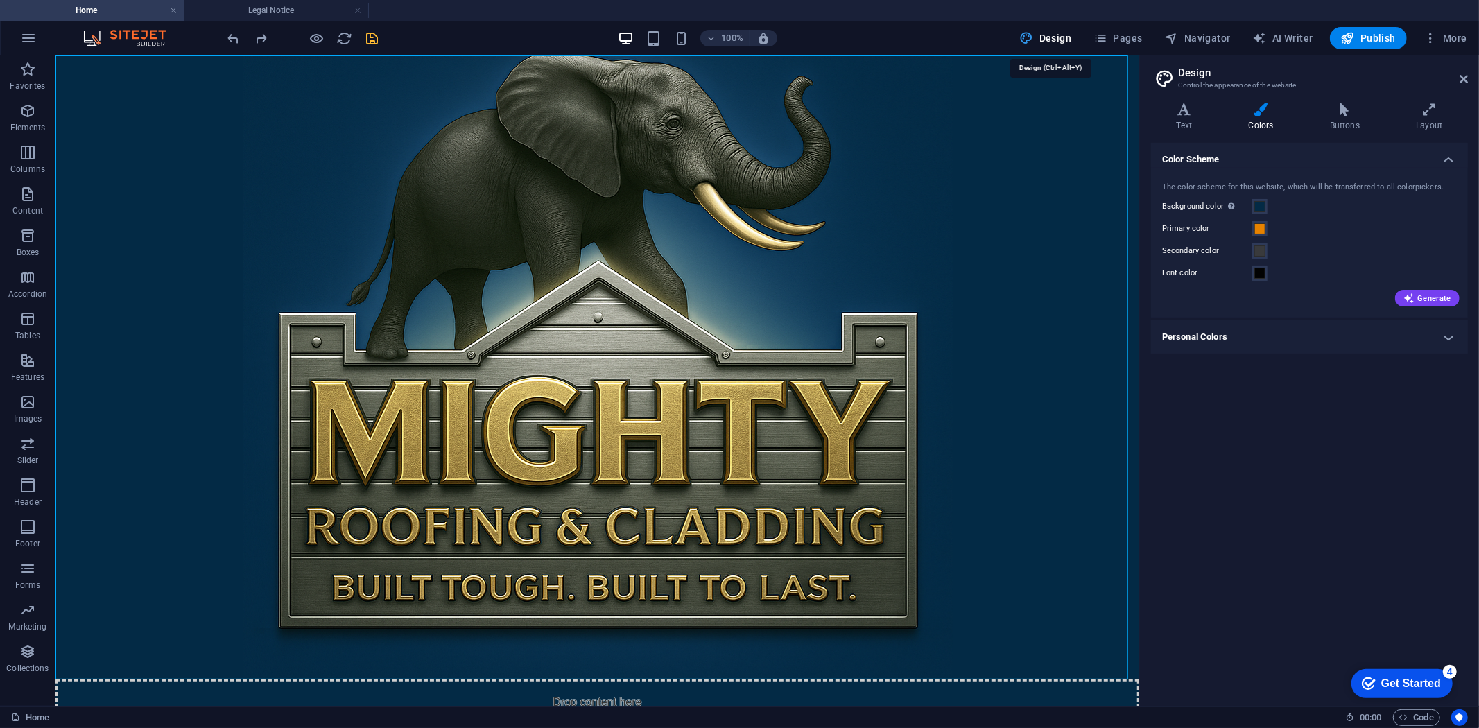
click at [918, 37] on span "Design" at bounding box center [1046, 38] width 52 height 14
click at [918, 226] on span at bounding box center [1259, 228] width 11 height 11
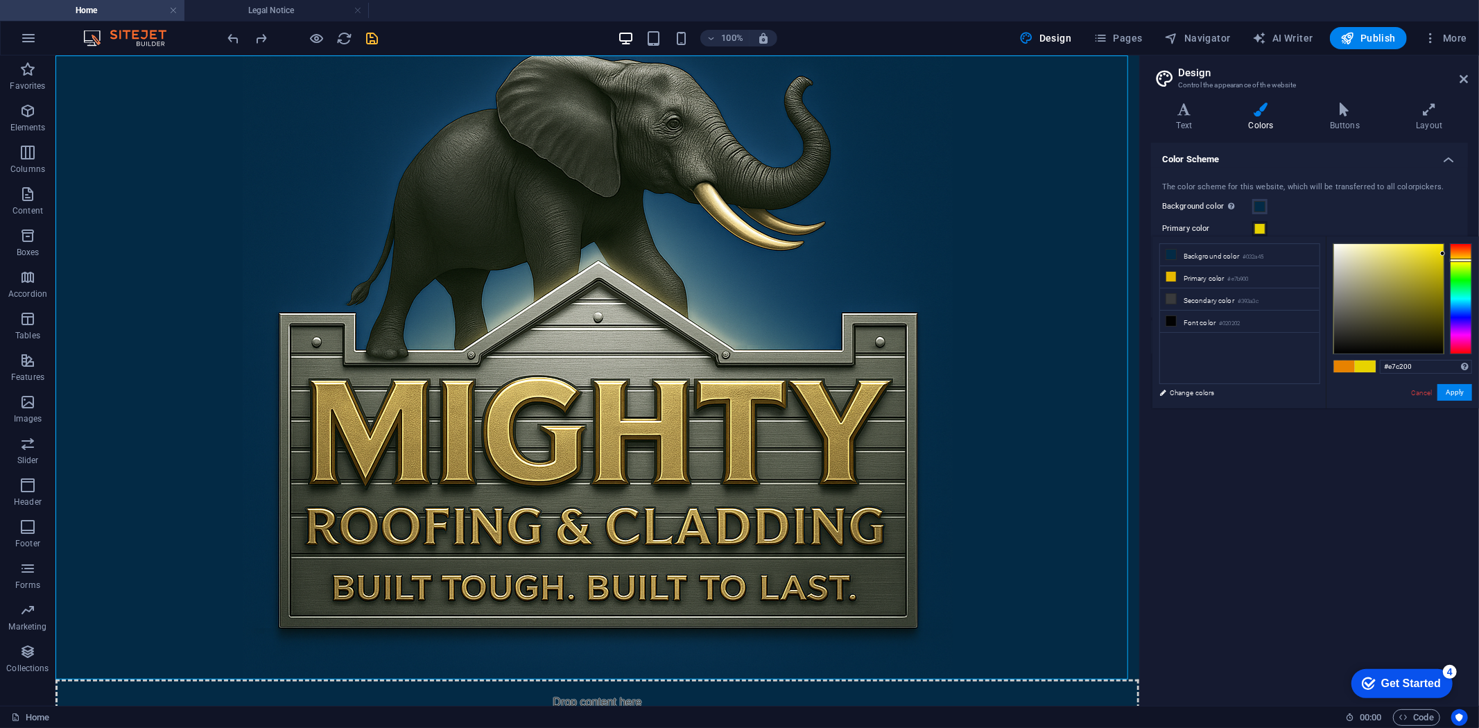
type input "#e7b900"
click at [918, 258] on div at bounding box center [1460, 257] width 22 height 3
